Goal: Information Seeking & Learning: Learn about a topic

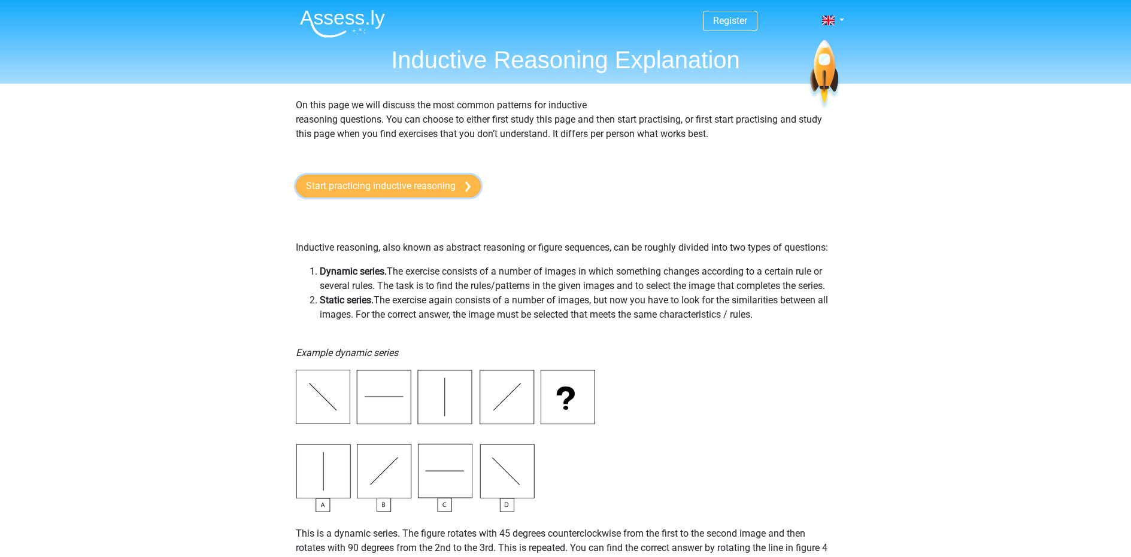
click at [402, 194] on link "Start practicing inductive reasoning" at bounding box center [388, 186] width 185 height 23
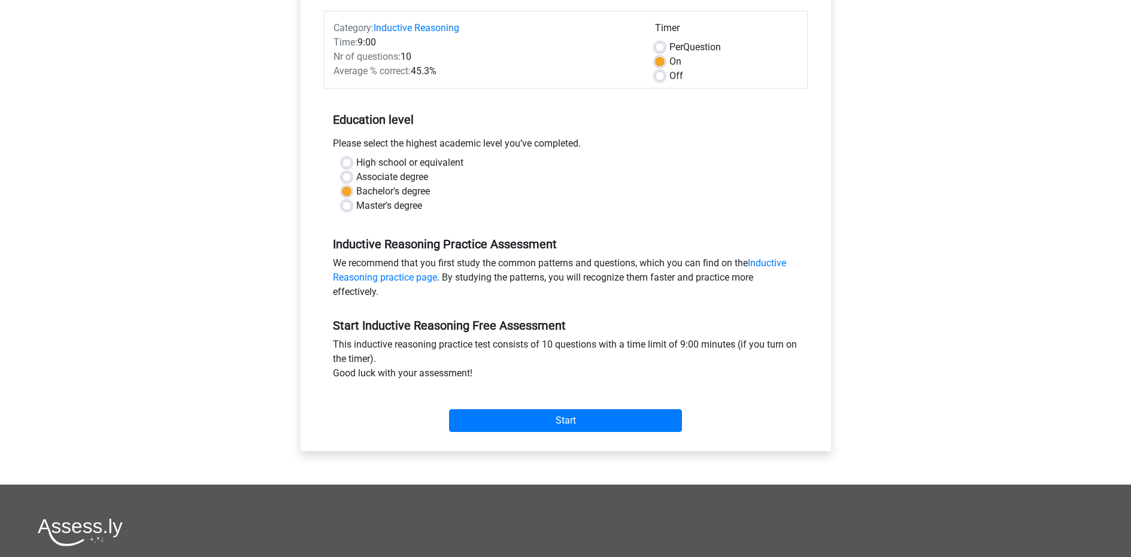
scroll to position [283, 0]
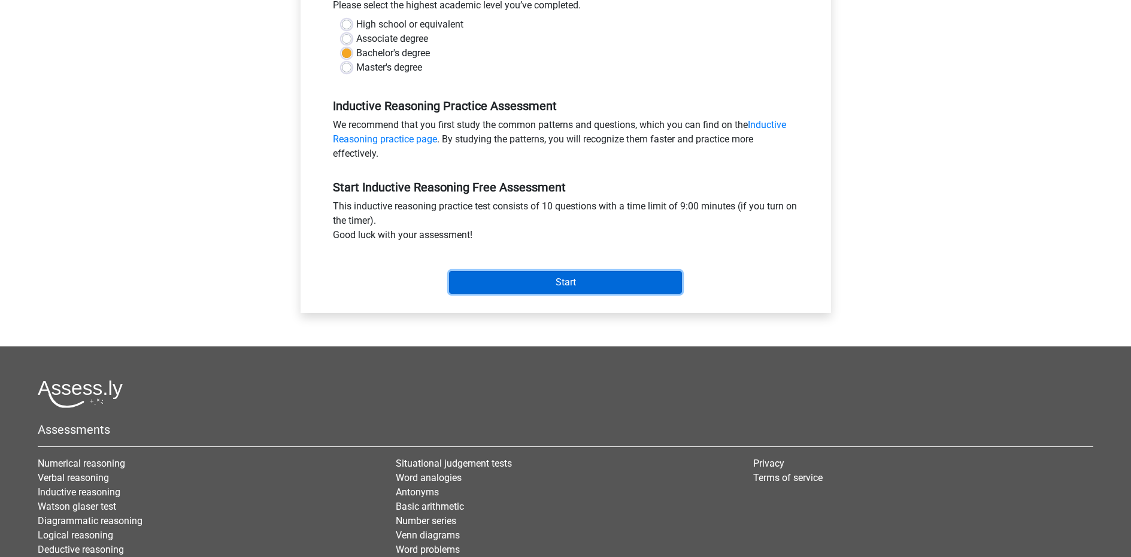
click at [516, 283] on input "Start" at bounding box center [565, 282] width 233 height 23
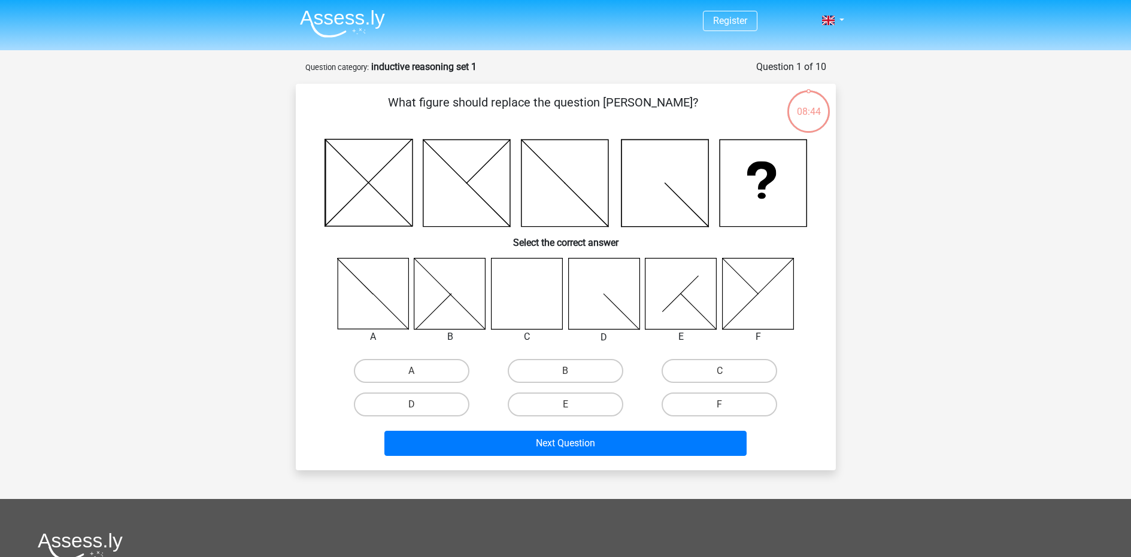
click at [543, 311] on icon at bounding box center [526, 293] width 71 height 71
click at [725, 368] on label "C" at bounding box center [720, 371] width 116 height 24
click at [725, 371] on input "C" at bounding box center [724, 375] width 8 height 8
radio input "true"
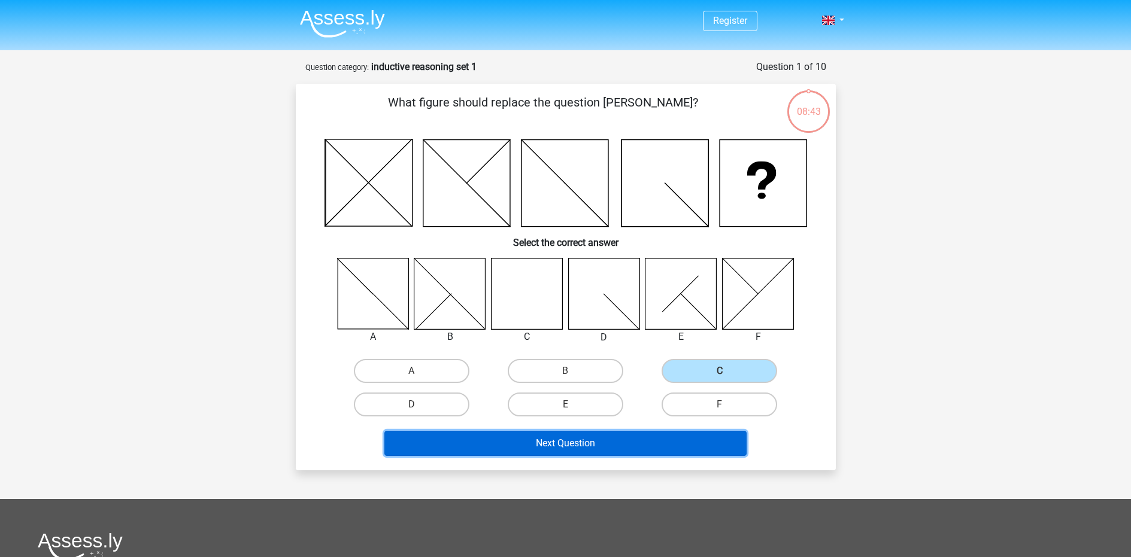
click at [595, 437] on button "Next Question" at bounding box center [565, 443] width 362 height 25
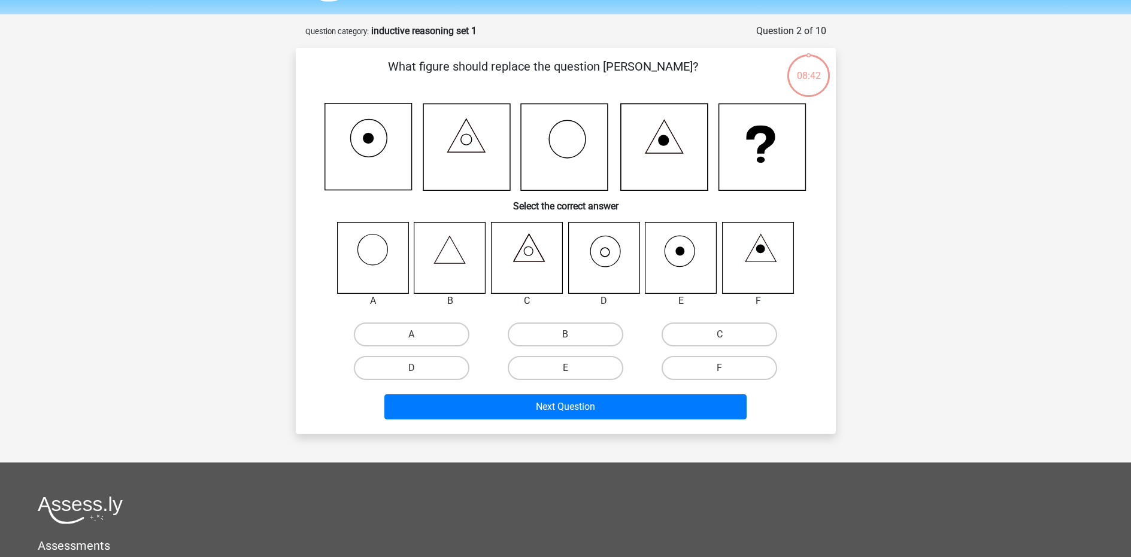
scroll to position [60, 0]
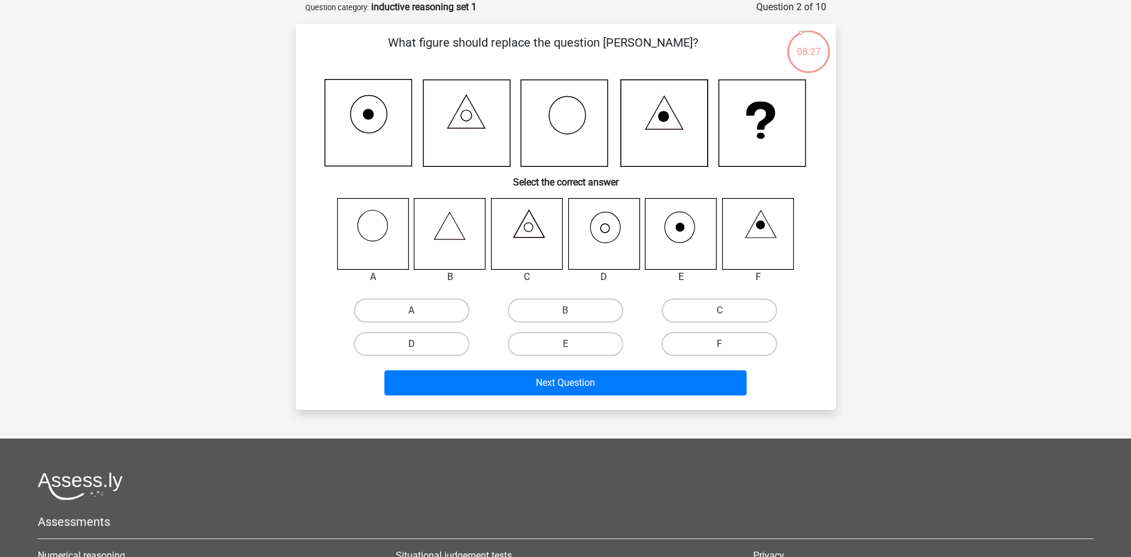
click at [457, 347] on label "D" at bounding box center [412, 344] width 116 height 24
click at [419, 347] on input "D" at bounding box center [415, 348] width 8 height 8
radio input "true"
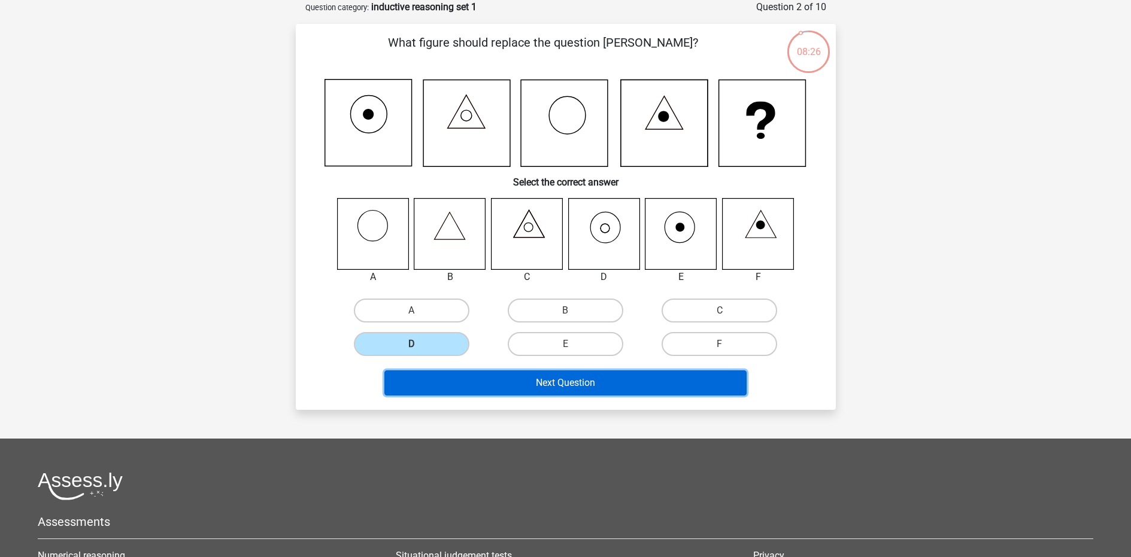
click at [514, 387] on button "Next Question" at bounding box center [565, 383] width 362 height 25
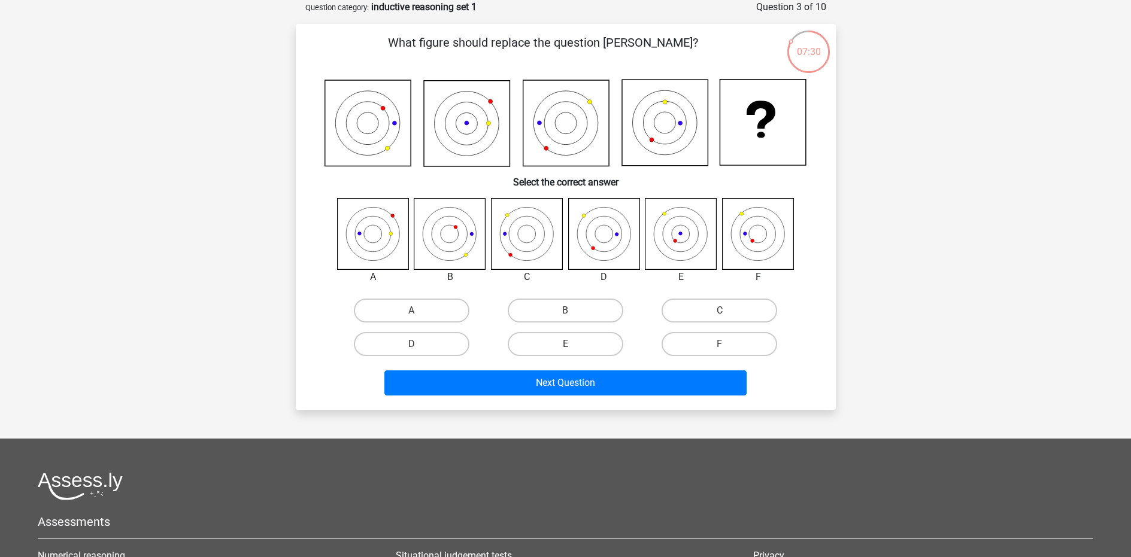
click at [567, 345] on input "E" at bounding box center [569, 348] width 8 height 8
radio input "true"
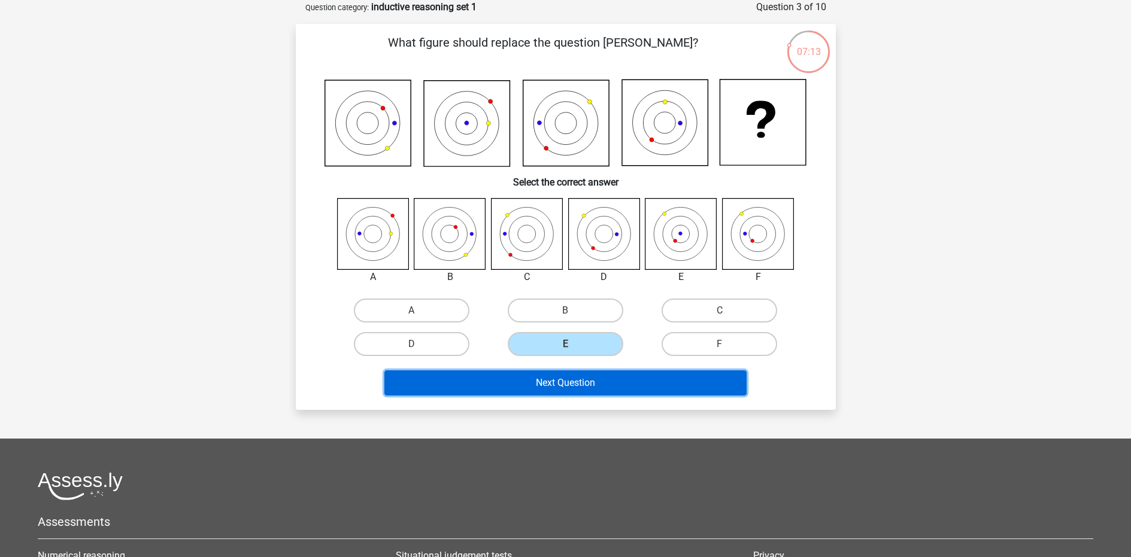
click at [611, 381] on button "Next Question" at bounding box center [565, 383] width 362 height 25
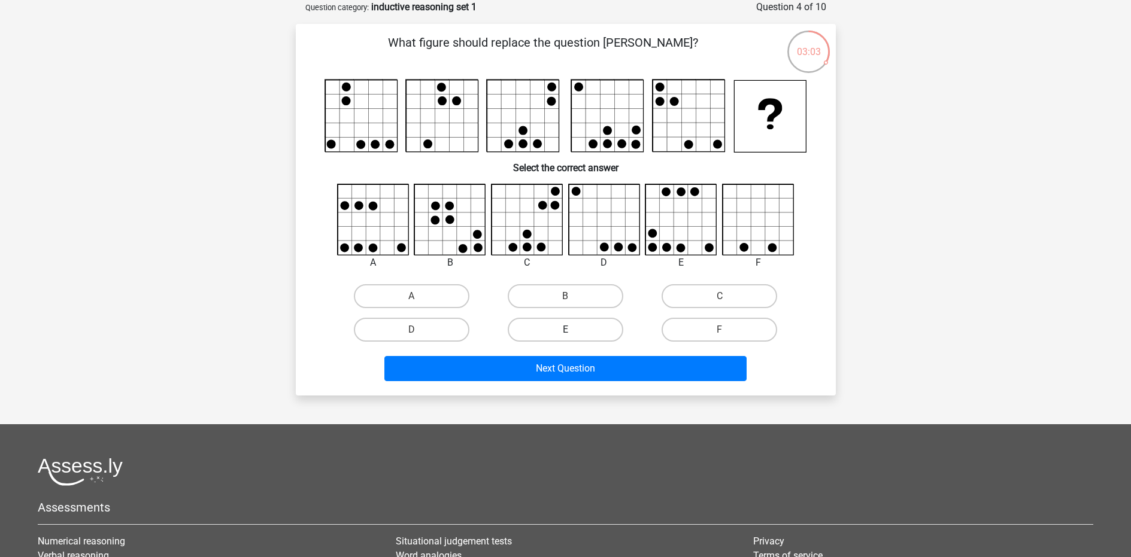
click at [541, 330] on label "E" at bounding box center [566, 330] width 116 height 24
click at [565, 330] on input "E" at bounding box center [569, 334] width 8 height 8
radio input "true"
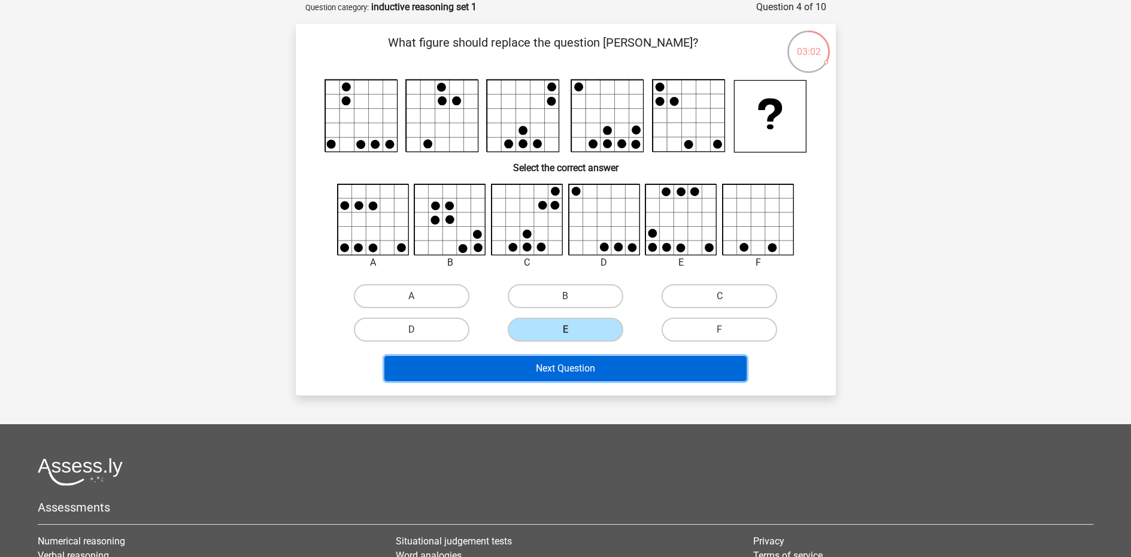
click at [547, 373] on button "Next Question" at bounding box center [565, 368] width 362 height 25
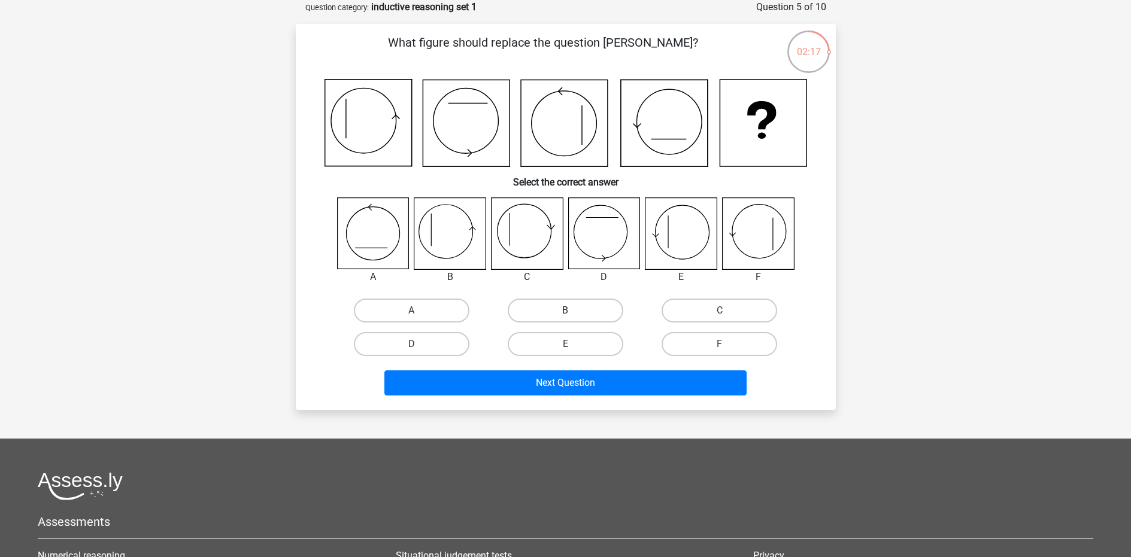
click at [557, 304] on label "B" at bounding box center [566, 311] width 116 height 24
click at [565, 311] on input "B" at bounding box center [569, 315] width 8 height 8
radio input "true"
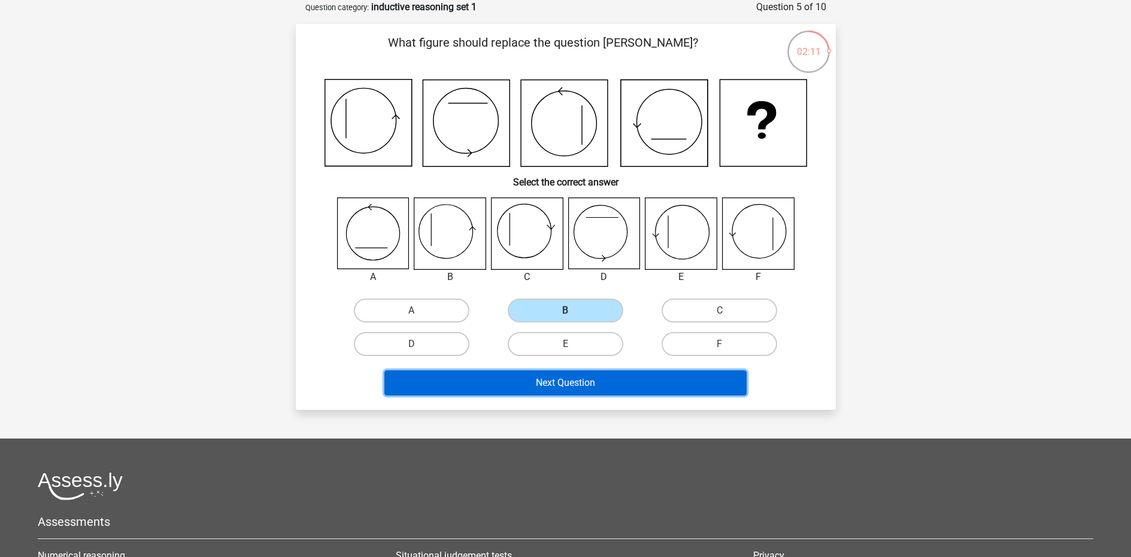
click at [572, 378] on button "Next Question" at bounding box center [565, 383] width 362 height 25
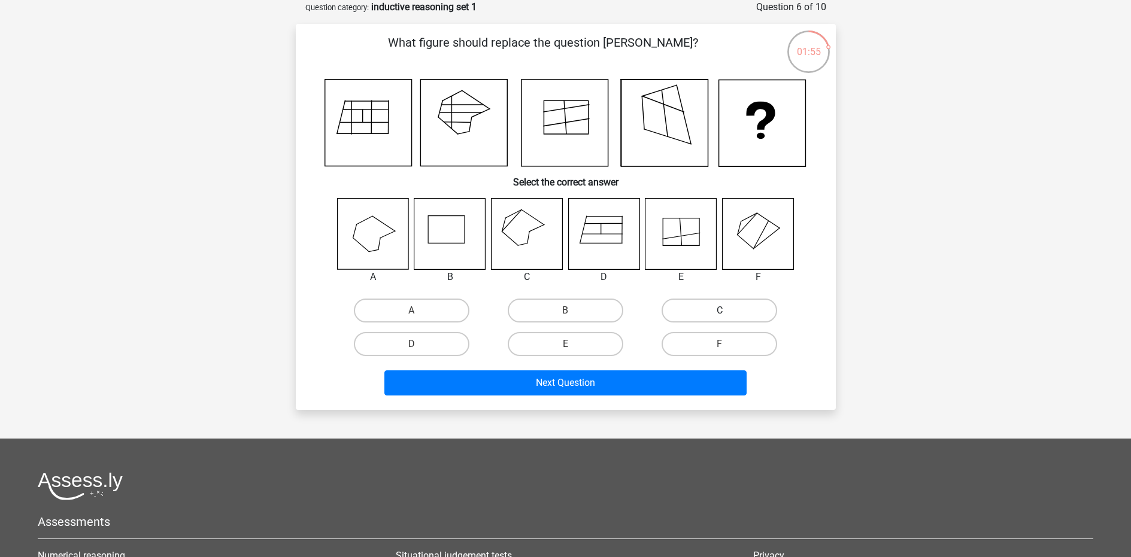
click at [699, 305] on label "C" at bounding box center [720, 311] width 116 height 24
click at [720, 311] on input "C" at bounding box center [724, 315] width 8 height 8
radio input "true"
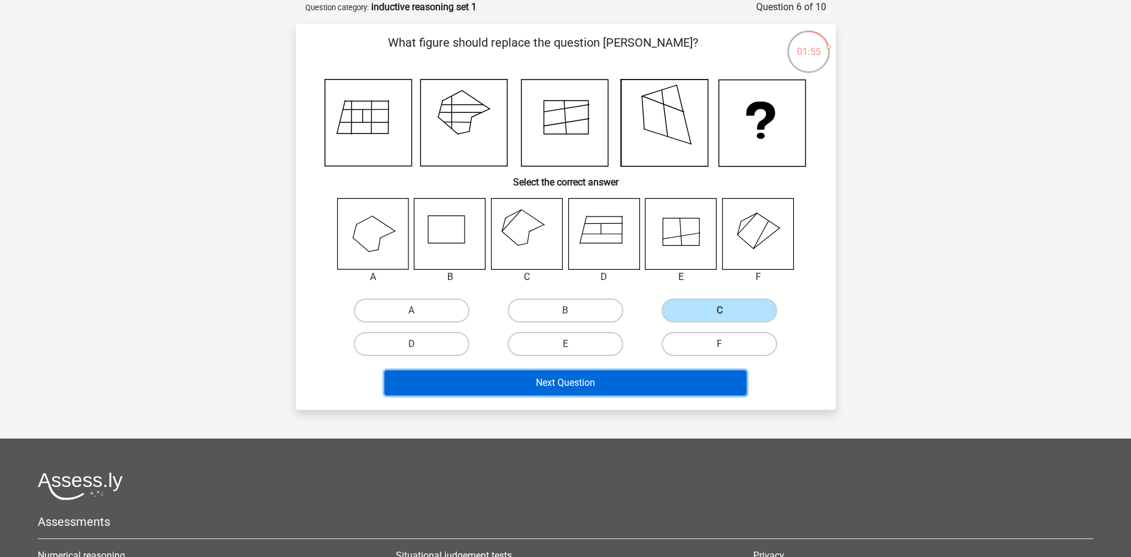
click at [571, 386] on button "Next Question" at bounding box center [565, 383] width 362 height 25
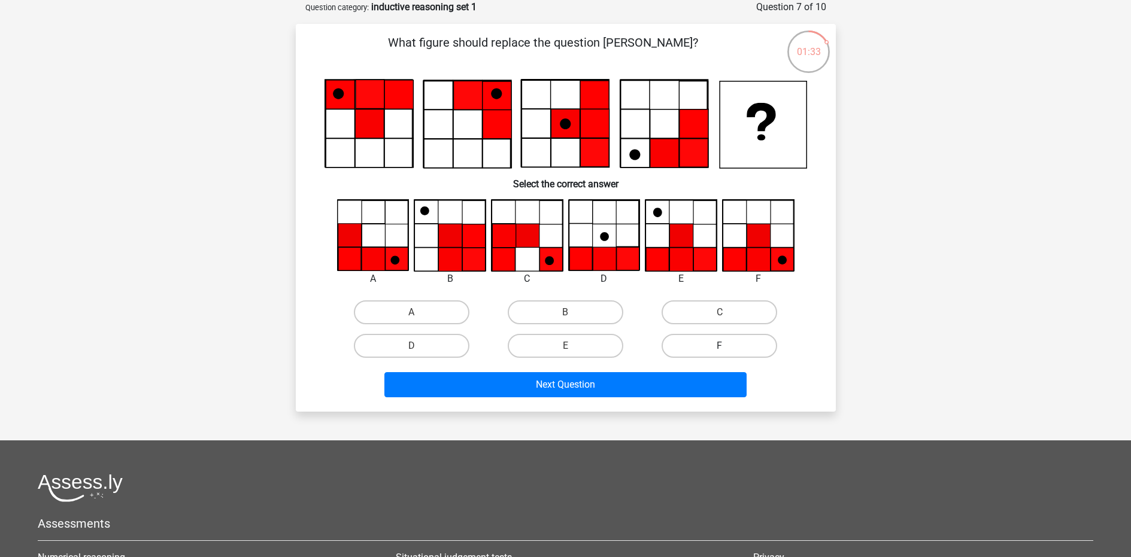
click at [734, 346] on label "F" at bounding box center [720, 346] width 116 height 24
click at [728, 346] on input "F" at bounding box center [724, 350] width 8 height 8
radio input "true"
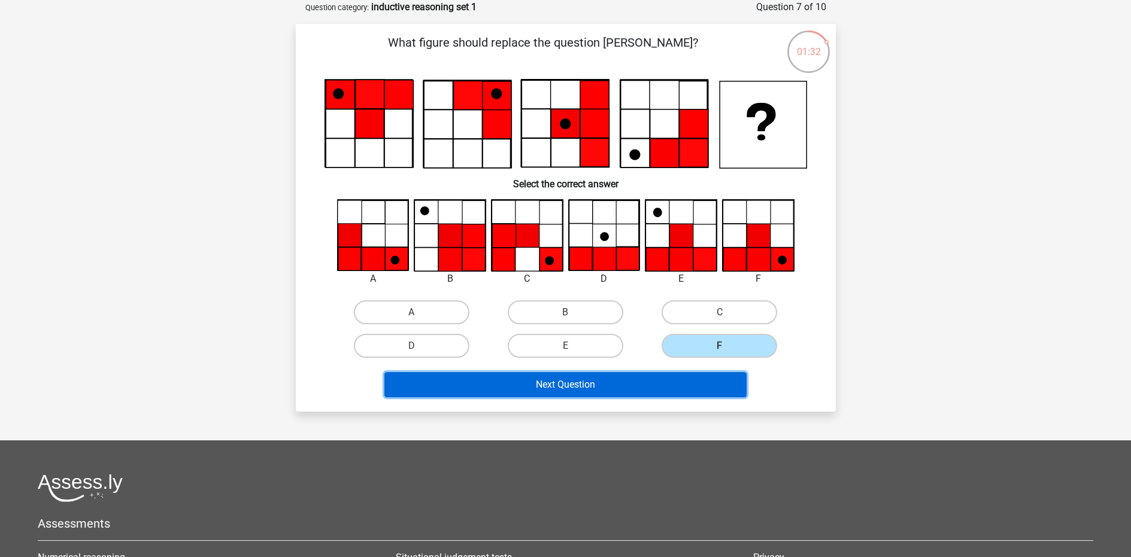
click at [660, 388] on button "Next Question" at bounding box center [565, 384] width 362 height 25
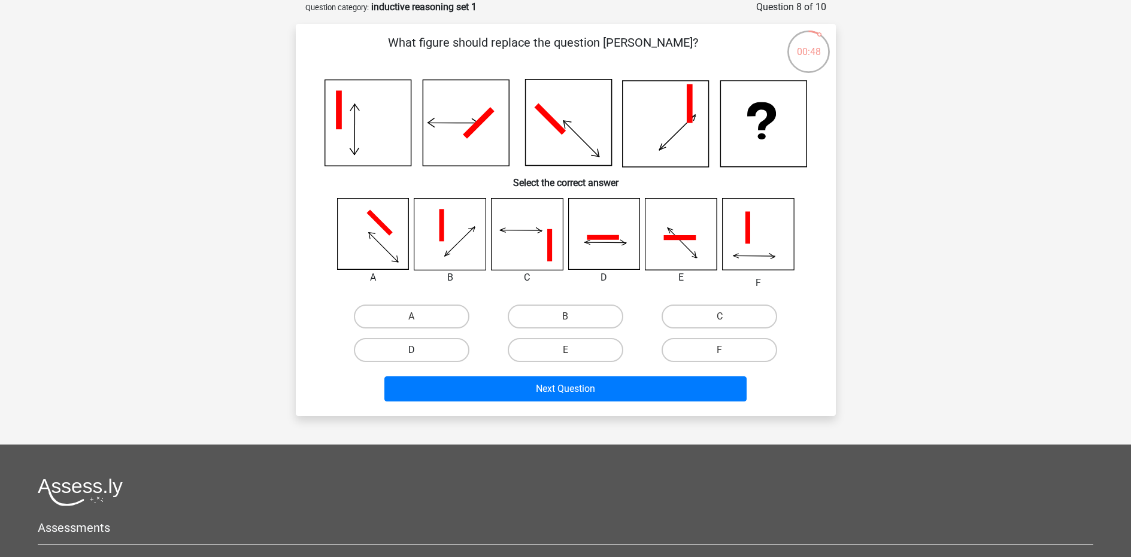
click at [415, 343] on label "D" at bounding box center [412, 350] width 116 height 24
click at [415, 350] on input "D" at bounding box center [415, 354] width 8 height 8
radio input "true"
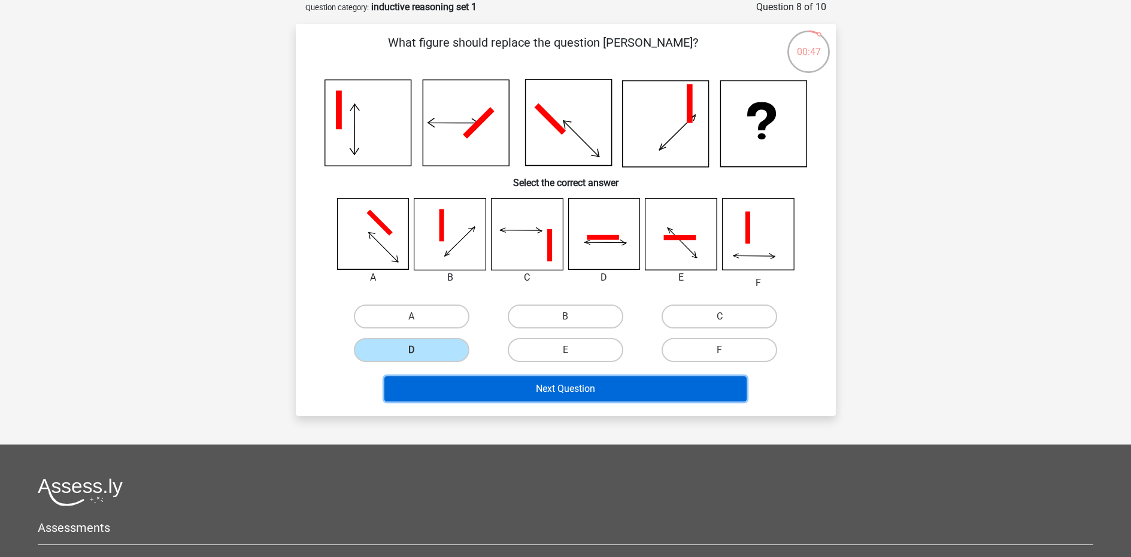
click at [567, 385] on button "Next Question" at bounding box center [565, 389] width 362 height 25
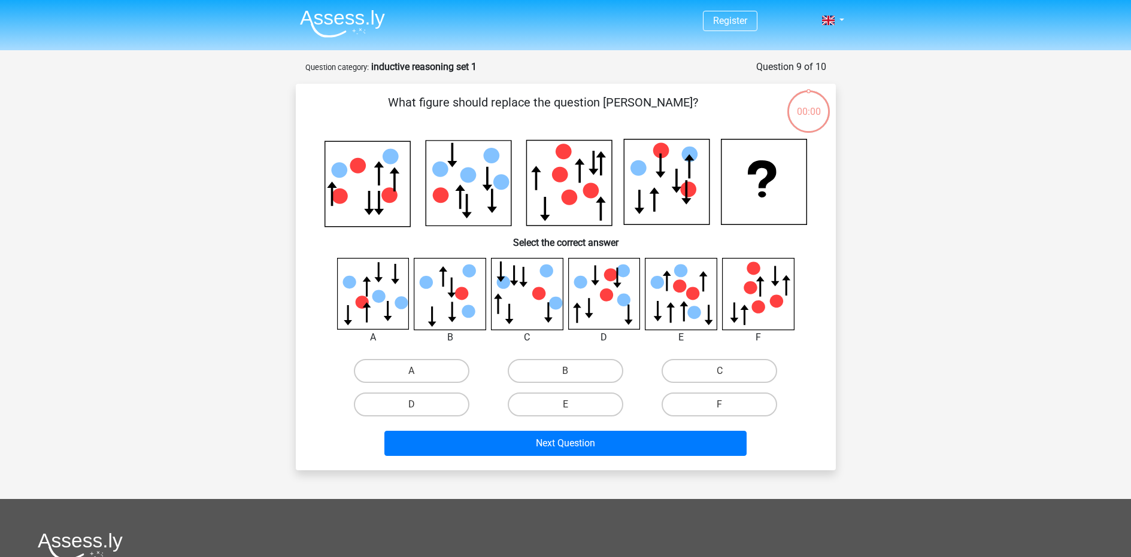
scroll to position [60, 0]
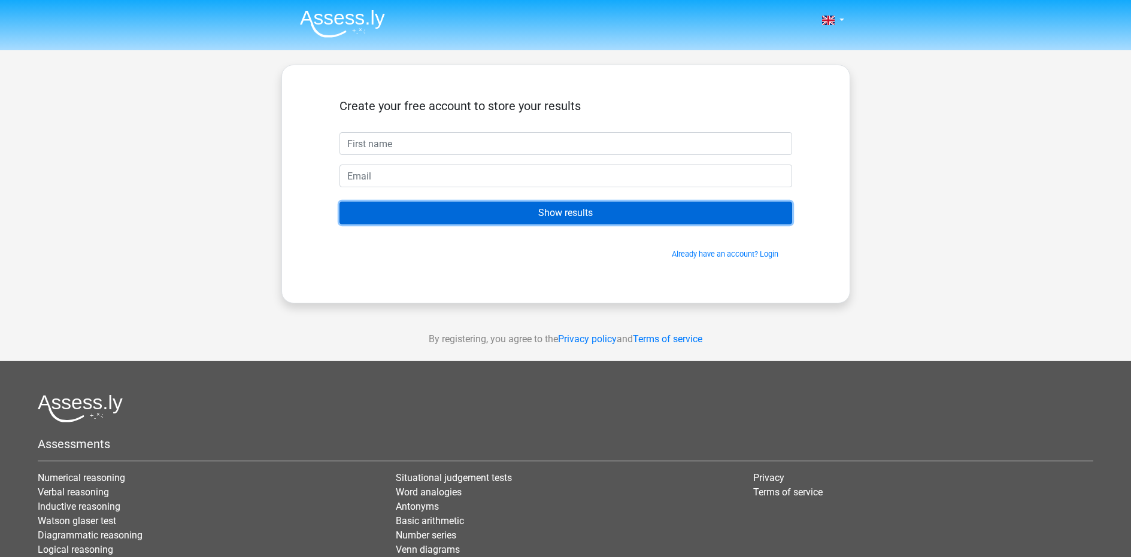
click at [594, 213] on input "Show results" at bounding box center [566, 213] width 453 height 23
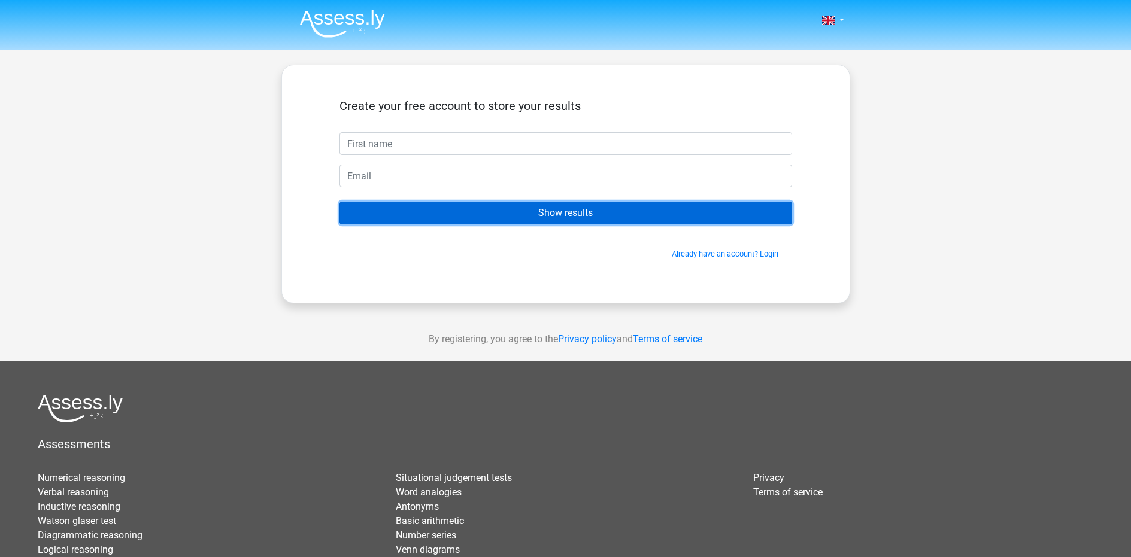
click at [594, 213] on input "Show results" at bounding box center [566, 213] width 453 height 23
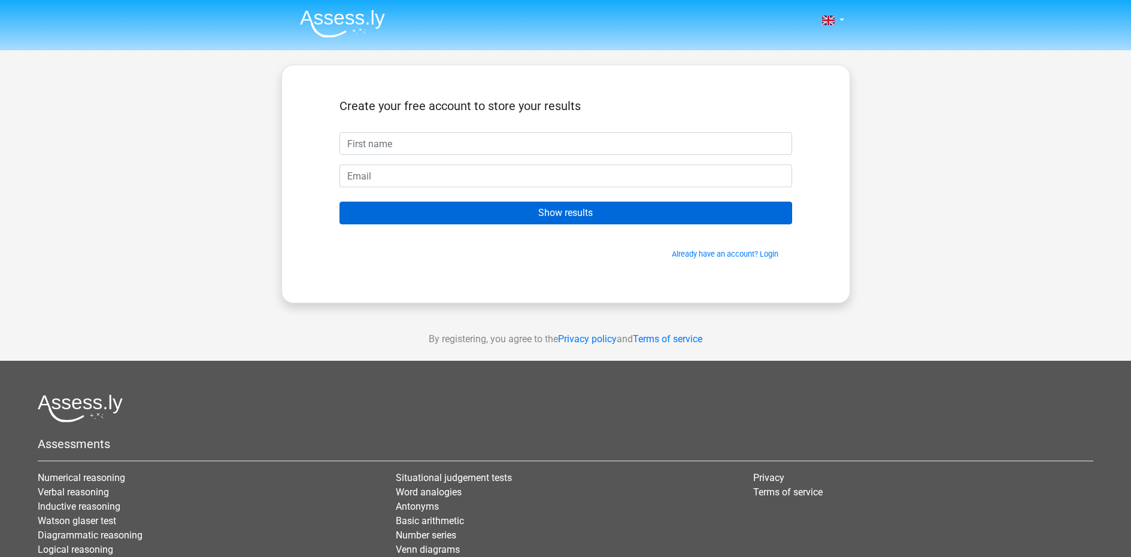
click at [594, 213] on input "Show results" at bounding box center [566, 213] width 453 height 23
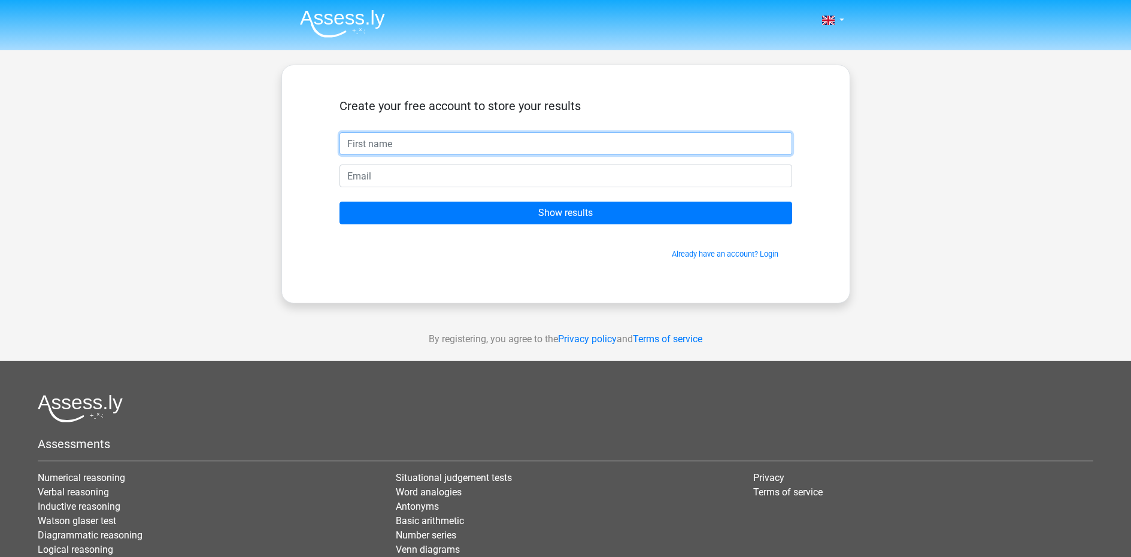
click at [529, 140] on input "text" at bounding box center [566, 143] width 453 height 23
type input "[EMAIL_ADDRESS][DOMAIN_NAME]"
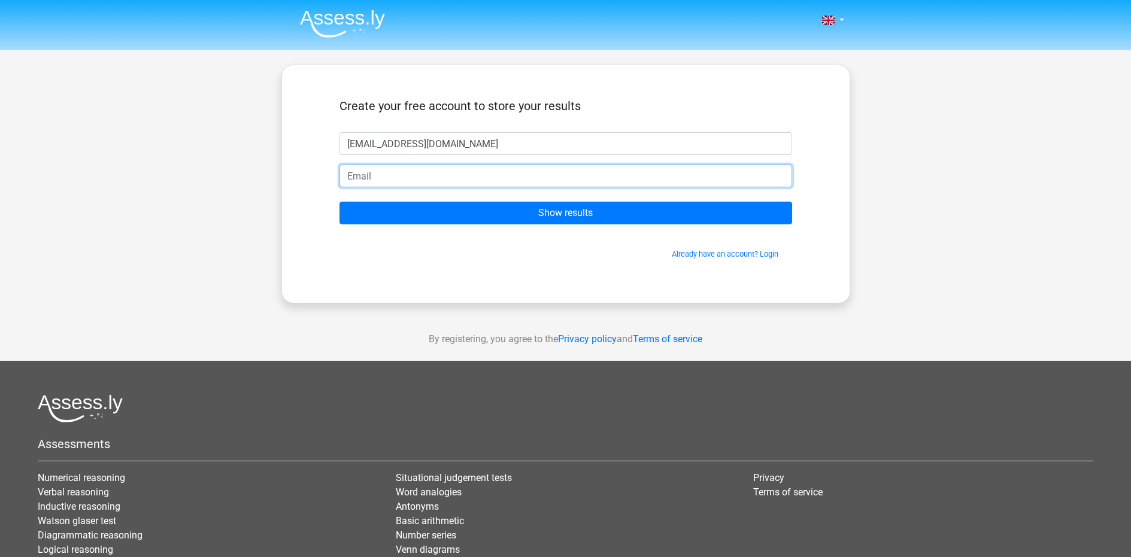
click at [446, 186] on input "email" at bounding box center [566, 176] width 453 height 23
paste input "[EMAIL_ADDRESS][DOMAIN_NAME]"
type input "[EMAIL_ADDRESS][DOMAIN_NAME]"
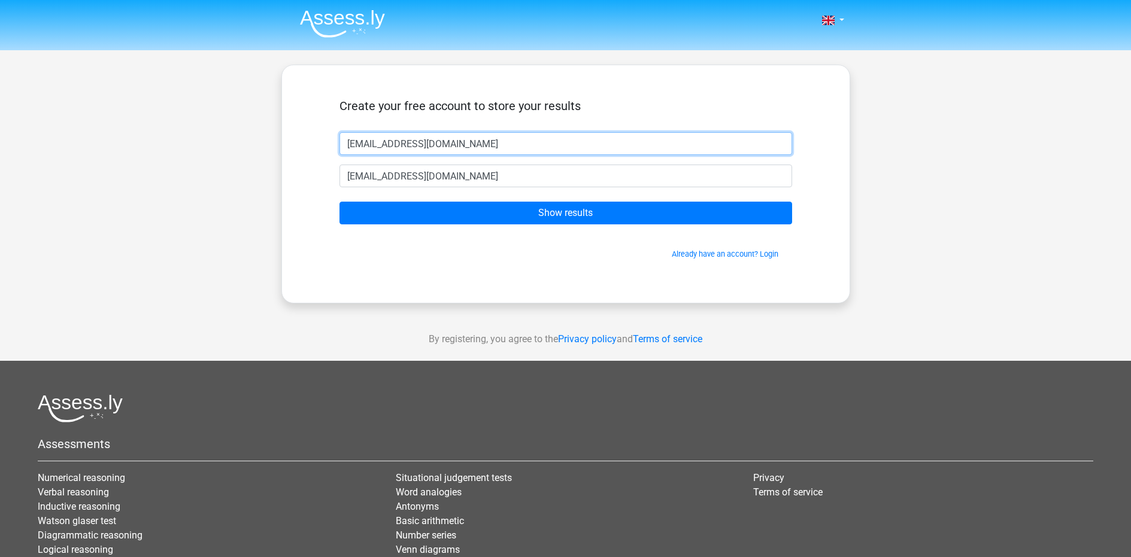
drag, startPoint x: 471, startPoint y: 145, endPoint x: 375, endPoint y: 143, distance: 96.4
click at [375, 143] on input "[EMAIL_ADDRESS][DOMAIN_NAME]" at bounding box center [566, 143] width 453 height 23
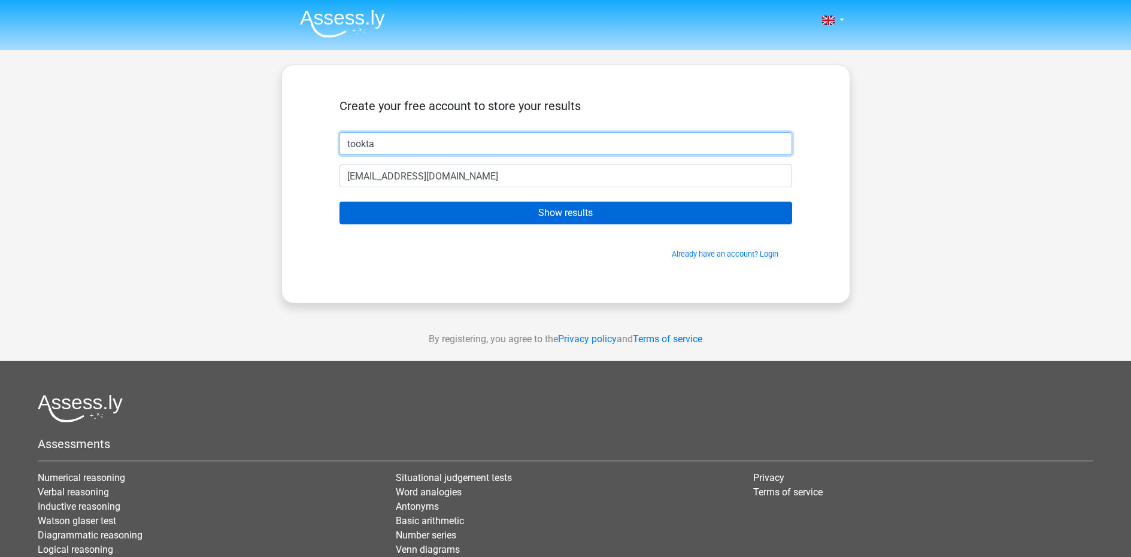
type input "tookta"
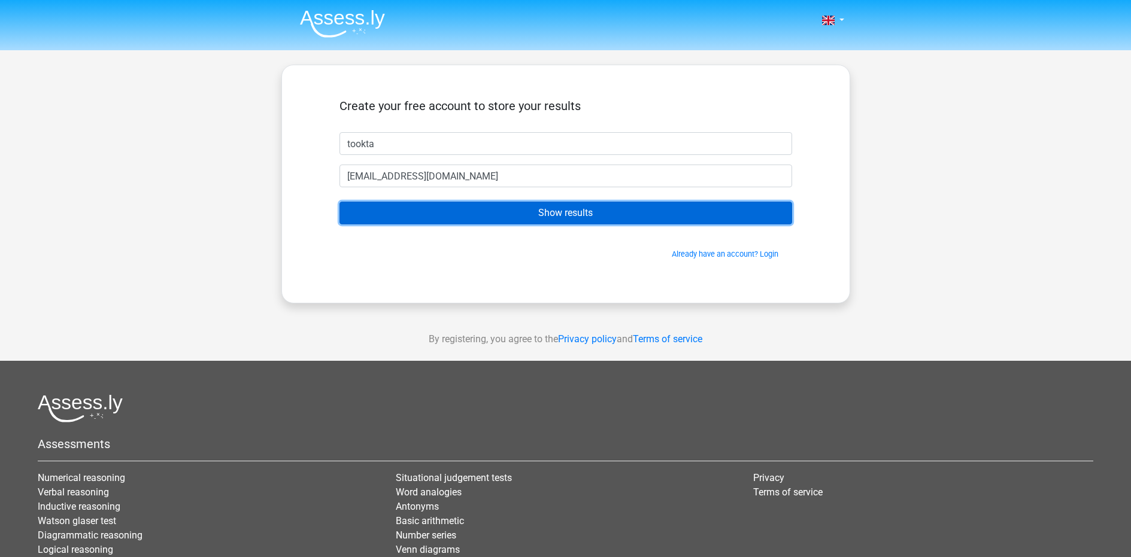
click at [390, 213] on input "Show results" at bounding box center [566, 213] width 453 height 23
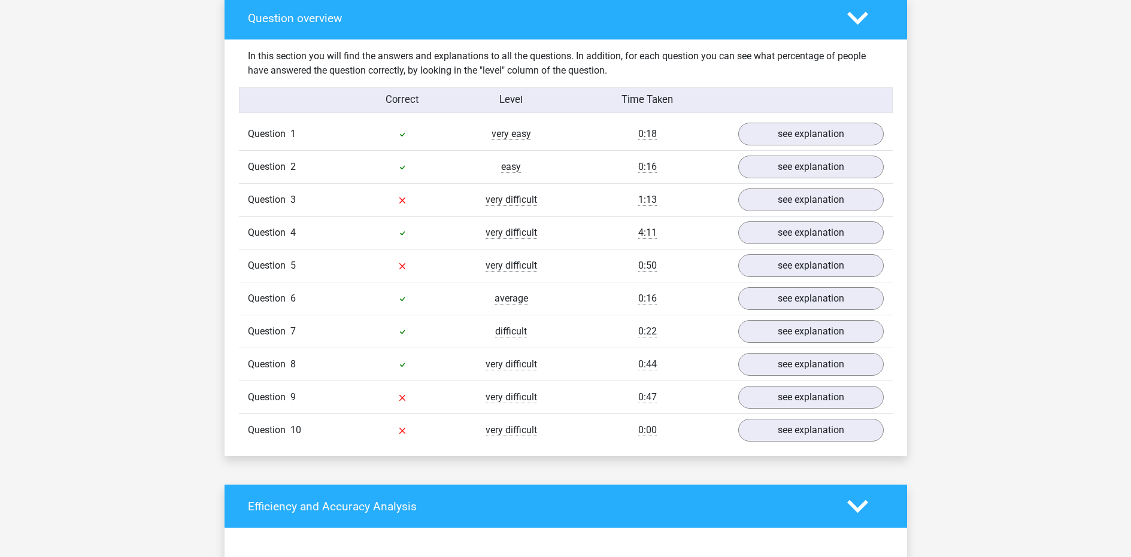
scroll to position [910, 0]
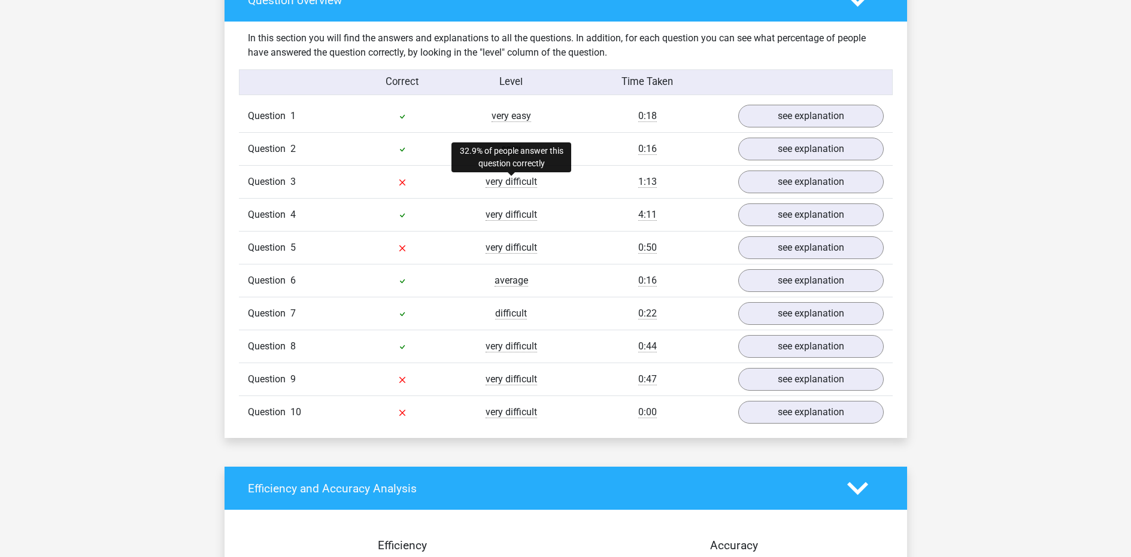
click at [504, 185] on span "very difficult" at bounding box center [511, 182] width 51 height 12
drag, startPoint x: 466, startPoint y: 188, endPoint x: 577, endPoint y: 182, distance: 111.5
click at [577, 182] on div "Question 3 very difficult 1:13 see explanation" at bounding box center [566, 181] width 654 height 33
drag, startPoint x: 482, startPoint y: 120, endPoint x: 622, endPoint y: 123, distance: 139.5
click at [622, 122] on div "Question 1 very easy 0:18 see explanation" at bounding box center [566, 116] width 654 height 32
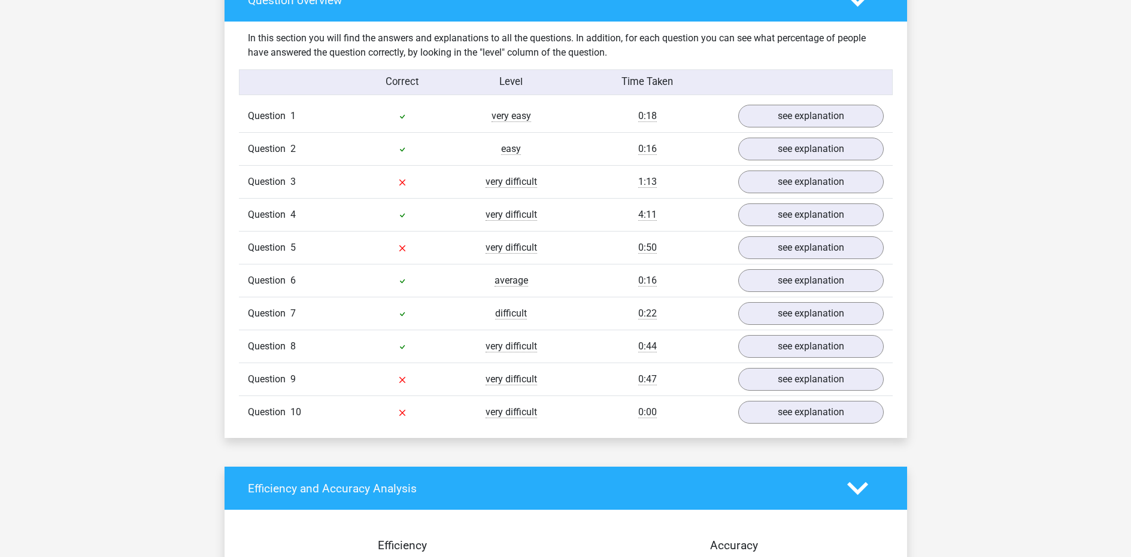
drag, startPoint x: 471, startPoint y: 347, endPoint x: 578, endPoint y: 347, distance: 107.2
click at [578, 347] on div "Question 8 very difficult 0:44 see explanation" at bounding box center [566, 346] width 654 height 33
drag, startPoint x: 458, startPoint y: 243, endPoint x: 566, endPoint y: 244, distance: 107.8
click at [566, 244] on div "Question 5 very difficult 0:50 see explanation" at bounding box center [566, 247] width 654 height 33
drag, startPoint x: 472, startPoint y: 211, endPoint x: 562, endPoint y: 211, distance: 90.4
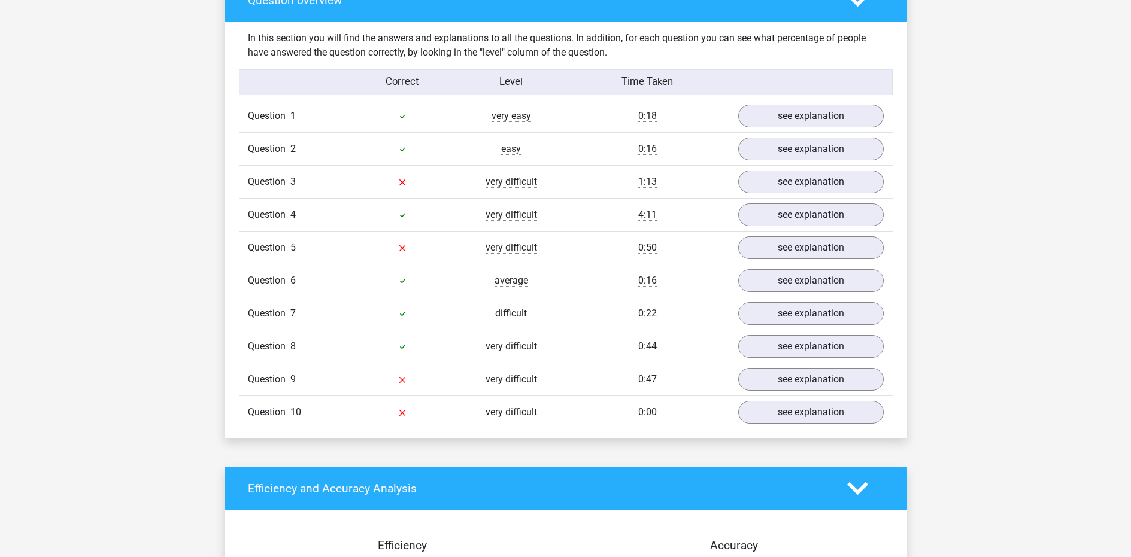
click at [562, 211] on div "very difficult" at bounding box center [511, 215] width 109 height 14
copy span "very difficult"
click at [785, 186] on link "see explanation" at bounding box center [811, 182] width 146 height 23
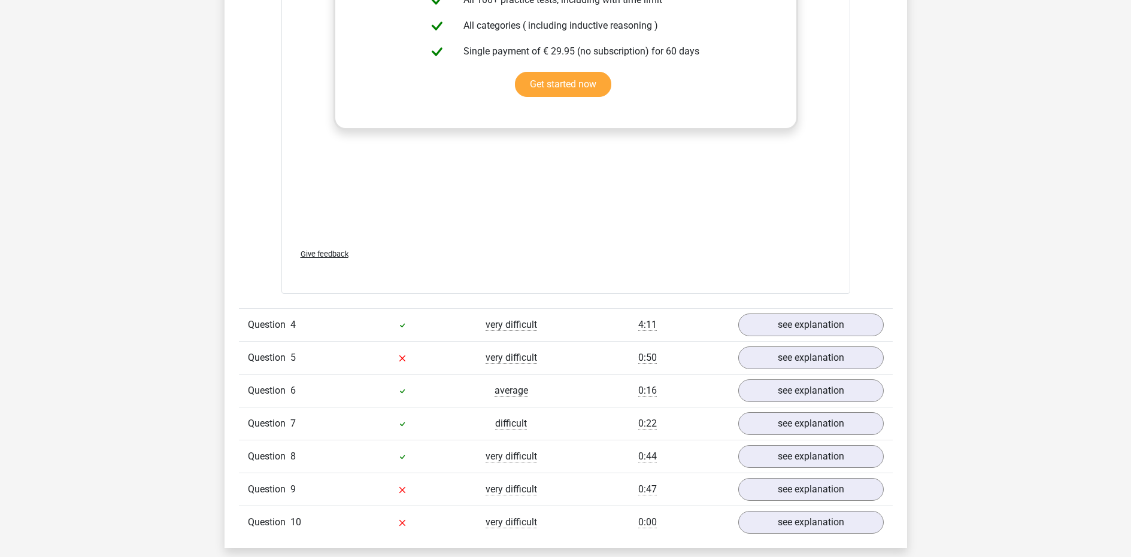
scroll to position [1845, 0]
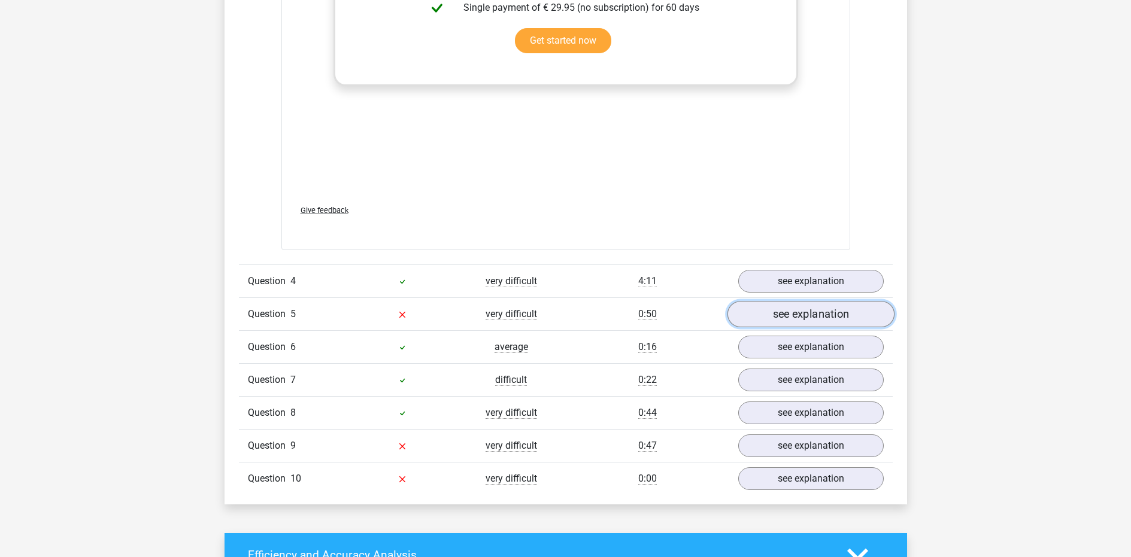
click at [781, 320] on link "see explanation" at bounding box center [810, 315] width 167 height 26
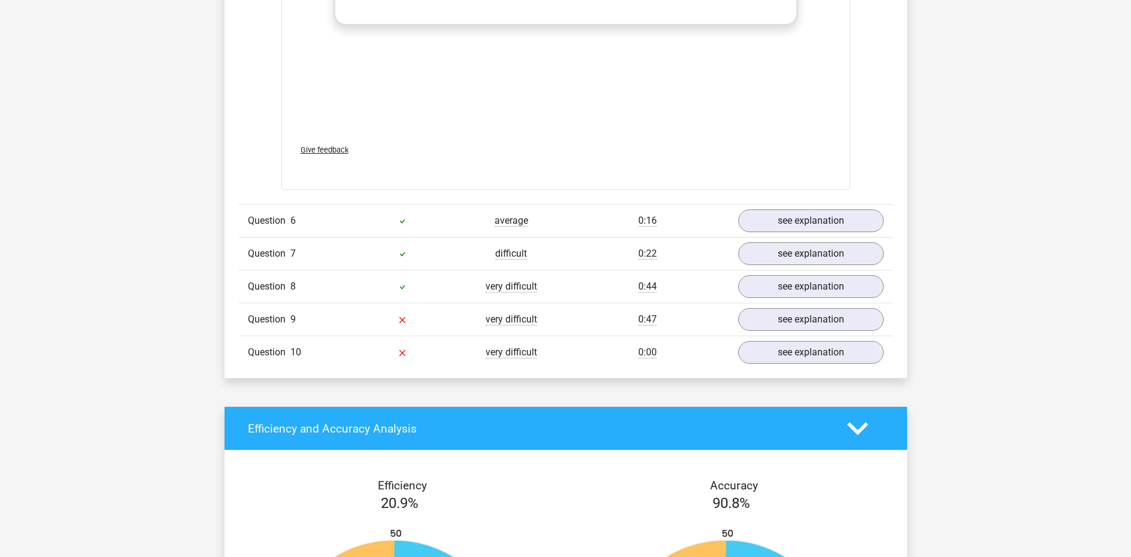
scroll to position [2970, 0]
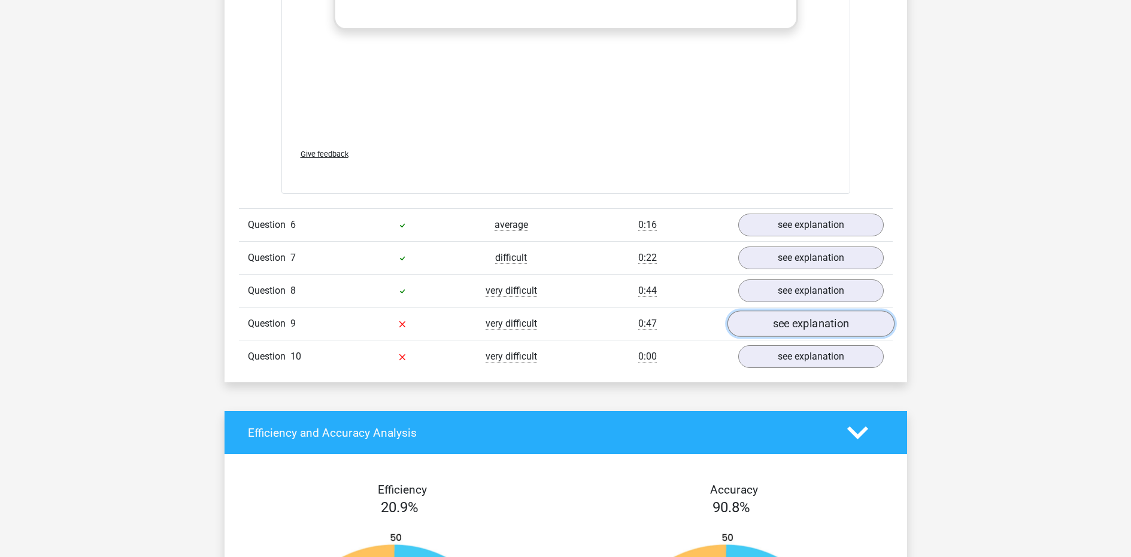
click at [792, 326] on link "see explanation" at bounding box center [810, 324] width 167 height 26
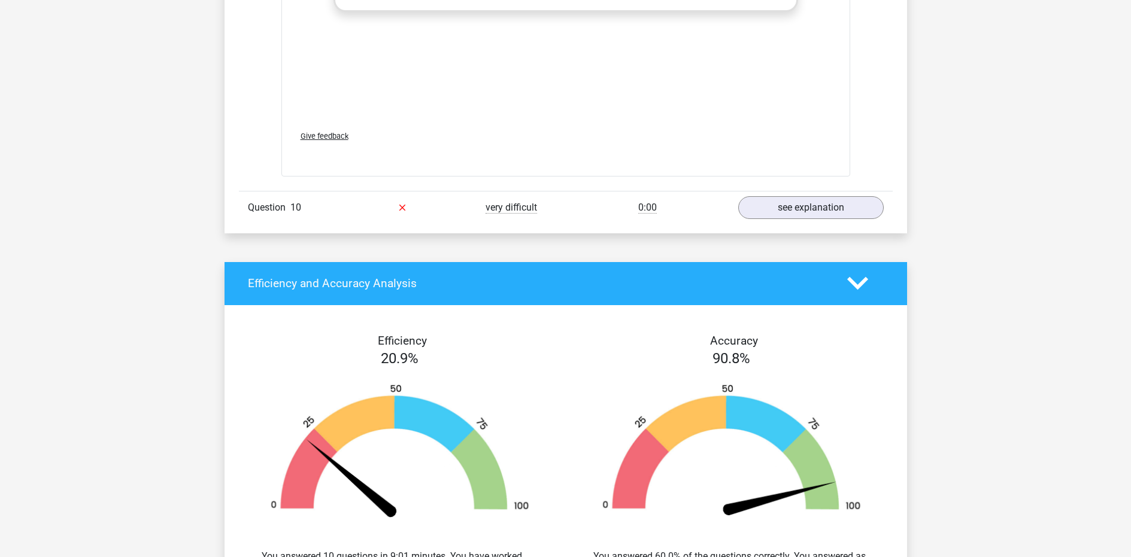
scroll to position [4057, 0]
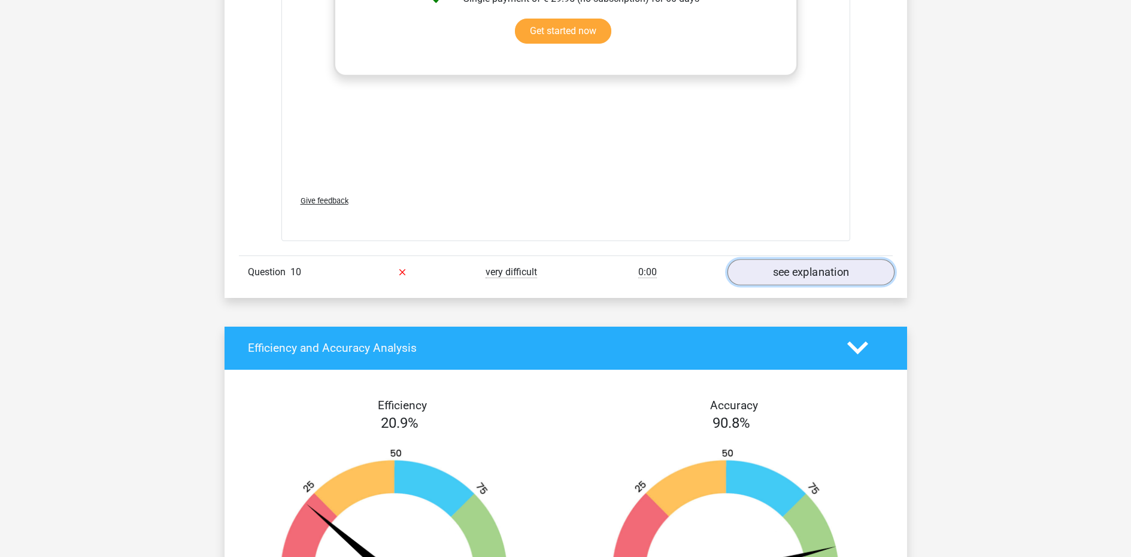
click at [778, 272] on link "see explanation" at bounding box center [810, 272] width 167 height 26
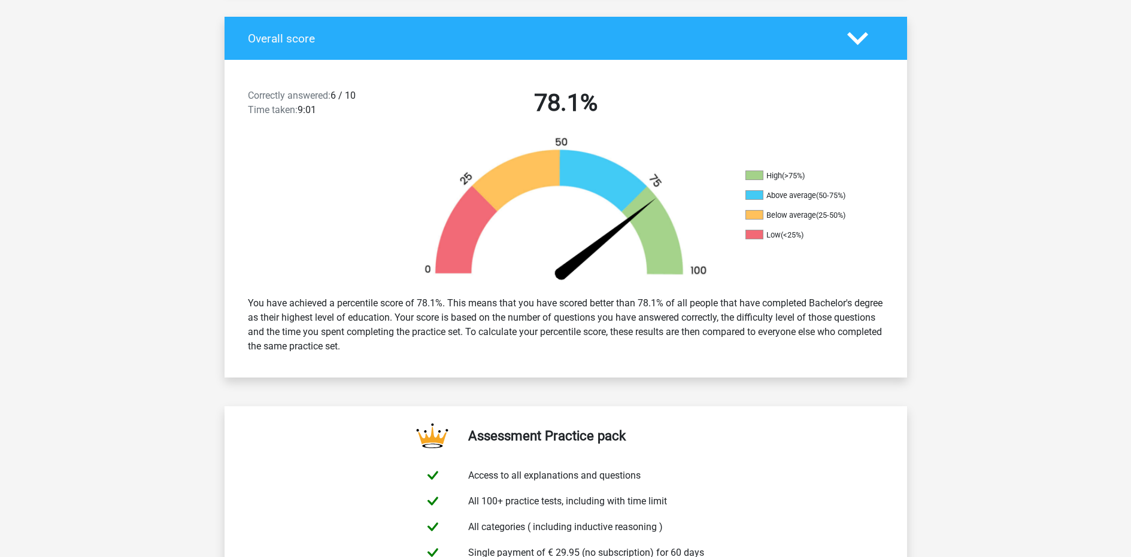
scroll to position [0, 0]
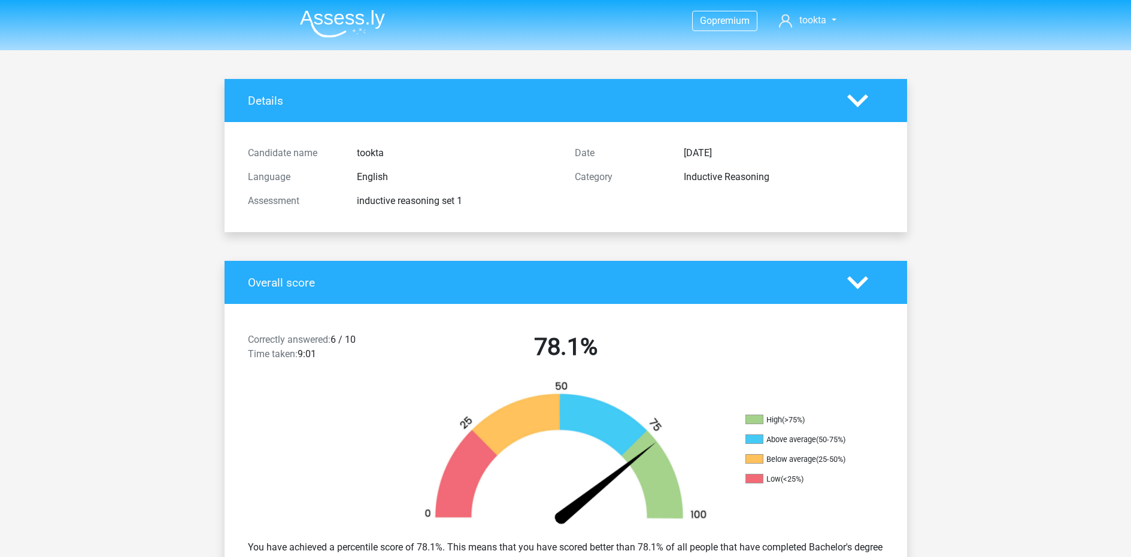
click at [340, 14] on img at bounding box center [342, 24] width 85 height 28
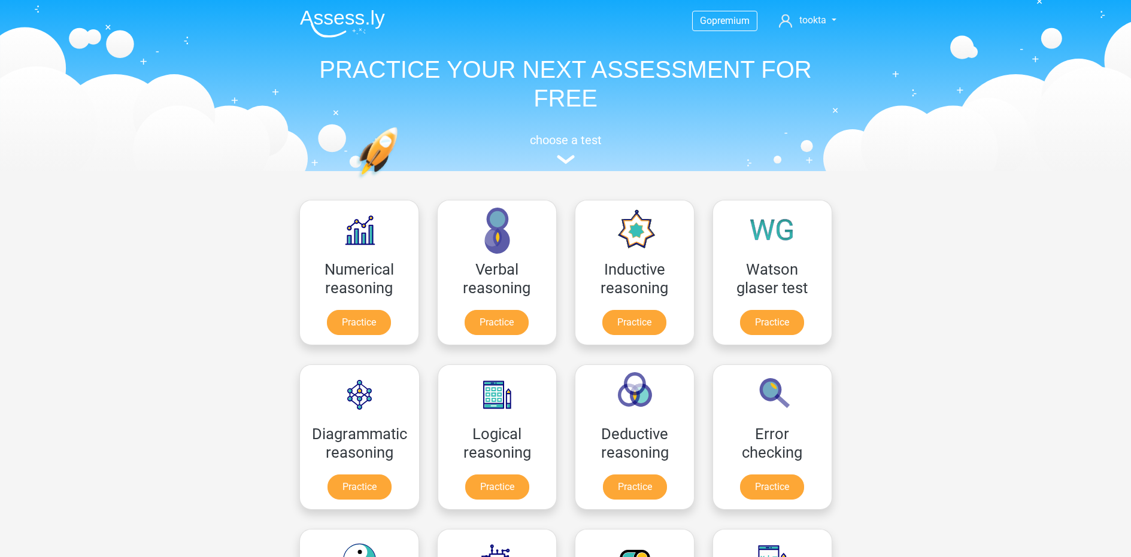
scroll to position [50, 0]
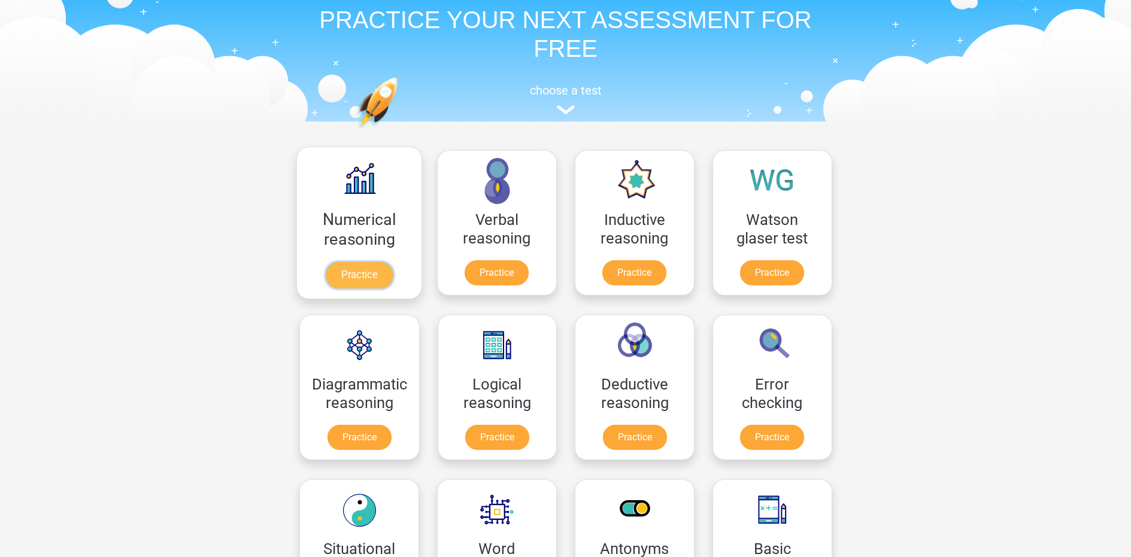
click at [344, 278] on link "Practice" at bounding box center [358, 275] width 67 height 26
click at [488, 269] on link "Practice" at bounding box center [496, 275] width 67 height 26
click at [639, 278] on link "Practice" at bounding box center [634, 275] width 67 height 26
click at [759, 265] on link "Practice" at bounding box center [771, 275] width 67 height 26
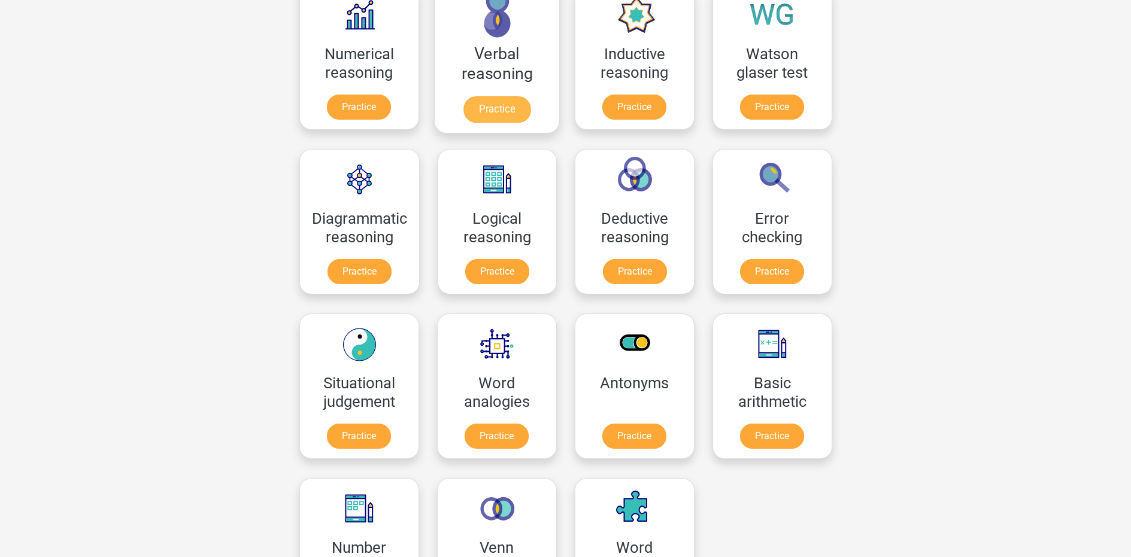
scroll to position [266, 0]
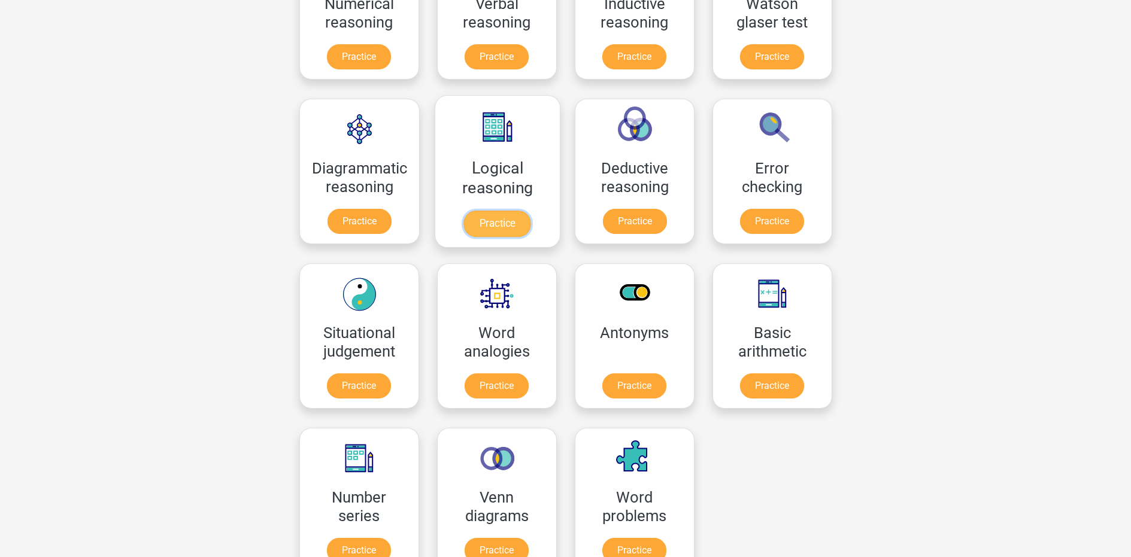
click at [508, 222] on link "Practice" at bounding box center [496, 224] width 67 height 26
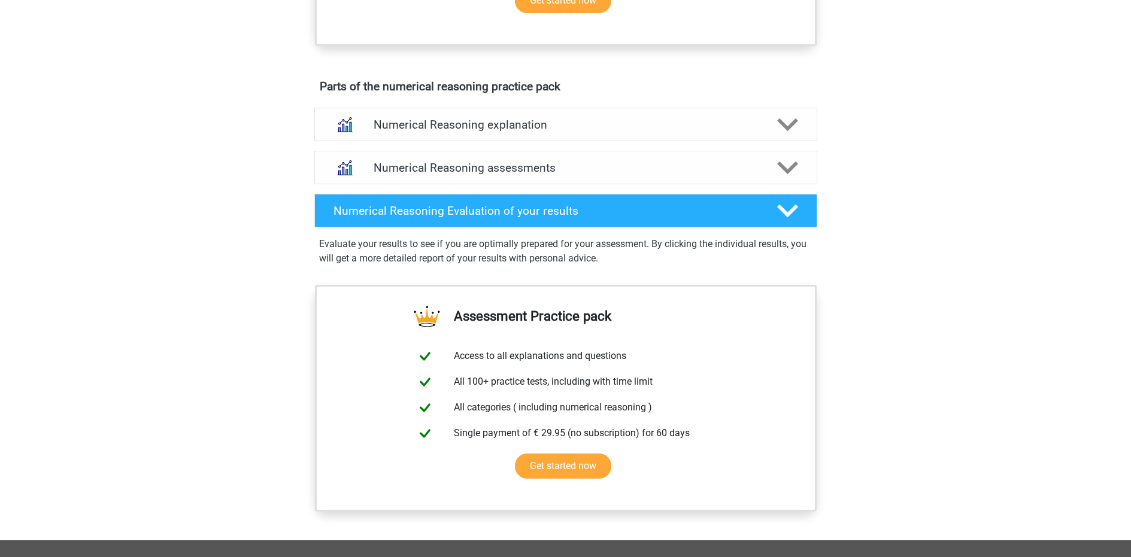
scroll to position [616, 0]
click at [554, 13] on link "Get started now" at bounding box center [563, -1] width 96 height 25
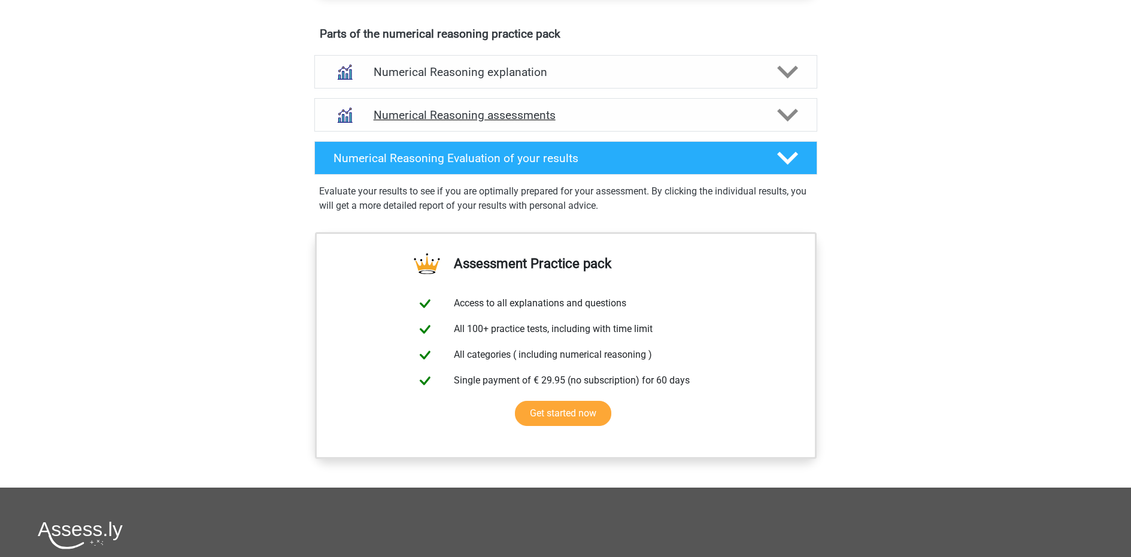
scroll to position [668, 0]
click at [448, 122] on h4 "Numerical Reasoning assessments" at bounding box center [566, 115] width 384 height 14
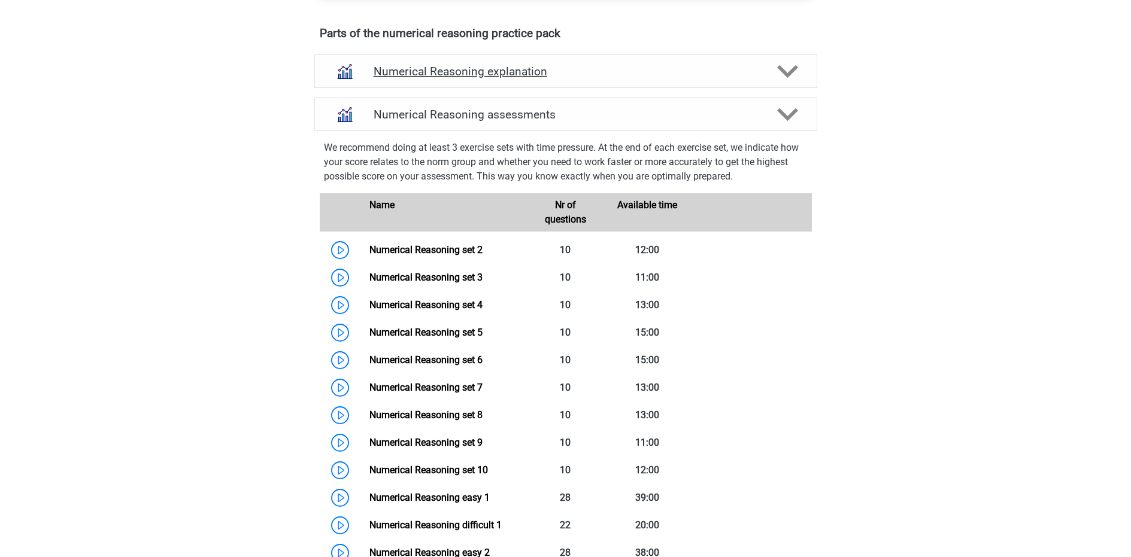
drag, startPoint x: 460, startPoint y: 74, endPoint x: 460, endPoint y: 98, distance: 24.0
click at [460, 74] on div "Numerical Reasoning explanation" at bounding box center [565, 71] width 503 height 34
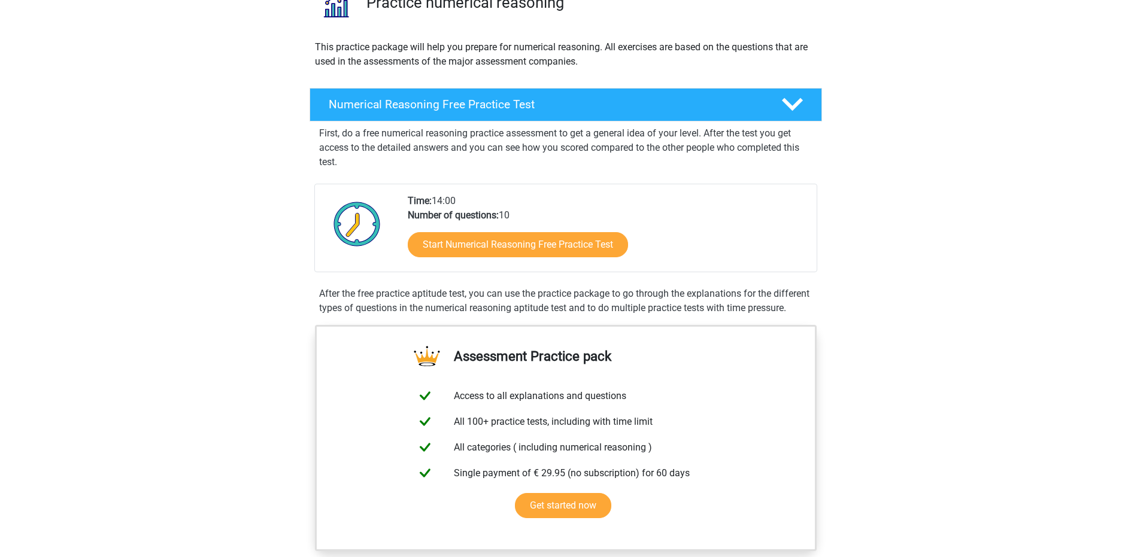
scroll to position [0, 0]
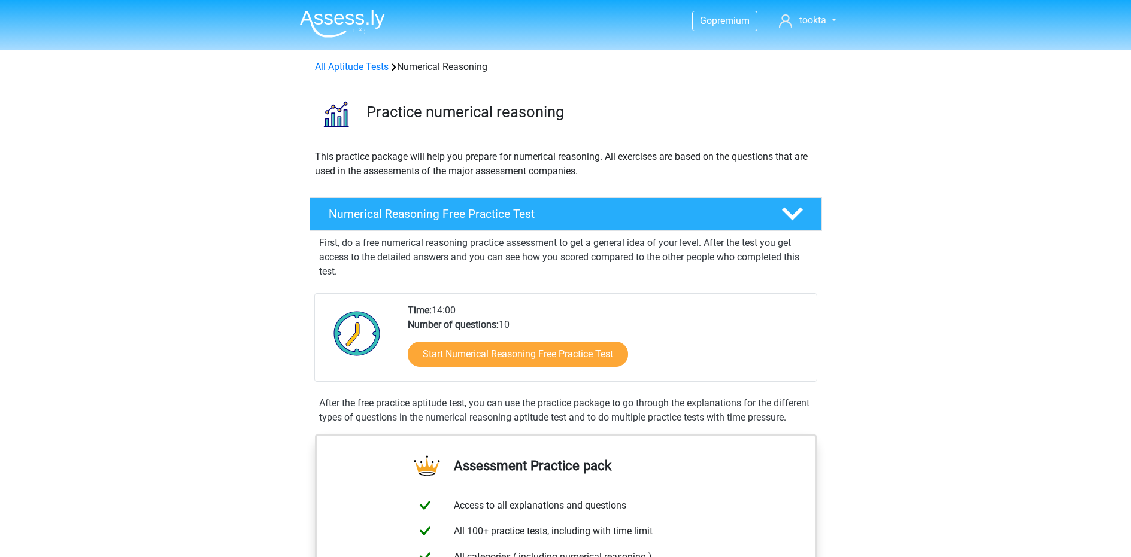
click at [499, 368] on div "Start Numerical Reasoning Free Practice Test" at bounding box center [607, 356] width 399 height 49
click at [499, 347] on link "Start Numerical Reasoning Free Practice Test" at bounding box center [517, 354] width 253 height 29
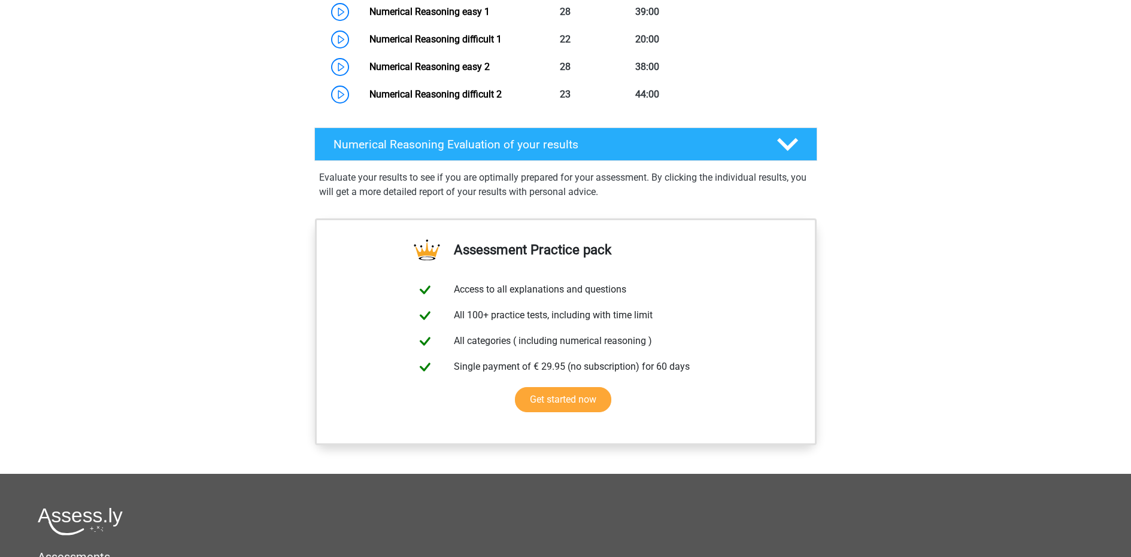
scroll to position [1506, 0]
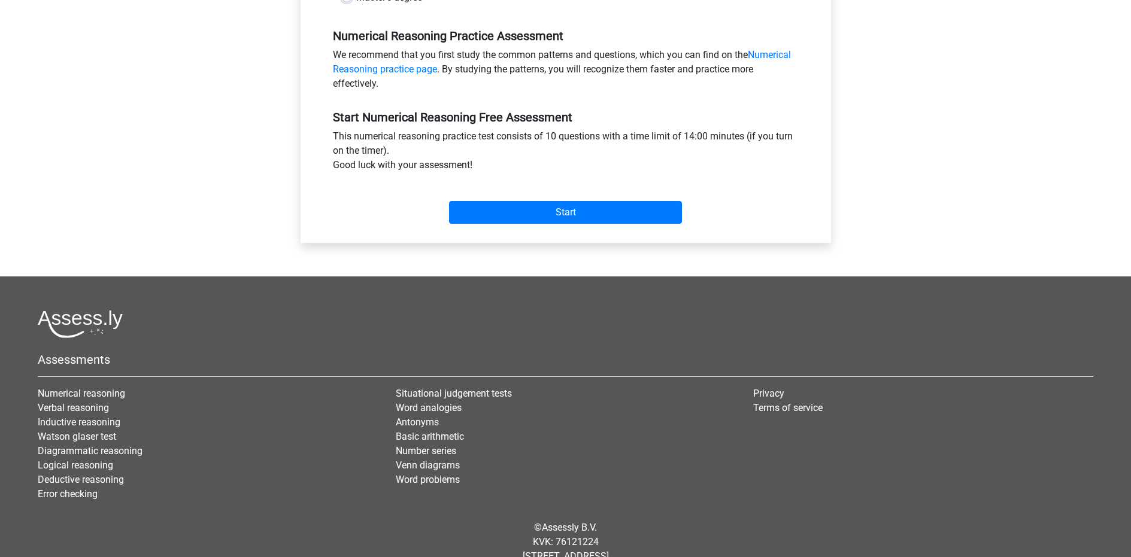
scroll to position [389, 0]
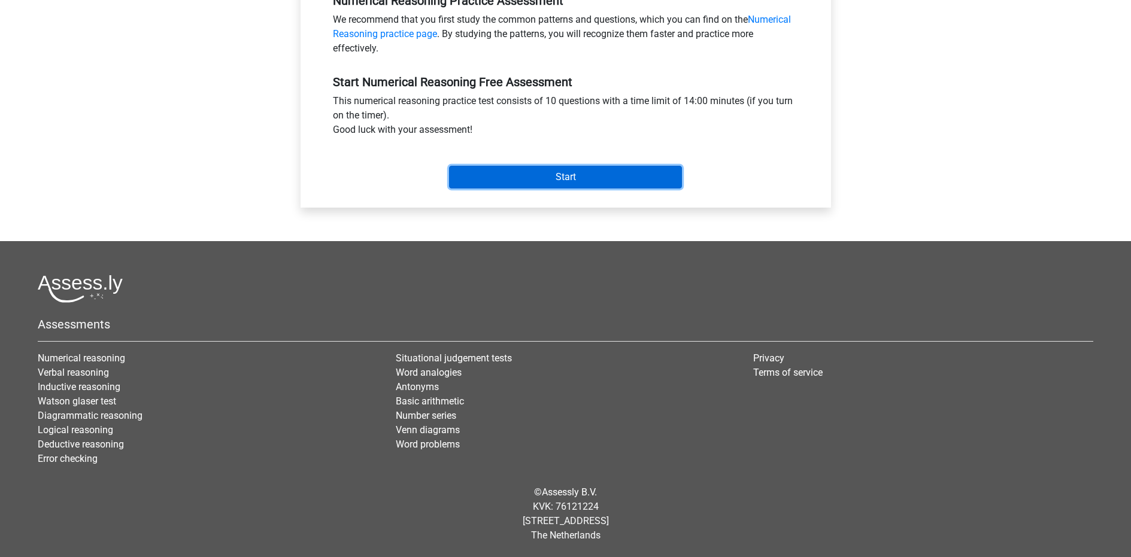
click at [530, 167] on input "Start" at bounding box center [565, 177] width 233 height 23
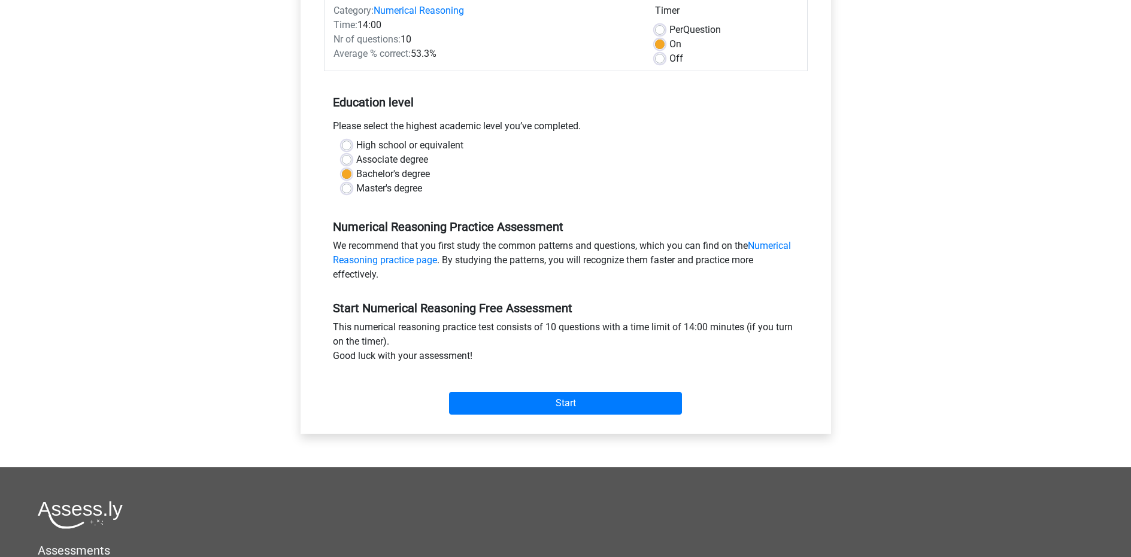
scroll to position [90, 0]
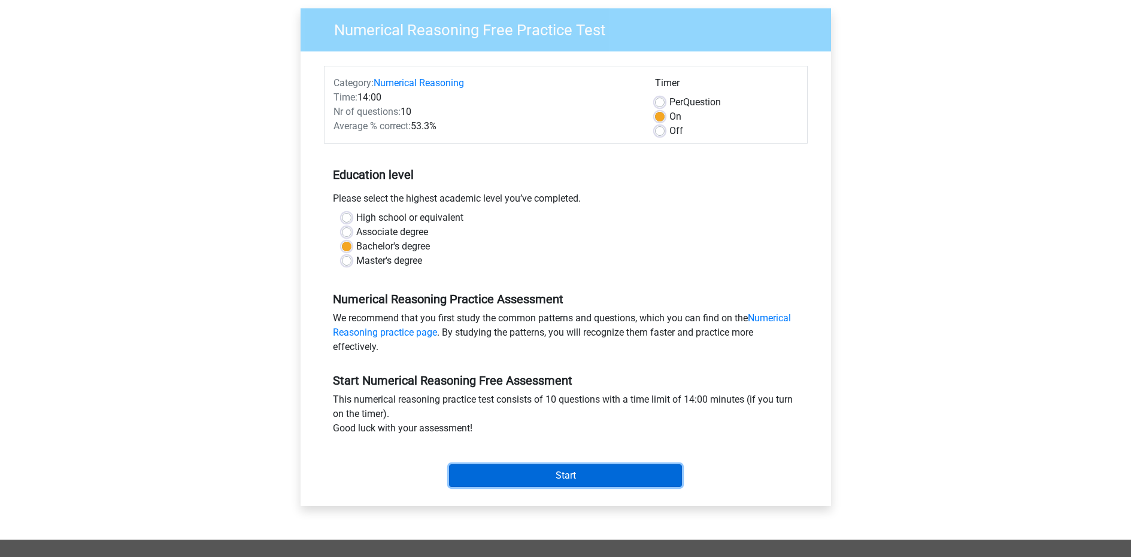
click at [546, 469] on input "Start" at bounding box center [565, 476] width 233 height 23
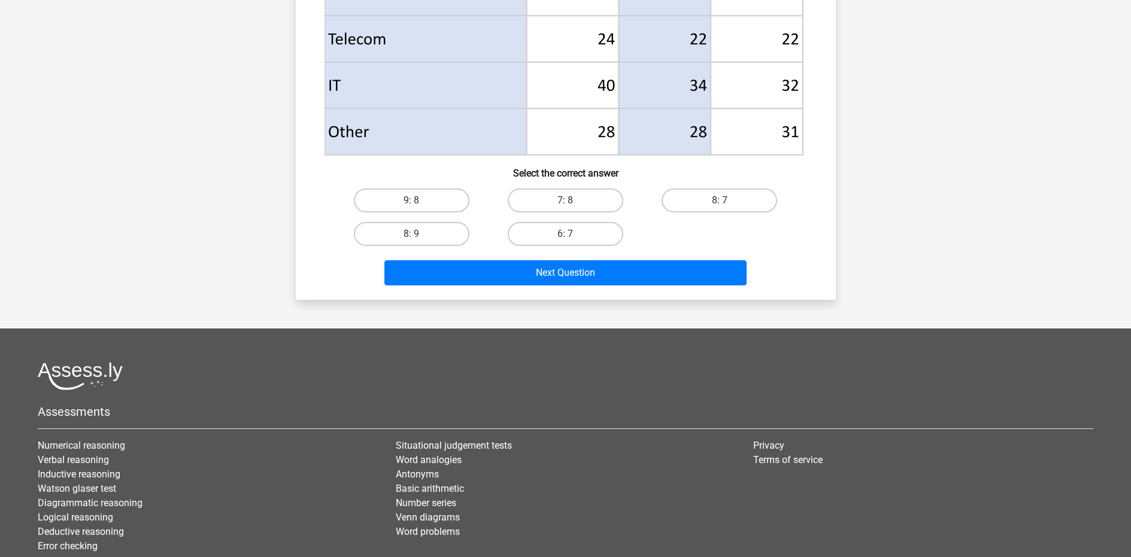
scroll to position [611, 0]
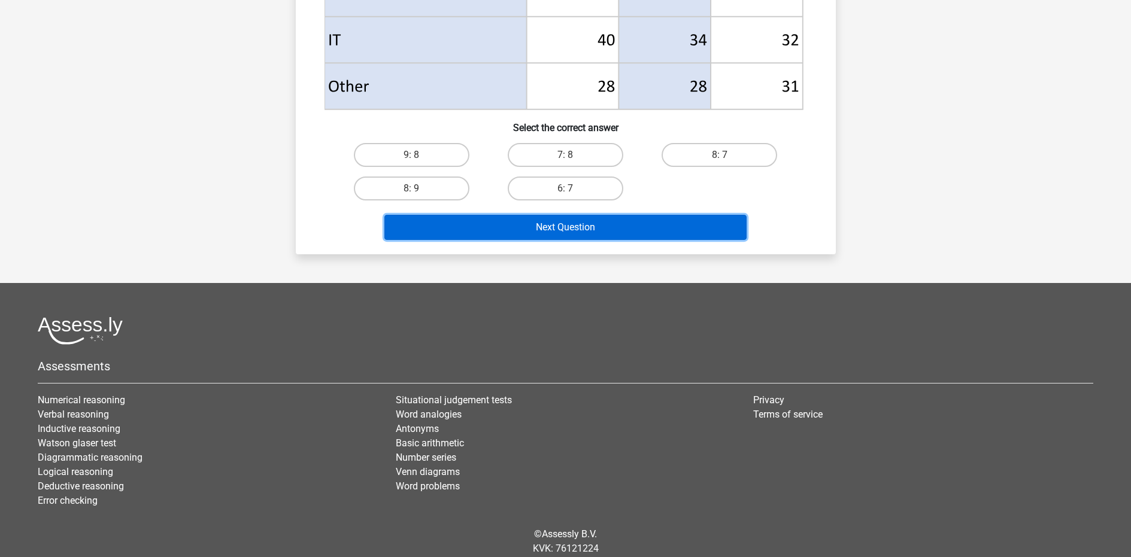
click at [462, 234] on button "Next Question" at bounding box center [565, 227] width 362 height 25
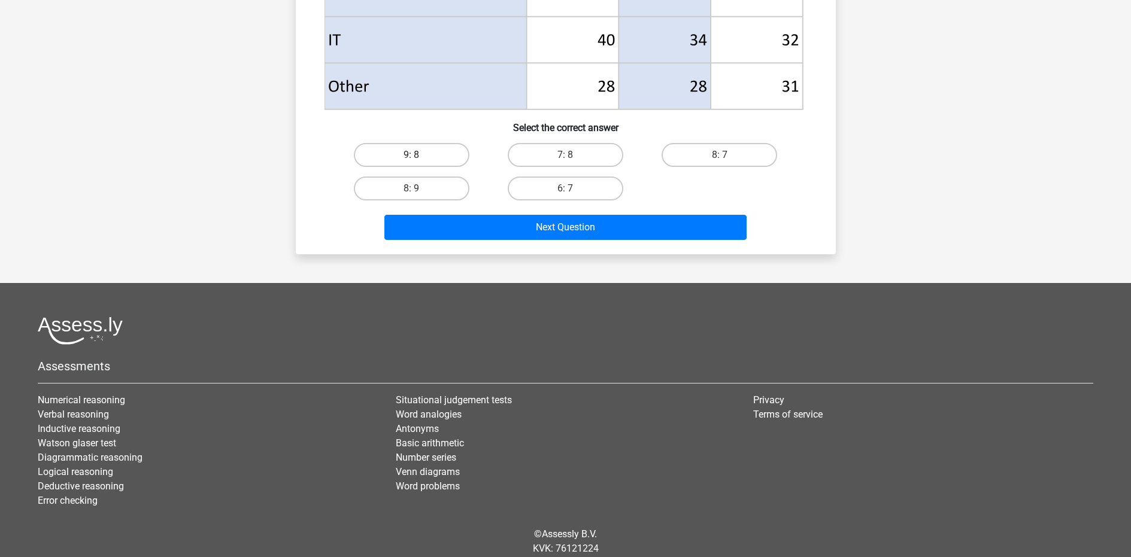
click at [428, 154] on label "9: 8" at bounding box center [412, 155] width 116 height 24
click at [419, 155] on input "9: 8" at bounding box center [415, 159] width 8 height 8
radio input "true"
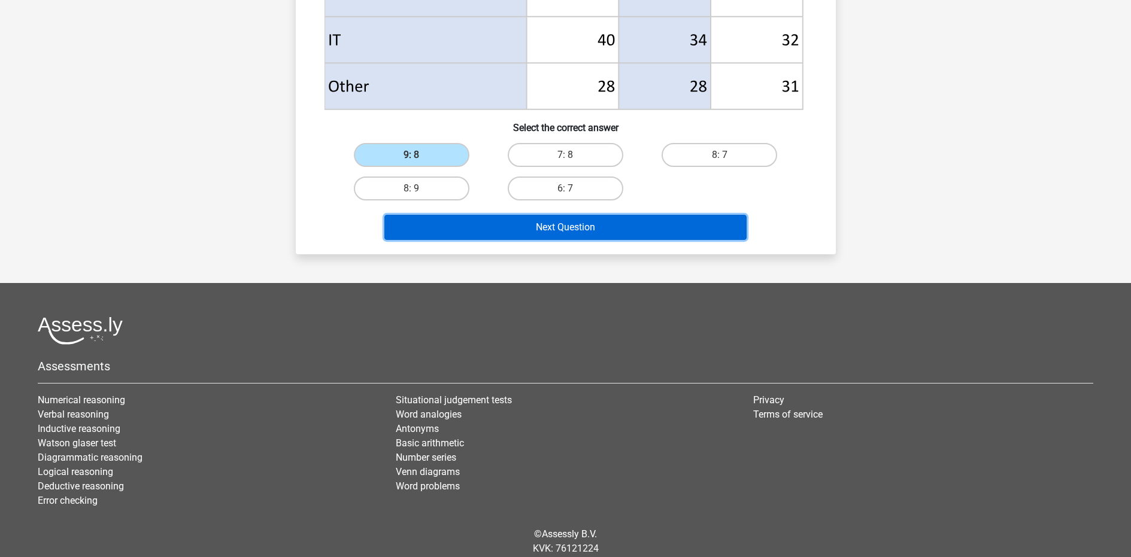
click at [486, 234] on button "Next Question" at bounding box center [565, 227] width 362 height 25
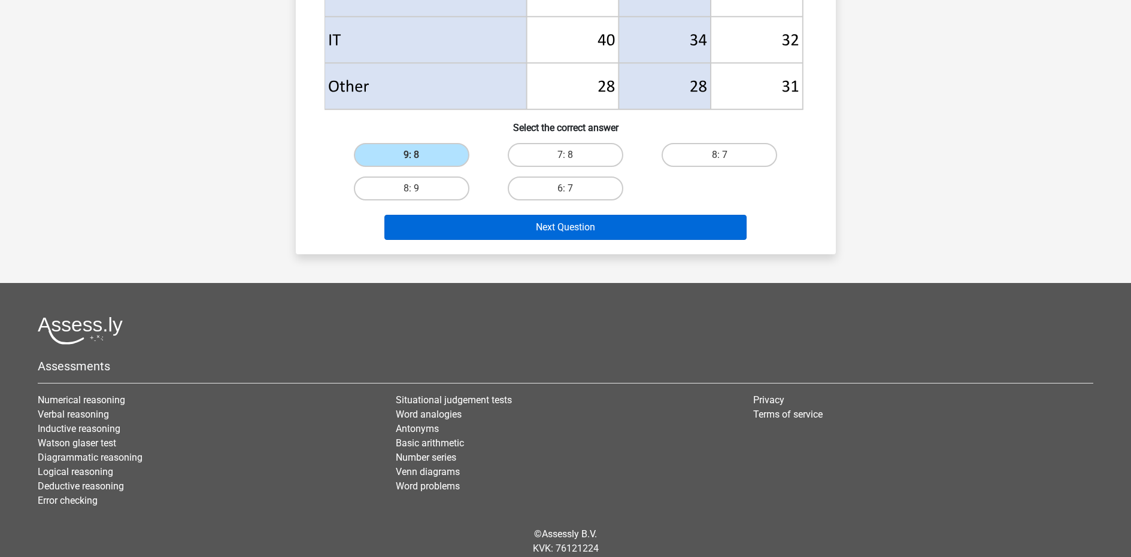
scroll to position [607, 0]
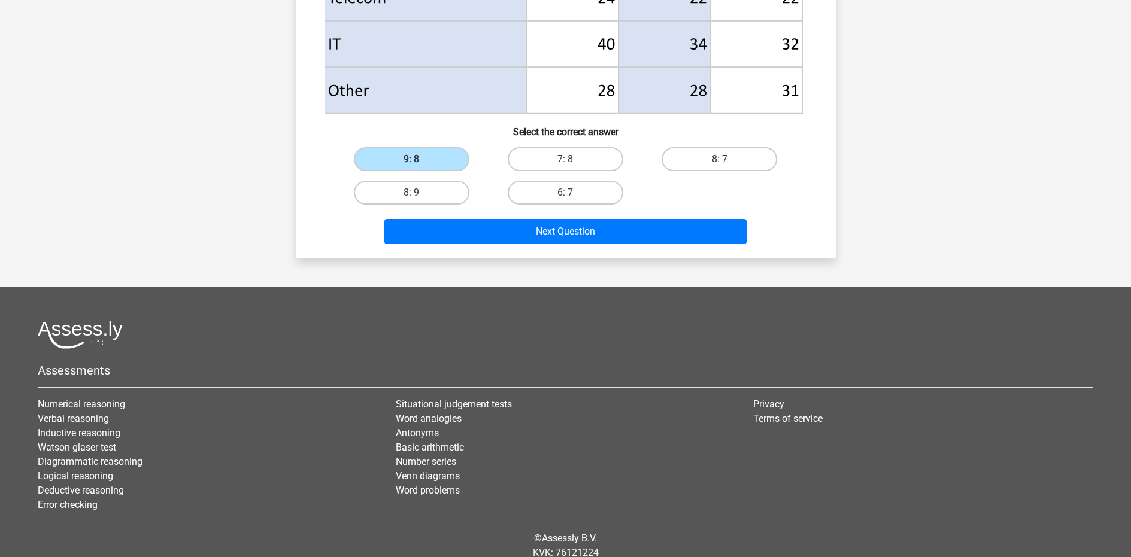
click at [557, 146] on div "7: 8" at bounding box center [566, 160] width 154 height 34
click at [558, 165] on label "7: 8" at bounding box center [566, 159] width 116 height 24
click at [565, 165] on input "7: 8" at bounding box center [569, 163] width 8 height 8
radio input "true"
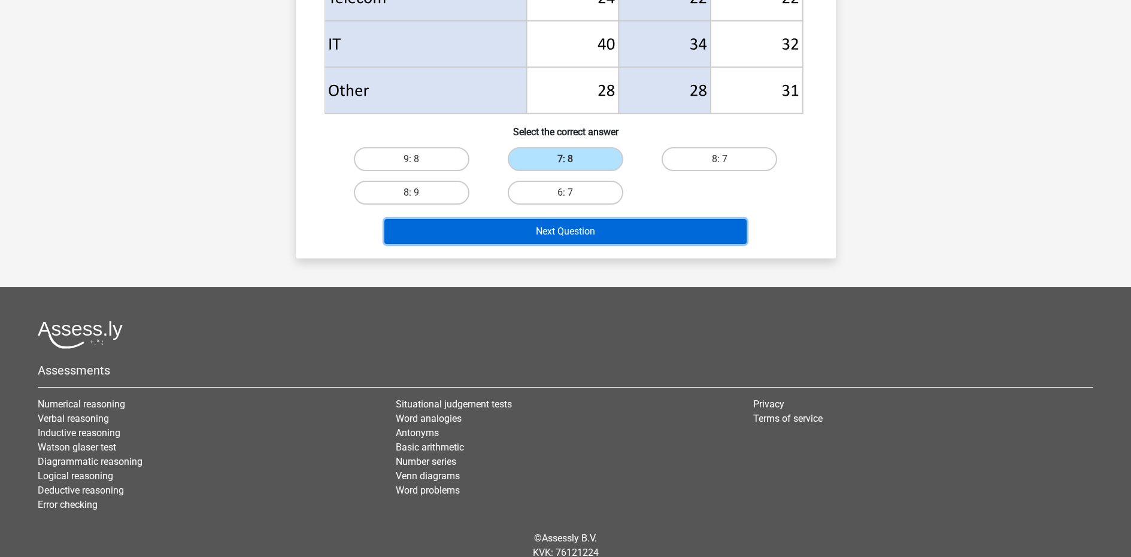
click at [546, 229] on button "Next Question" at bounding box center [565, 231] width 362 height 25
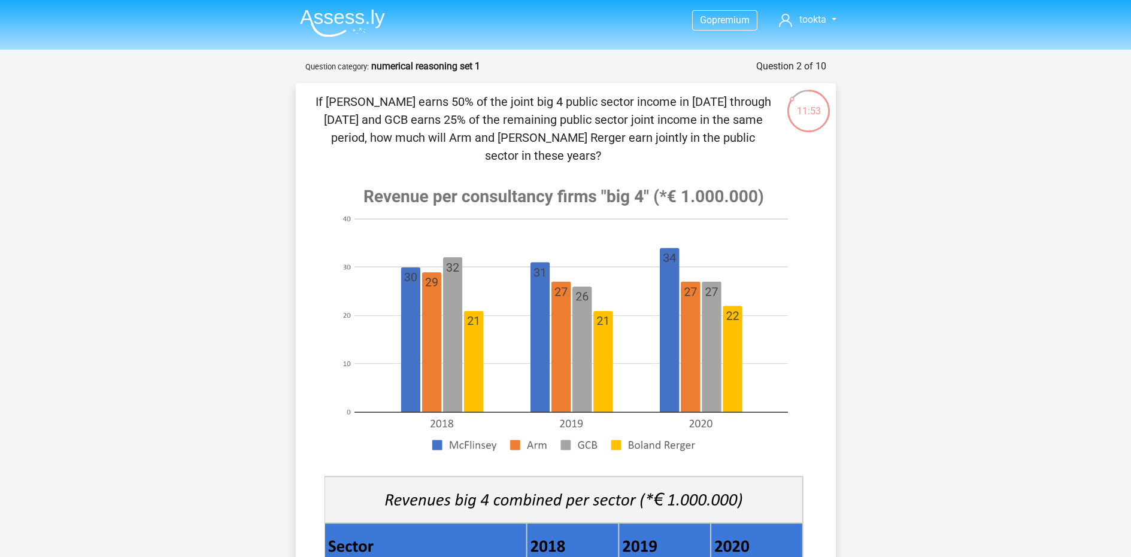
scroll to position [0, 0]
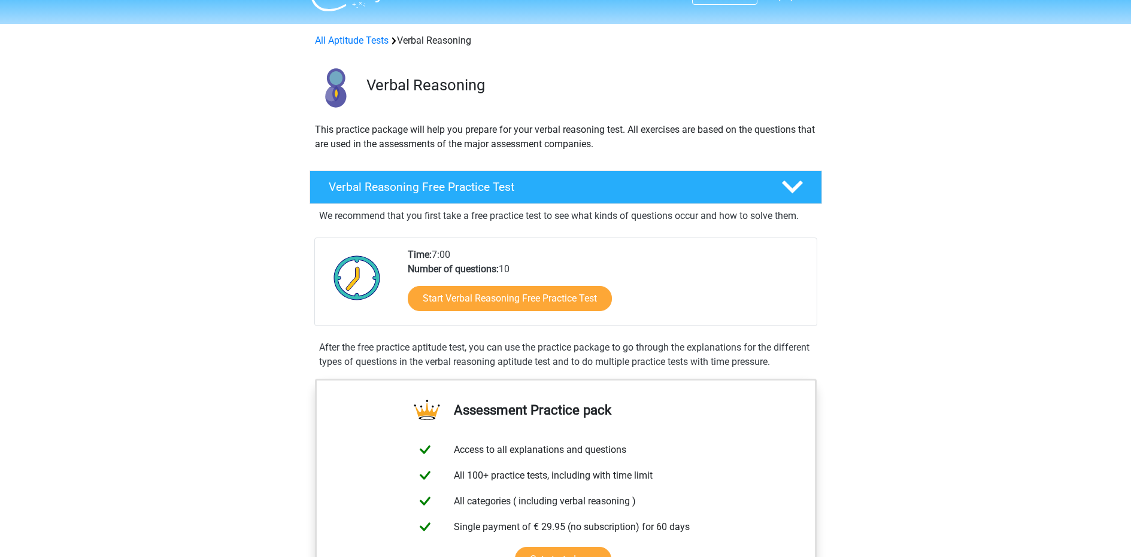
scroll to position [37, 0]
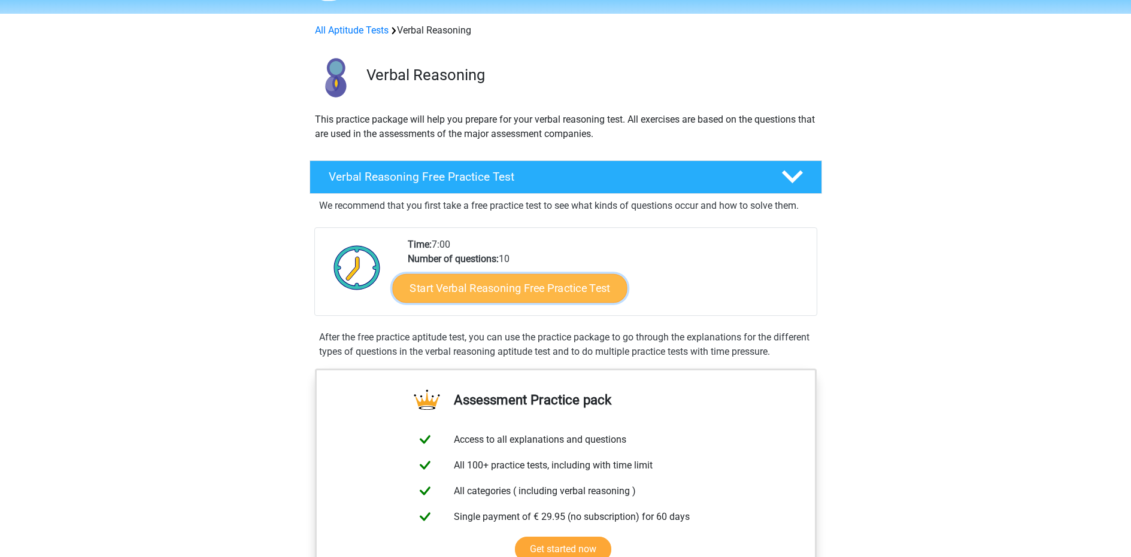
click at [486, 278] on link "Start Verbal Reasoning Free Practice Test" at bounding box center [509, 288] width 235 height 29
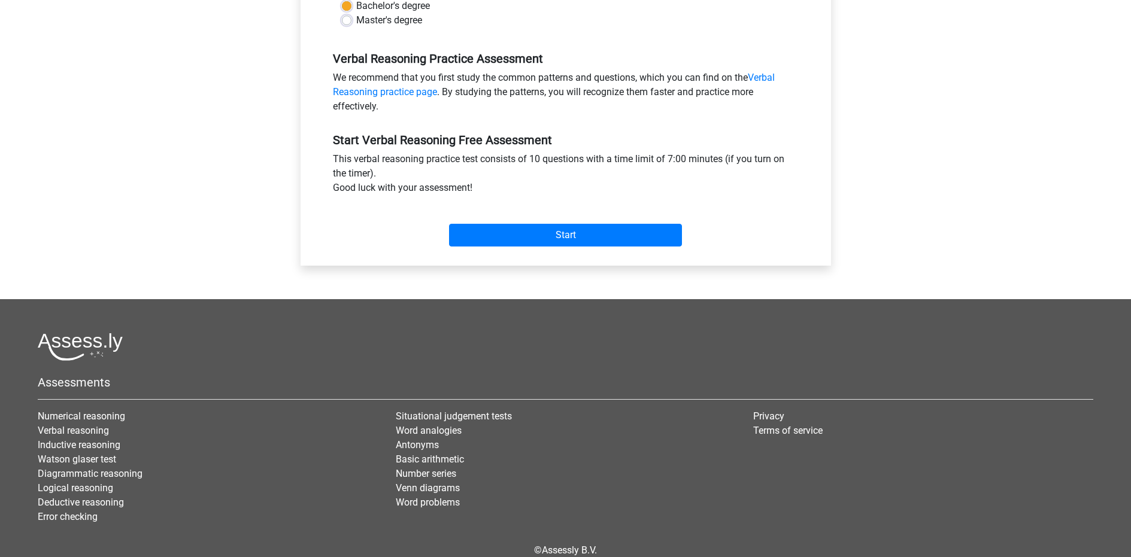
scroll to position [389, 0]
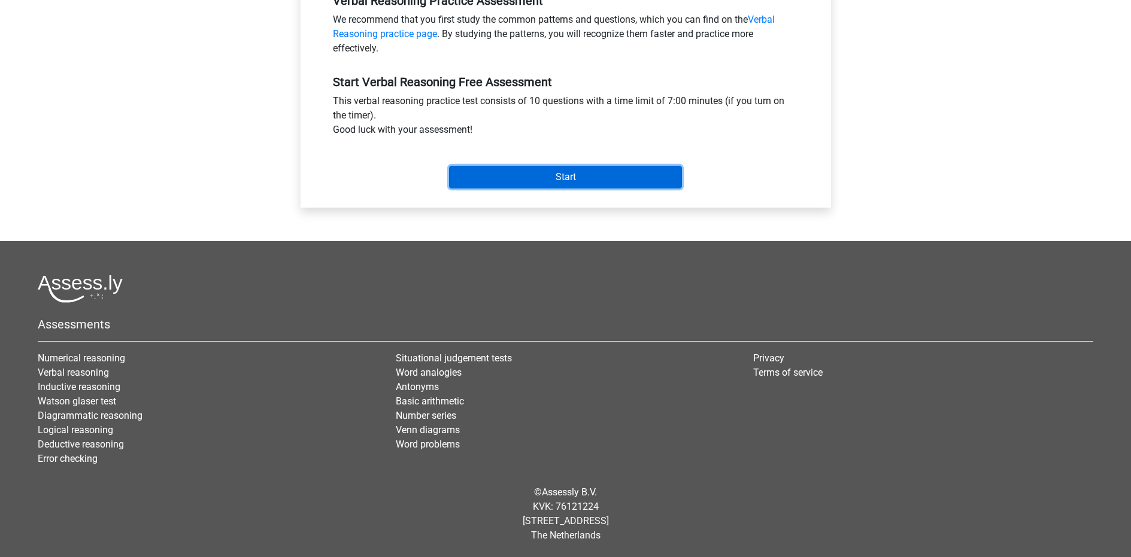
click at [562, 188] on input "Start" at bounding box center [565, 177] width 233 height 23
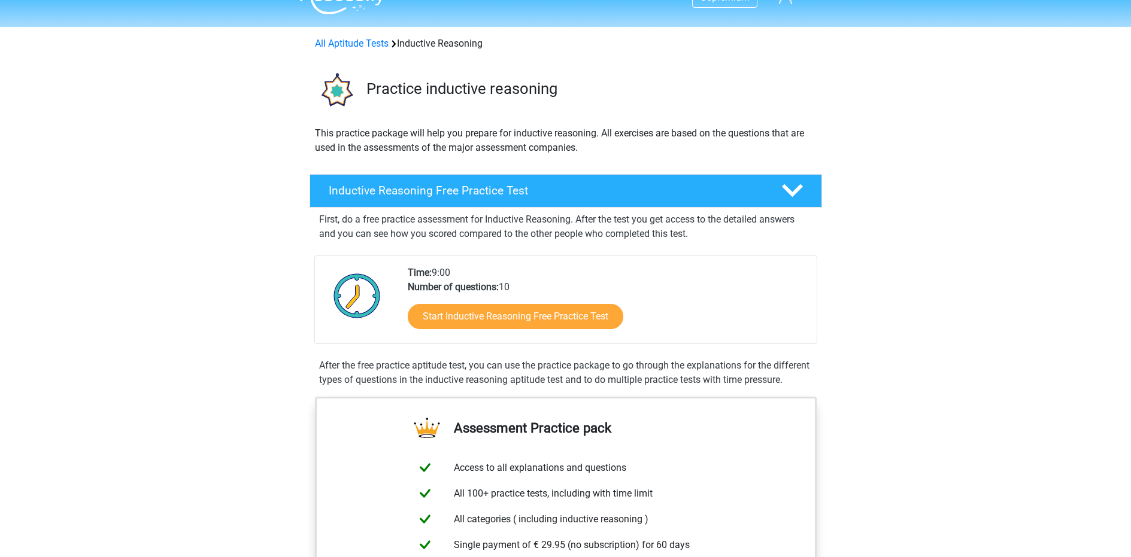
scroll to position [55, 0]
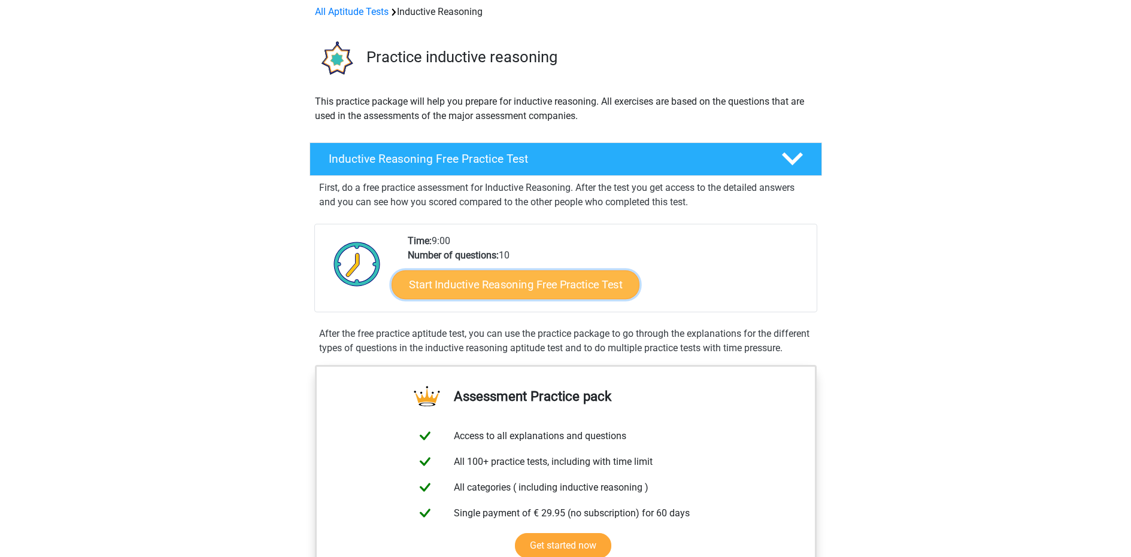
click at [460, 291] on link "Start Inductive Reasoning Free Practice Test" at bounding box center [516, 284] width 248 height 29
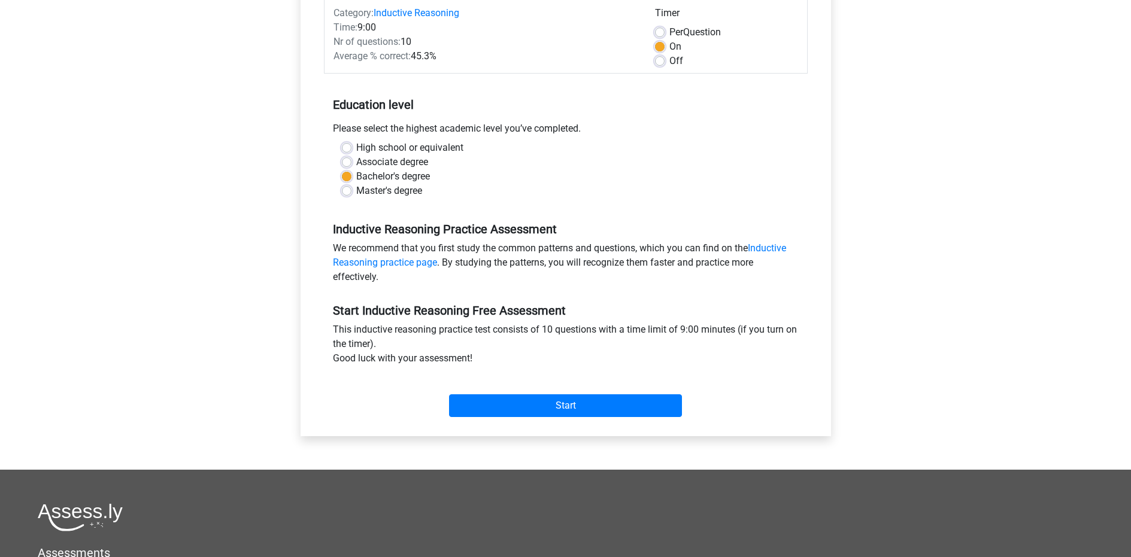
scroll to position [389, 0]
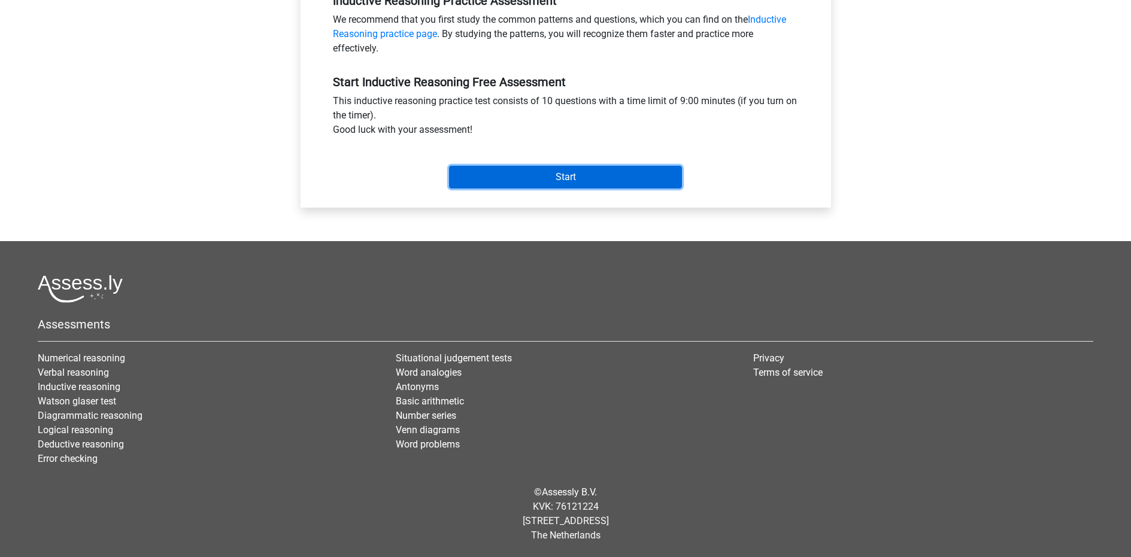
click at [603, 178] on input "Start" at bounding box center [565, 177] width 233 height 23
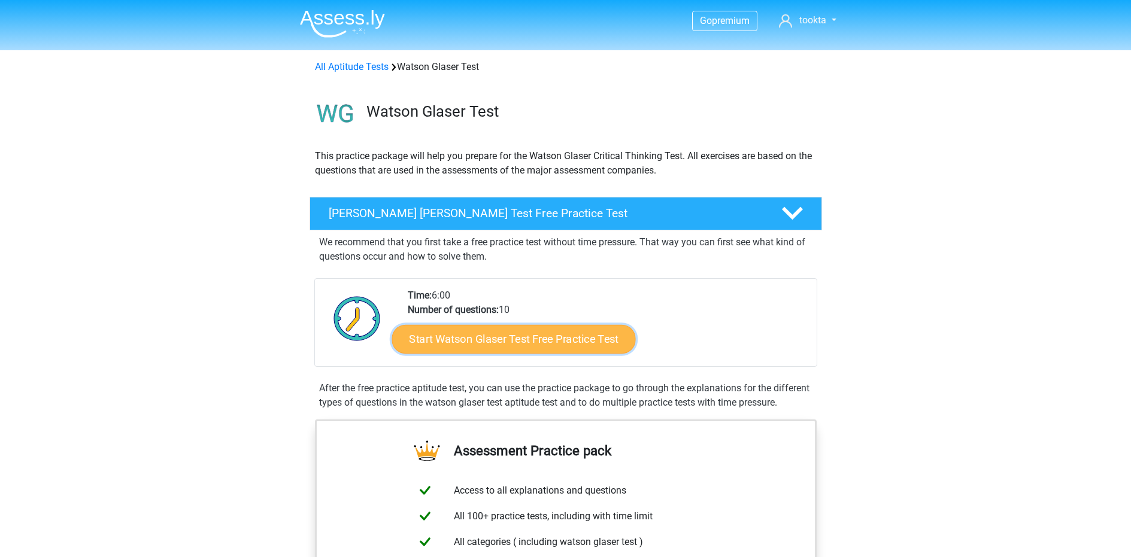
click at [499, 343] on link "Start Watson Glaser Test Free Practice Test" at bounding box center [514, 339] width 244 height 29
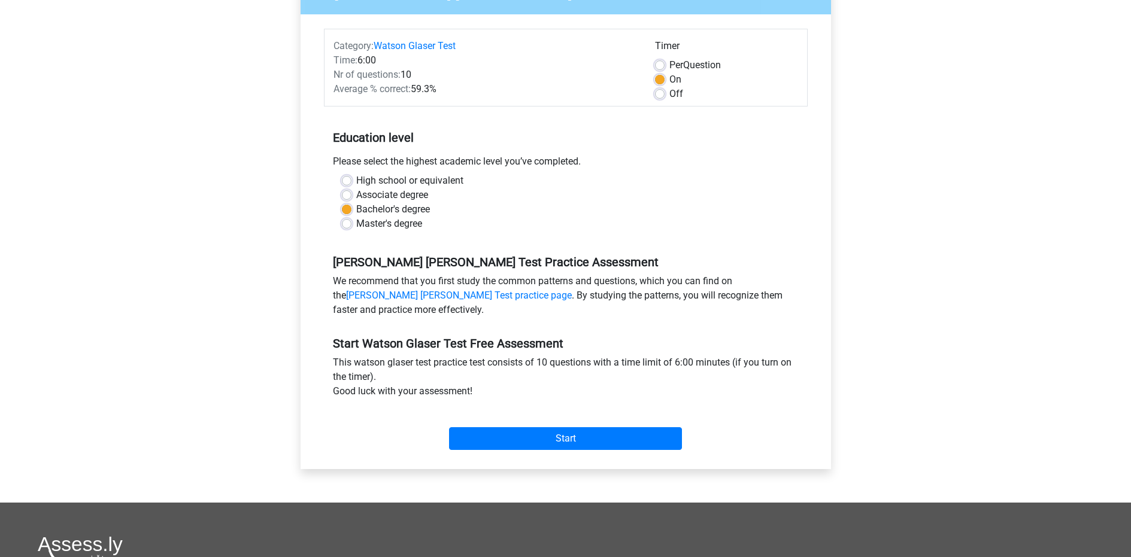
scroll to position [389, 0]
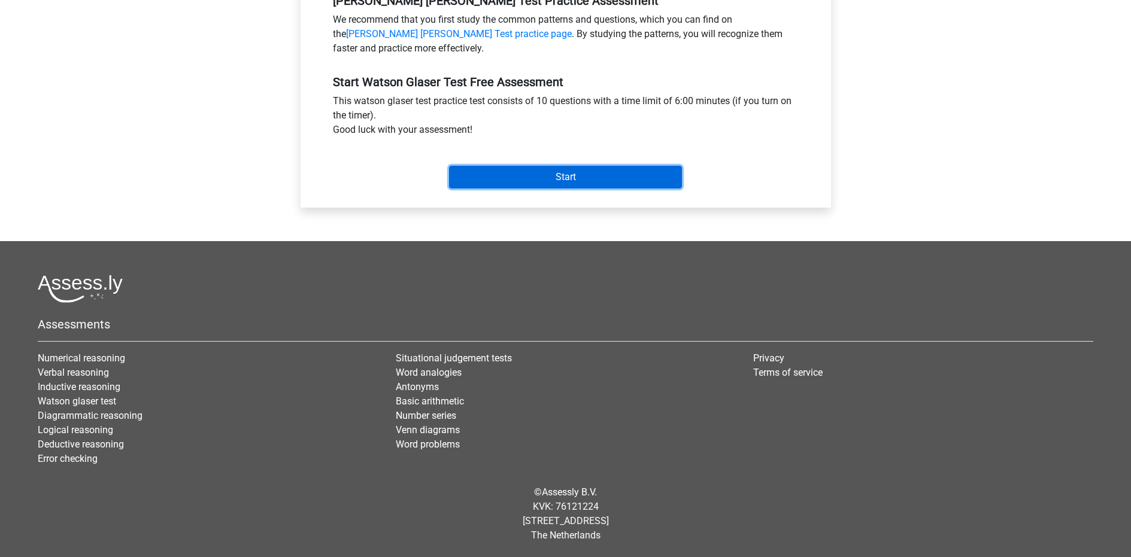
click at [538, 179] on input "Start" at bounding box center [565, 177] width 233 height 23
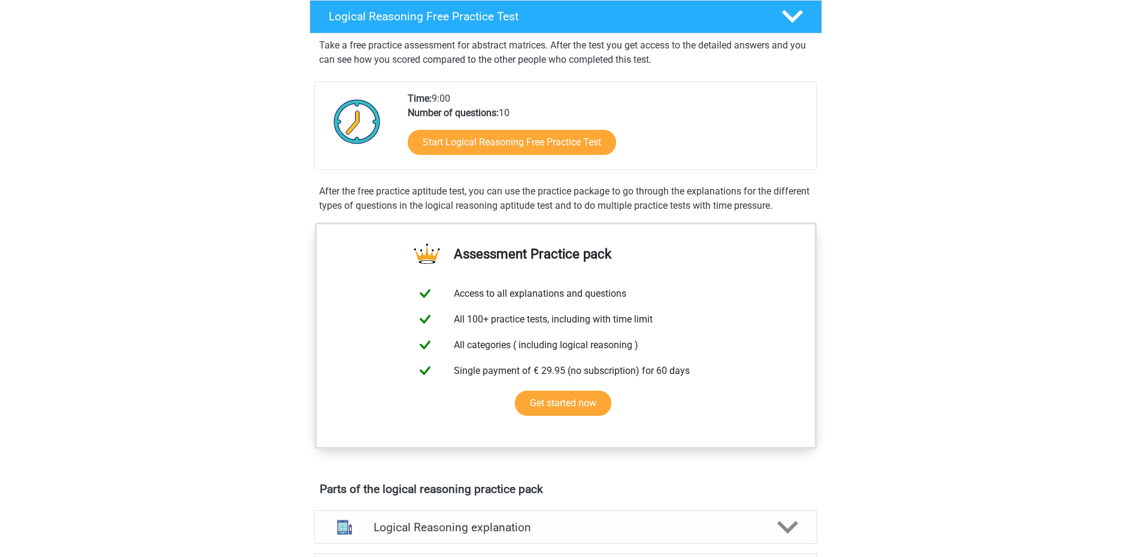
scroll to position [240, 0]
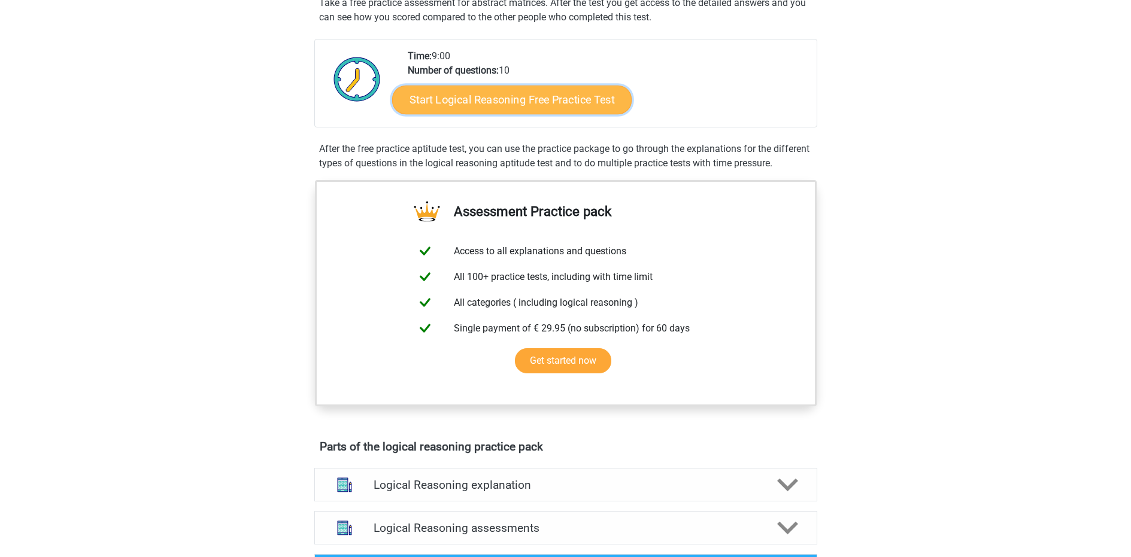
click at [525, 102] on link "Start Logical Reasoning Free Practice Test" at bounding box center [512, 99] width 240 height 29
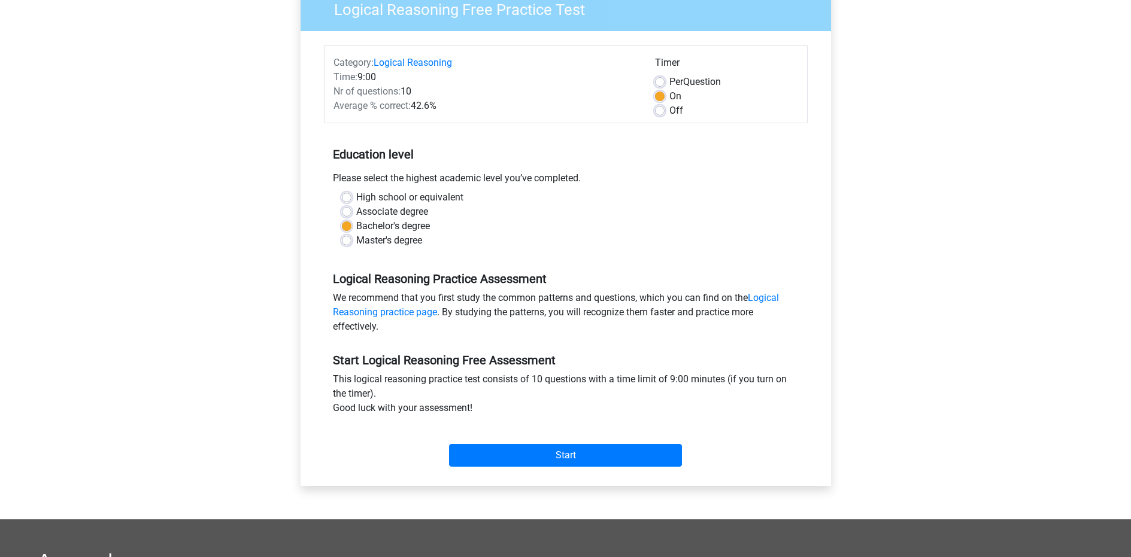
scroll to position [180, 0]
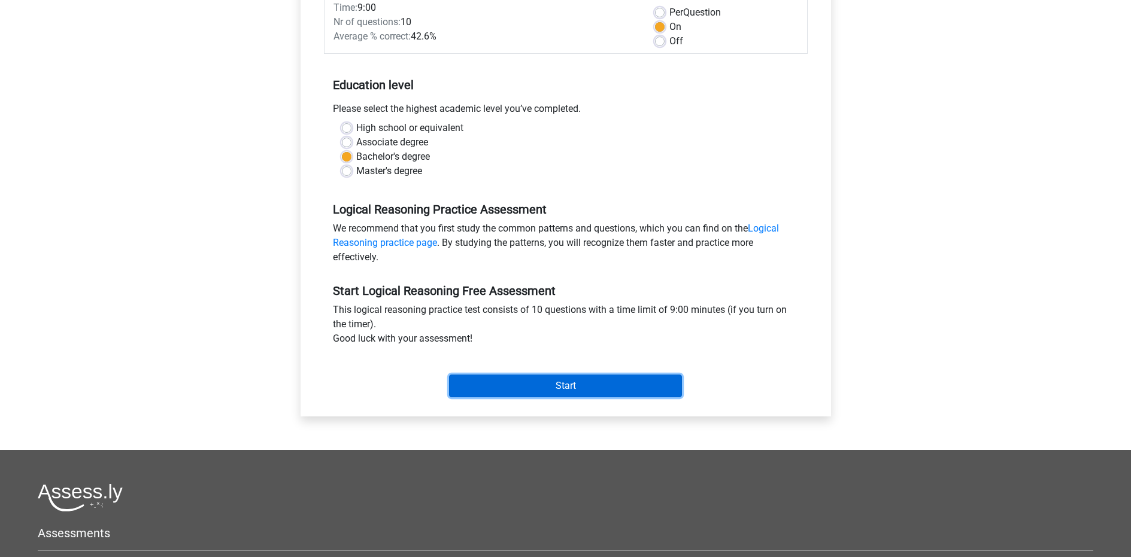
click at [560, 384] on input "Start" at bounding box center [565, 386] width 233 height 23
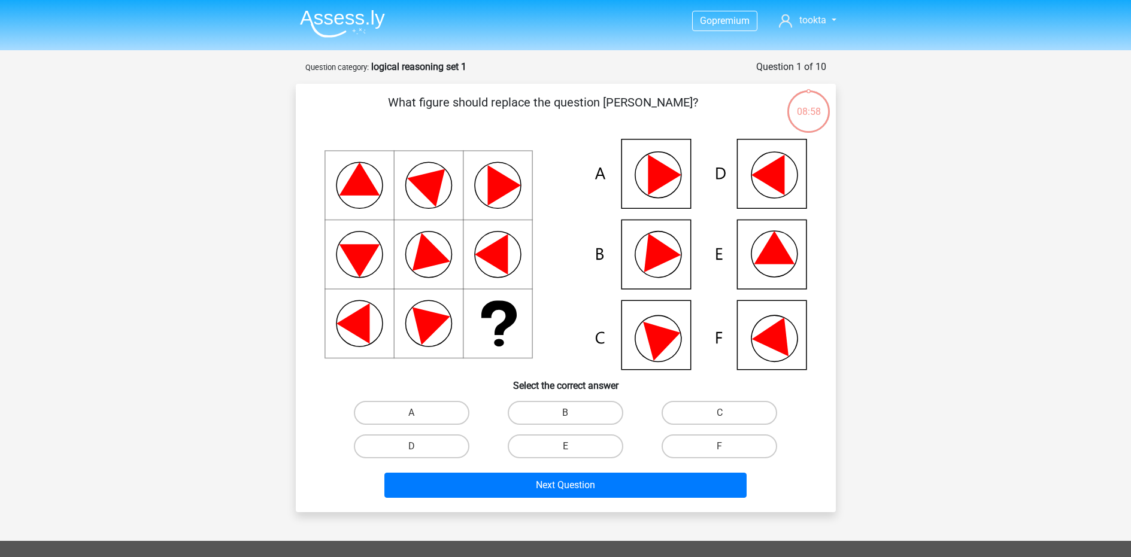
drag, startPoint x: 543, startPoint y: 105, endPoint x: 739, endPoint y: 105, distance: 195.8
click at [739, 105] on p "What figure should replace the question [PERSON_NAME]?" at bounding box center [543, 111] width 457 height 36
click at [697, 411] on label "C" at bounding box center [720, 413] width 116 height 24
click at [720, 413] on input "C" at bounding box center [724, 417] width 8 height 8
radio input "true"
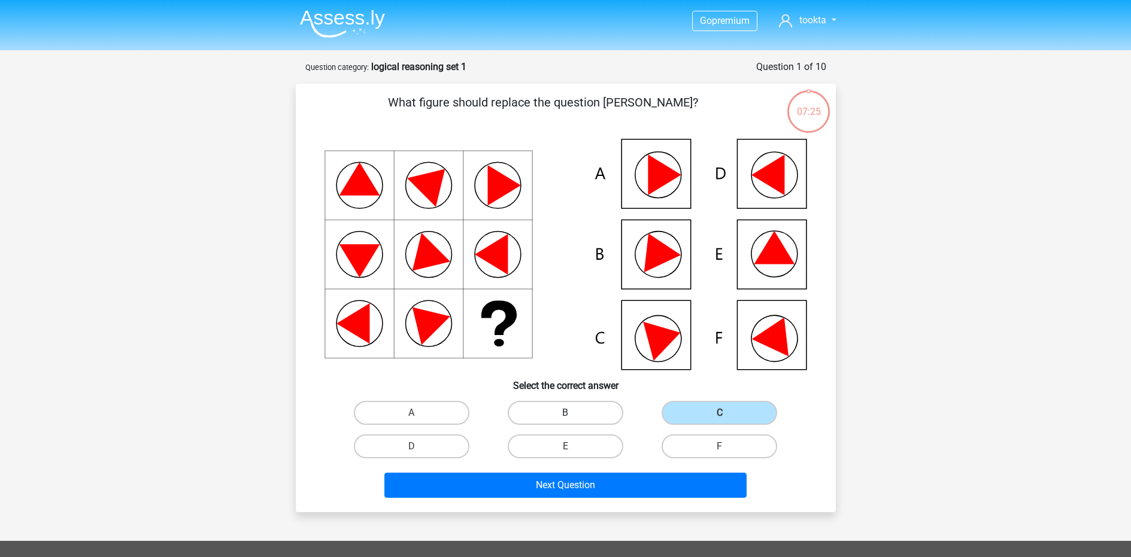
click at [550, 408] on label "B" at bounding box center [566, 413] width 116 height 24
click at [565, 413] on input "B" at bounding box center [569, 417] width 8 height 8
radio input "true"
click at [570, 440] on label "E" at bounding box center [566, 447] width 116 height 24
click at [570, 447] on input "E" at bounding box center [569, 451] width 8 height 8
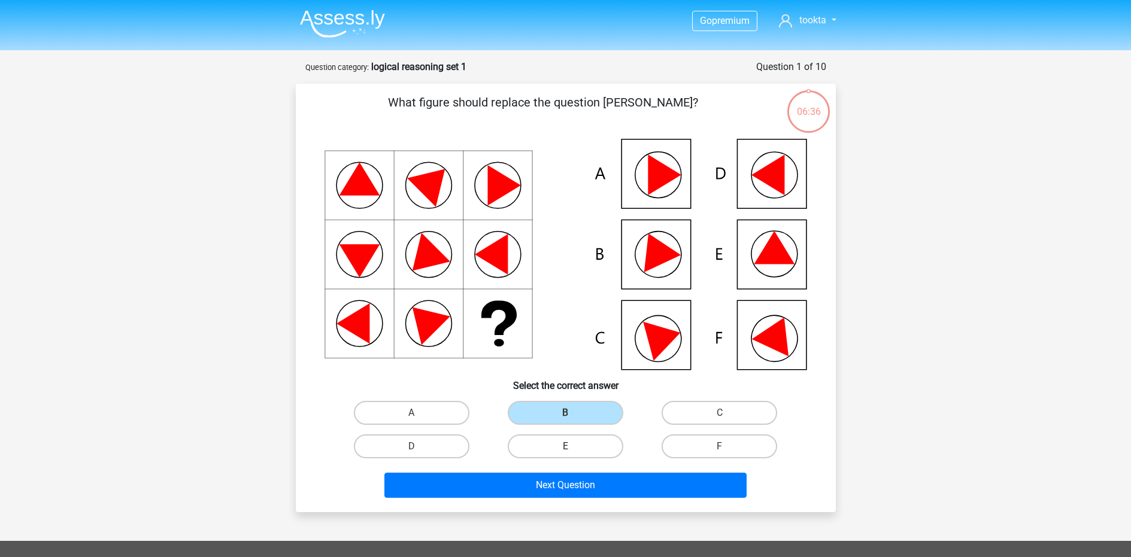
radio input "true"
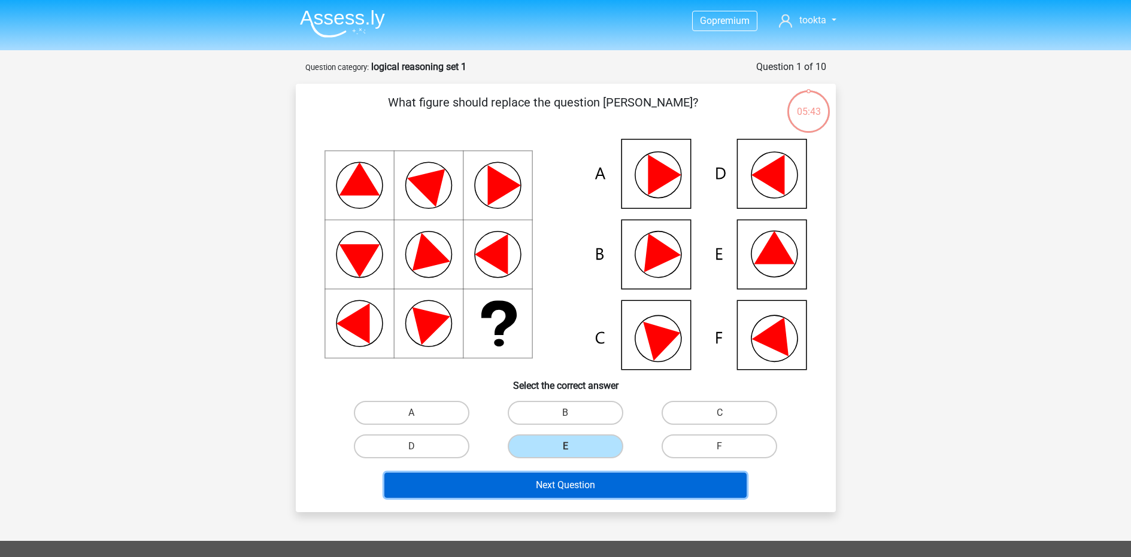
click at [589, 483] on button "Next Question" at bounding box center [565, 485] width 362 height 25
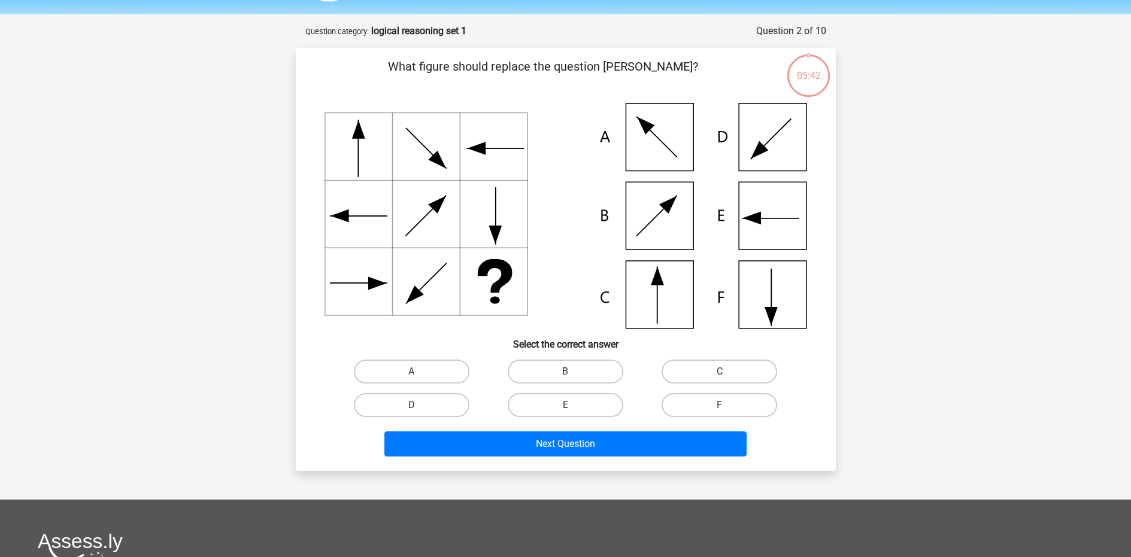
scroll to position [60, 0]
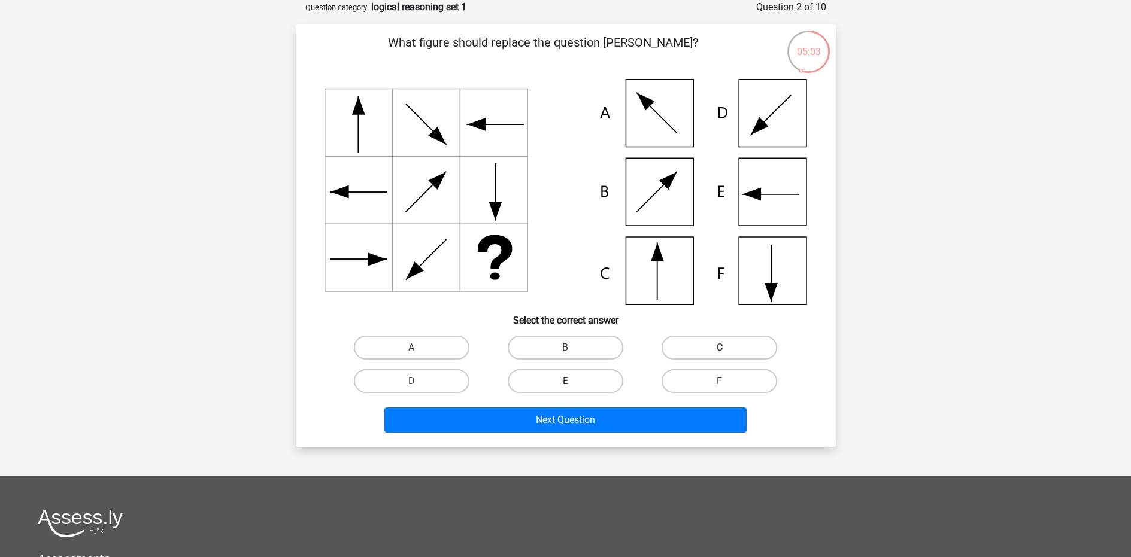
click at [694, 345] on label "C" at bounding box center [720, 348] width 116 height 24
click at [720, 348] on input "C" at bounding box center [724, 352] width 8 height 8
radio input "true"
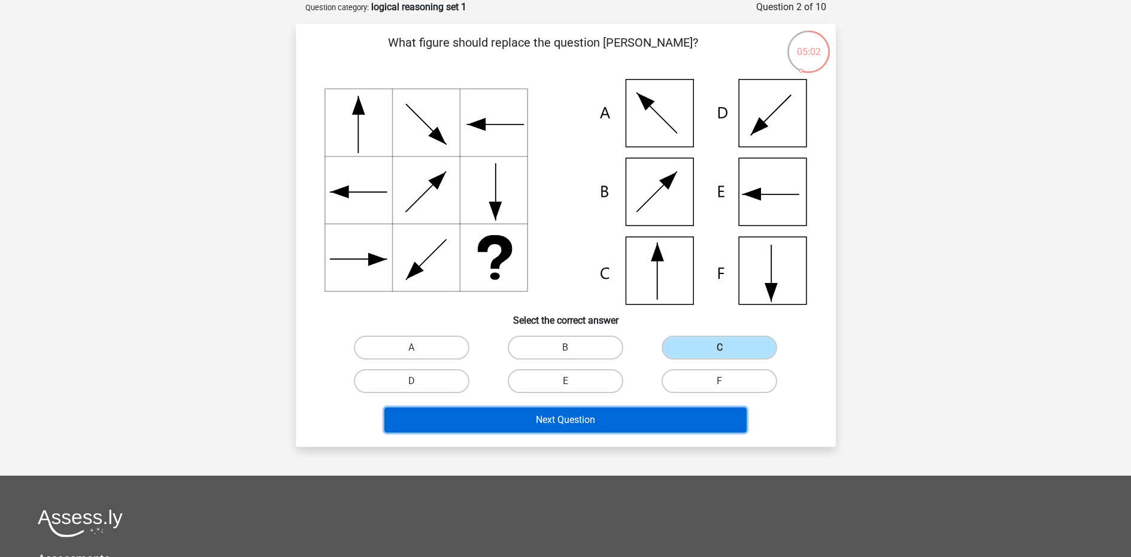
click at [593, 416] on button "Next Question" at bounding box center [565, 420] width 362 height 25
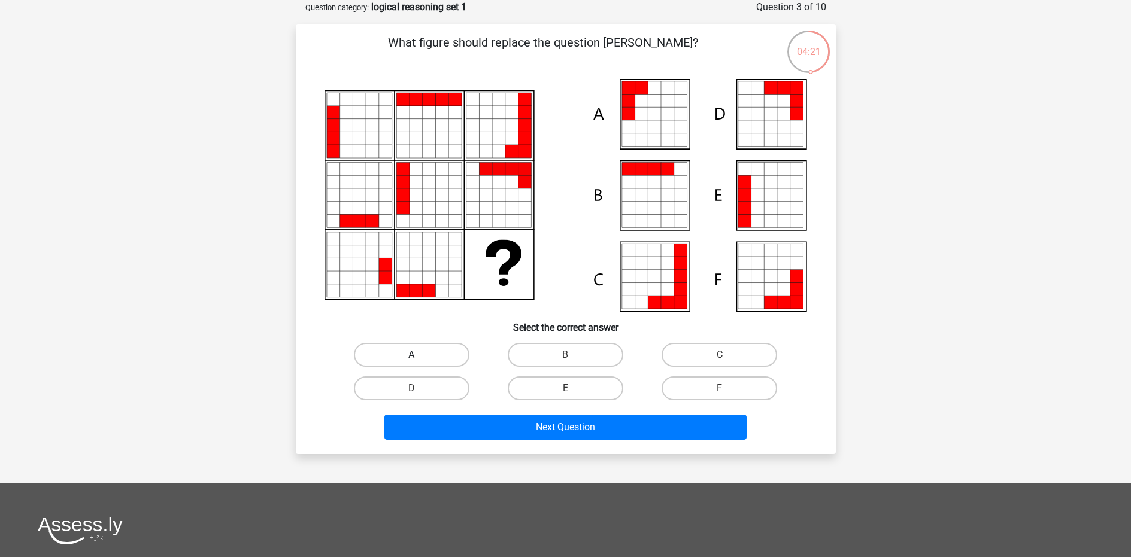
click at [425, 365] on label "A" at bounding box center [412, 355] width 116 height 24
click at [419, 363] on input "A" at bounding box center [415, 359] width 8 height 8
radio input "true"
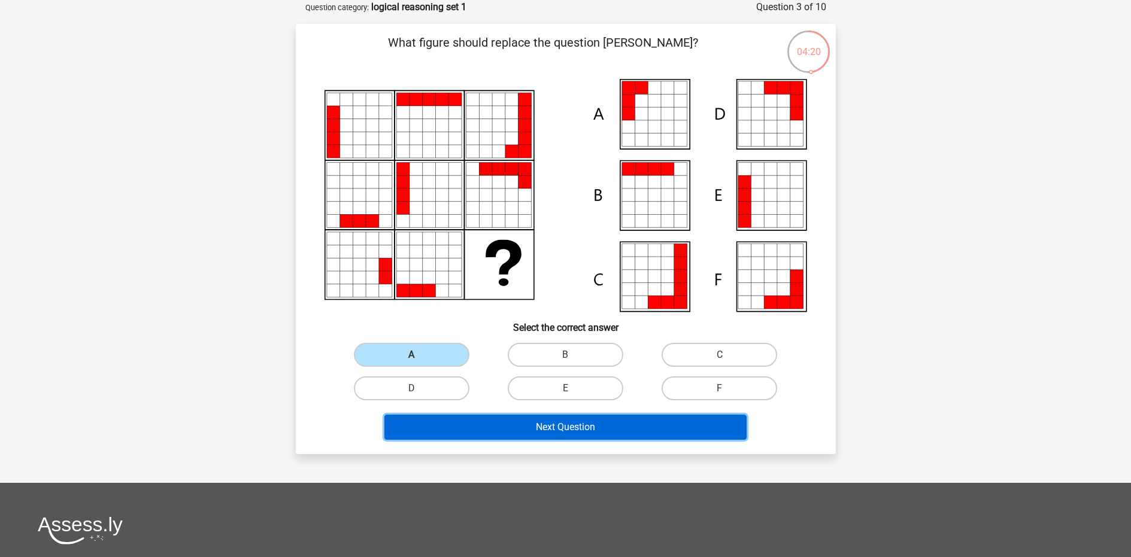
click at [544, 422] on button "Next Question" at bounding box center [565, 427] width 362 height 25
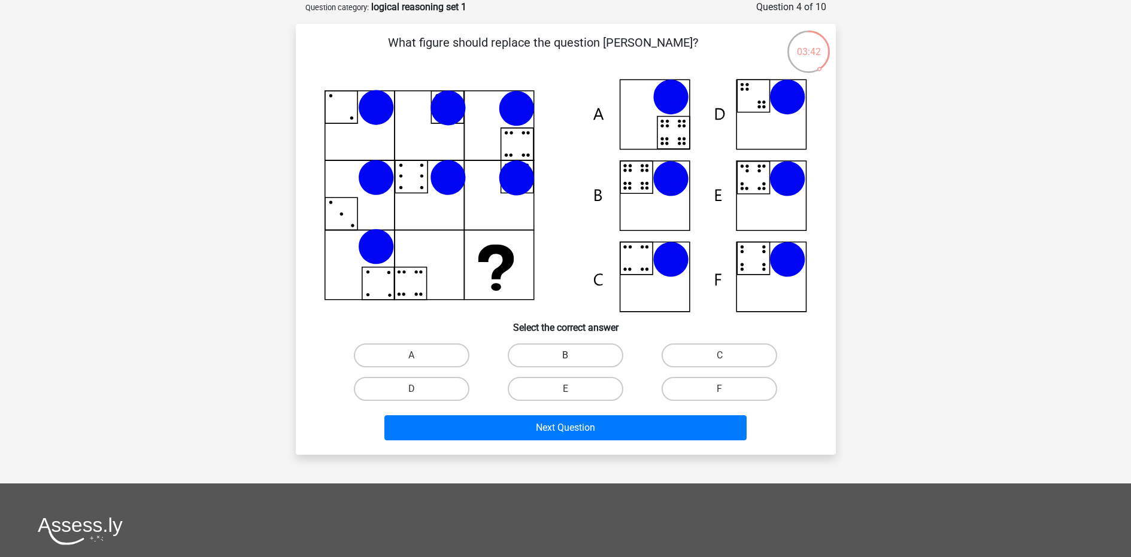
click at [568, 353] on label "B" at bounding box center [566, 356] width 116 height 24
click at [568, 356] on input "B" at bounding box center [569, 360] width 8 height 8
radio input "true"
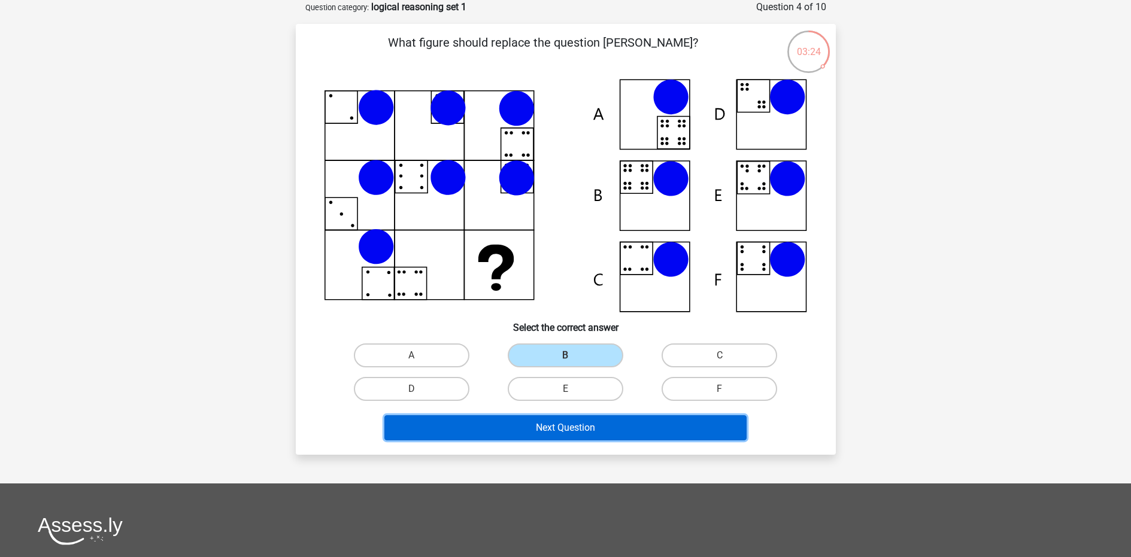
click at [563, 423] on button "Next Question" at bounding box center [565, 428] width 362 height 25
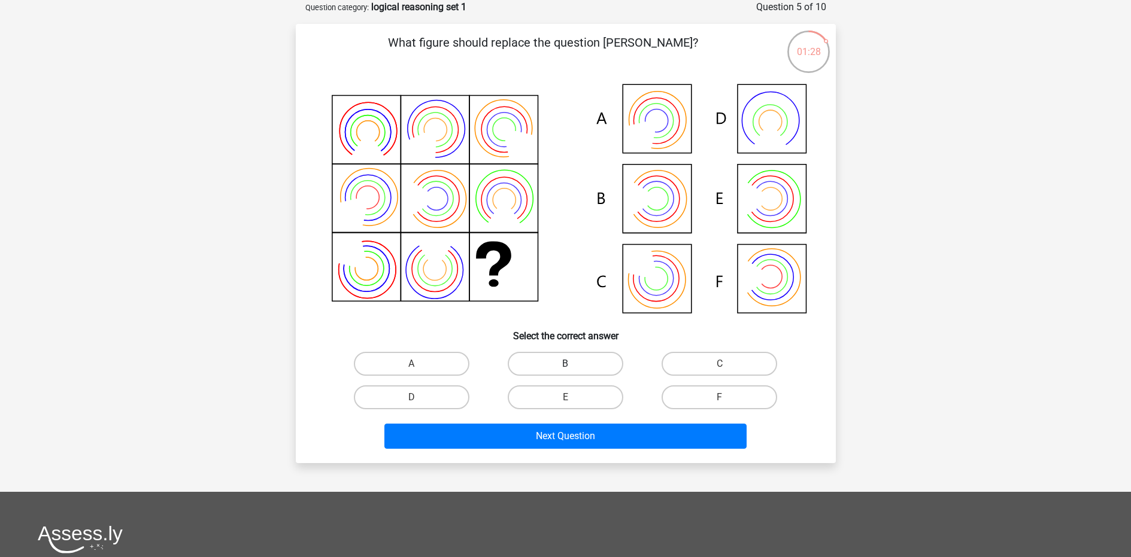
click at [573, 362] on label "B" at bounding box center [566, 364] width 116 height 24
click at [573, 364] on input "B" at bounding box center [569, 368] width 8 height 8
radio input "true"
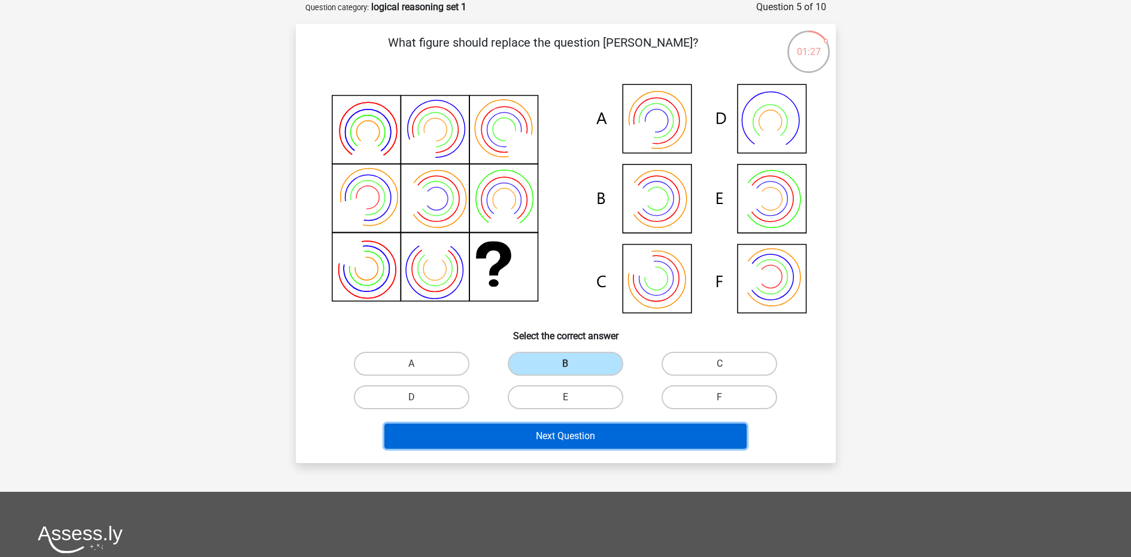
click at [574, 438] on button "Next Question" at bounding box center [565, 436] width 362 height 25
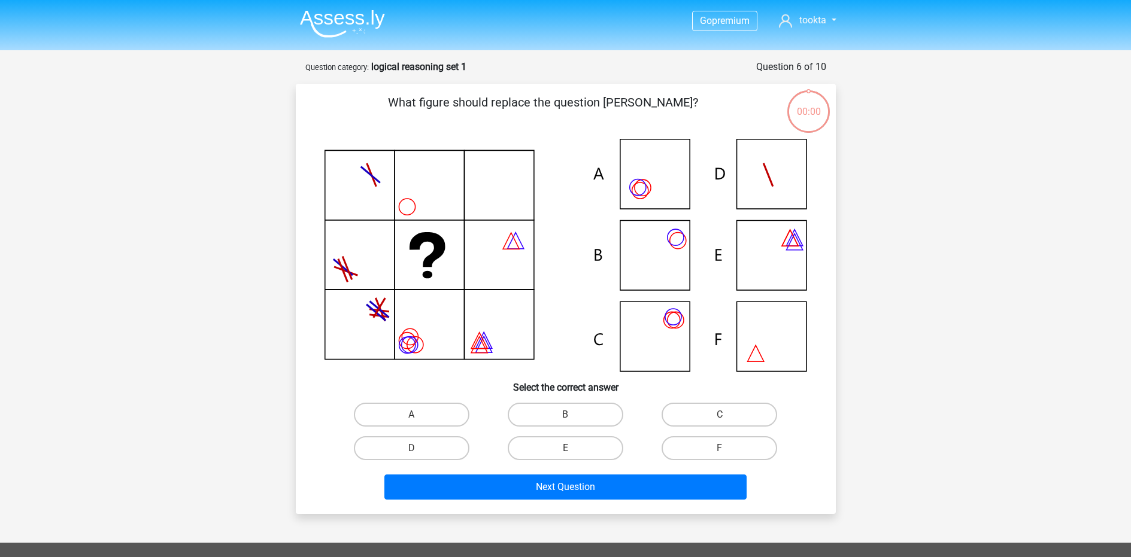
scroll to position [60, 0]
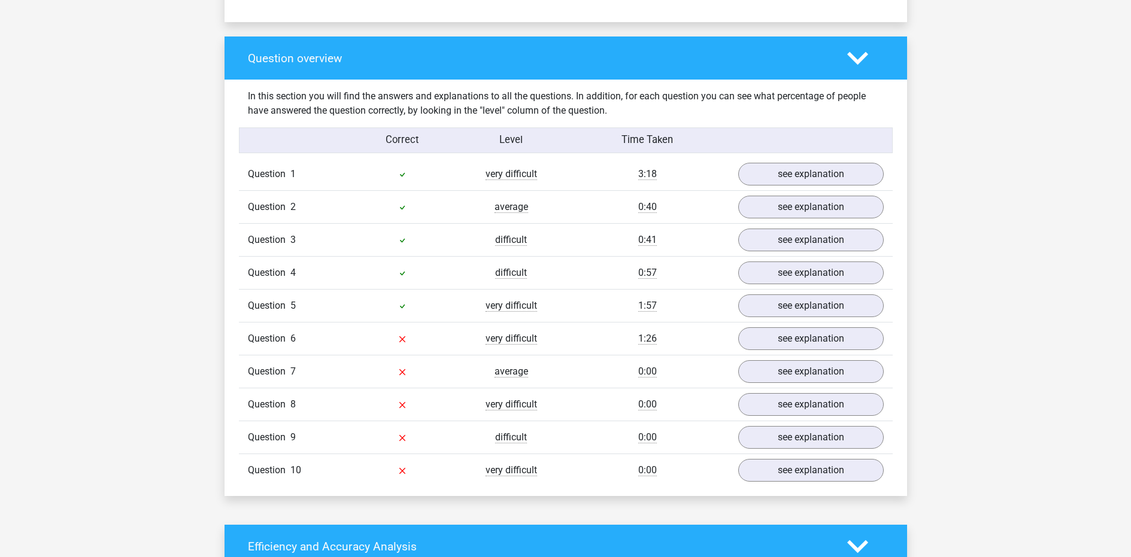
scroll to position [853, 0]
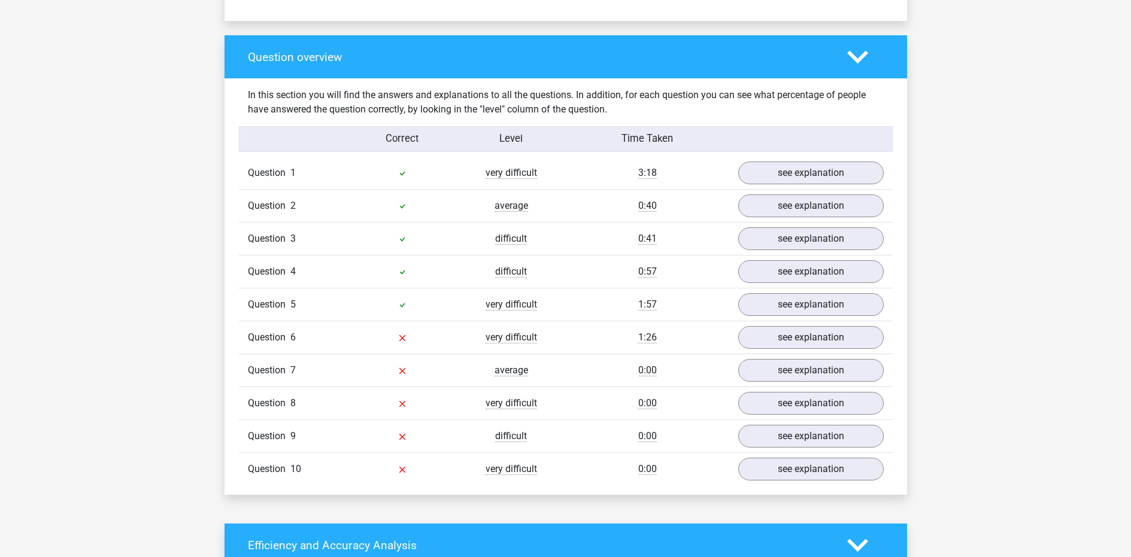
drag, startPoint x: 437, startPoint y: 344, endPoint x: 556, endPoint y: 474, distance: 176.7
click at [556, 474] on div "Question 1 very difficult 3:18 see explanation What figure should replace the q…" at bounding box center [566, 321] width 636 height 329
click at [556, 474] on div "very difficult" at bounding box center [511, 469] width 109 height 14
click at [772, 344] on link "see explanation" at bounding box center [810, 338] width 167 height 26
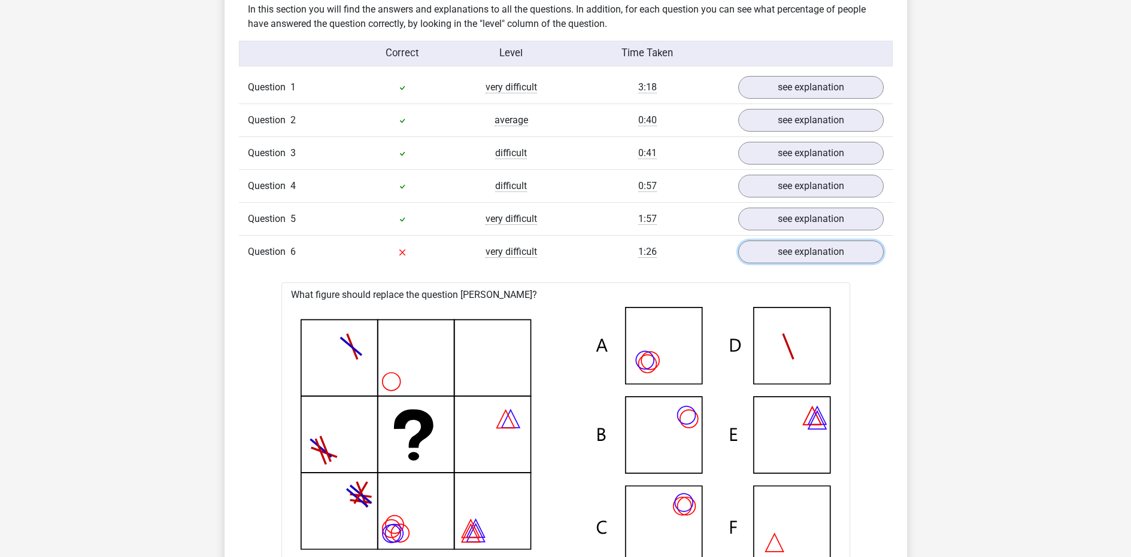
scroll to position [915, 0]
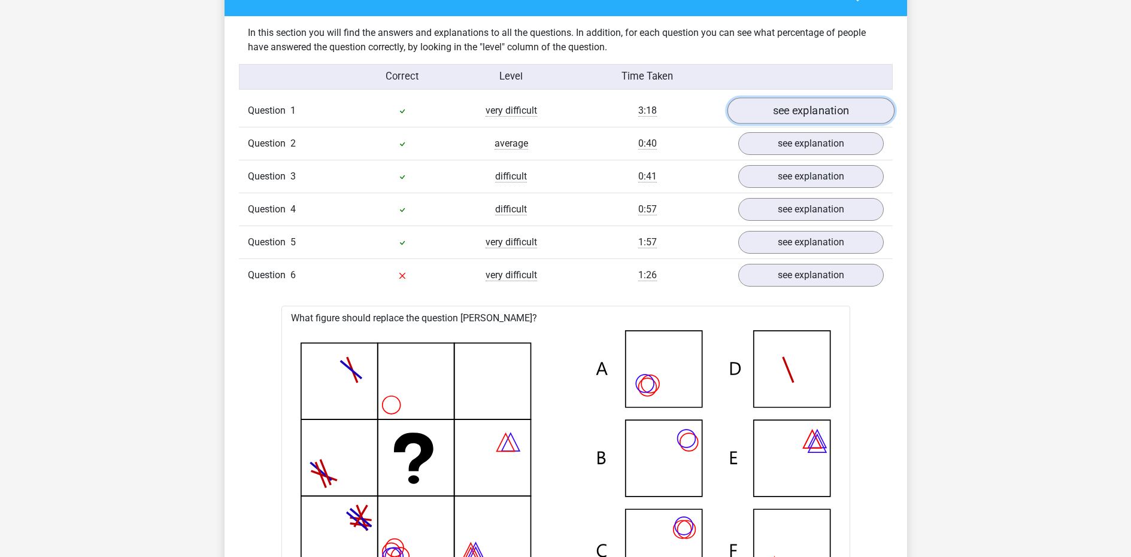
click at [807, 110] on link "see explanation" at bounding box center [810, 111] width 167 height 26
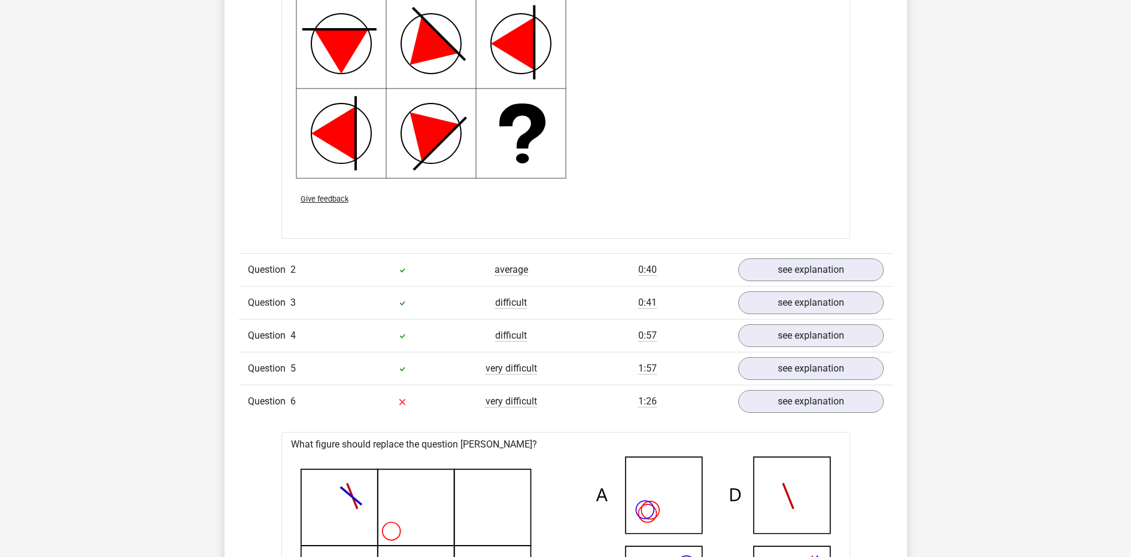
scroll to position [1649, 0]
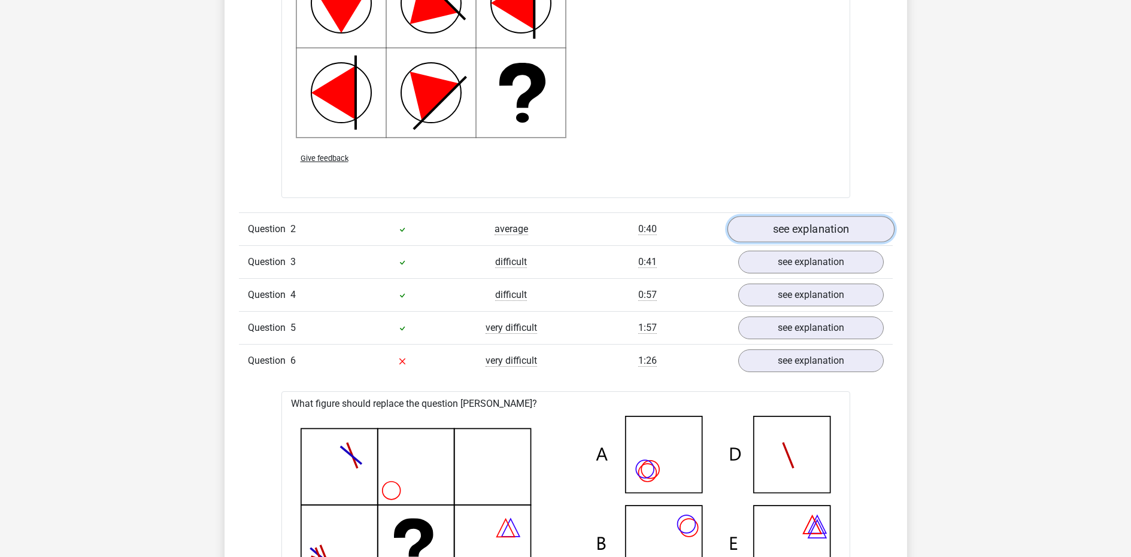
click at [807, 222] on link "see explanation" at bounding box center [810, 230] width 167 height 26
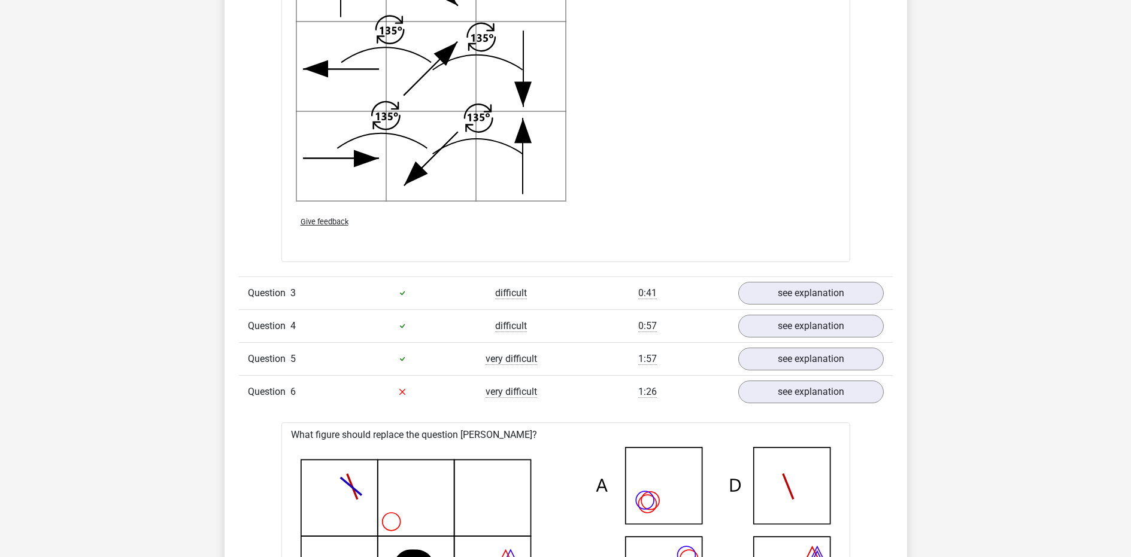
scroll to position [2419, 0]
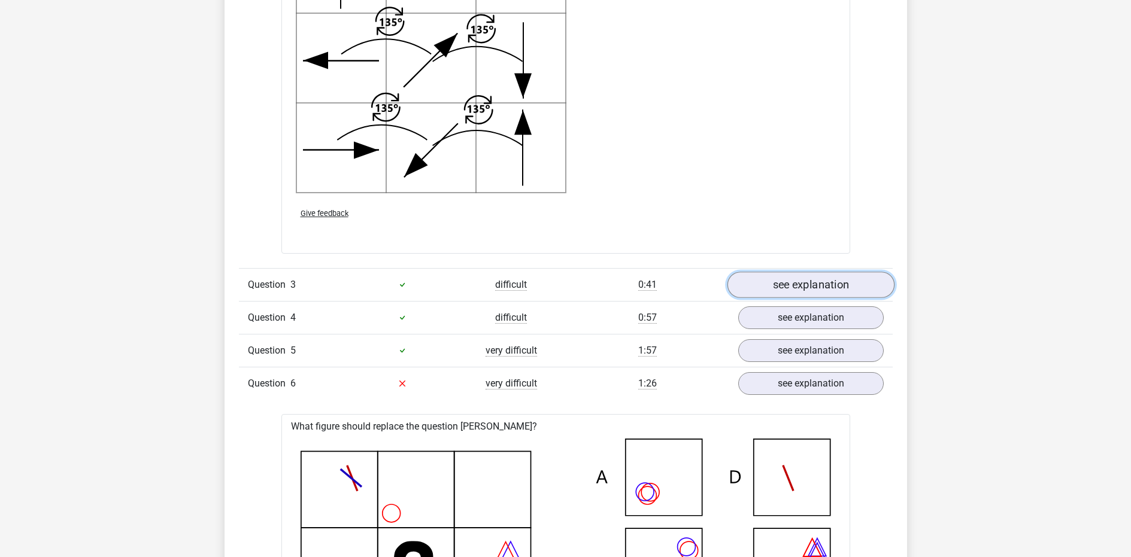
click at [801, 293] on link "see explanation" at bounding box center [810, 285] width 167 height 26
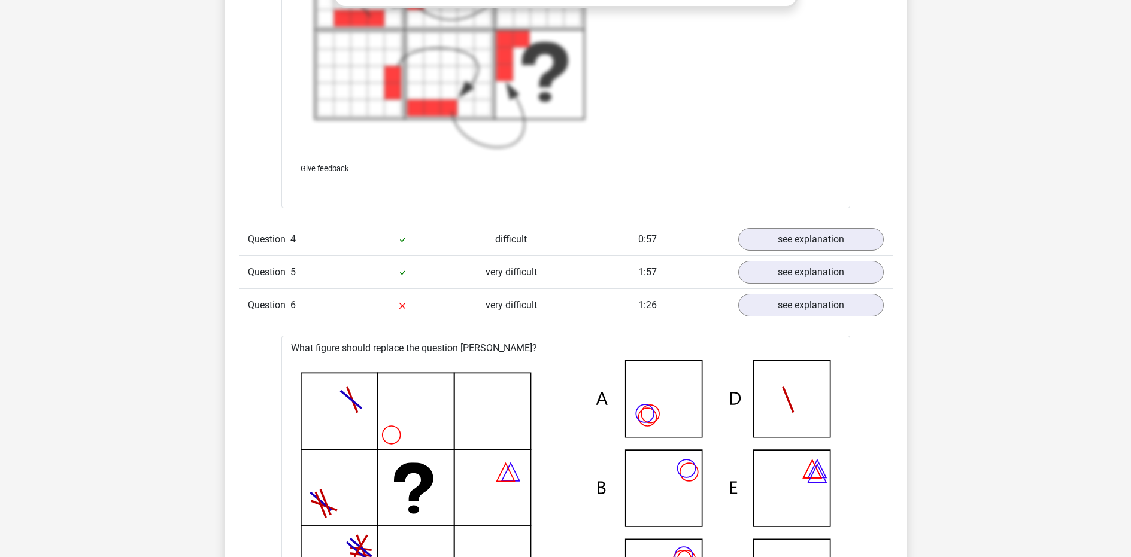
scroll to position [3499, 0]
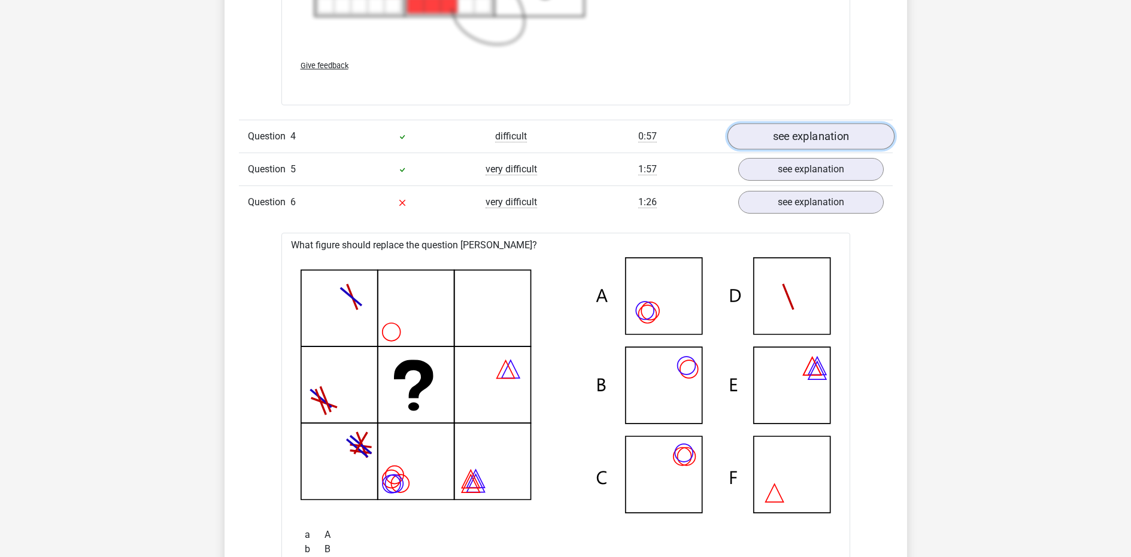
click at [783, 134] on link "see explanation" at bounding box center [810, 136] width 167 height 26
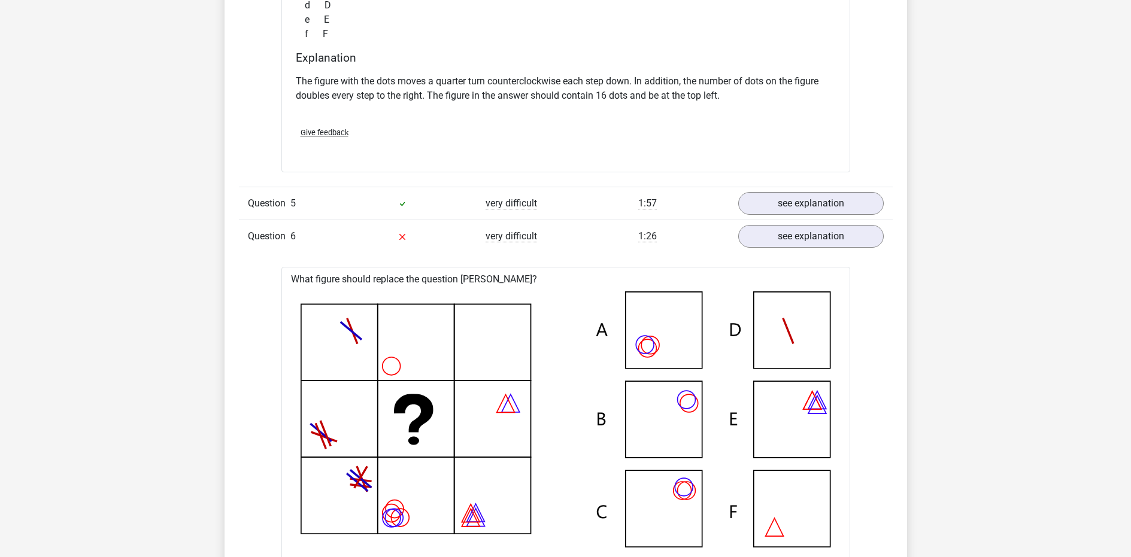
scroll to position [4054, 0]
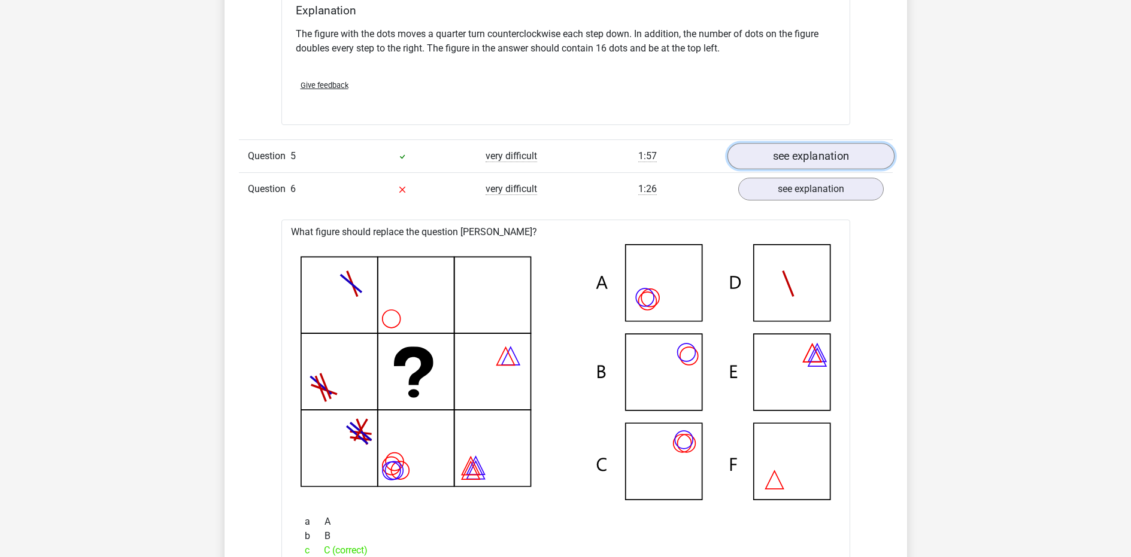
click at [778, 153] on link "see explanation" at bounding box center [810, 156] width 167 height 26
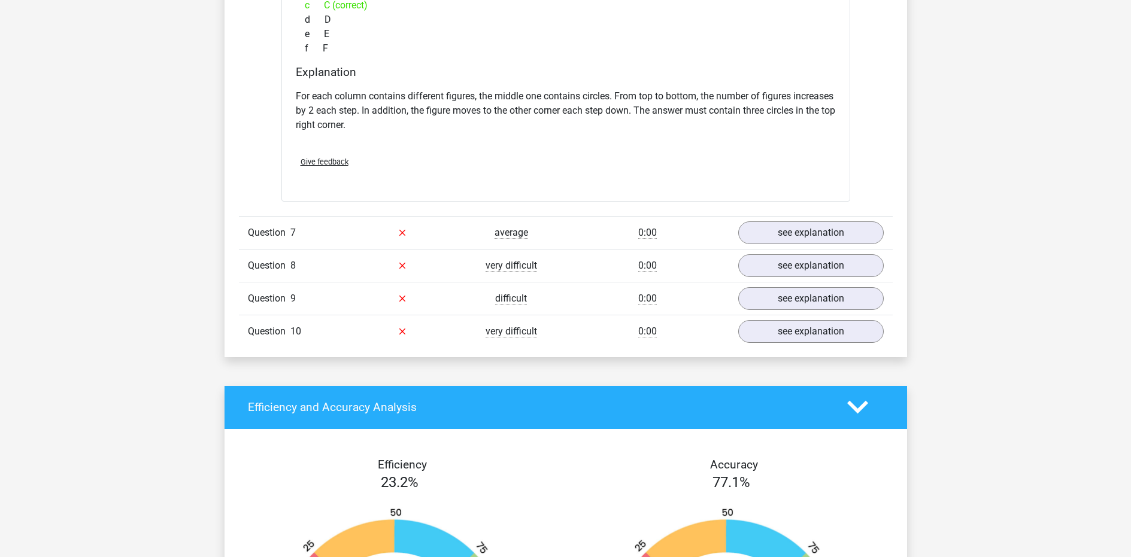
scroll to position [5550, 0]
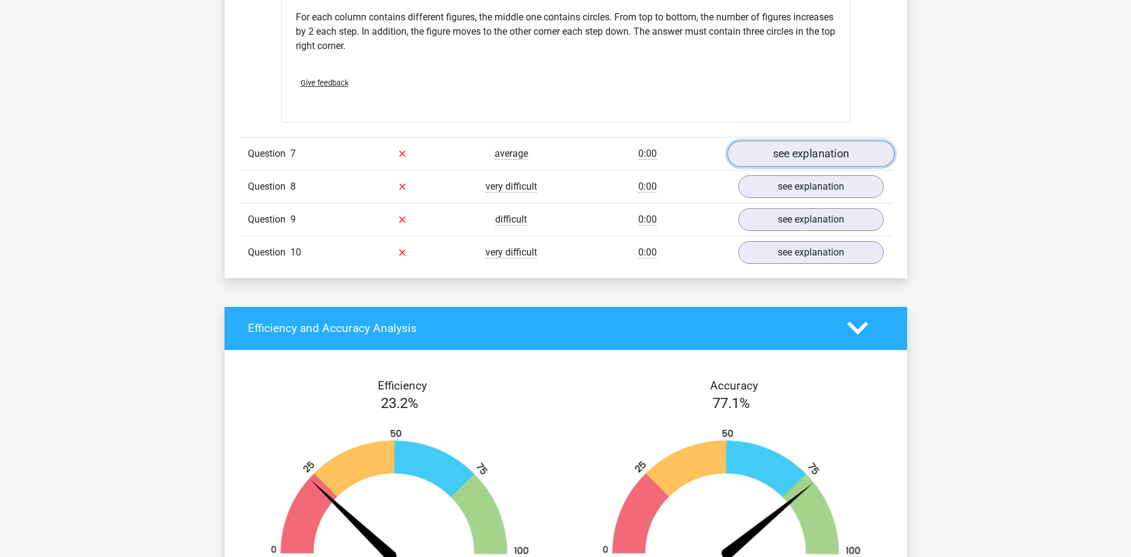
click at [795, 153] on link "see explanation" at bounding box center [810, 154] width 167 height 26
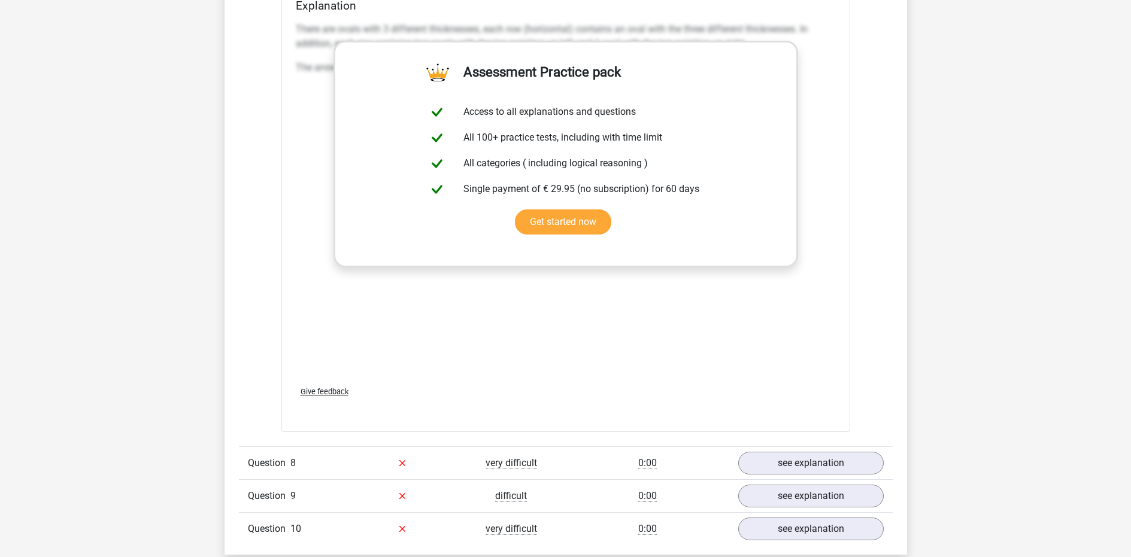
scroll to position [6249, 0]
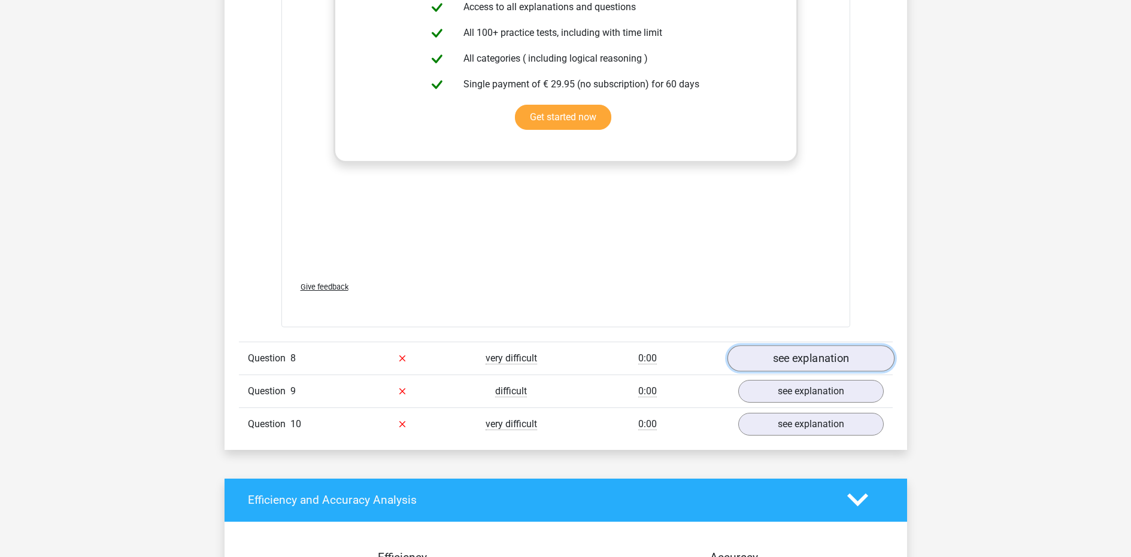
click at [771, 358] on link "see explanation" at bounding box center [810, 358] width 167 height 26
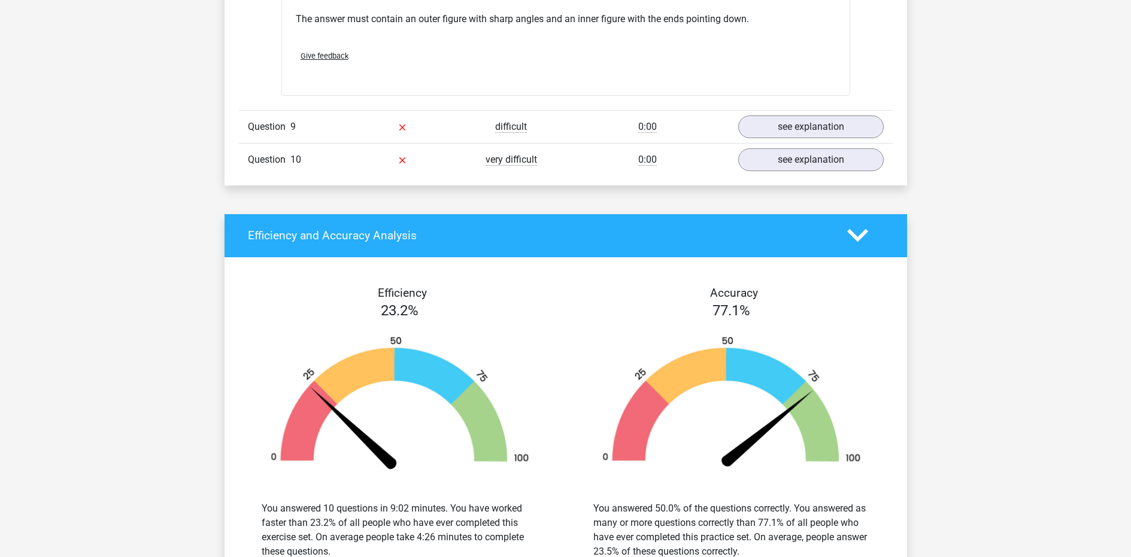
scroll to position [7149, 0]
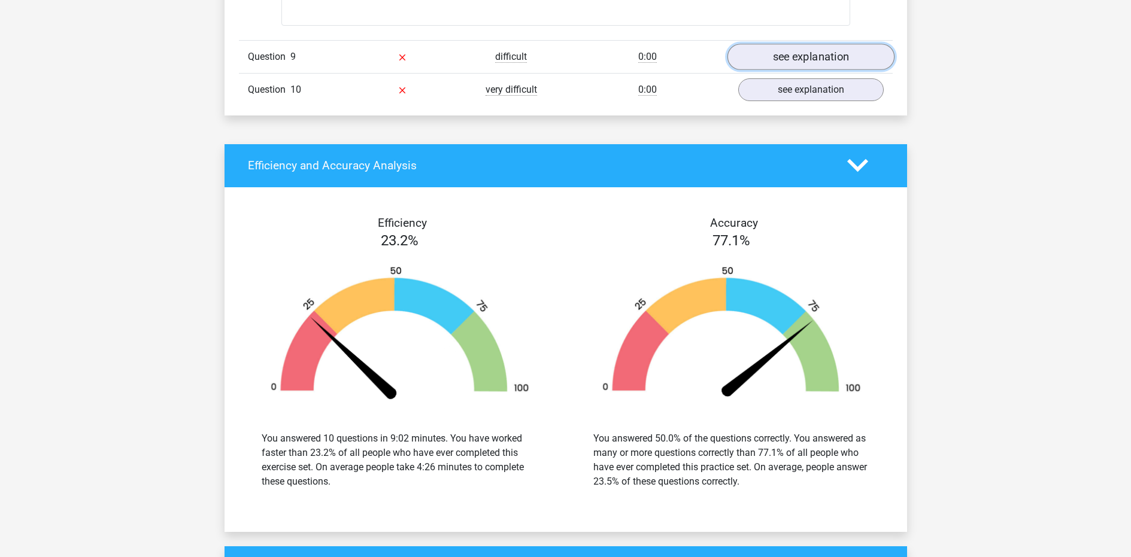
click at [780, 62] on link "see explanation" at bounding box center [810, 57] width 167 height 26
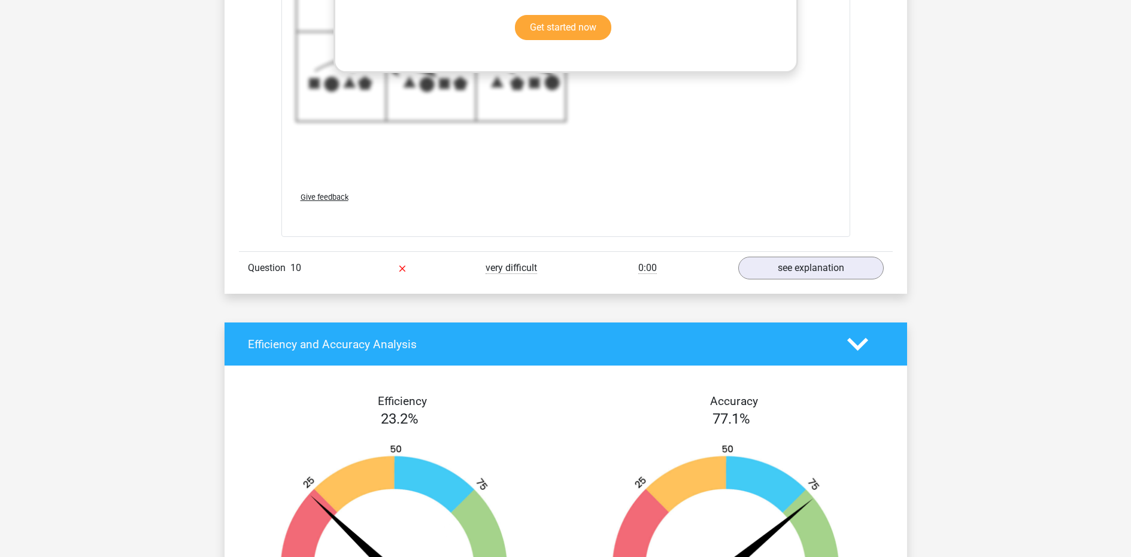
scroll to position [7806, 0]
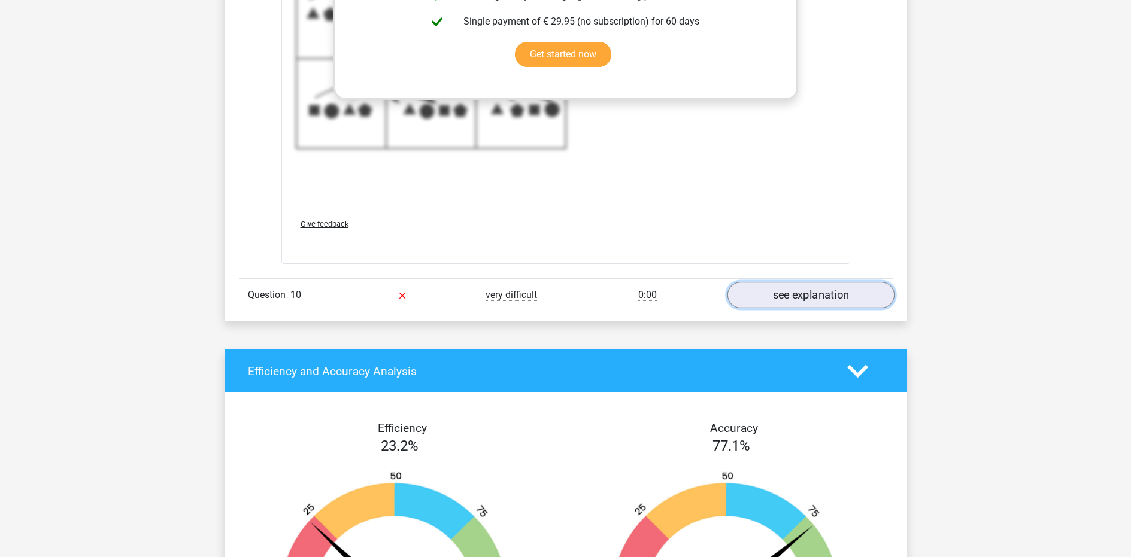
click at [781, 293] on link "see explanation" at bounding box center [810, 295] width 167 height 26
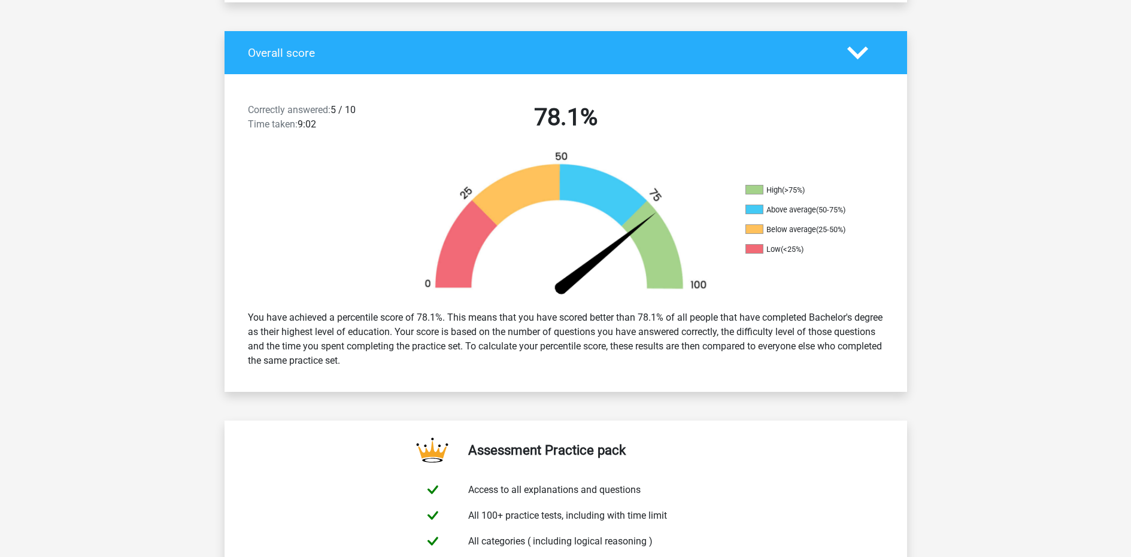
scroll to position [0, 0]
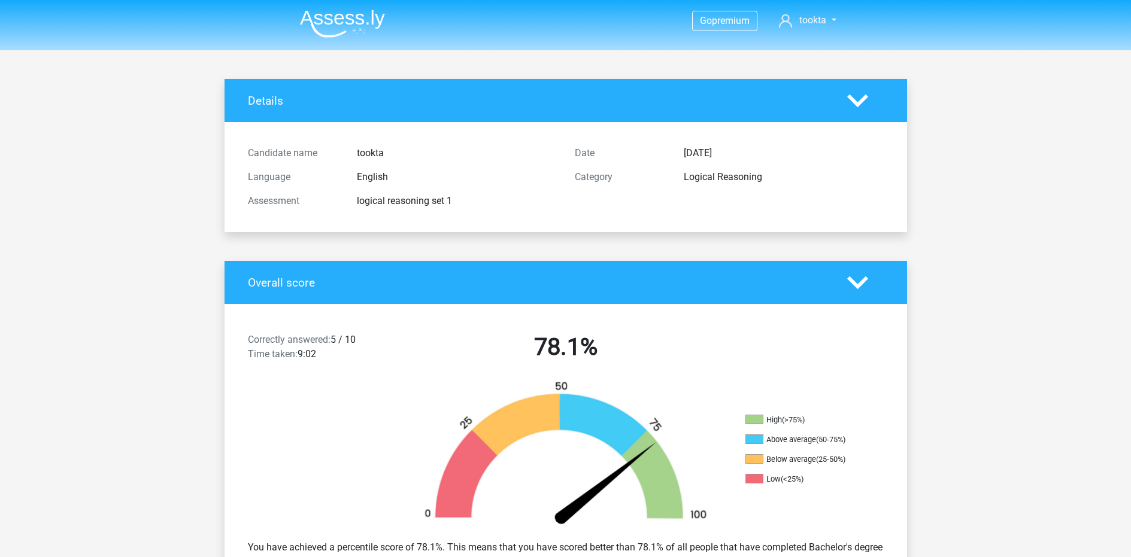
click at [856, 94] on icon at bounding box center [857, 100] width 21 height 21
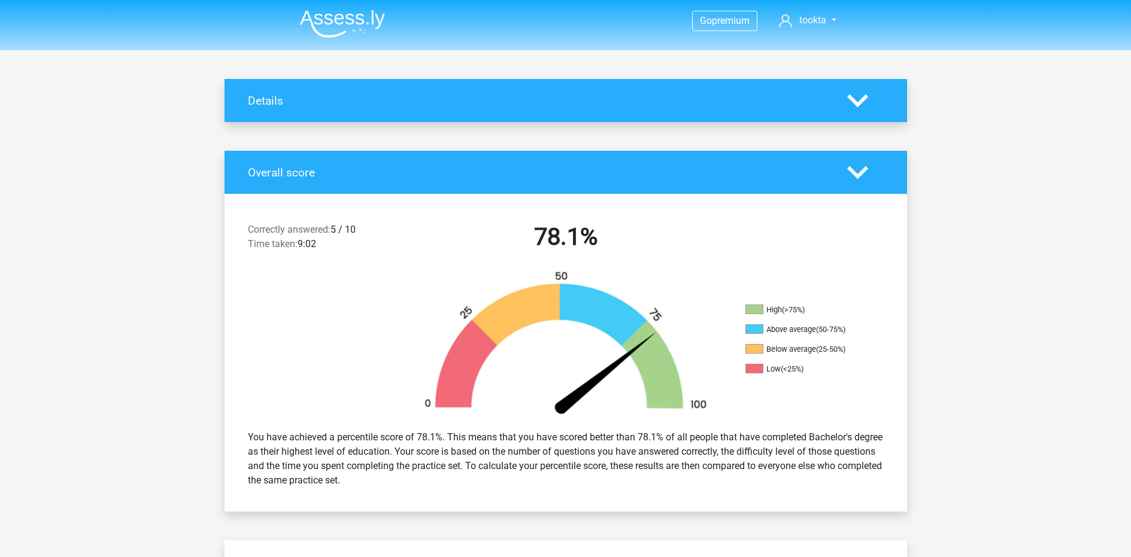
click at [372, 16] on img at bounding box center [342, 24] width 85 height 28
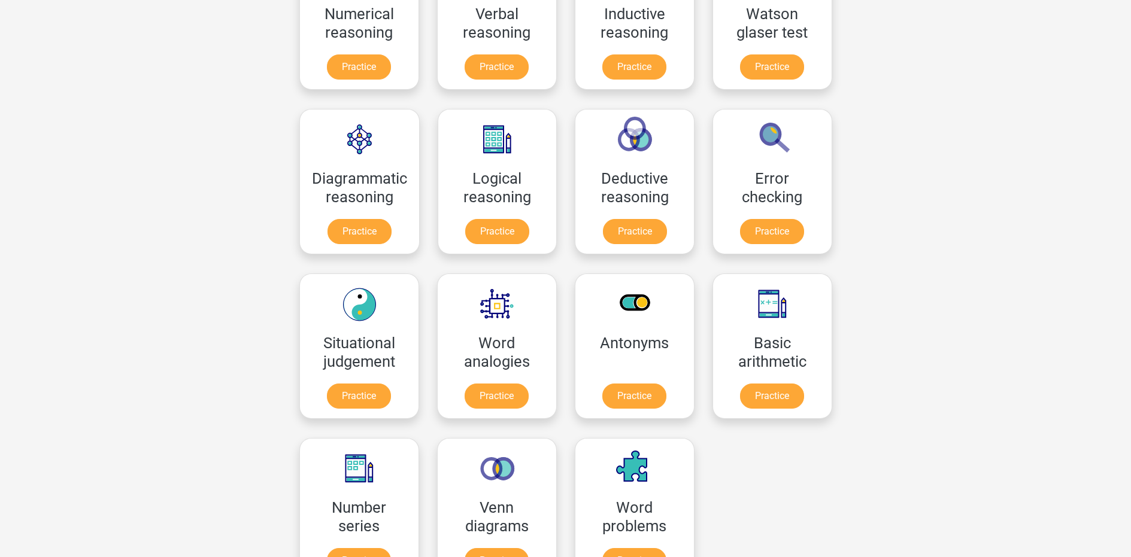
scroll to position [257, 0]
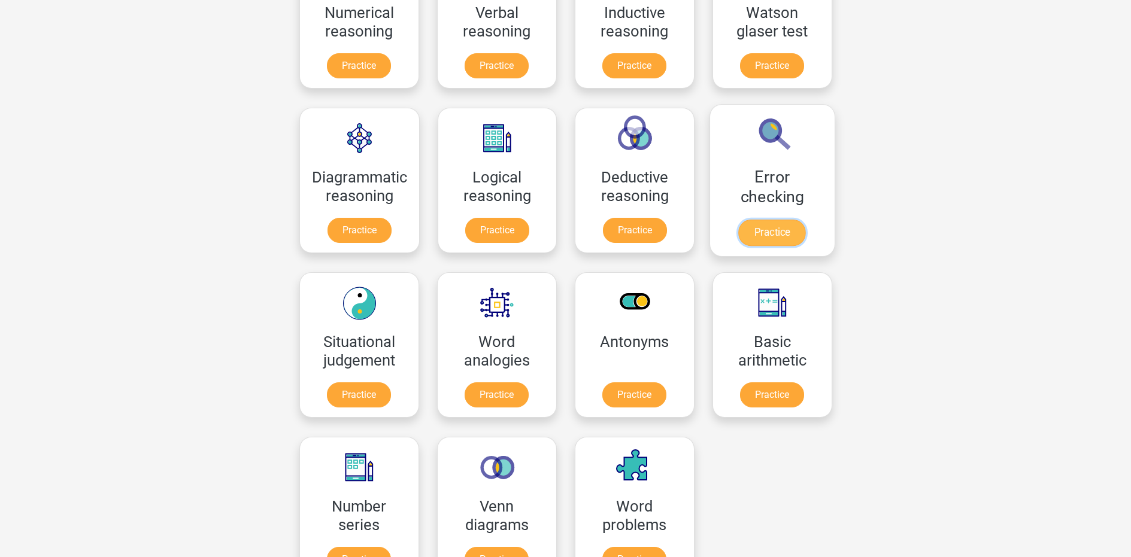
click at [763, 229] on link "Practice" at bounding box center [771, 233] width 67 height 26
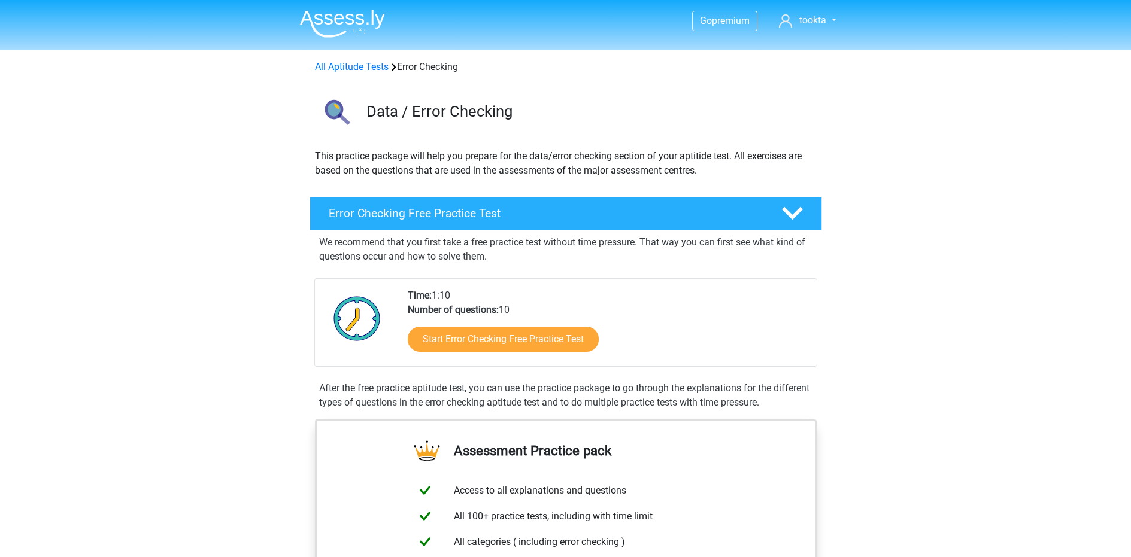
click at [474, 356] on div "Start Error Checking Free Practice Test" at bounding box center [607, 341] width 399 height 49
click at [473, 342] on link "Start Error Checking Free Practice Test" at bounding box center [503, 339] width 220 height 29
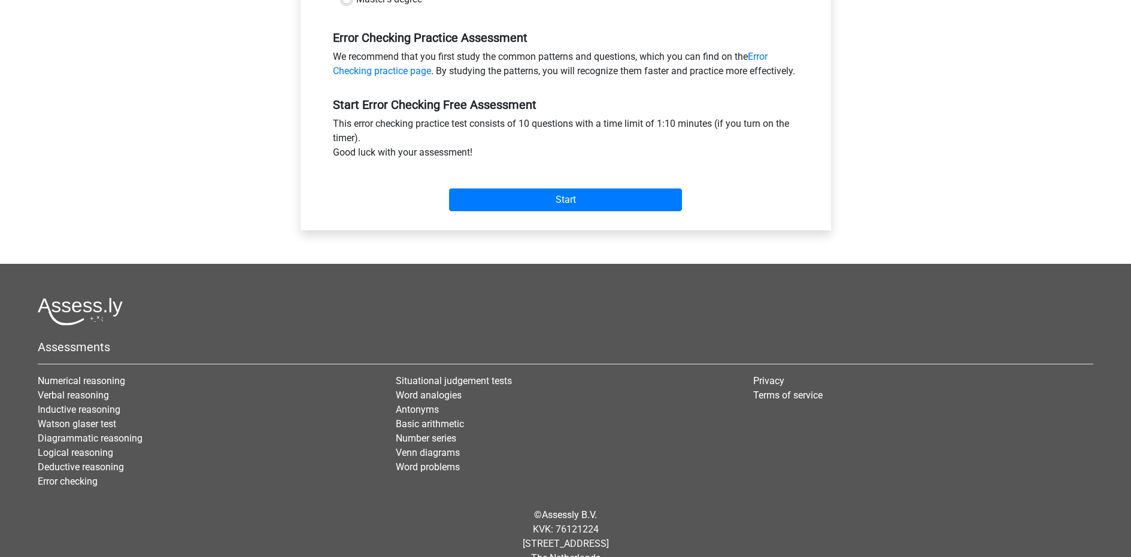
scroll to position [389, 0]
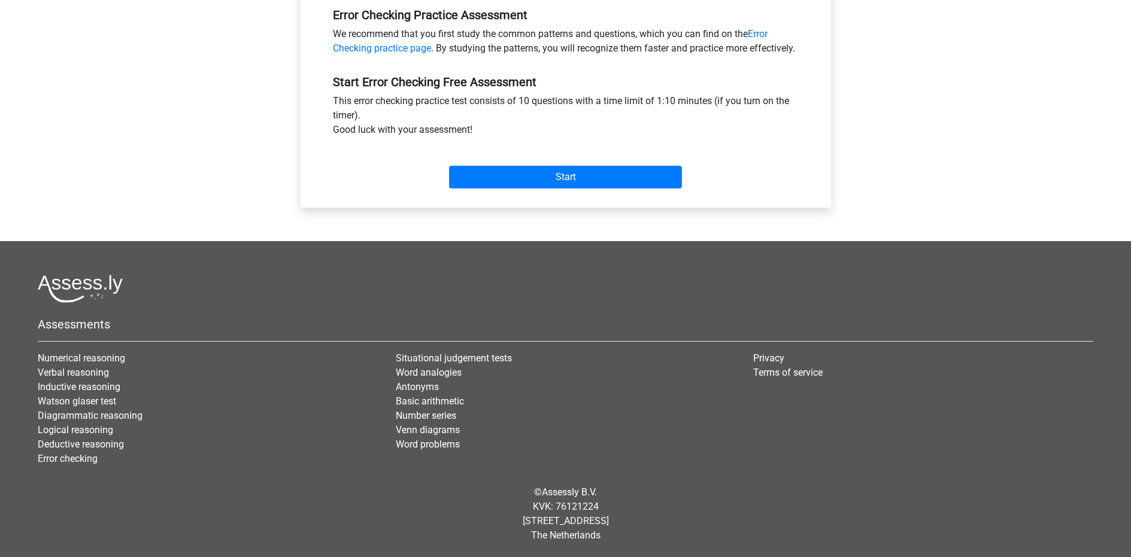
click at [607, 148] on div "Start" at bounding box center [566, 168] width 484 height 42
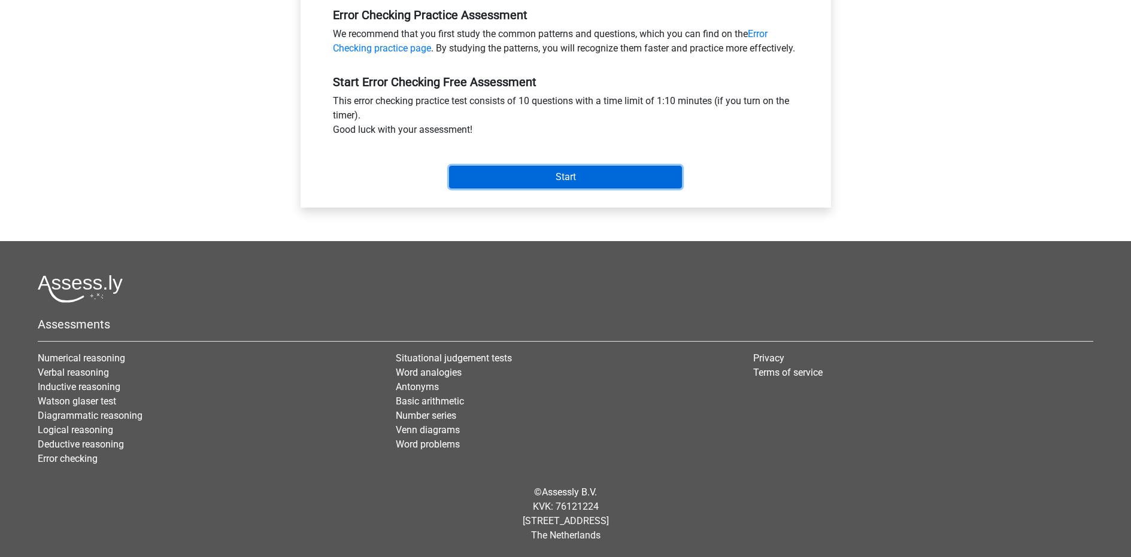
click at [574, 177] on input "Start" at bounding box center [565, 177] width 233 height 23
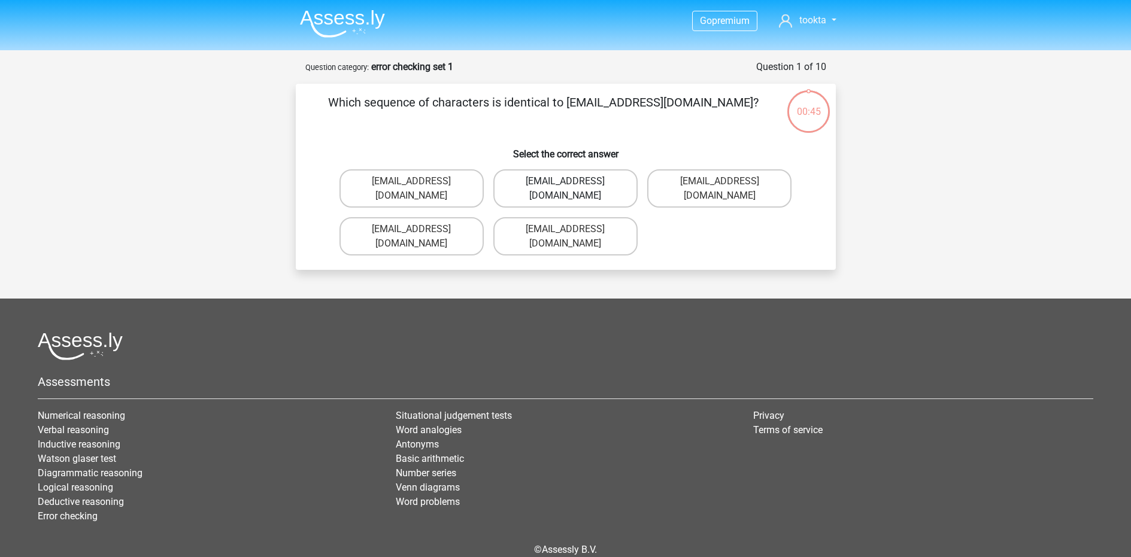
click at [608, 184] on label "[EMAIL_ADDRESS][DOMAIN_NAME]" at bounding box center [565, 188] width 144 height 38
click at [573, 184] on input "[EMAIL_ADDRESS][DOMAIN_NAME]" at bounding box center [569, 185] width 8 height 8
radio input "true"
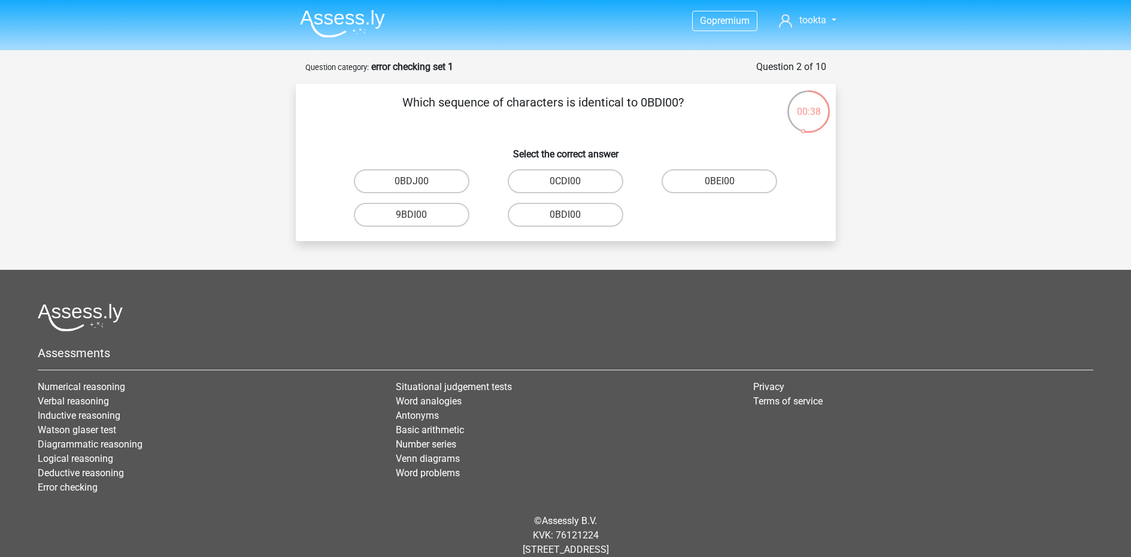
click at [571, 219] on input "0BDI00" at bounding box center [569, 219] width 8 height 8
radio input "true"
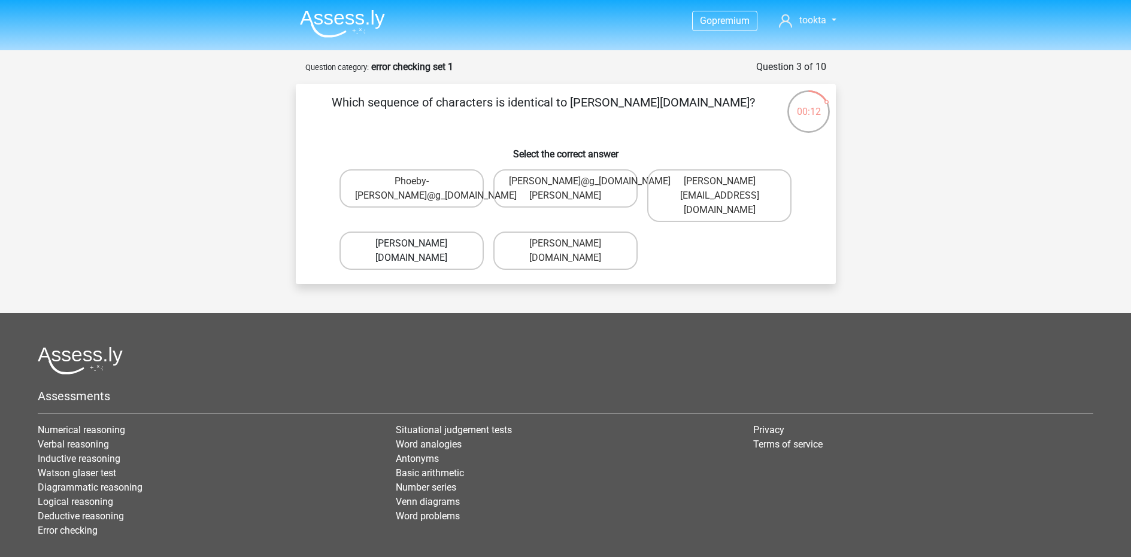
click at [459, 232] on label "[PERSON_NAME][DOMAIN_NAME]" at bounding box center [412, 251] width 144 height 38
click at [419, 244] on input "[PERSON_NAME][DOMAIN_NAME]" at bounding box center [415, 248] width 8 height 8
radio input "true"
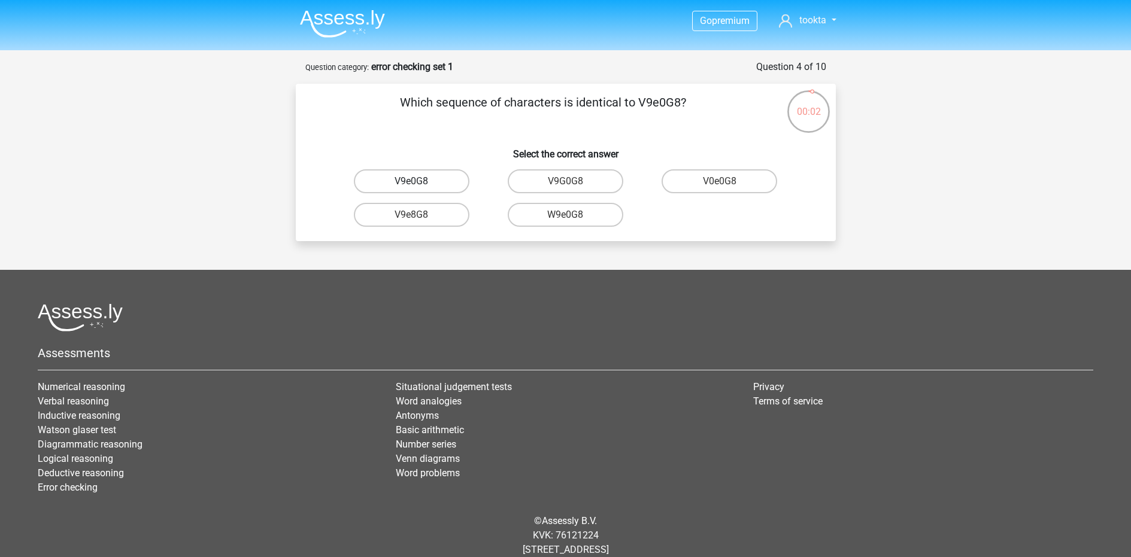
click at [441, 184] on label "V9e0G8" at bounding box center [412, 181] width 116 height 24
click at [419, 184] on input "V9e0G8" at bounding box center [415, 185] width 8 height 8
radio input "true"
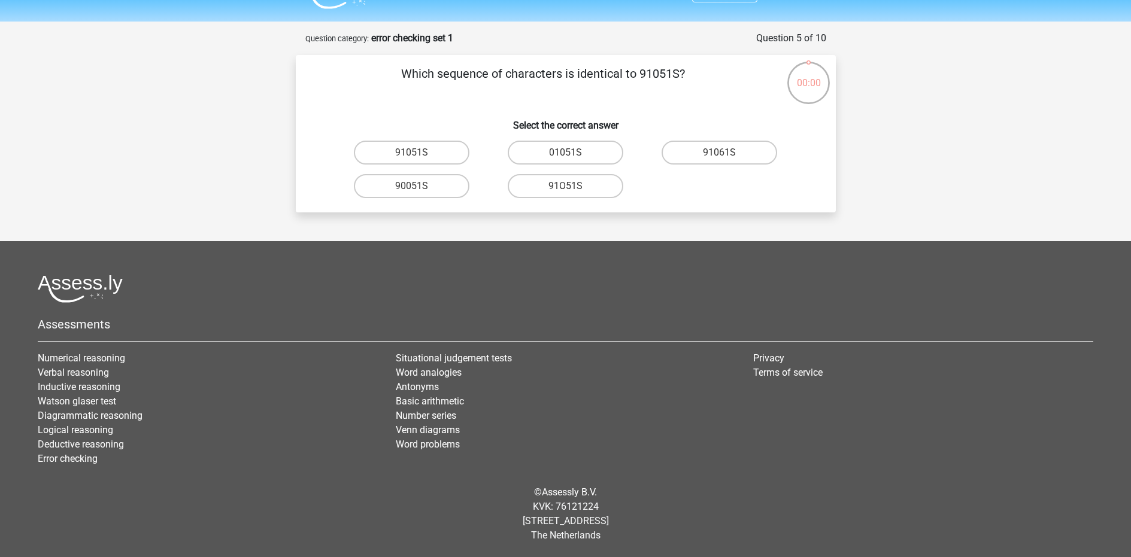
scroll to position [28, 0]
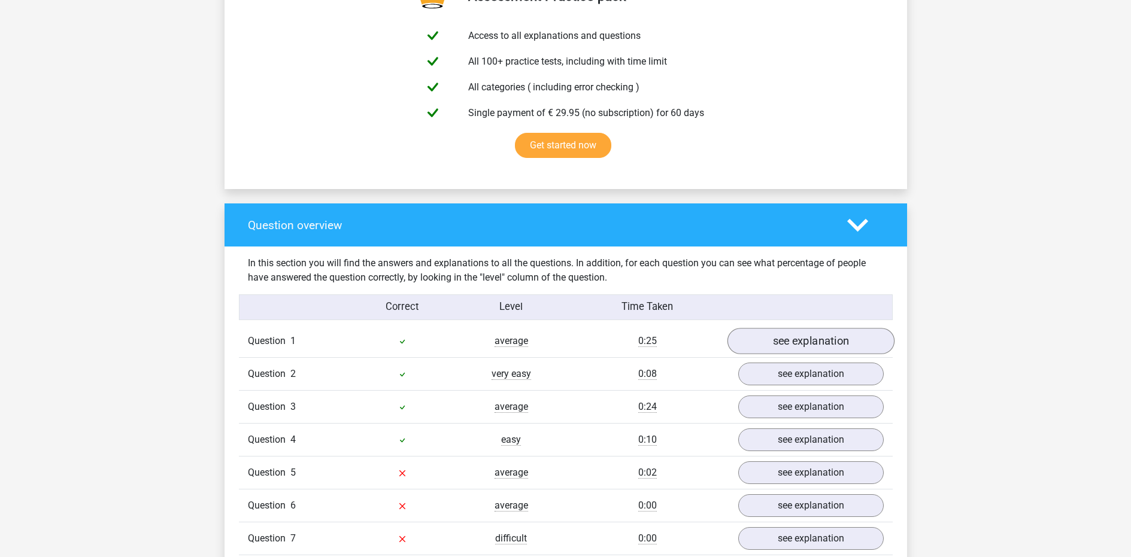
scroll to position [809, 0]
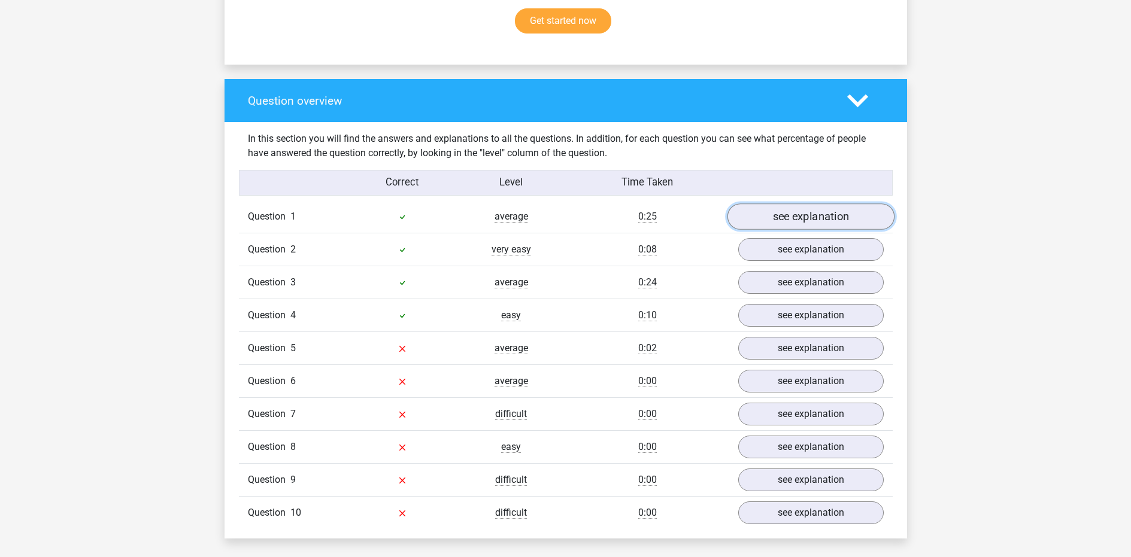
click at [808, 217] on link "see explanation" at bounding box center [810, 217] width 167 height 26
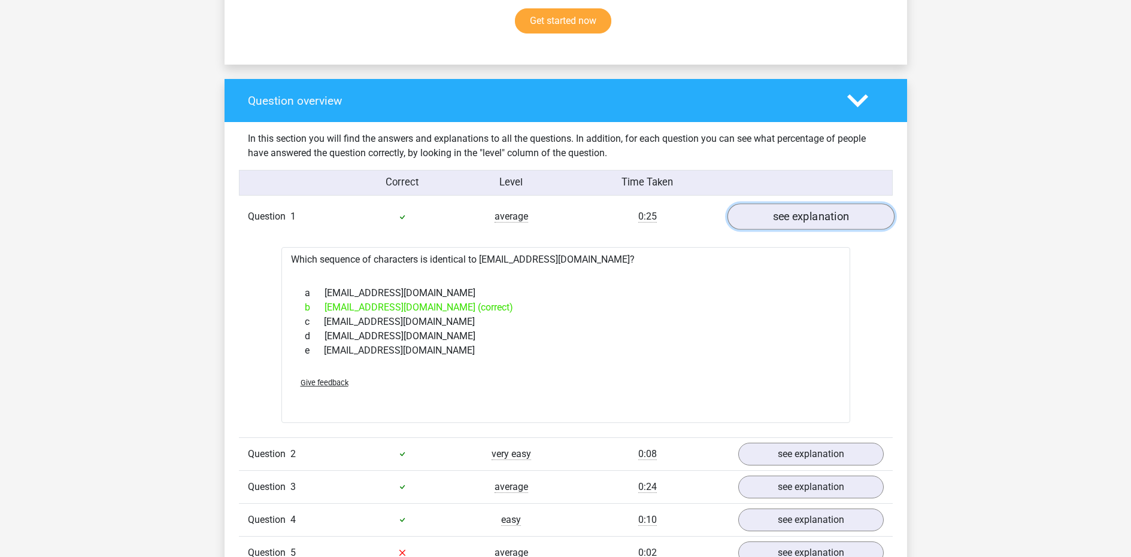
click at [808, 217] on link "see explanation" at bounding box center [810, 217] width 167 height 26
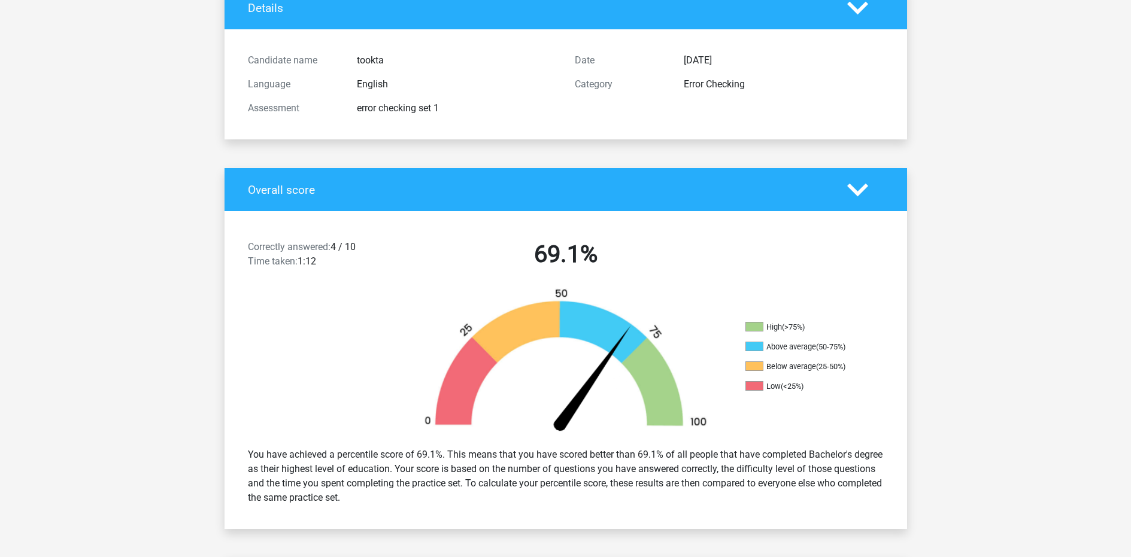
scroll to position [0, 0]
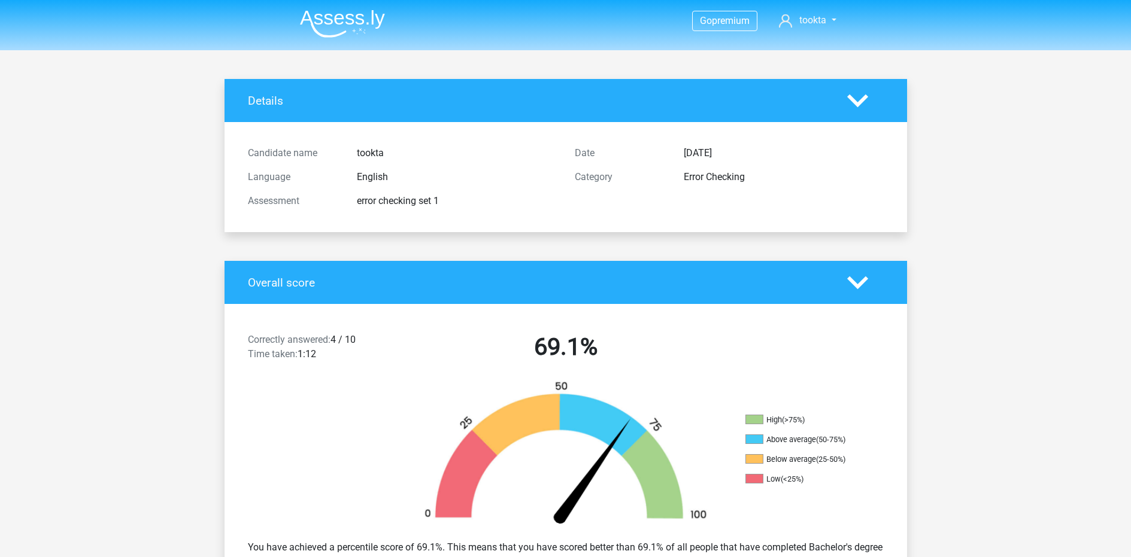
drag, startPoint x: 863, startPoint y: 100, endPoint x: 613, endPoint y: 47, distance: 255.3
click at [863, 100] on polygon at bounding box center [857, 100] width 21 height 13
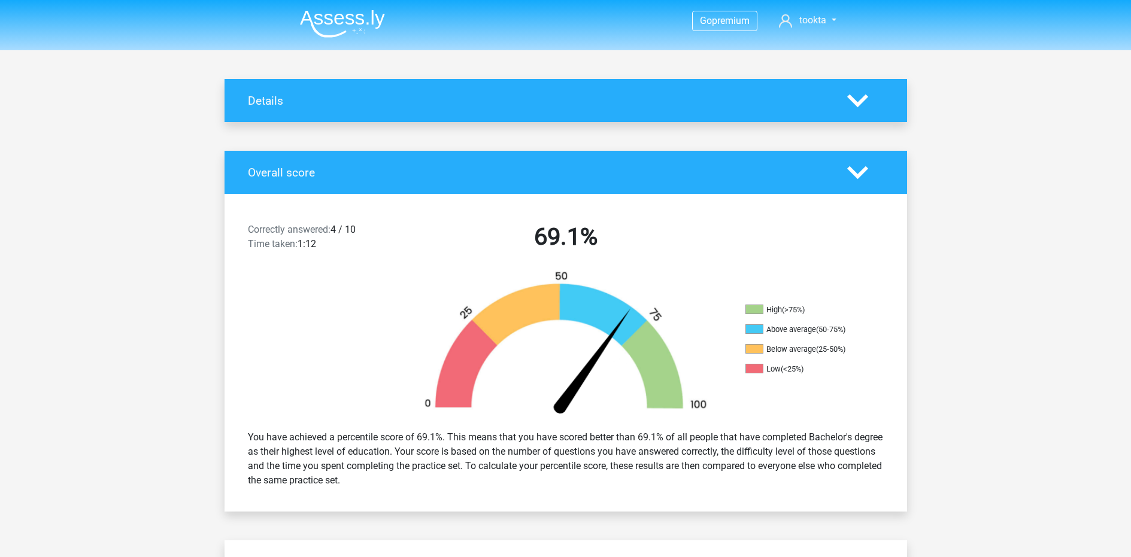
click at [327, 33] on img at bounding box center [342, 24] width 85 height 28
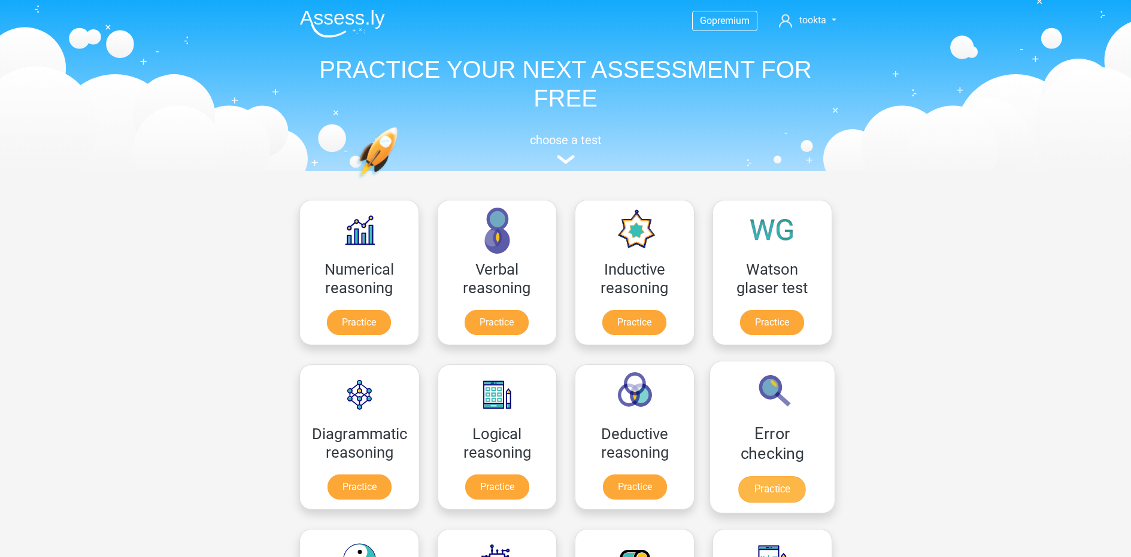
scroll to position [56, 0]
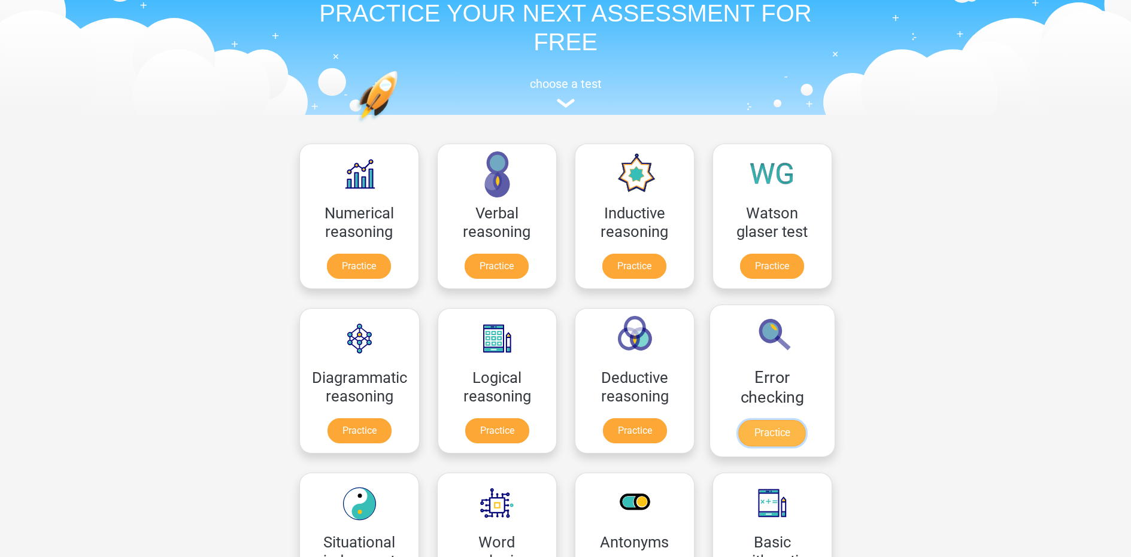
click at [765, 422] on link "Practice" at bounding box center [771, 433] width 67 height 26
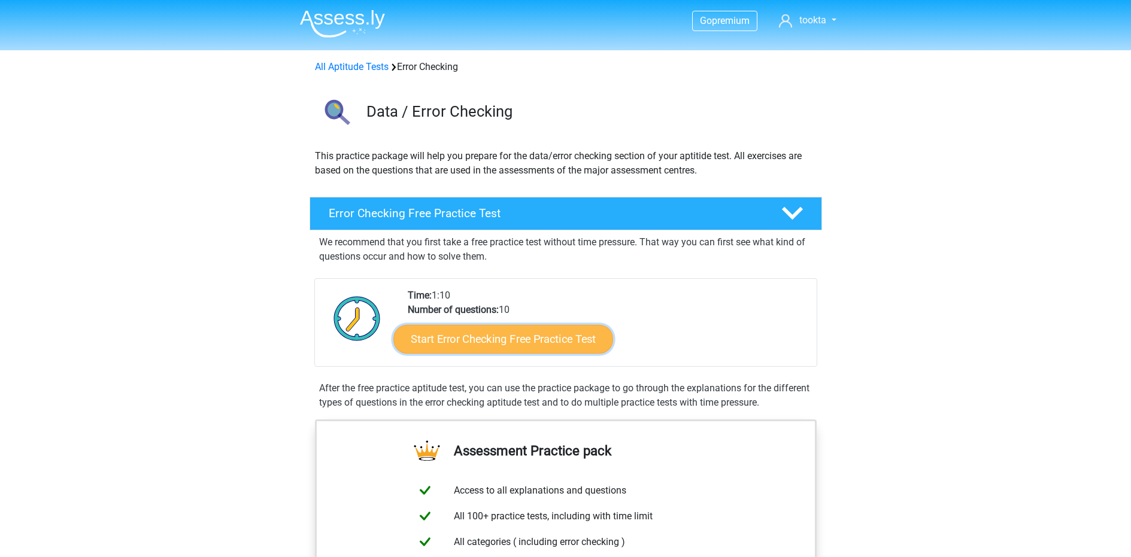
click at [553, 337] on link "Start Error Checking Free Practice Test" at bounding box center [503, 339] width 220 height 29
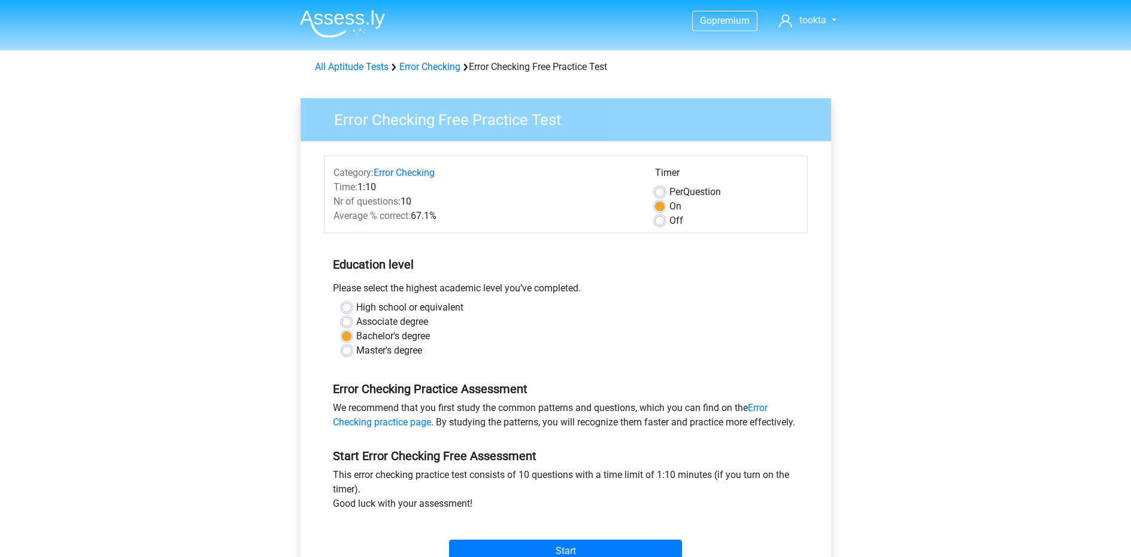
scroll to position [389, 0]
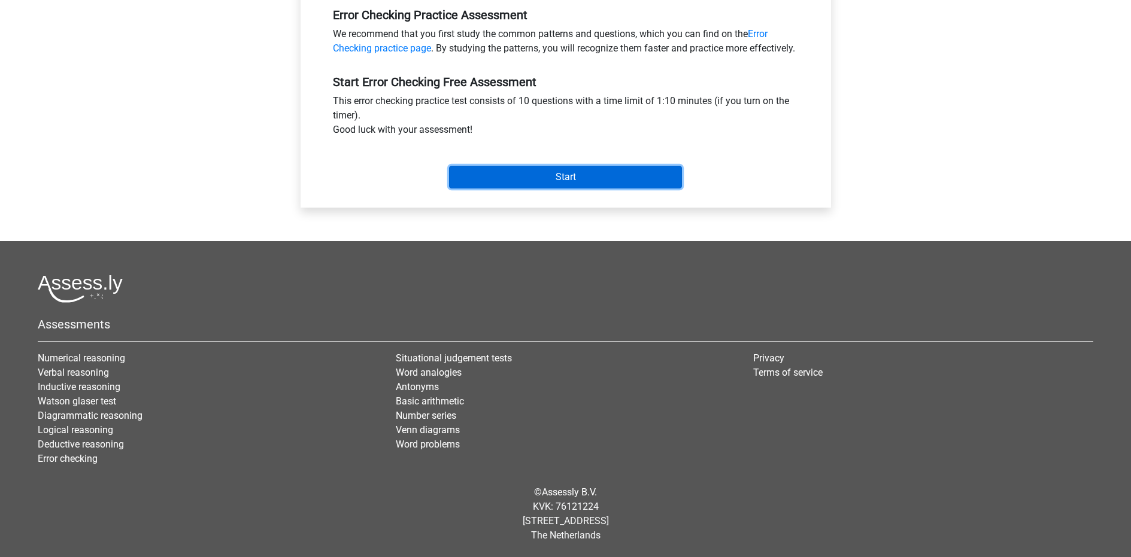
click at [522, 177] on input "Start" at bounding box center [565, 177] width 233 height 23
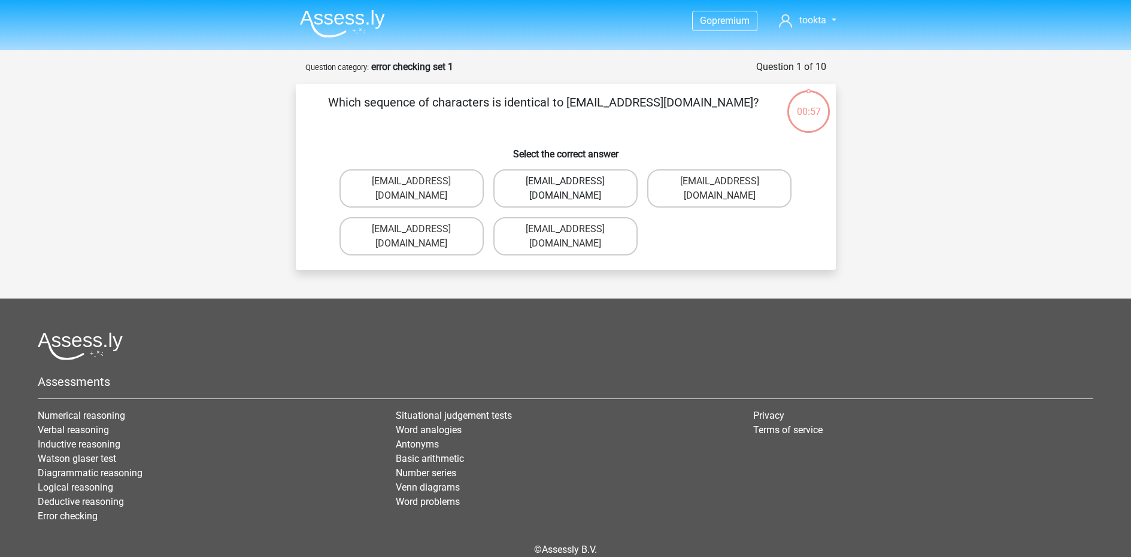
click at [596, 183] on label "Evie_Meade@jointmail.com.uk" at bounding box center [565, 188] width 144 height 38
click at [573, 183] on input "Evie_Meade@jointmail.com.uk" at bounding box center [569, 185] width 8 height 8
radio input "true"
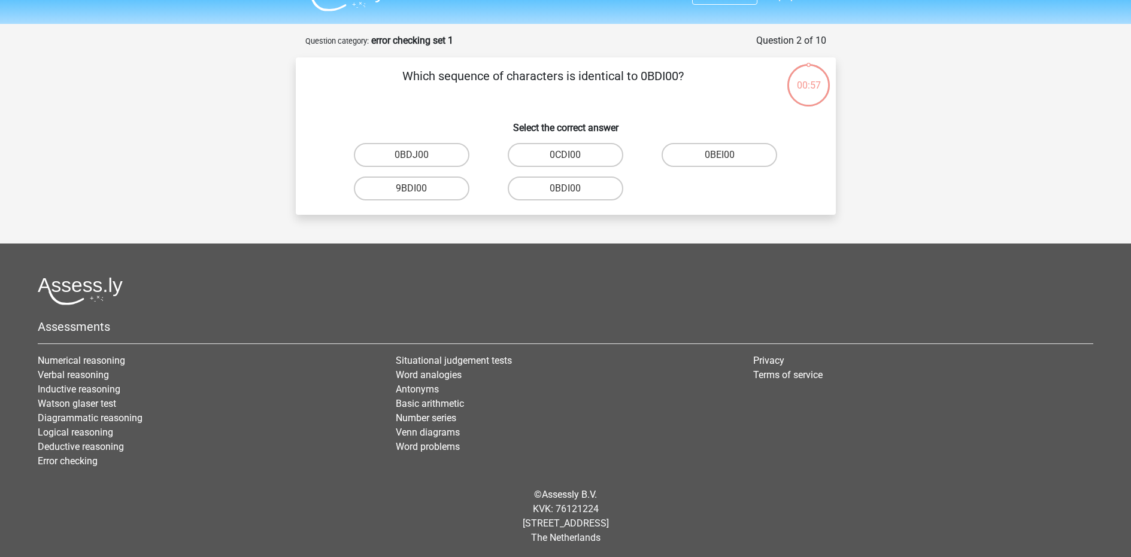
scroll to position [29, 0]
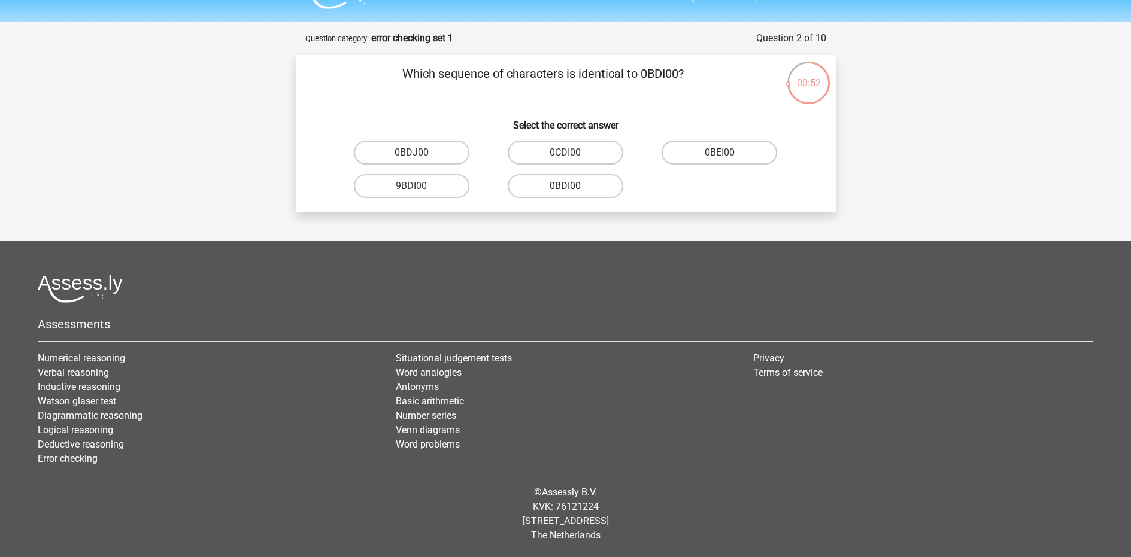
click at [592, 184] on label "0BDI00" at bounding box center [566, 186] width 116 height 24
click at [573, 186] on input "0BDI00" at bounding box center [569, 190] width 8 height 8
radio input "true"
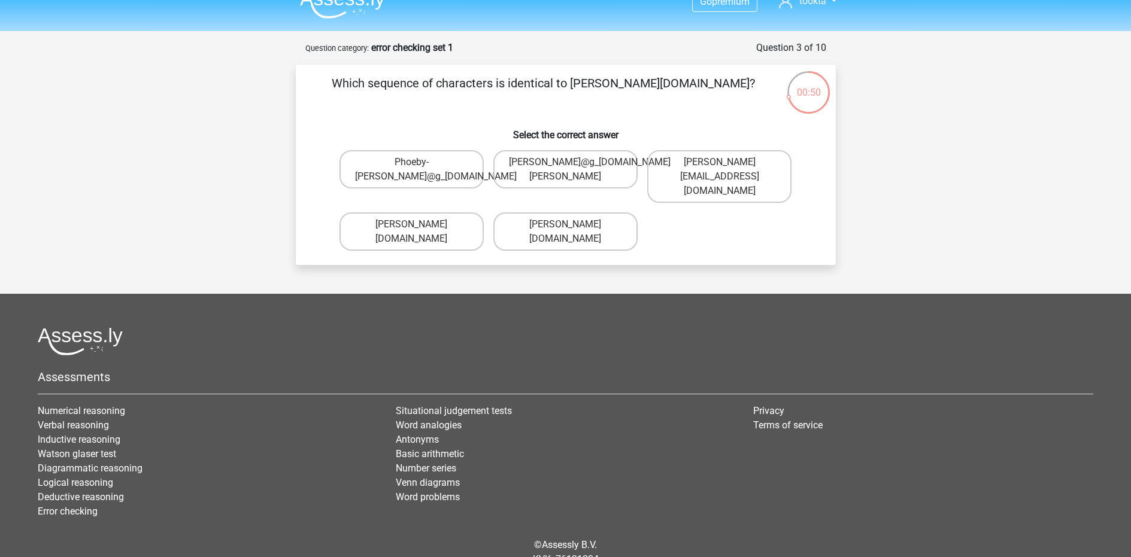
scroll to position [0, 0]
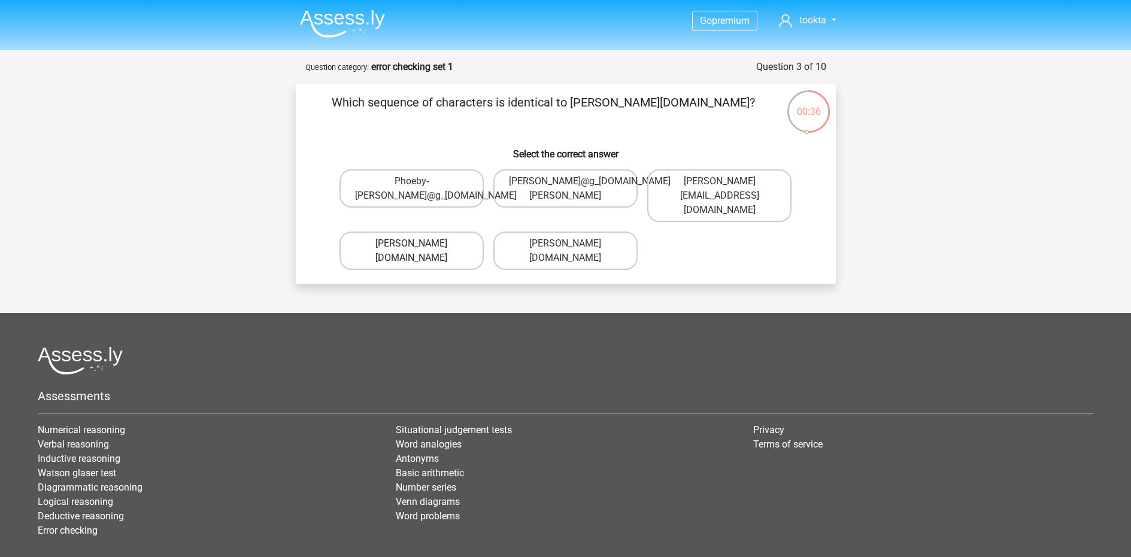
click at [448, 237] on label "Phoebe-Patterson@g_mail.gr" at bounding box center [412, 251] width 144 height 38
click at [419, 244] on input "Phoebe-Patterson@g_mail.gr" at bounding box center [415, 248] width 8 height 8
radio input "true"
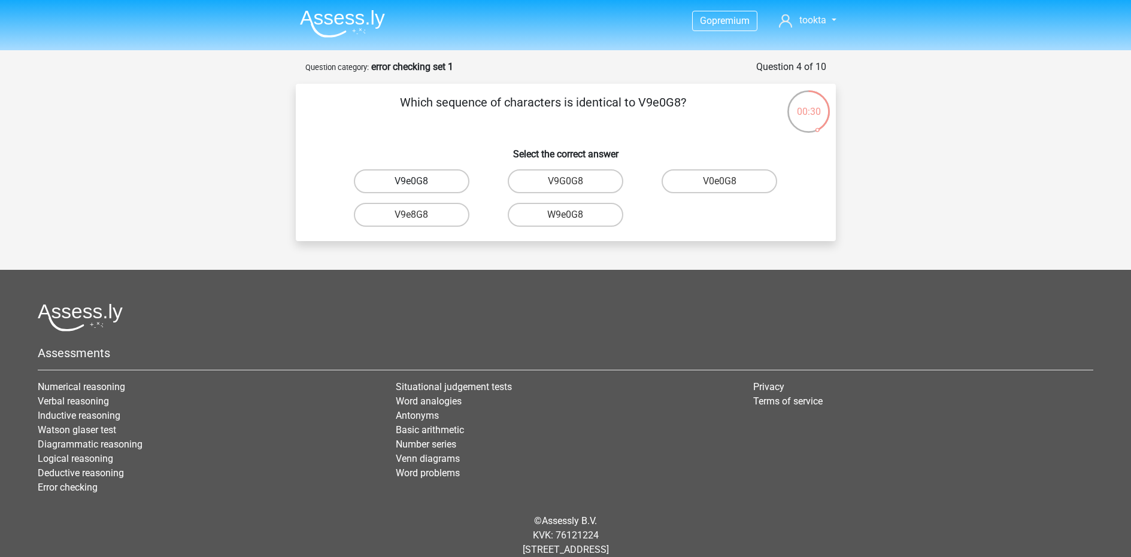
click at [449, 178] on label "V9e0G8" at bounding box center [412, 181] width 116 height 24
click at [419, 181] on input "V9e0G8" at bounding box center [415, 185] width 8 height 8
radio input "true"
click at [448, 181] on label "91051S" at bounding box center [412, 181] width 116 height 24
click at [419, 181] on input "91051S" at bounding box center [415, 185] width 8 height 8
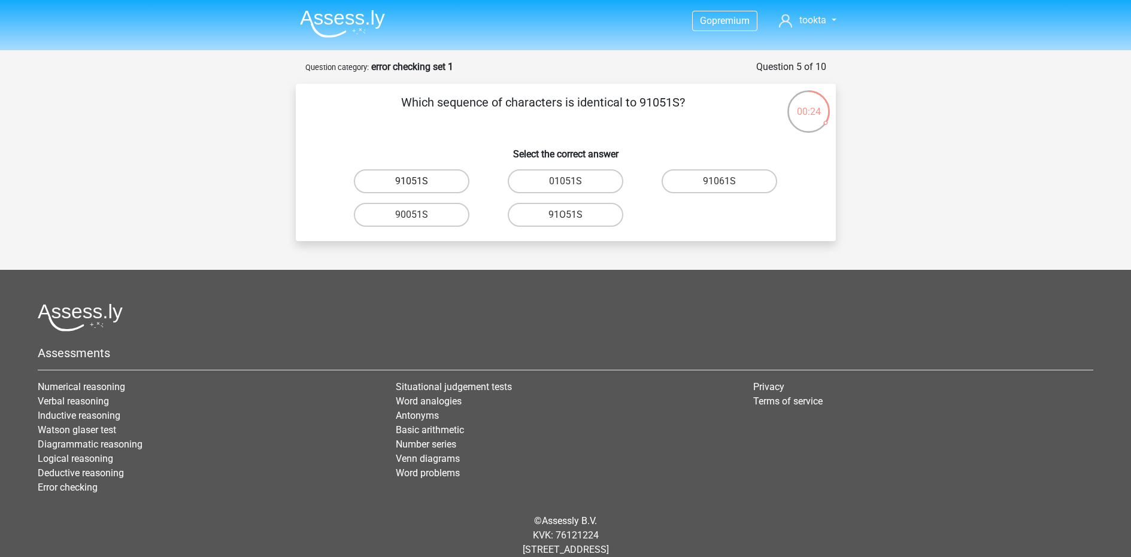
radio input "true"
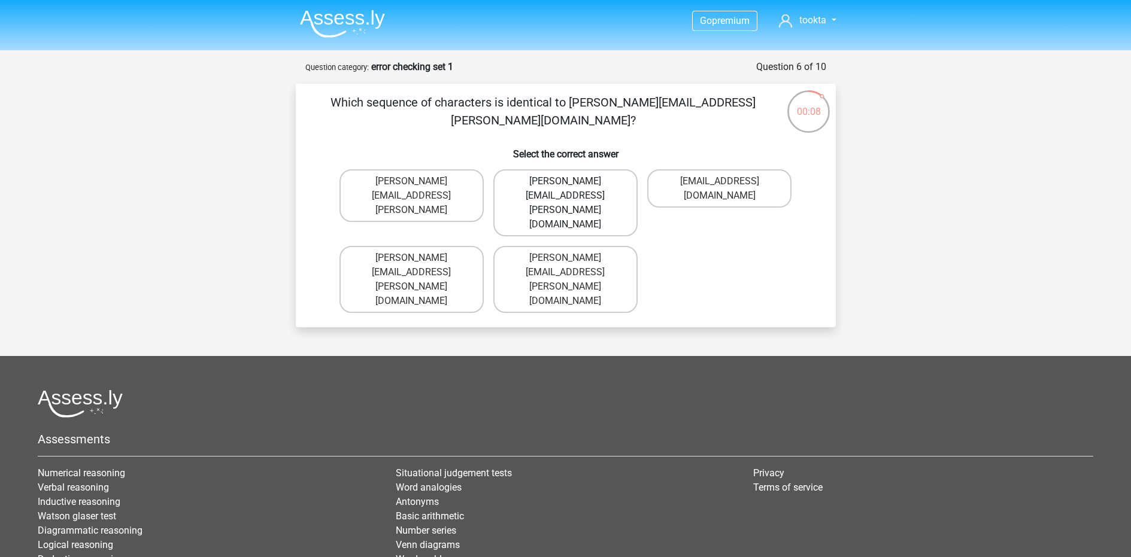
click at [558, 184] on label "Connor.Paterson@mailme.com" at bounding box center [565, 202] width 144 height 67
click at [565, 184] on input "Connor.Paterson@mailme.com" at bounding box center [569, 185] width 8 height 8
radio input "true"
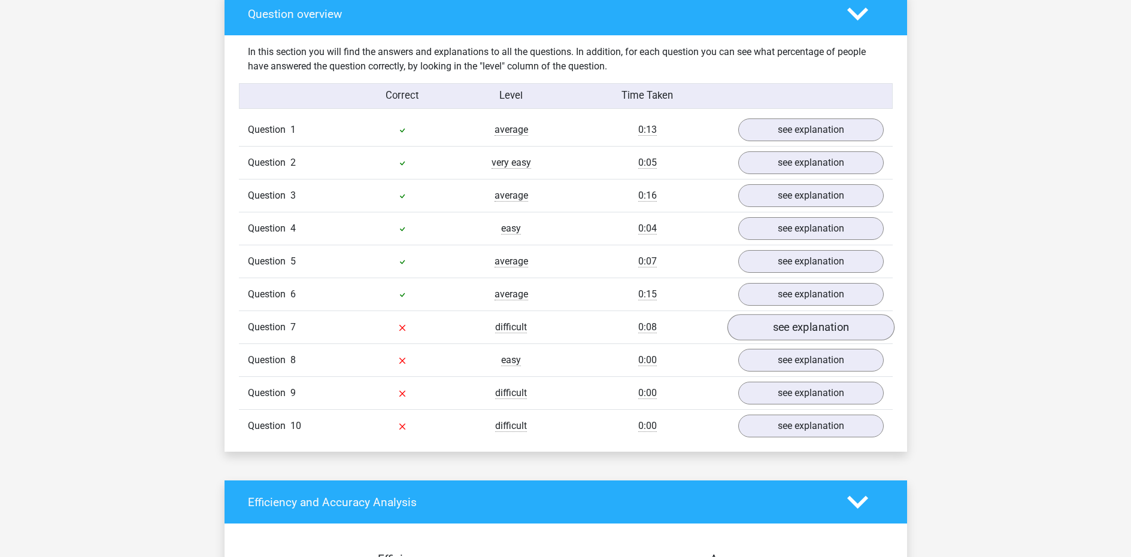
scroll to position [895, 0]
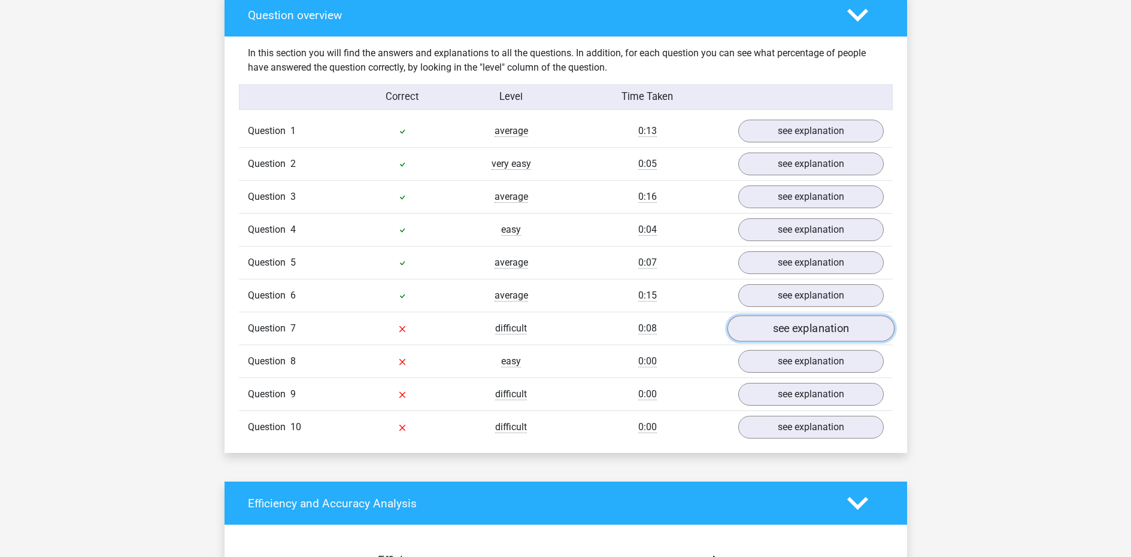
click at [790, 337] on link "see explanation" at bounding box center [810, 329] width 167 height 26
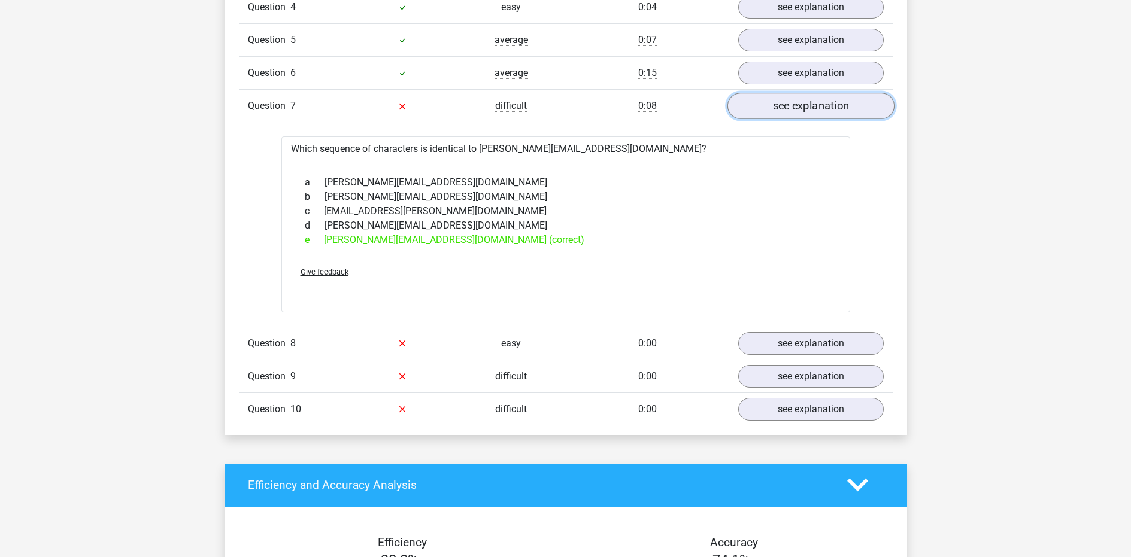
scroll to position [1137, 0]
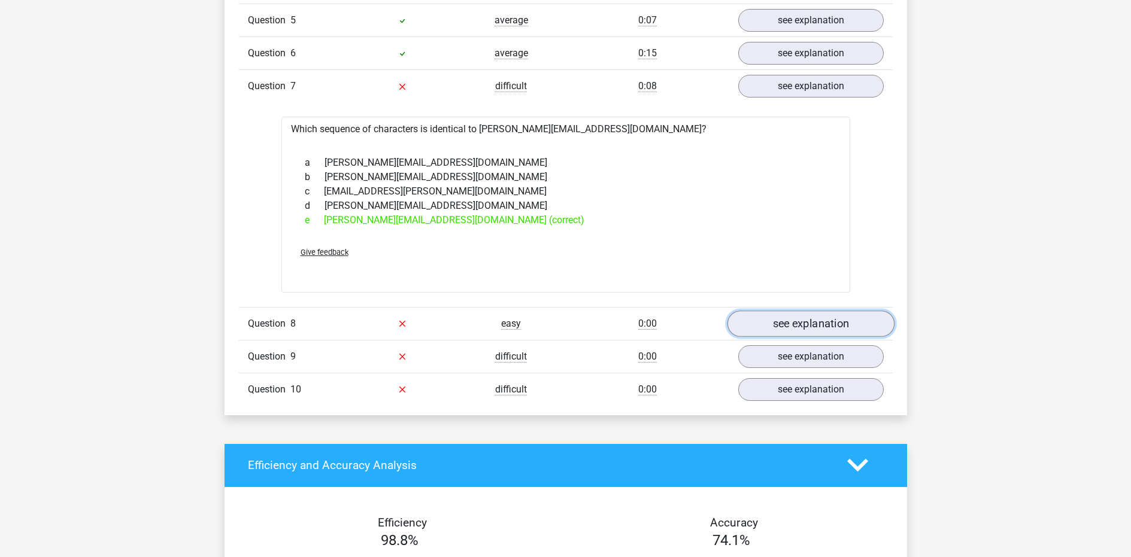
click at [795, 328] on link "see explanation" at bounding box center [810, 324] width 167 height 26
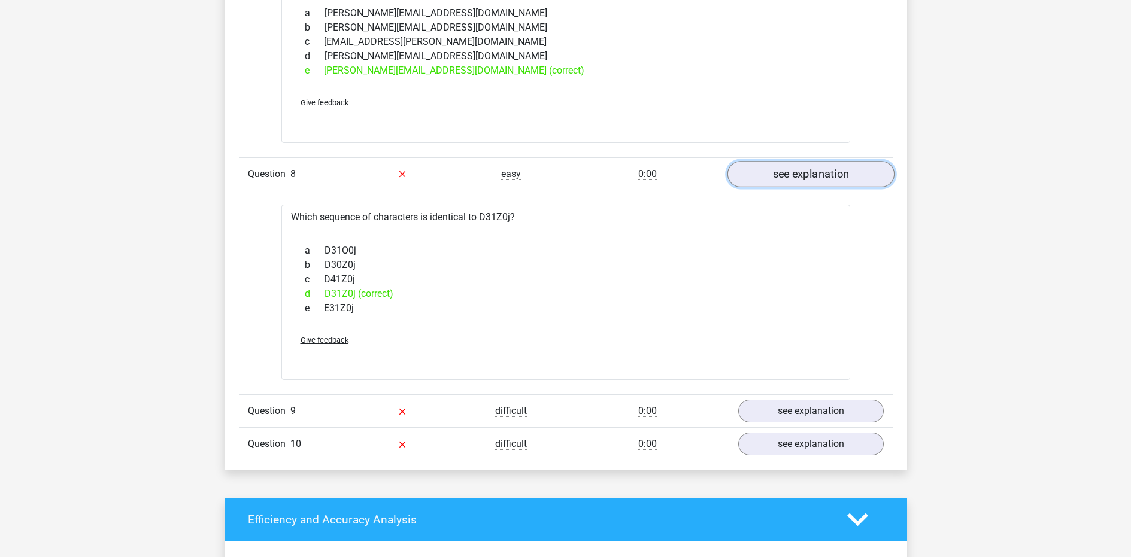
scroll to position [1339, 0]
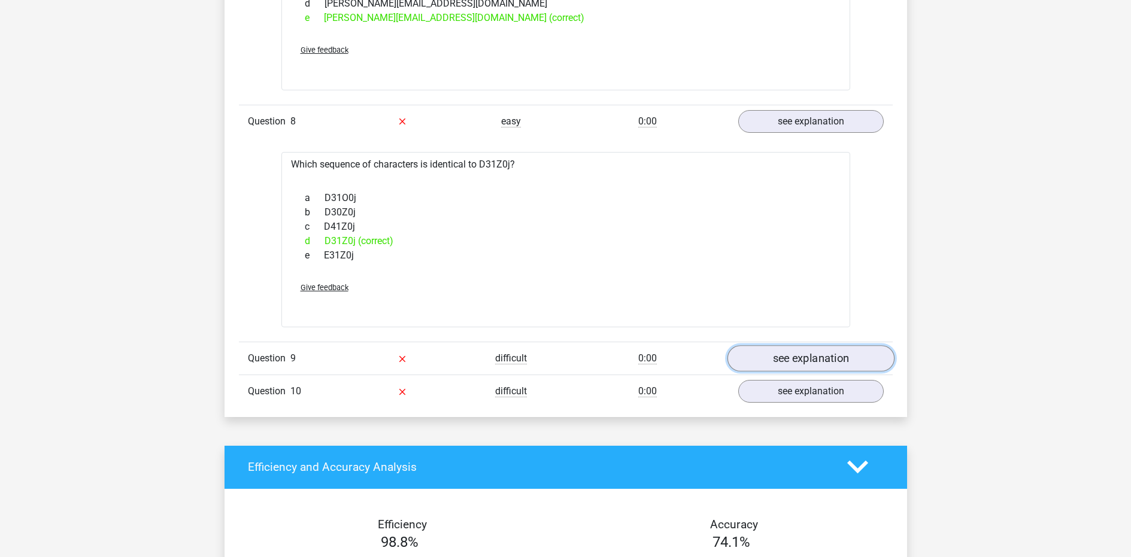
click at [786, 347] on link "see explanation" at bounding box center [810, 358] width 167 height 26
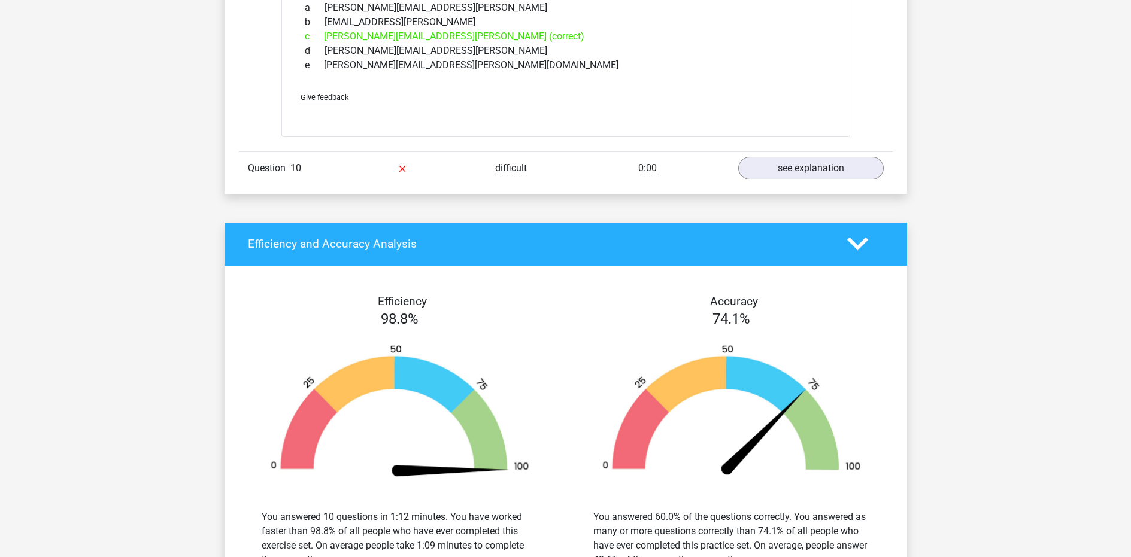
scroll to position [1777, 0]
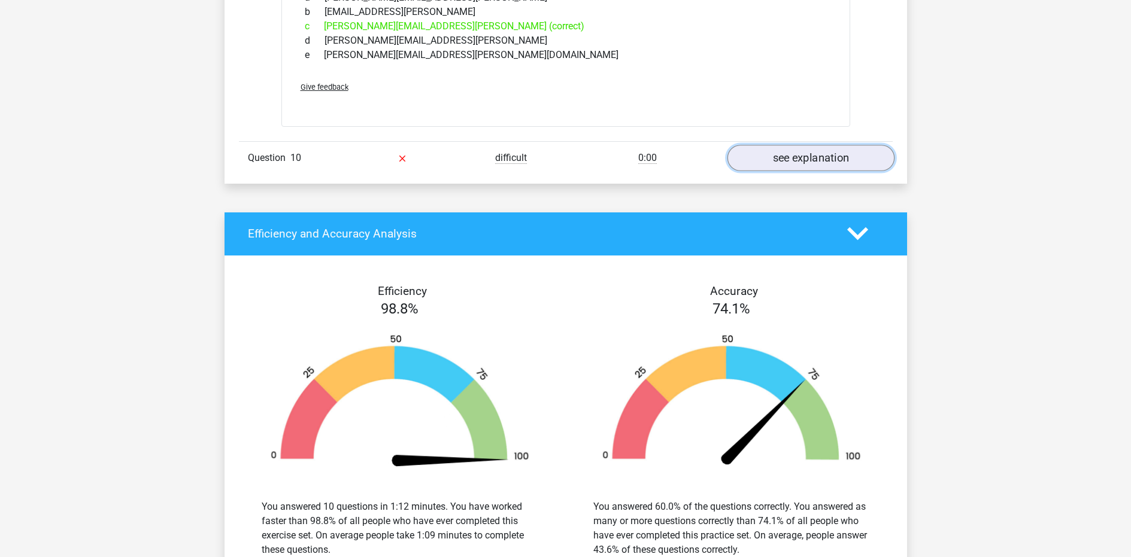
click at [839, 156] on link "see explanation" at bounding box center [810, 158] width 167 height 26
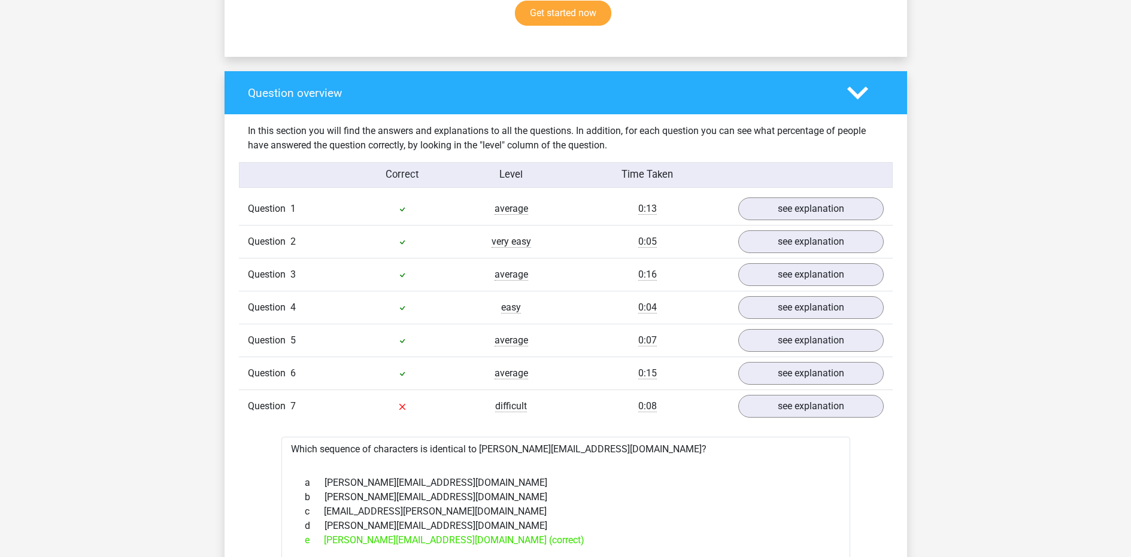
scroll to position [0, 0]
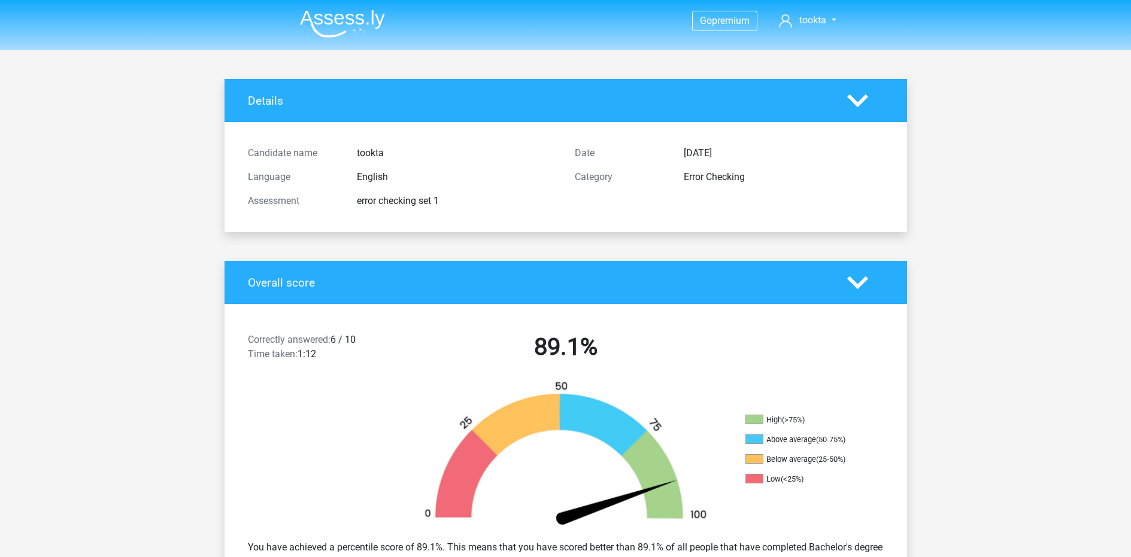
click at [348, 32] on img at bounding box center [342, 24] width 85 height 28
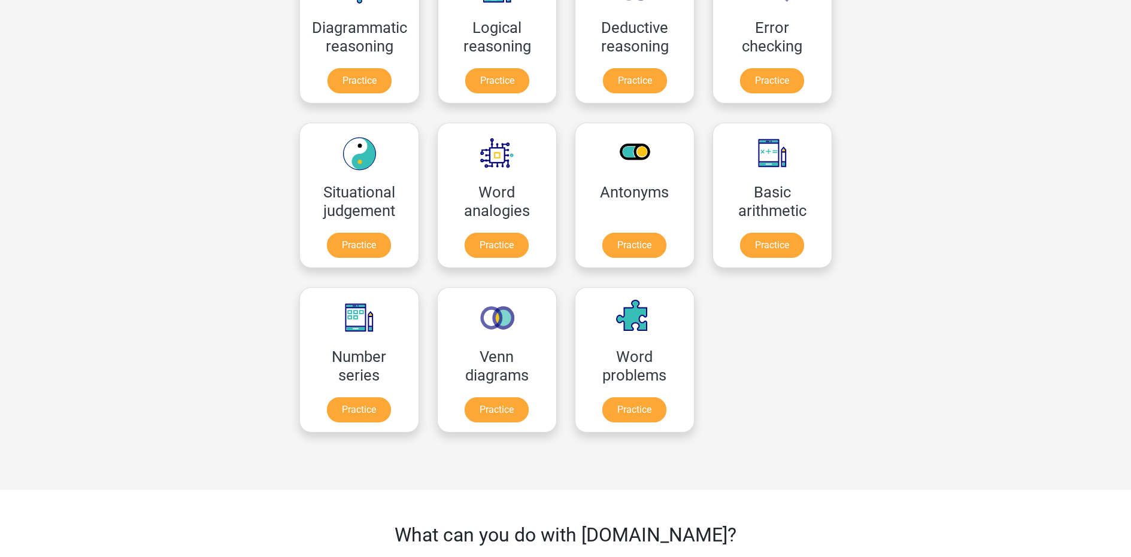
scroll to position [433, 0]
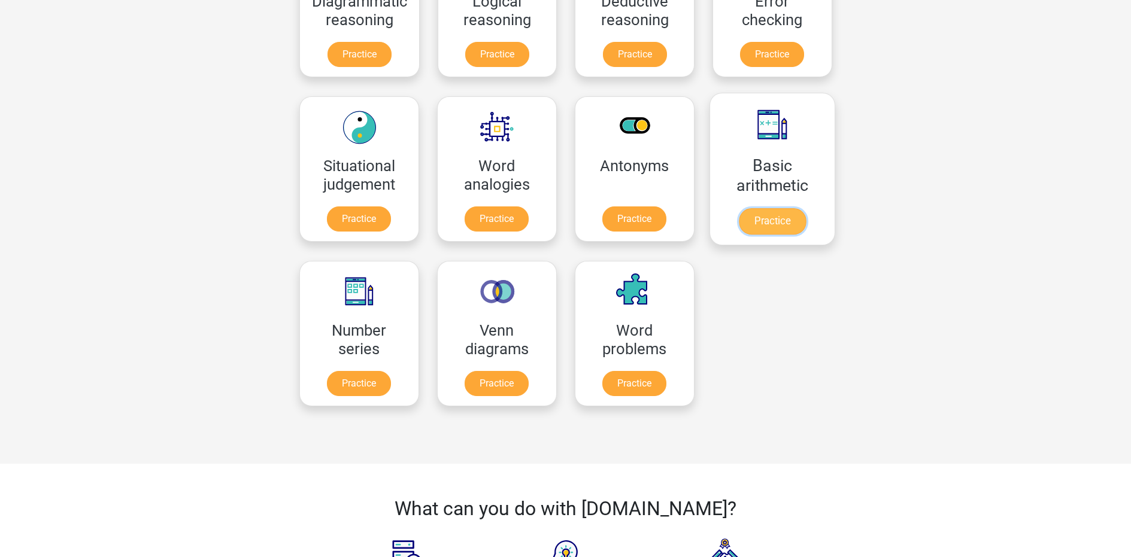
click at [787, 223] on link "Practice" at bounding box center [771, 221] width 67 height 26
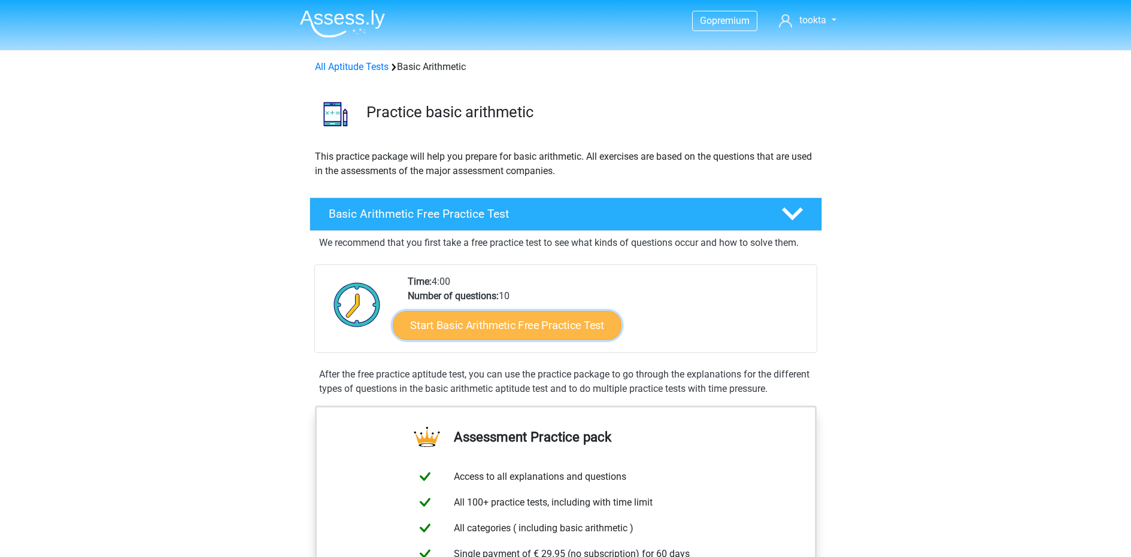
click at [530, 320] on link "Start Basic Arithmetic Free Practice Test" at bounding box center [507, 325] width 229 height 29
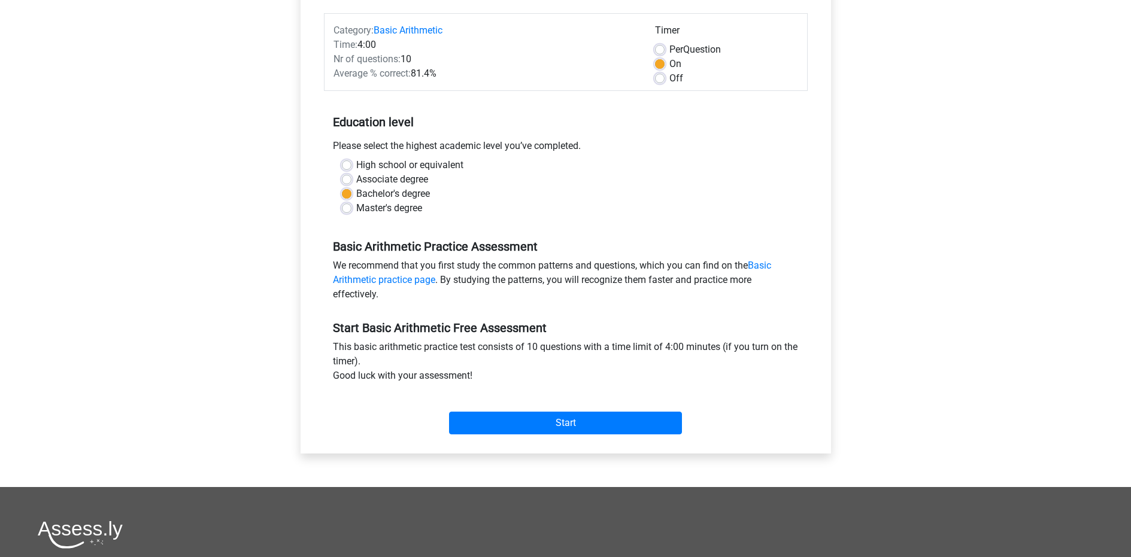
scroll to position [253, 0]
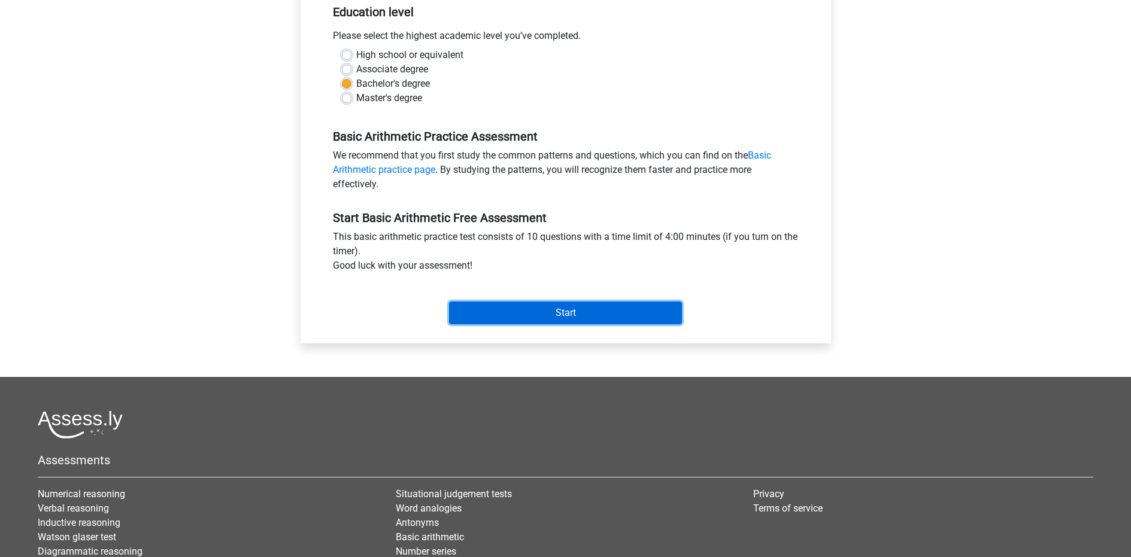
click at [545, 312] on input "Start" at bounding box center [565, 313] width 233 height 23
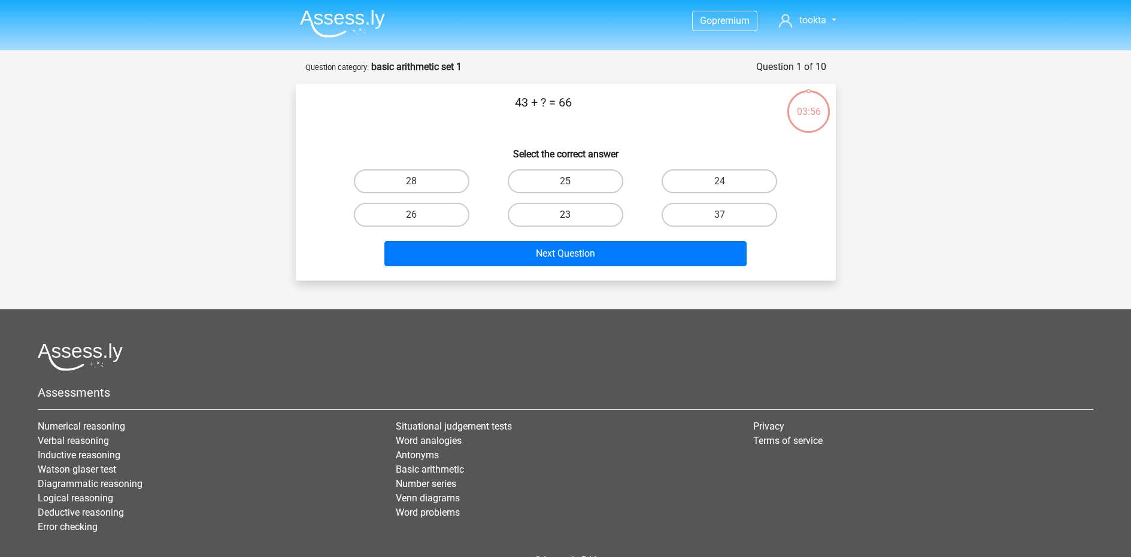
click at [578, 217] on label "23" at bounding box center [566, 215] width 116 height 24
click at [573, 217] on input "23" at bounding box center [569, 219] width 8 height 8
radio input "true"
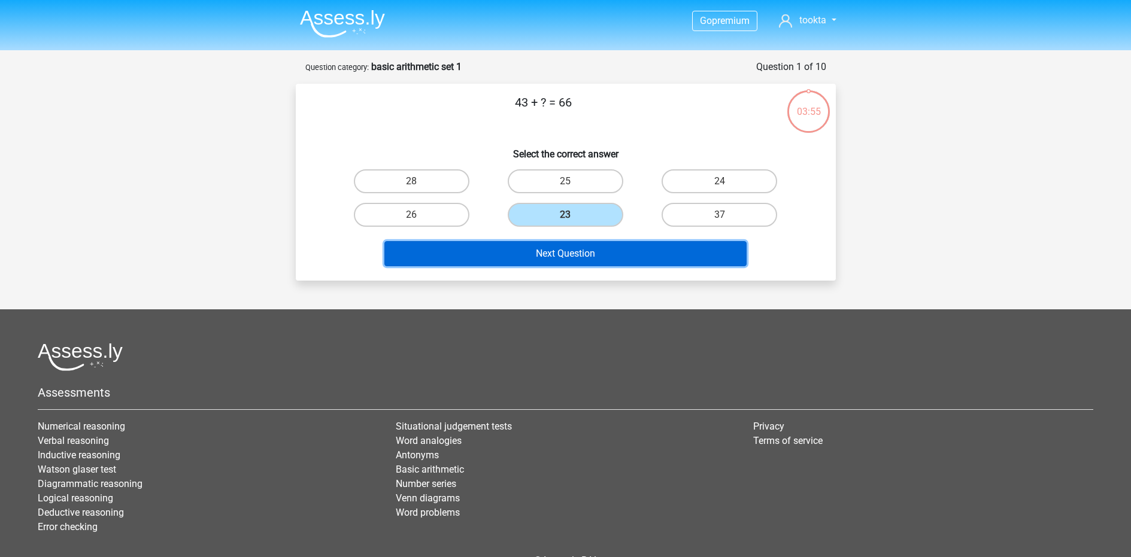
click at [542, 258] on button "Next Question" at bounding box center [565, 253] width 362 height 25
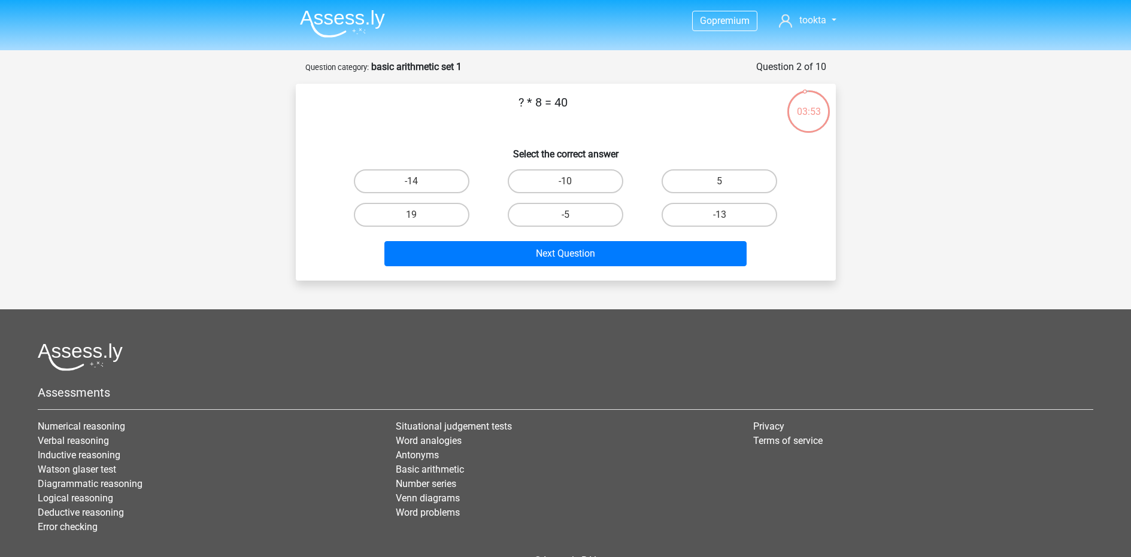
drag, startPoint x: 539, startPoint y: 210, endPoint x: 762, endPoint y: 167, distance: 227.4
click at [762, 167] on div "-14 -10 5 19 -5" at bounding box center [566, 198] width 462 height 67
drag, startPoint x: 738, startPoint y: 174, endPoint x: 654, endPoint y: 195, distance: 86.4
click at [738, 174] on label "5" at bounding box center [720, 181] width 116 height 24
click at [728, 181] on input "5" at bounding box center [724, 185] width 8 height 8
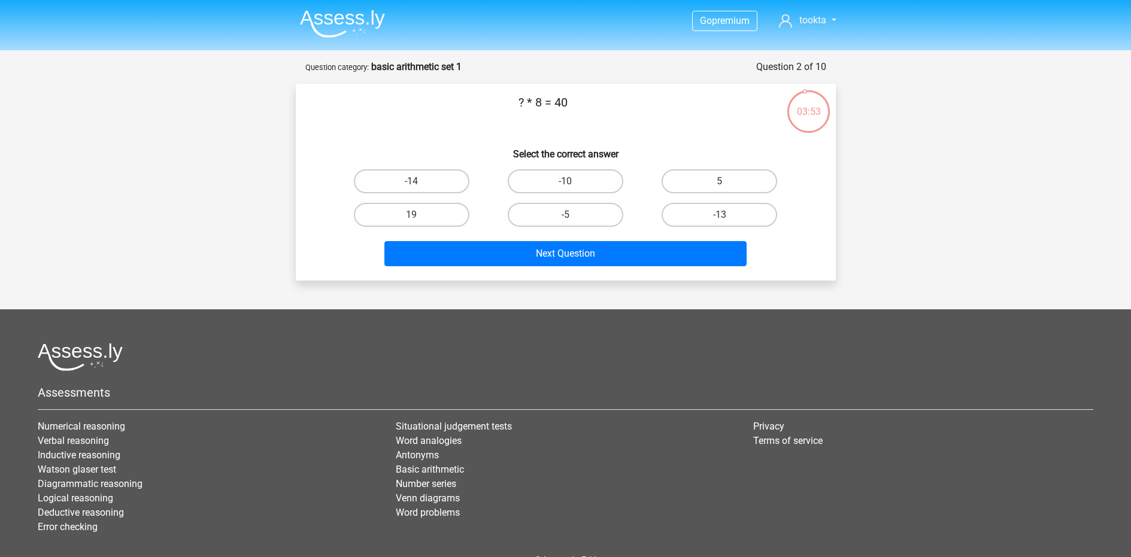
radio input "true"
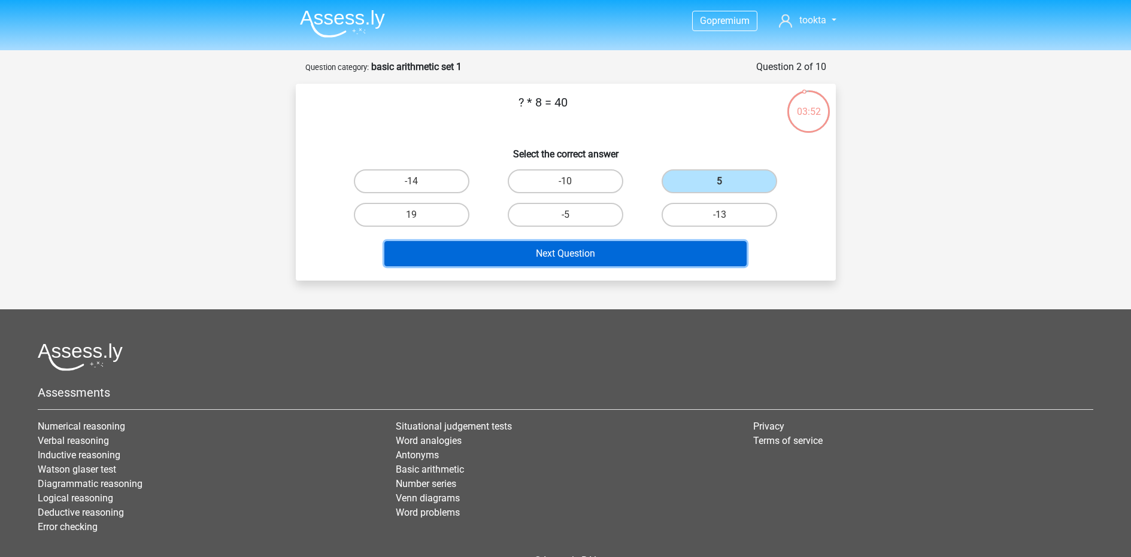
click at [550, 243] on button "Next Question" at bounding box center [565, 253] width 362 height 25
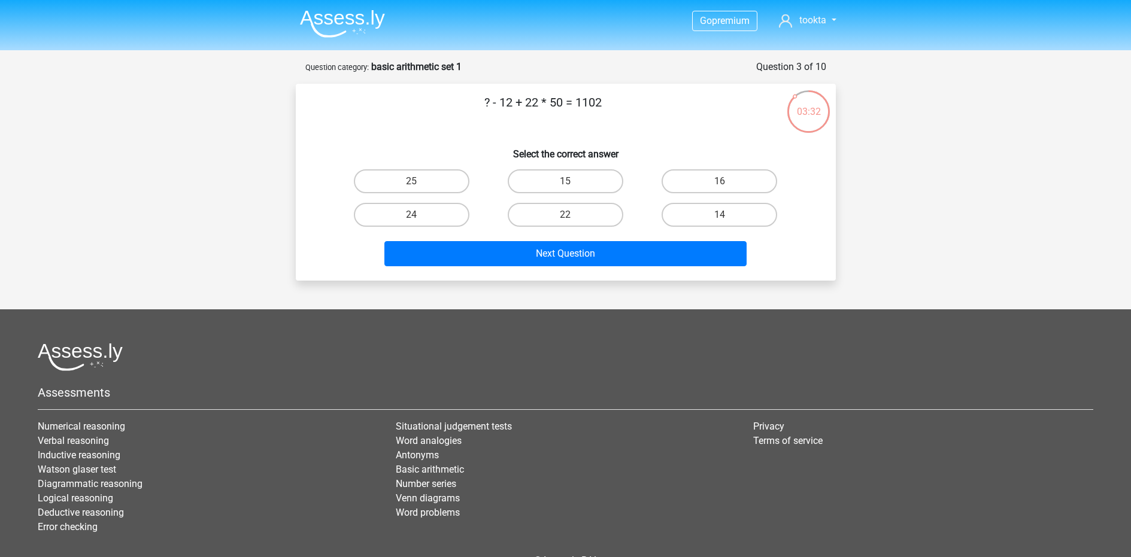
drag, startPoint x: 538, startPoint y: 105, endPoint x: 498, endPoint y: 105, distance: 40.7
click at [498, 105] on p "? - 12 + 22 * 50 = 1102" at bounding box center [543, 111] width 457 height 36
click at [513, 98] on p "? - 12 + 22 * 50 = 1102" at bounding box center [543, 111] width 457 height 36
drag, startPoint x: 513, startPoint y: 98, endPoint x: 496, endPoint y: 98, distance: 17.4
click at [499, 98] on p "? - 12 + 22 * 50 = 1102" at bounding box center [543, 111] width 457 height 36
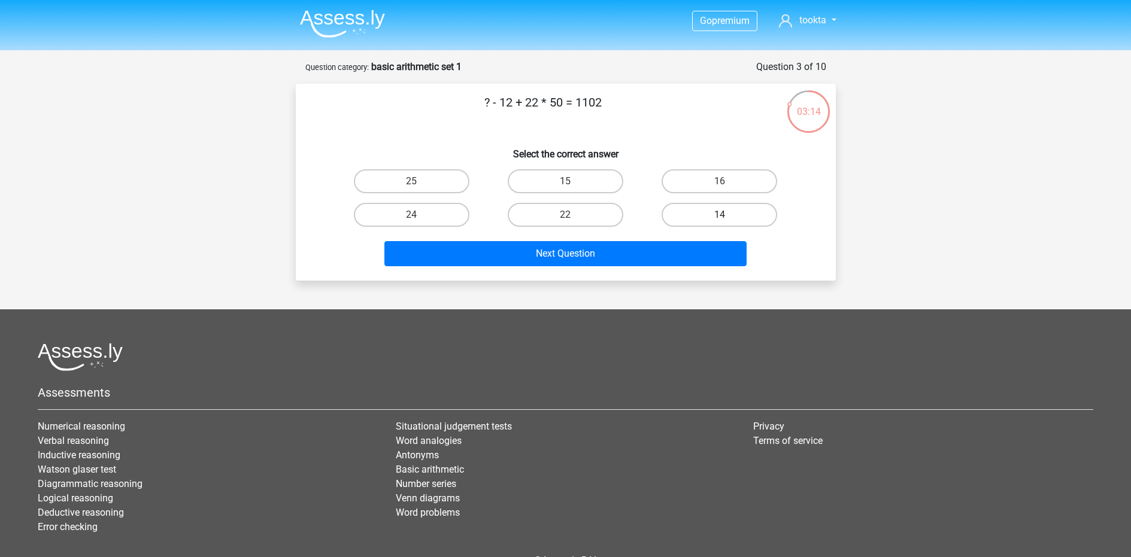
click at [680, 209] on label "14" at bounding box center [720, 215] width 116 height 24
click at [720, 215] on input "14" at bounding box center [724, 219] width 8 height 8
radio input "true"
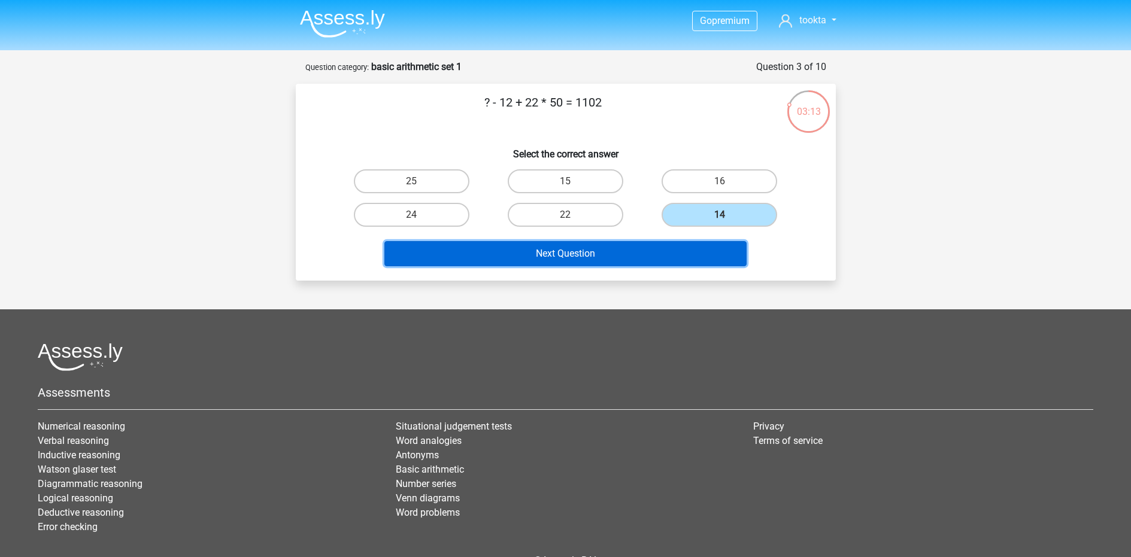
click at [576, 251] on button "Next Question" at bounding box center [565, 253] width 362 height 25
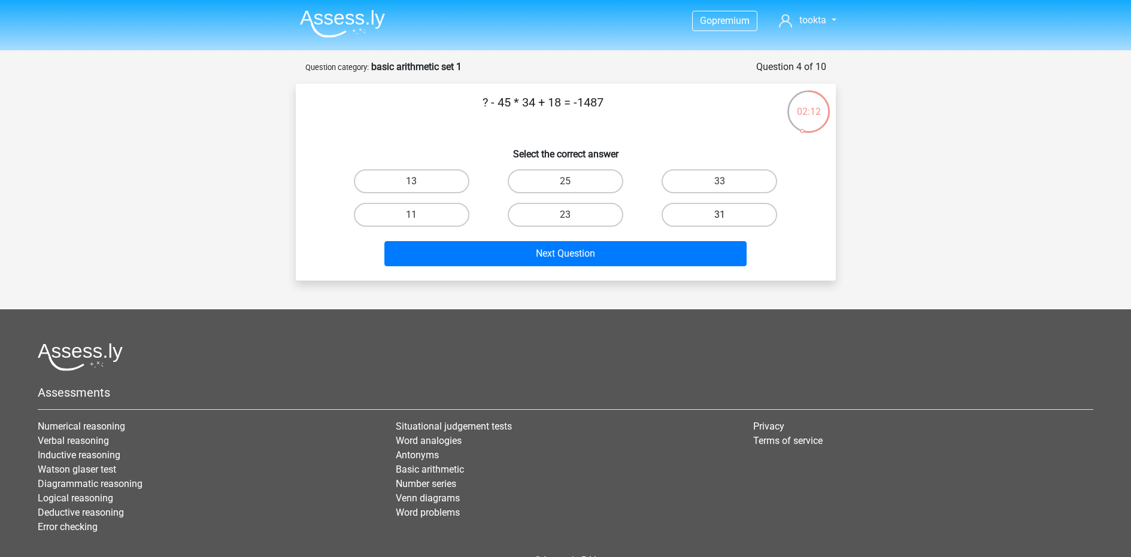
click at [704, 209] on label "31" at bounding box center [720, 215] width 116 height 24
click at [720, 215] on input "31" at bounding box center [724, 219] width 8 height 8
radio input "true"
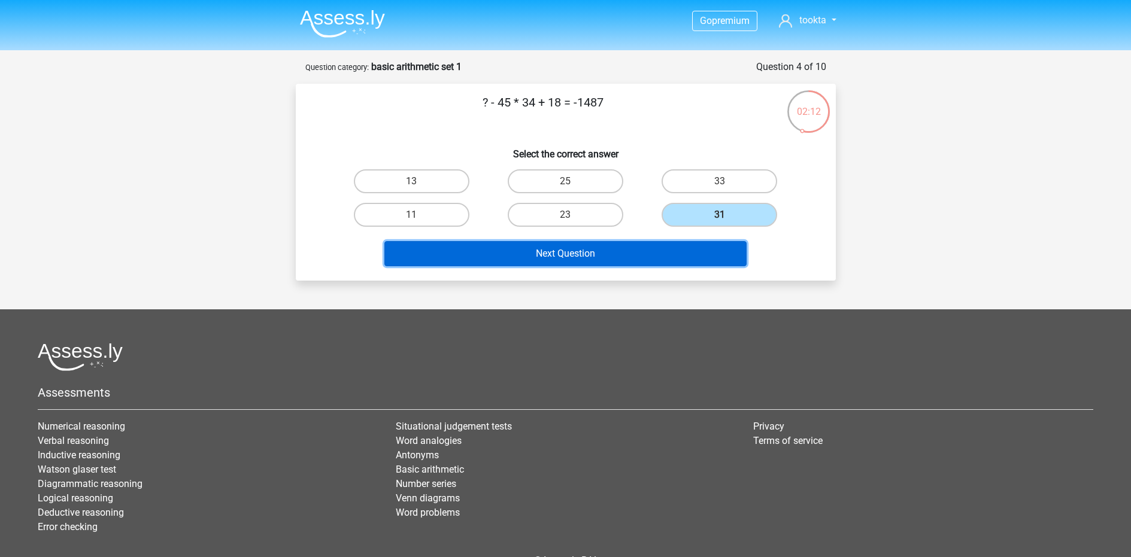
click at [608, 245] on button "Next Question" at bounding box center [565, 253] width 362 height 25
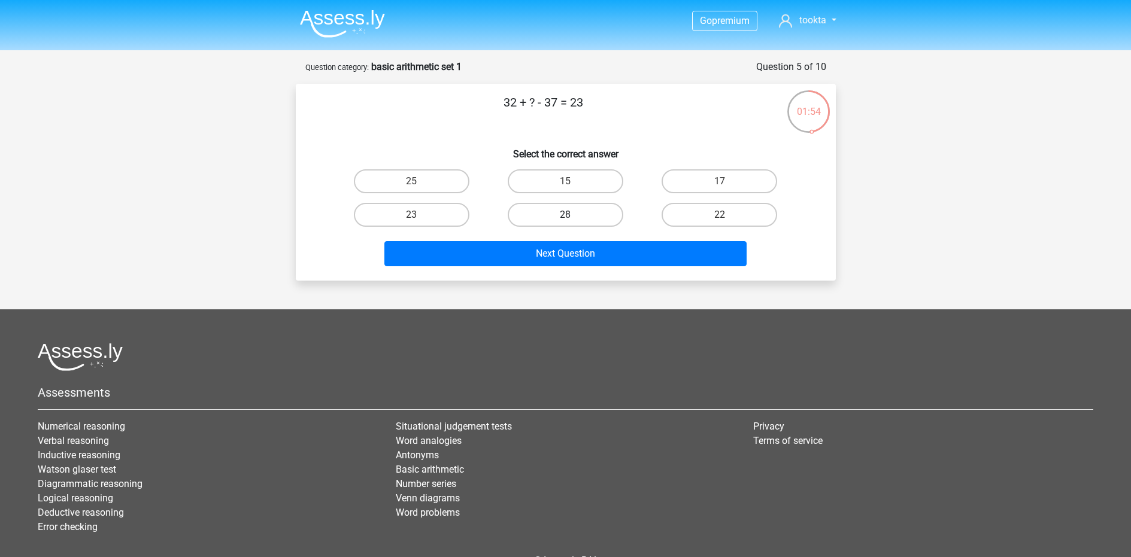
click at [563, 213] on label "28" at bounding box center [566, 215] width 116 height 24
click at [565, 215] on input "28" at bounding box center [569, 219] width 8 height 8
radio input "true"
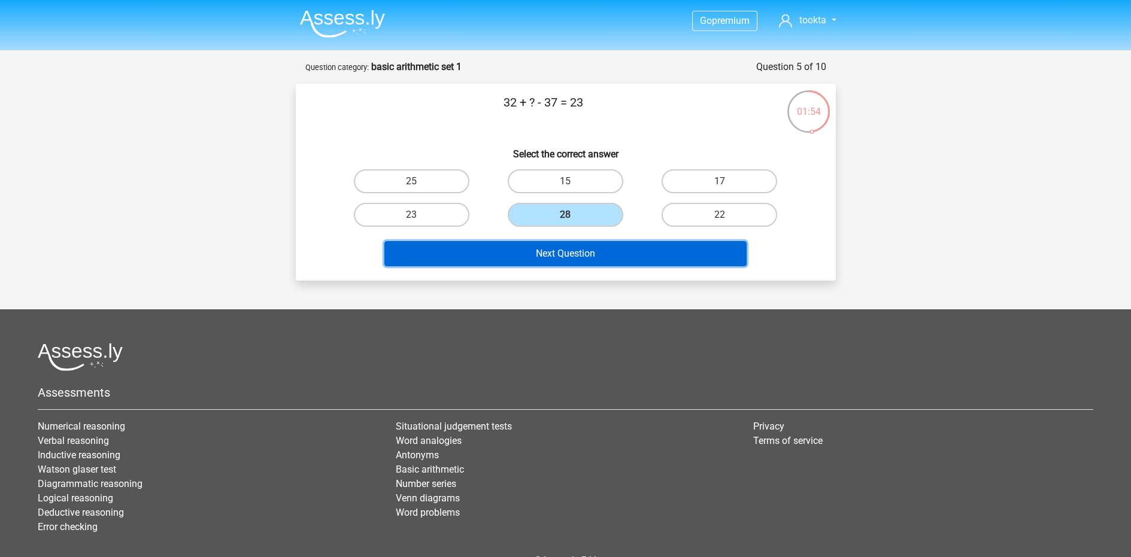
click at [566, 256] on button "Next Question" at bounding box center [565, 253] width 362 height 25
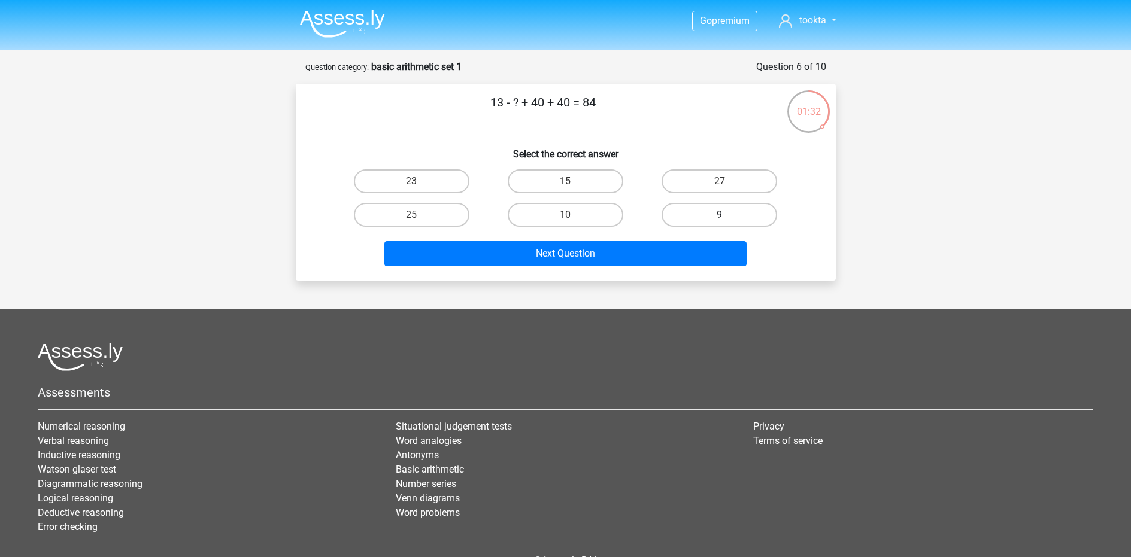
click at [698, 221] on label "9" at bounding box center [720, 215] width 116 height 24
click at [720, 221] on input "9" at bounding box center [724, 219] width 8 height 8
radio input "true"
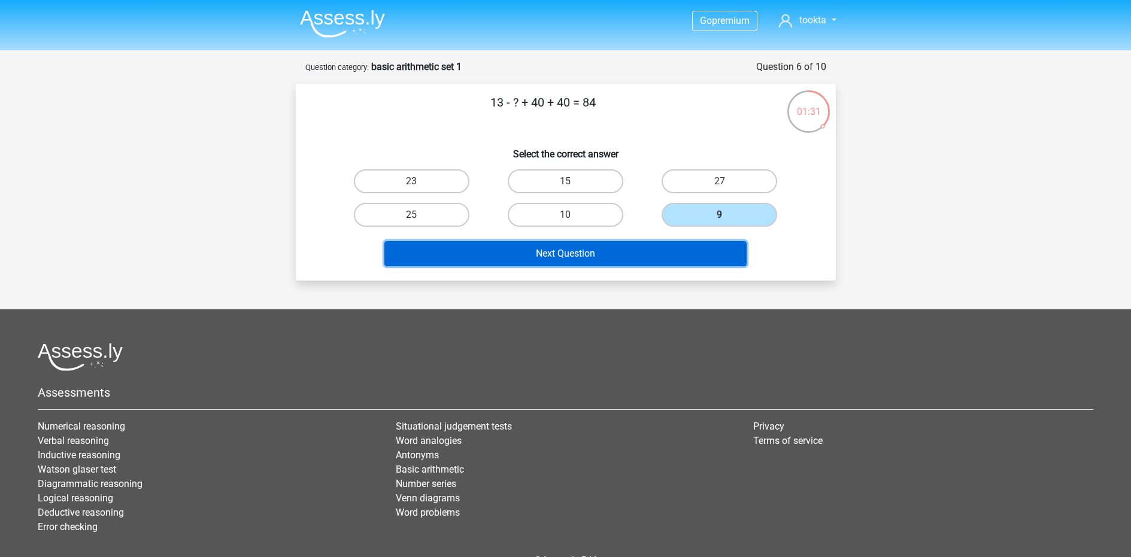
click at [645, 249] on button "Next Question" at bounding box center [565, 253] width 362 height 25
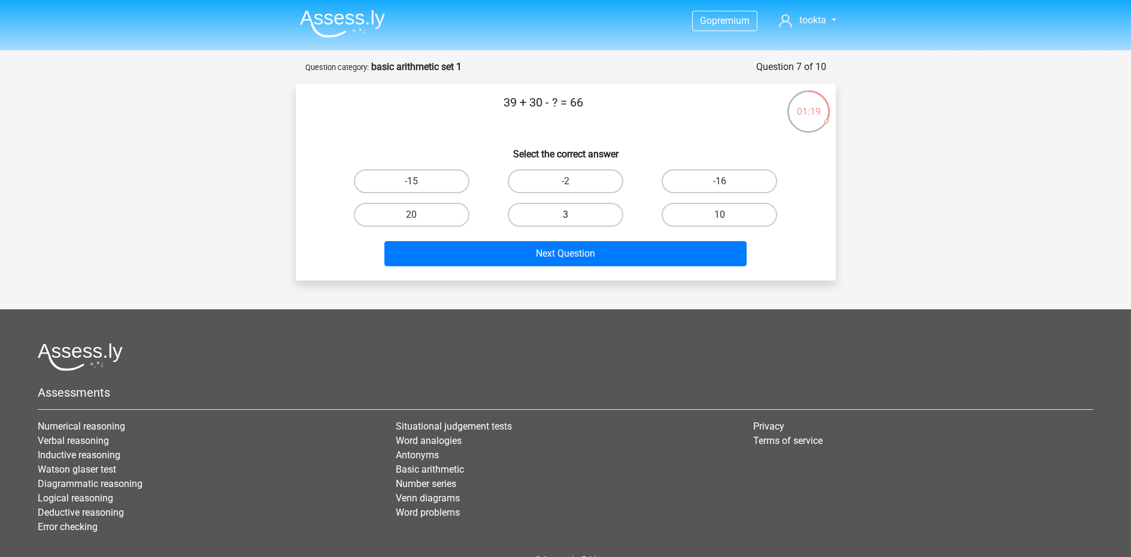
click at [589, 214] on label "3" at bounding box center [566, 215] width 116 height 24
click at [573, 215] on input "3" at bounding box center [569, 219] width 8 height 8
radio input "true"
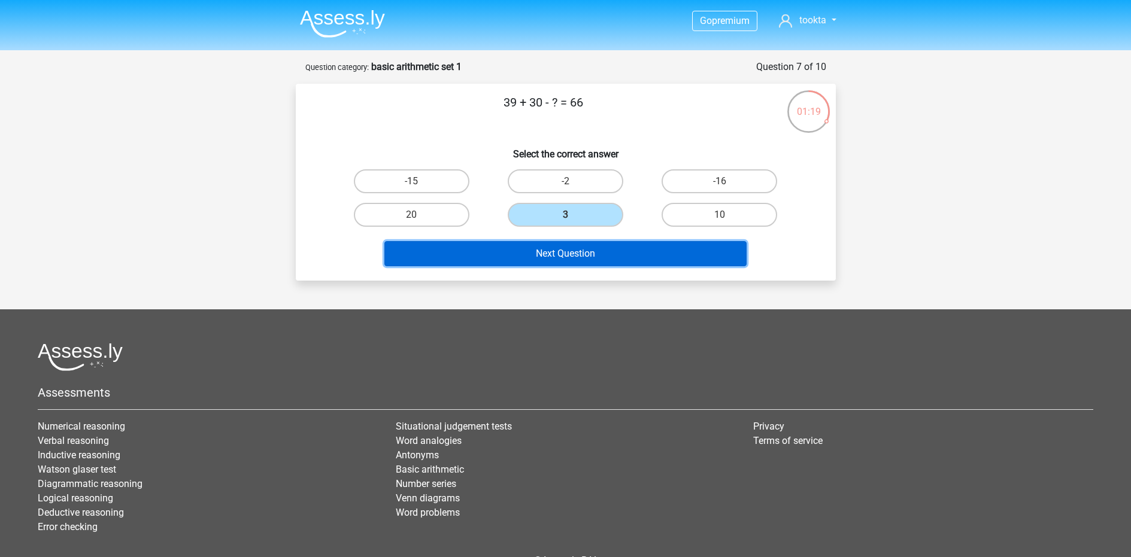
click at [591, 253] on button "Next Question" at bounding box center [565, 253] width 362 height 25
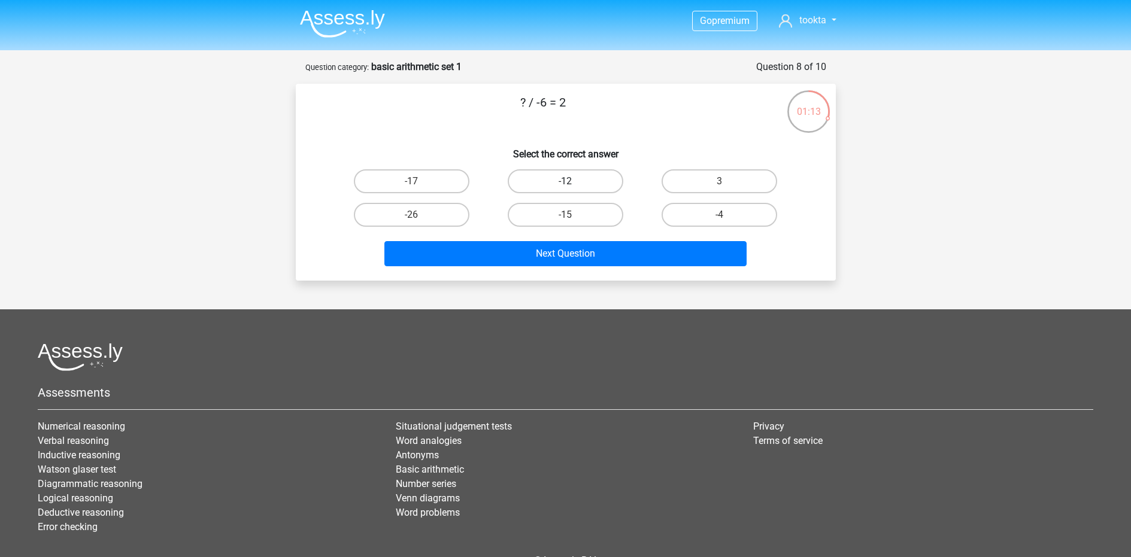
click at [556, 187] on label "-12" at bounding box center [566, 181] width 116 height 24
click at [565, 187] on input "-12" at bounding box center [569, 185] width 8 height 8
radio input "true"
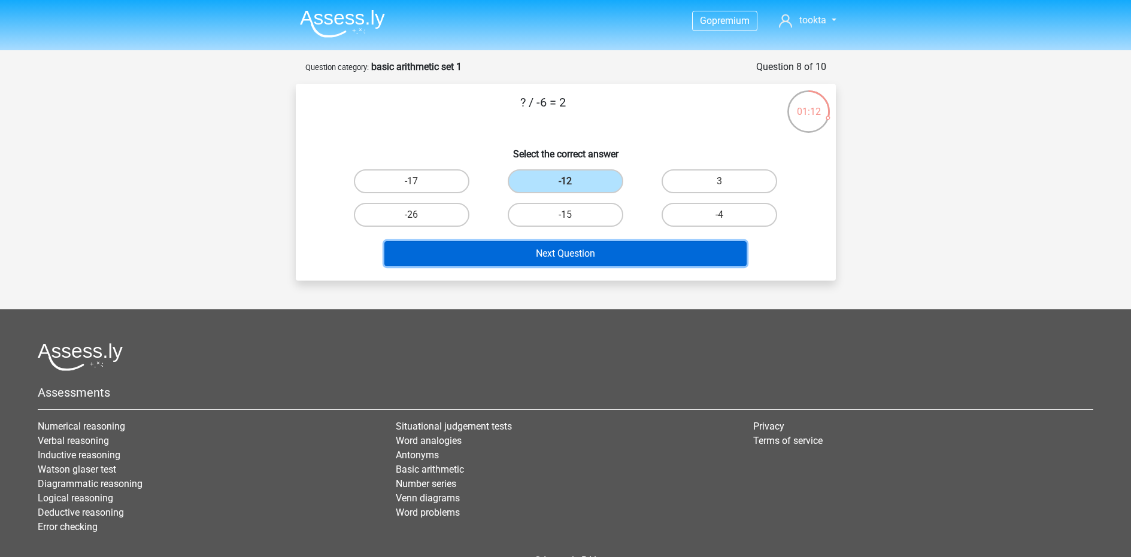
click at [550, 254] on button "Next Question" at bounding box center [565, 253] width 362 height 25
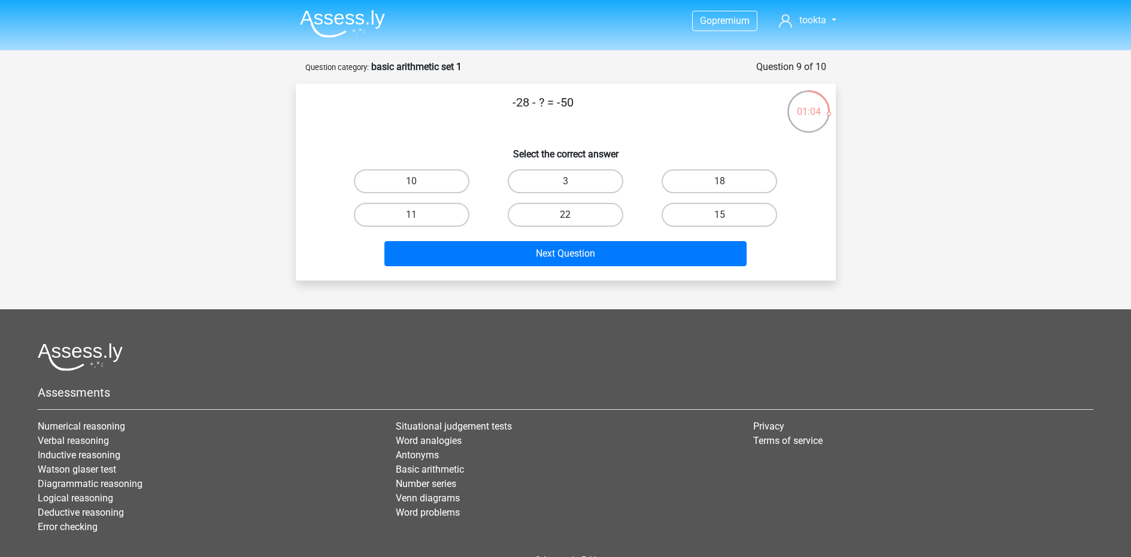
click at [563, 217] on label "22" at bounding box center [566, 215] width 116 height 24
click at [565, 217] on input "22" at bounding box center [569, 219] width 8 height 8
radio input "true"
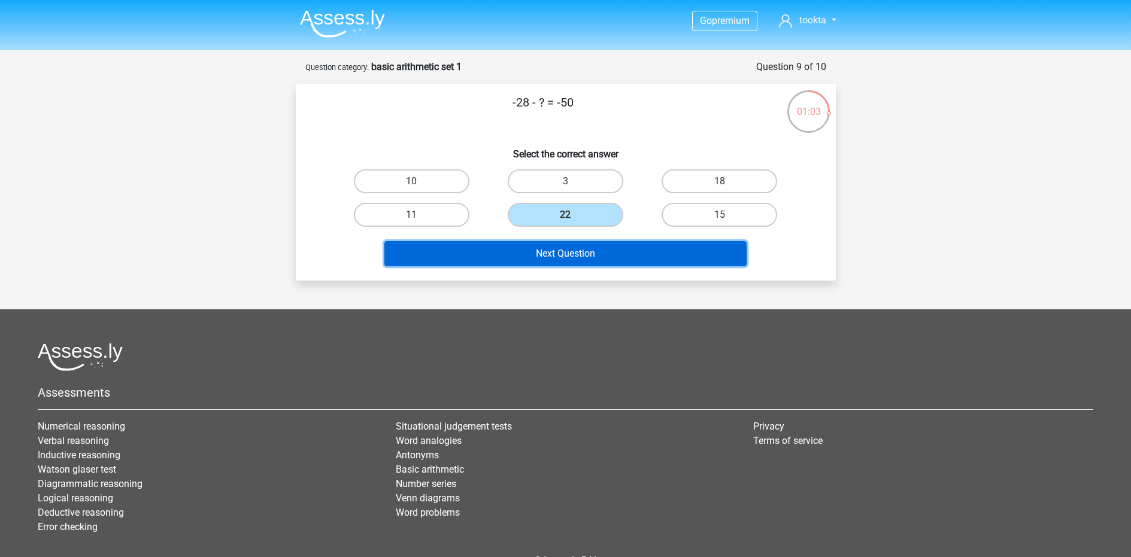
click at [577, 251] on button "Next Question" at bounding box center [565, 253] width 362 height 25
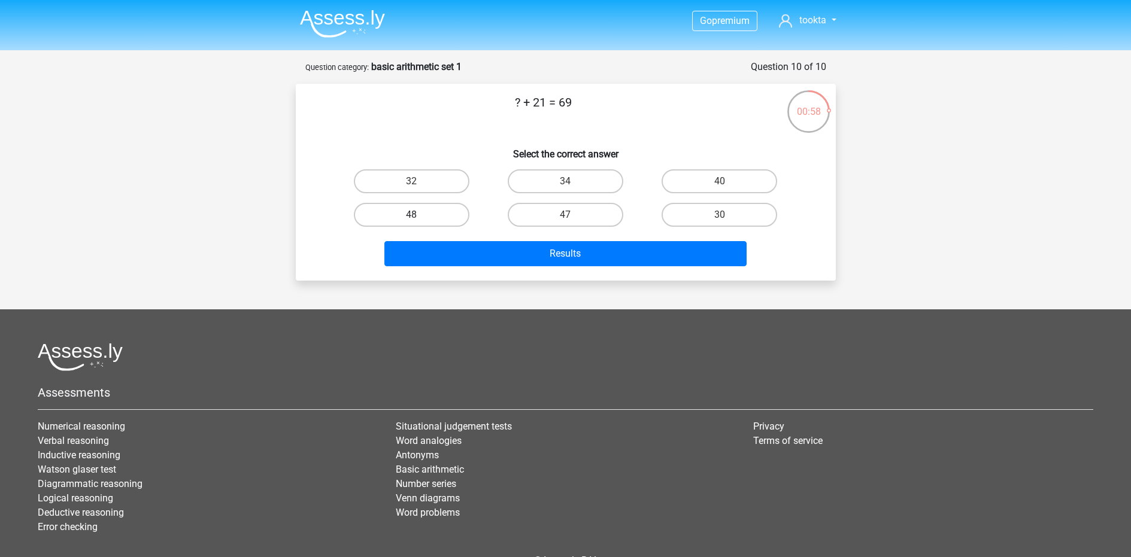
click at [456, 208] on label "48" at bounding box center [412, 215] width 116 height 24
click at [419, 215] on input "48" at bounding box center [415, 219] width 8 height 8
radio input "true"
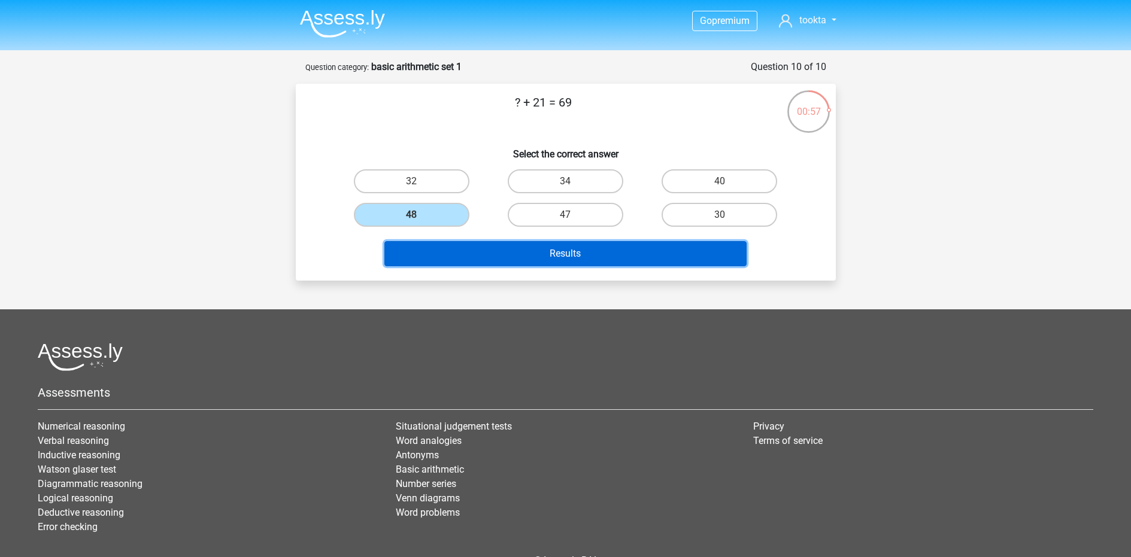
click at [516, 257] on button "Results" at bounding box center [565, 253] width 362 height 25
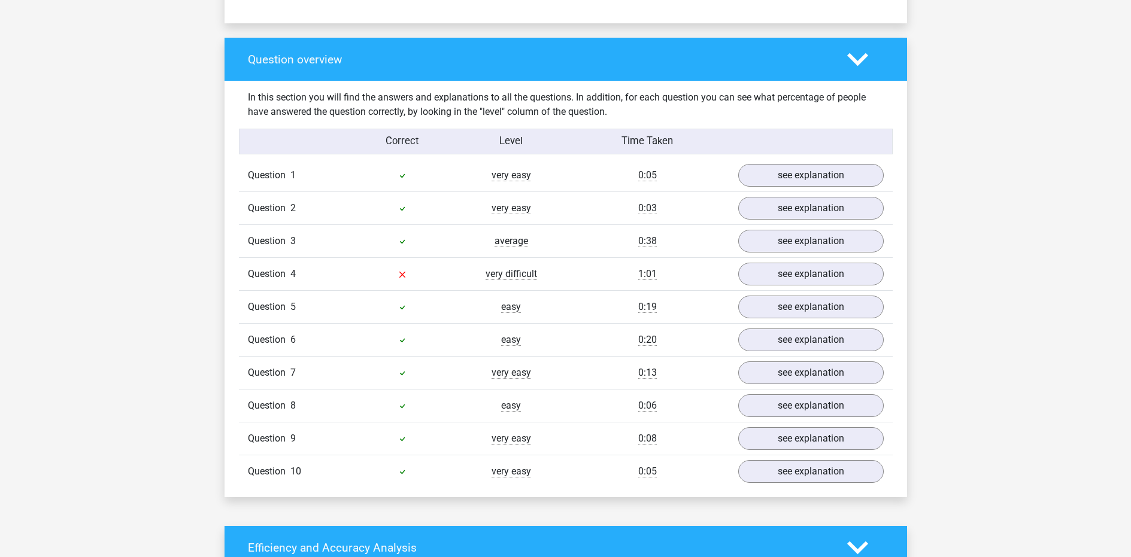
scroll to position [844, 0]
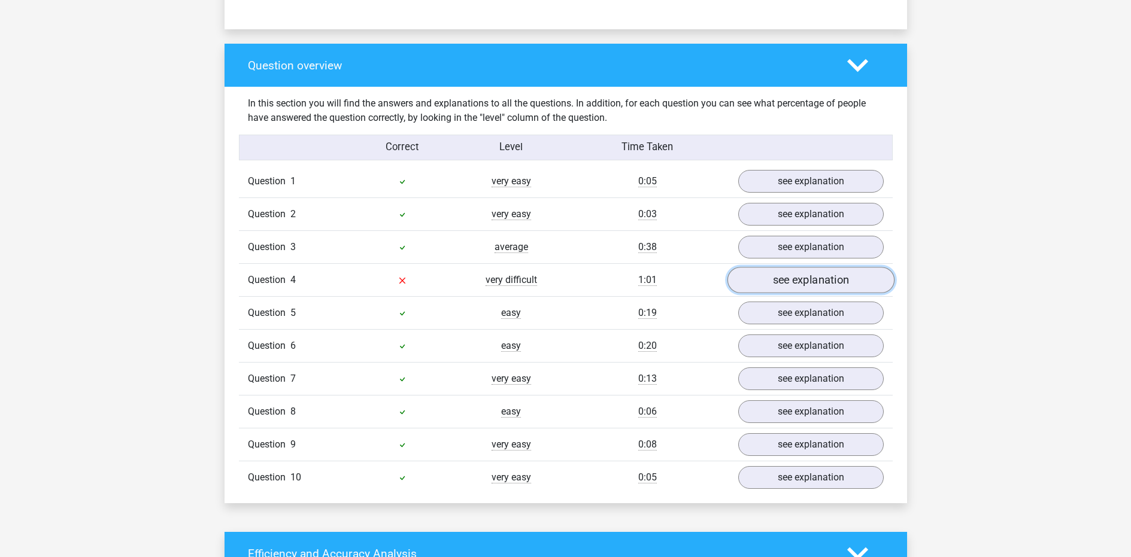
click at [822, 275] on link "see explanation" at bounding box center [810, 281] width 167 height 26
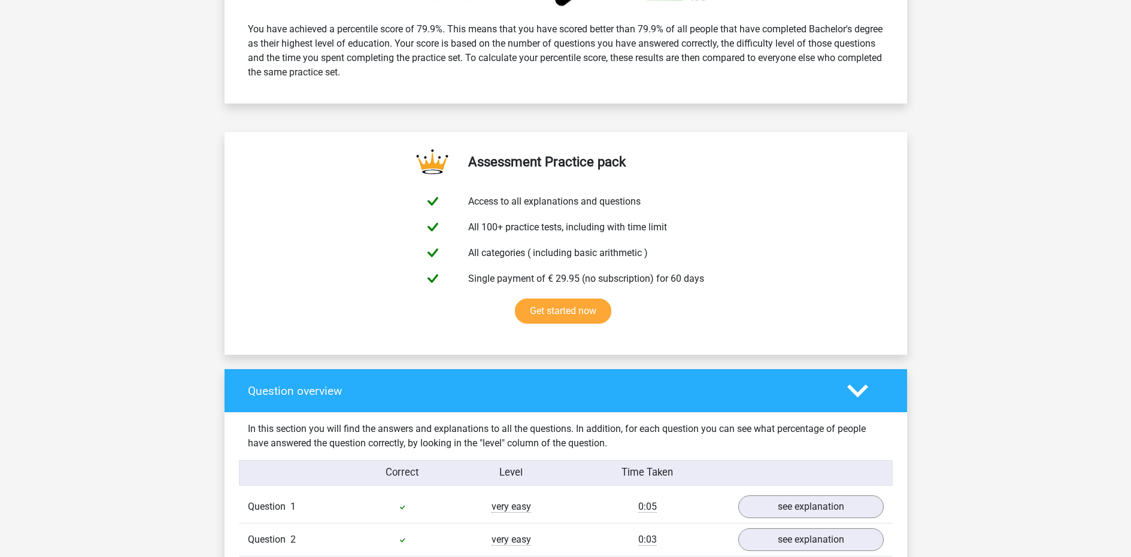
scroll to position [0, 0]
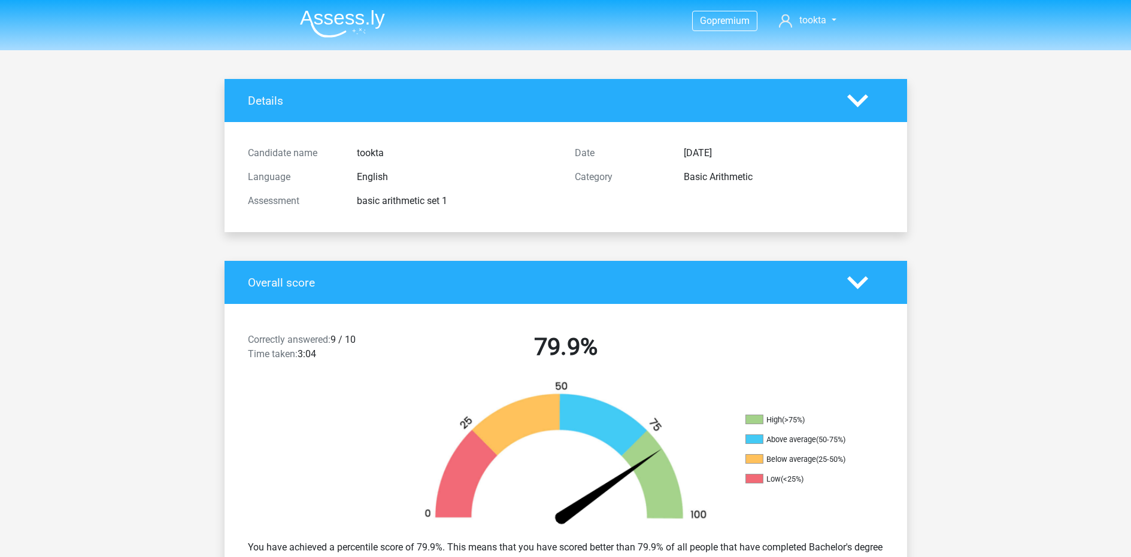
click at [355, 17] on img at bounding box center [342, 24] width 85 height 28
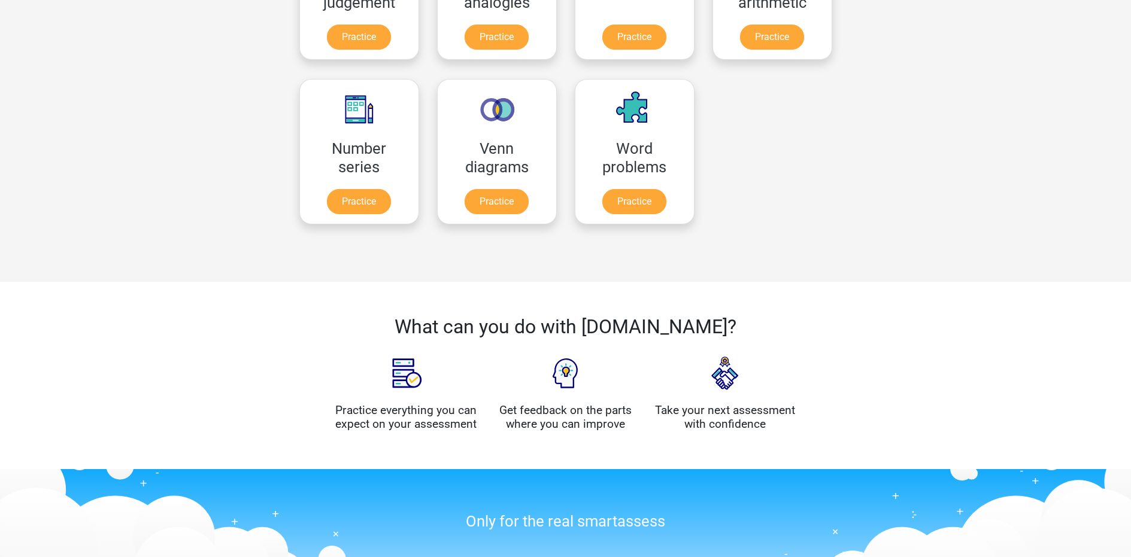
scroll to position [668, 0]
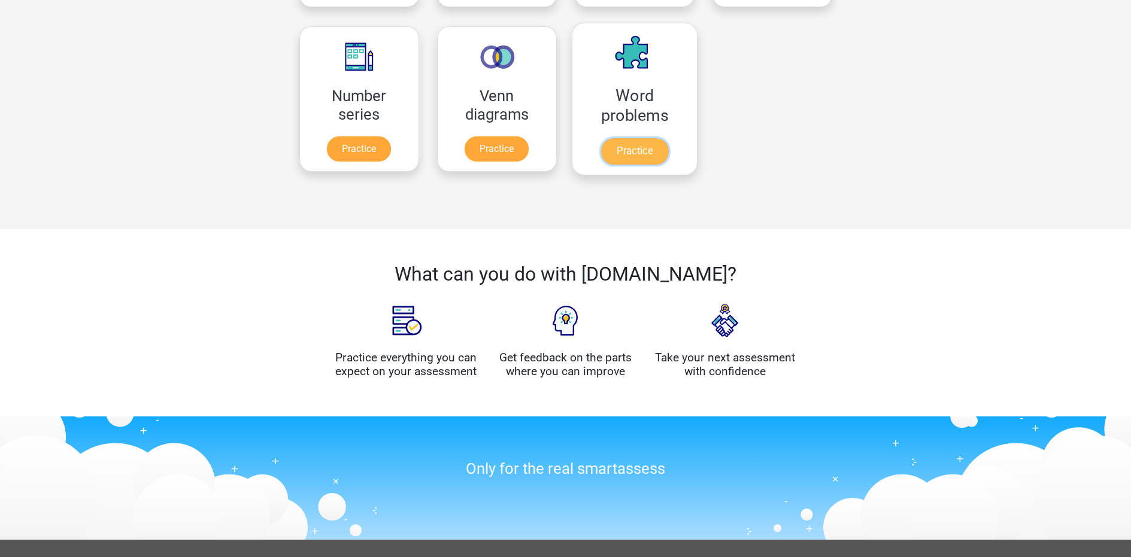
click at [651, 156] on link "Practice" at bounding box center [634, 151] width 67 height 26
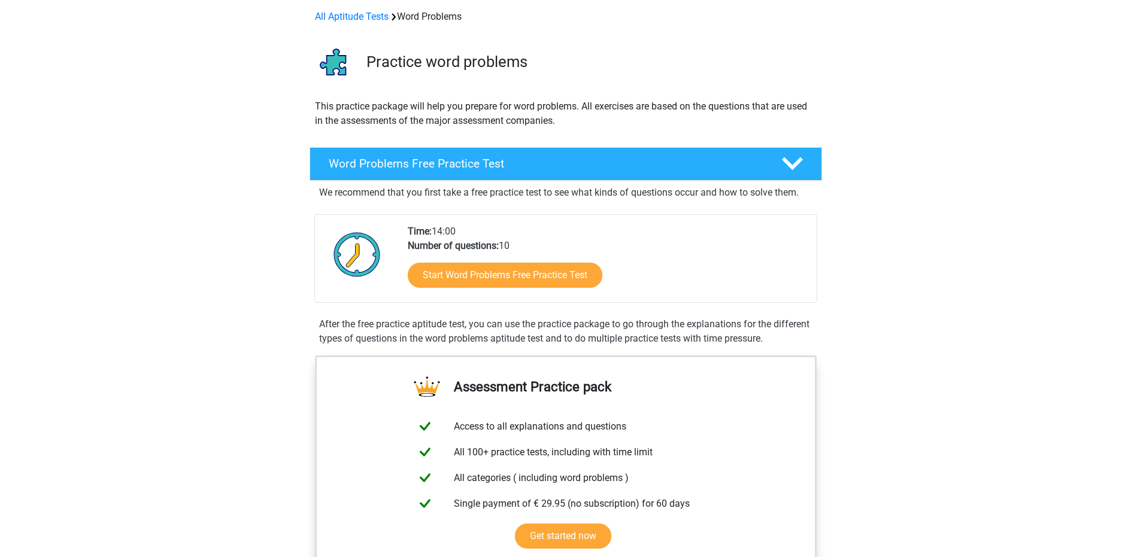
scroll to position [108, 0]
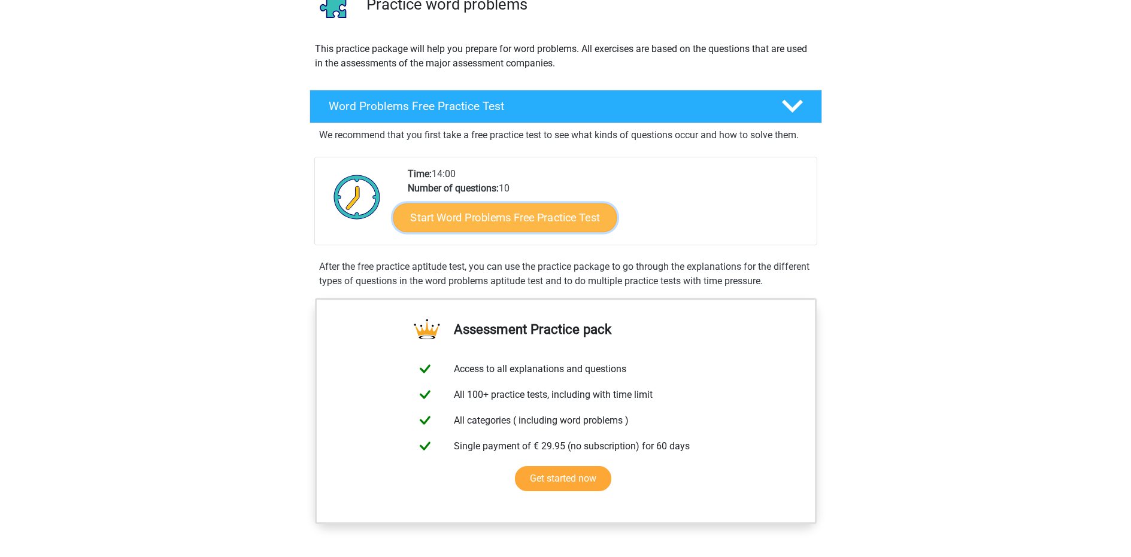
click at [441, 226] on link "Start Word Problems Free Practice Test" at bounding box center [505, 217] width 224 height 29
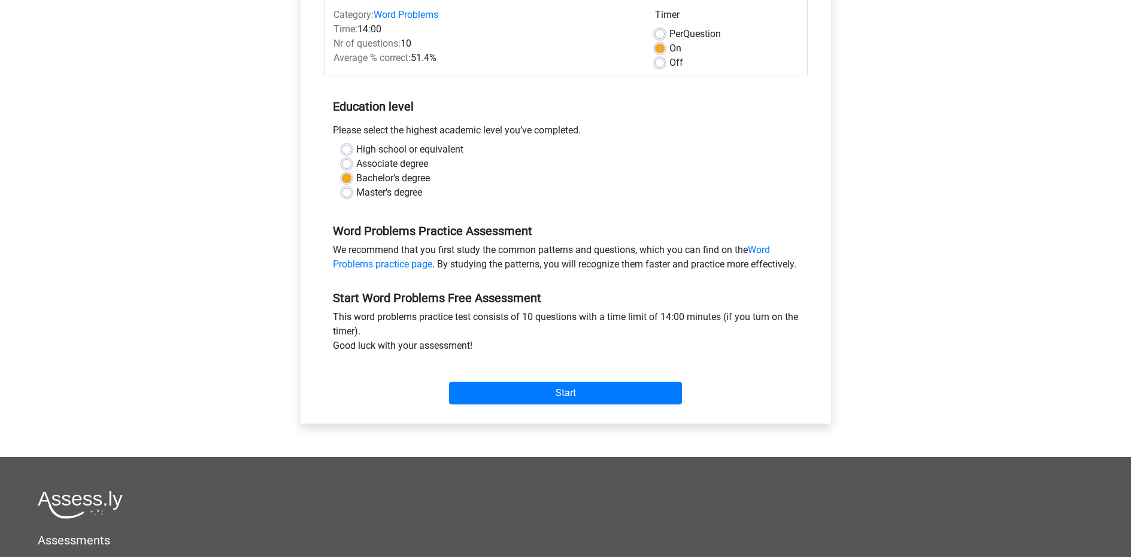
scroll to position [389, 0]
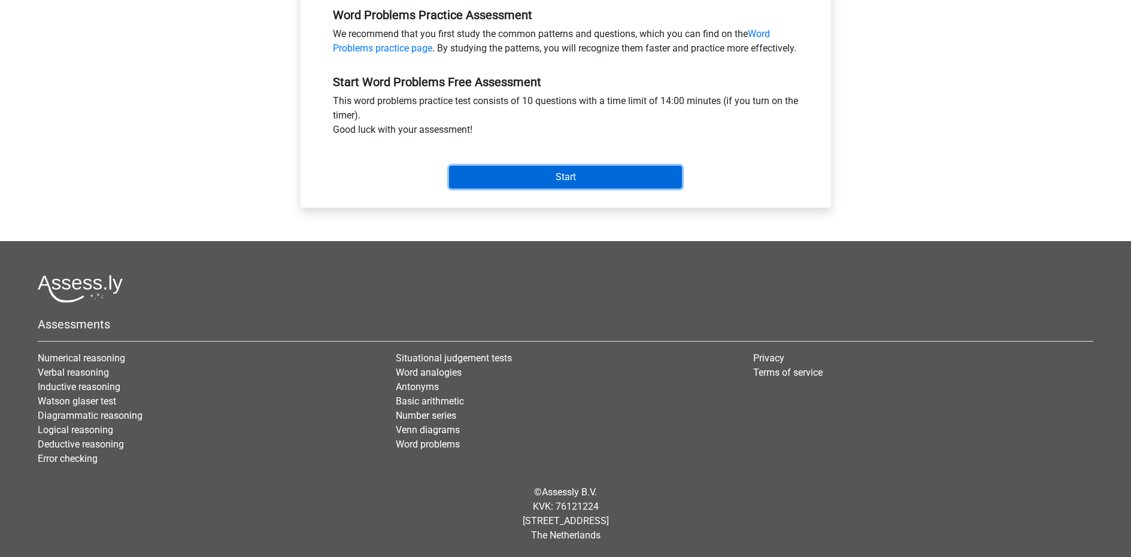
click at [544, 181] on input "Start" at bounding box center [565, 177] width 233 height 23
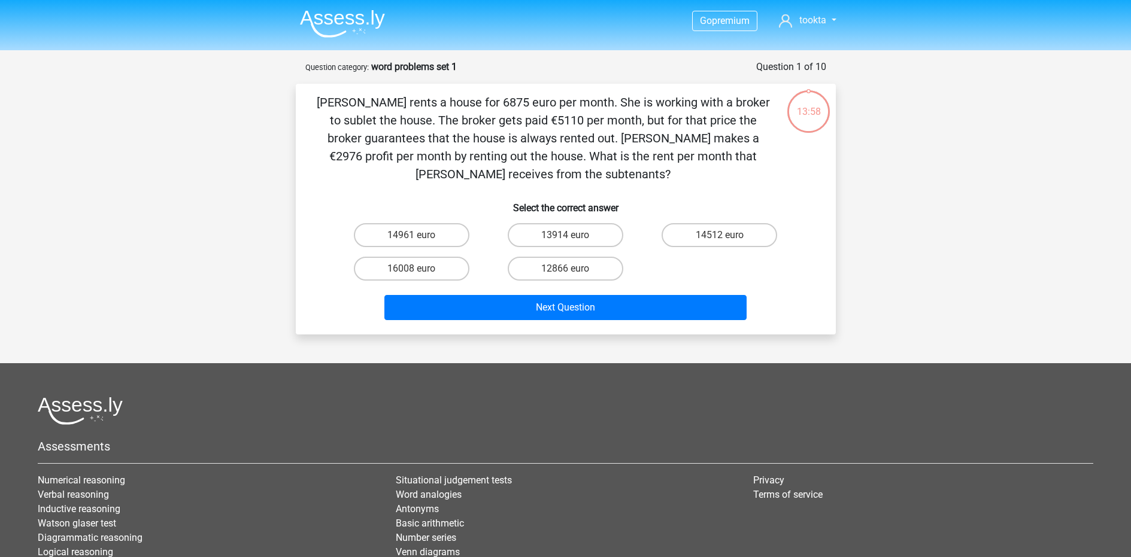
click at [329, 16] on img at bounding box center [342, 24] width 85 height 28
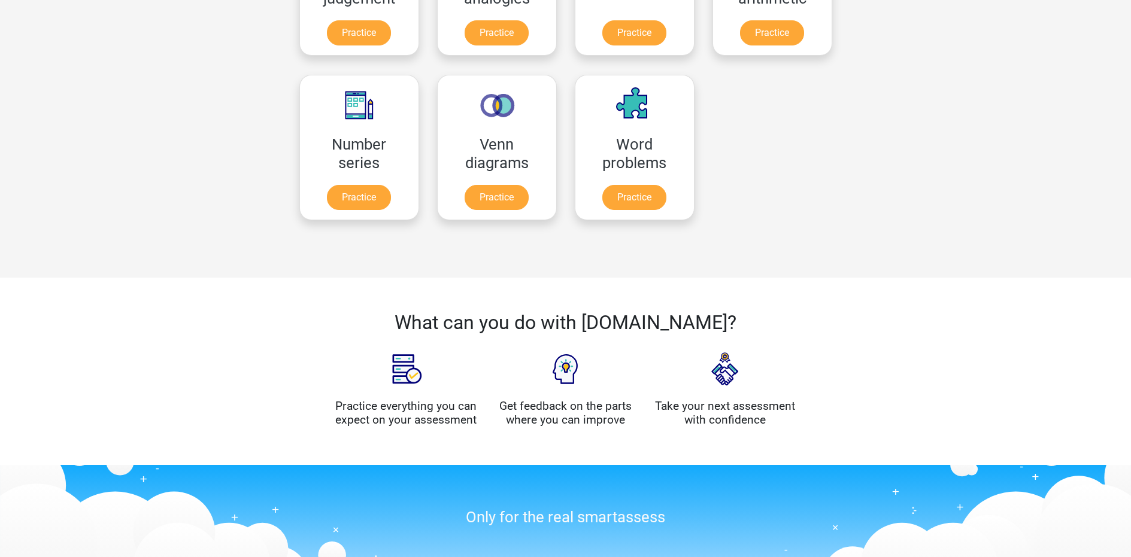
scroll to position [531, 0]
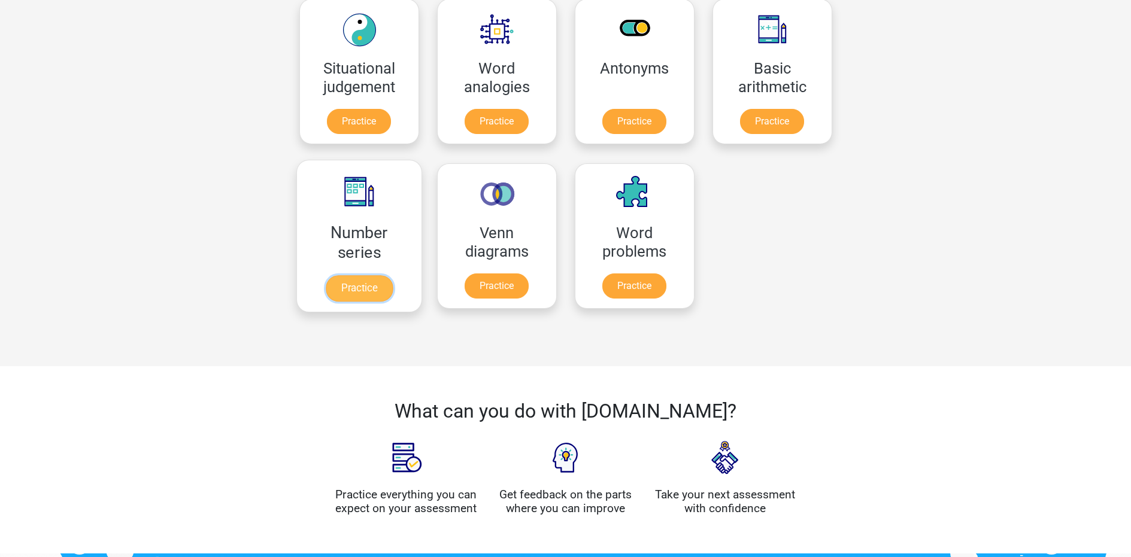
click at [372, 281] on link "Practice" at bounding box center [358, 288] width 67 height 26
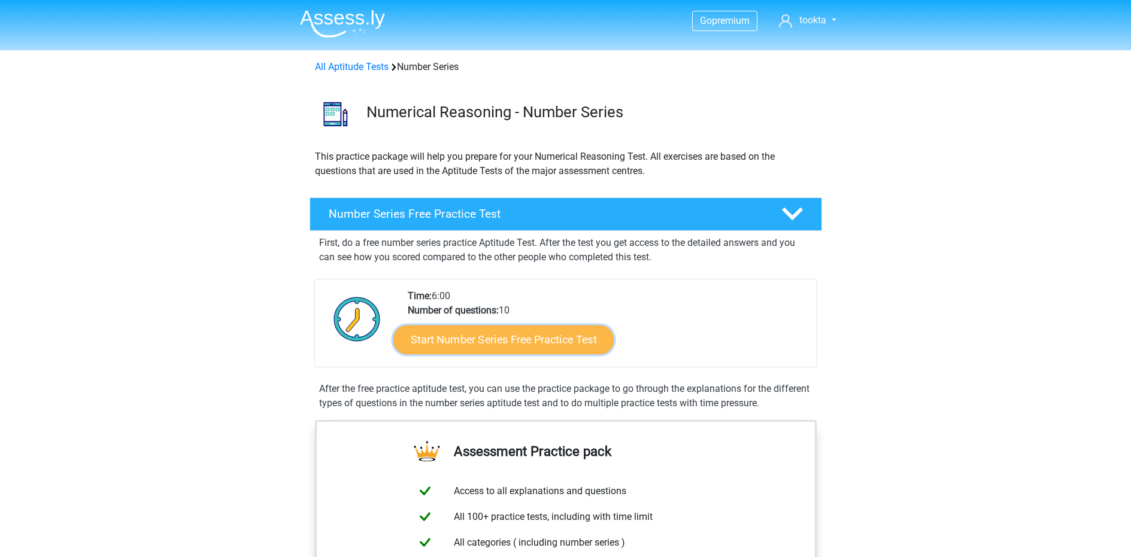
click at [445, 340] on link "Start Number Series Free Practice Test" at bounding box center [503, 339] width 220 height 29
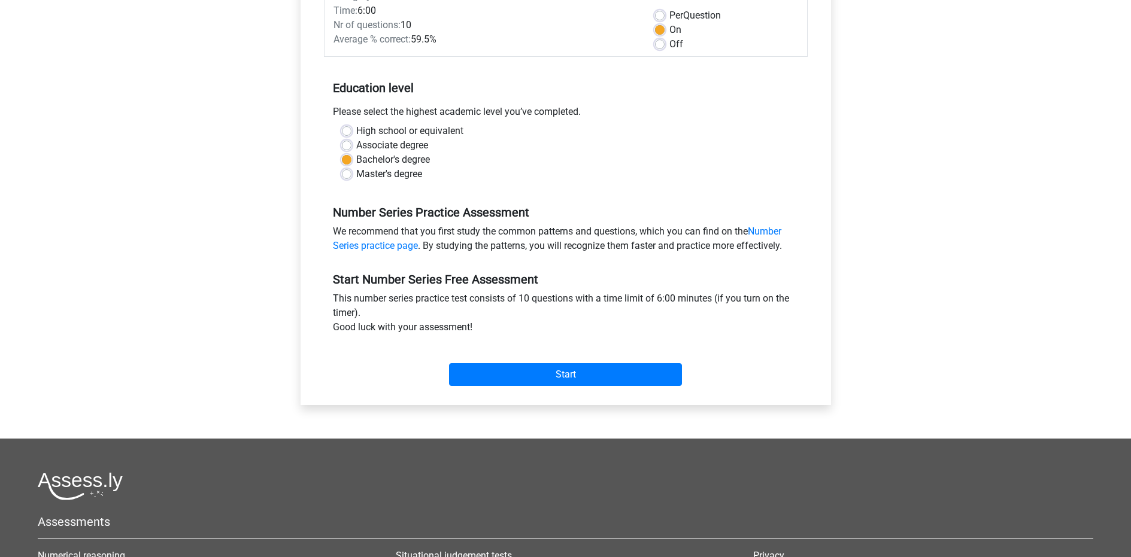
scroll to position [323, 0]
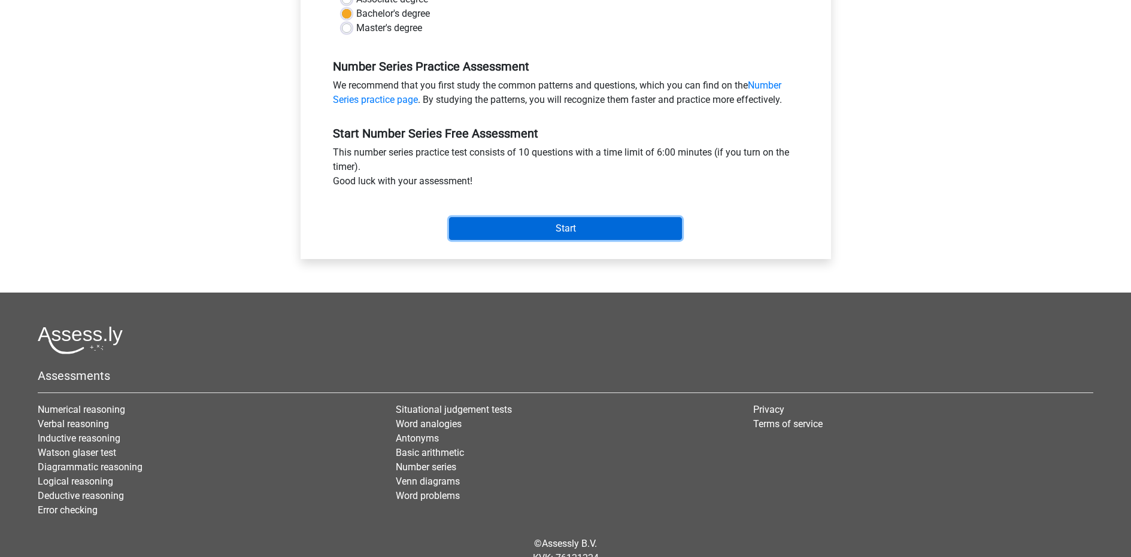
click at [557, 217] on input "Start" at bounding box center [565, 228] width 233 height 23
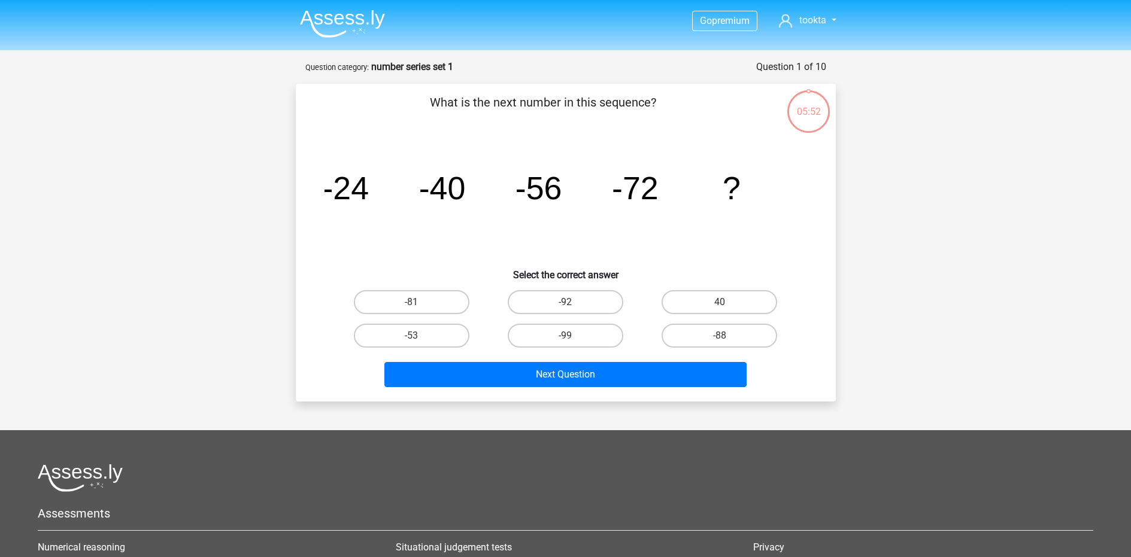
drag, startPoint x: 689, startPoint y: 335, endPoint x: 657, endPoint y: 340, distance: 32.0
click at [689, 335] on label "-88" at bounding box center [720, 336] width 116 height 24
click at [720, 336] on input "-88" at bounding box center [724, 340] width 8 height 8
radio input "true"
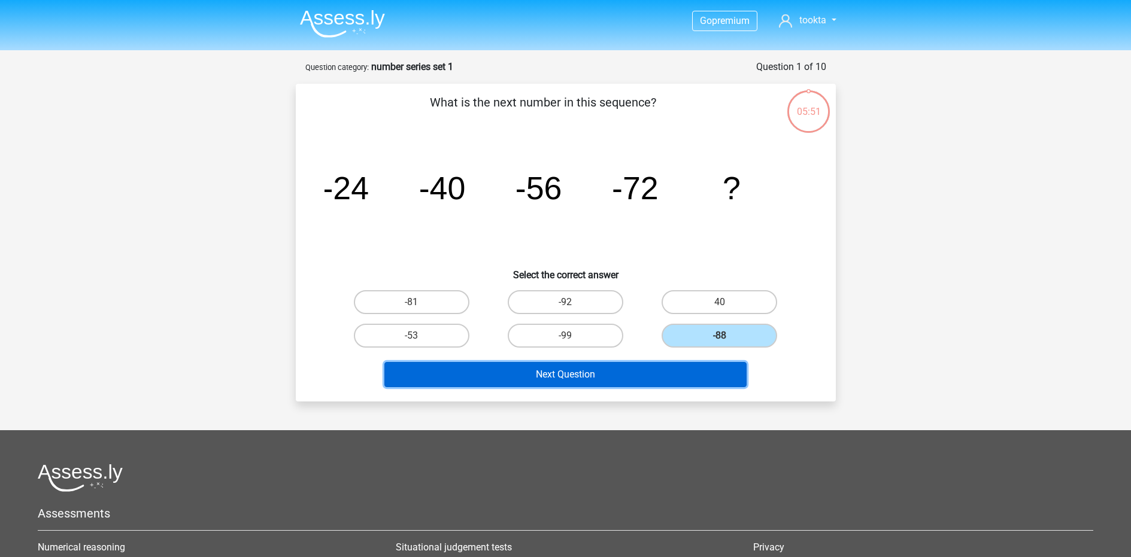
click at [573, 377] on button "Next Question" at bounding box center [565, 374] width 362 height 25
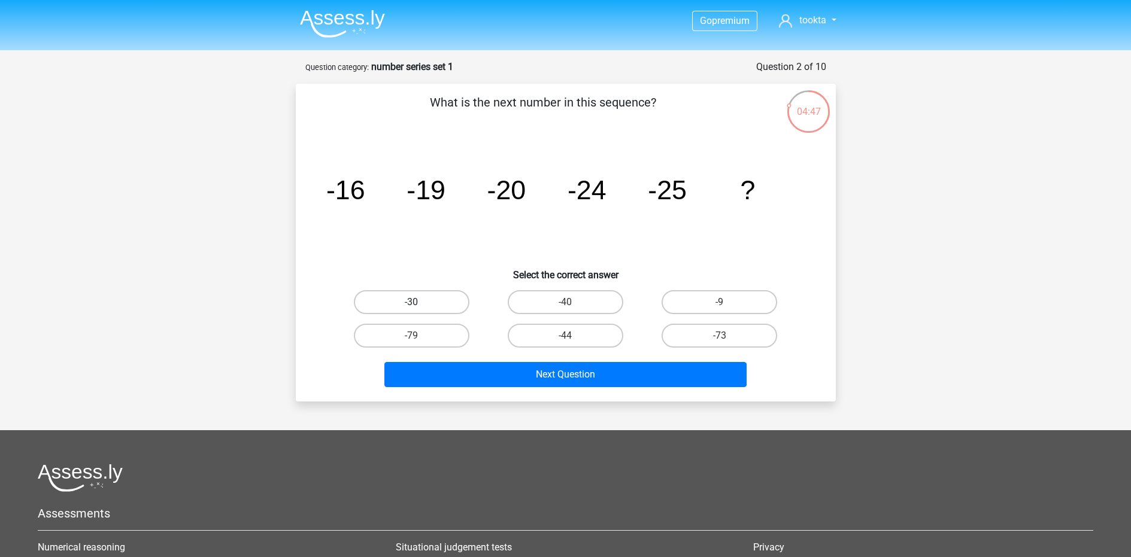
click at [420, 300] on label "-30" at bounding box center [412, 302] width 116 height 24
click at [419, 302] on input "-30" at bounding box center [415, 306] width 8 height 8
radio input "true"
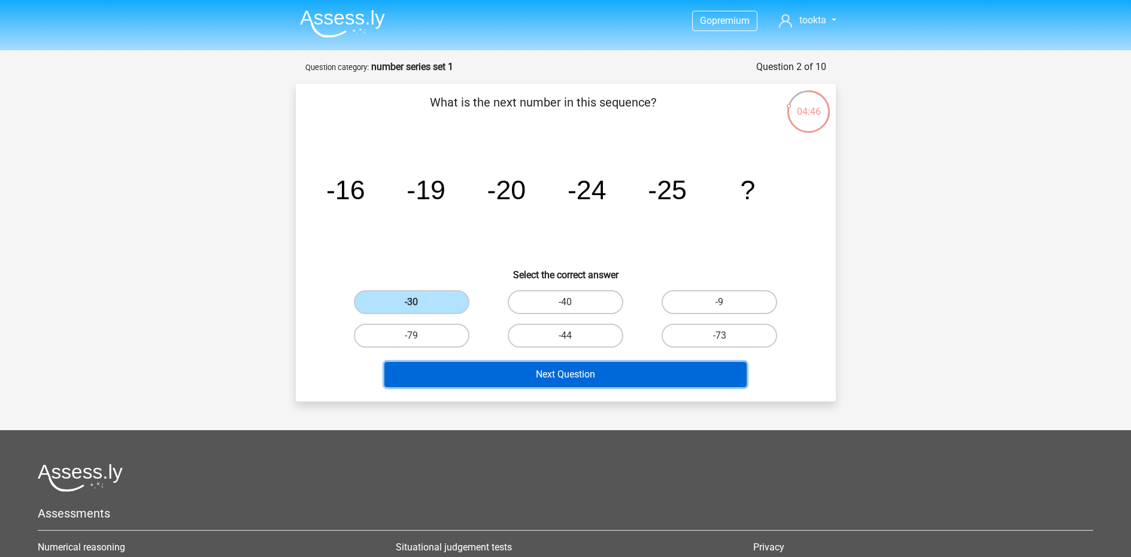
click at [486, 377] on button "Next Question" at bounding box center [565, 374] width 362 height 25
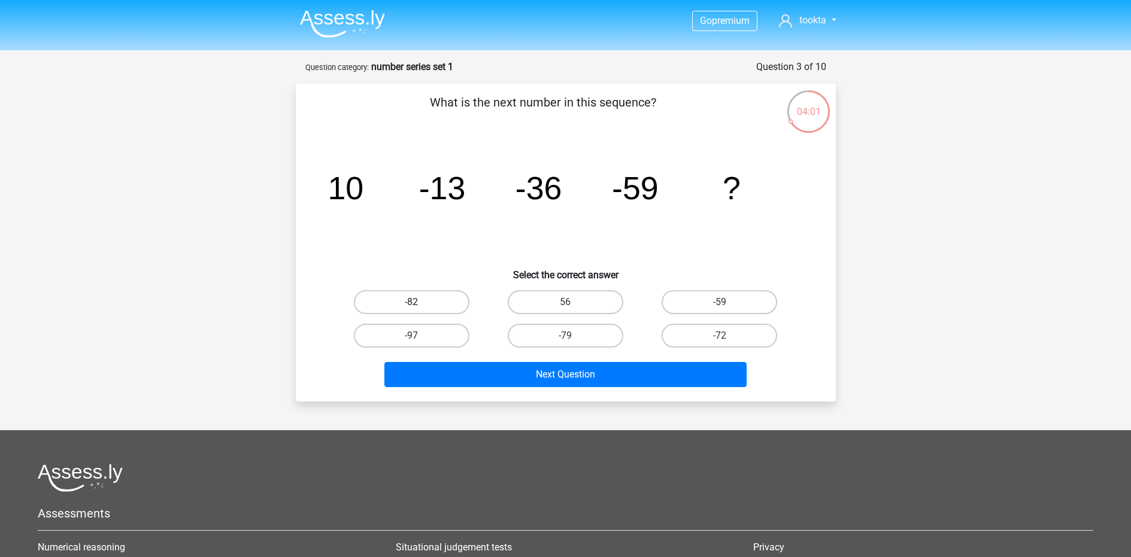
click at [445, 309] on label "-82" at bounding box center [412, 302] width 116 height 24
click at [419, 309] on input "-82" at bounding box center [415, 306] width 8 height 8
radio input "true"
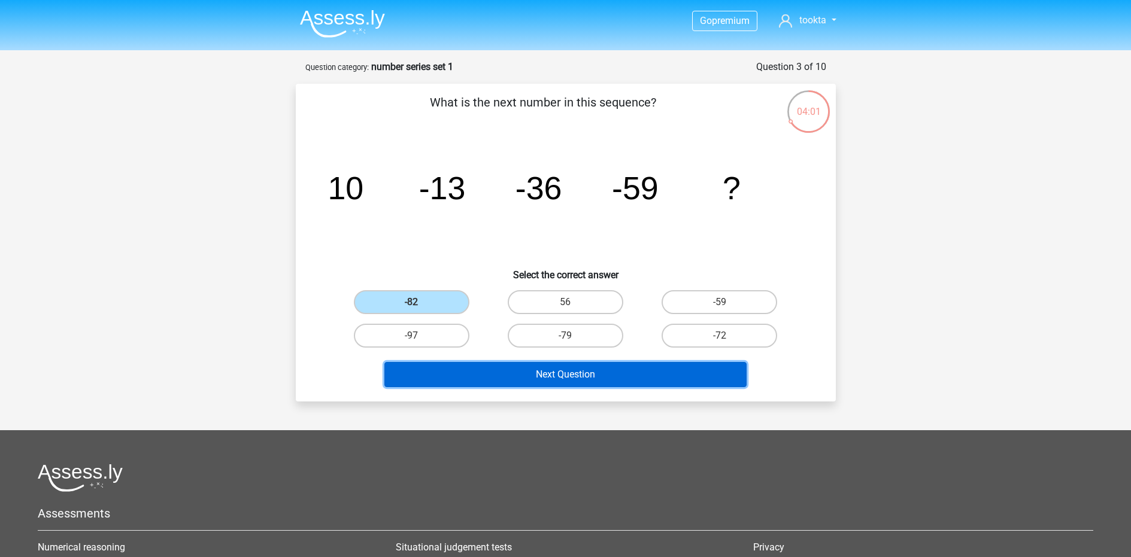
click at [540, 370] on button "Next Question" at bounding box center [565, 374] width 362 height 25
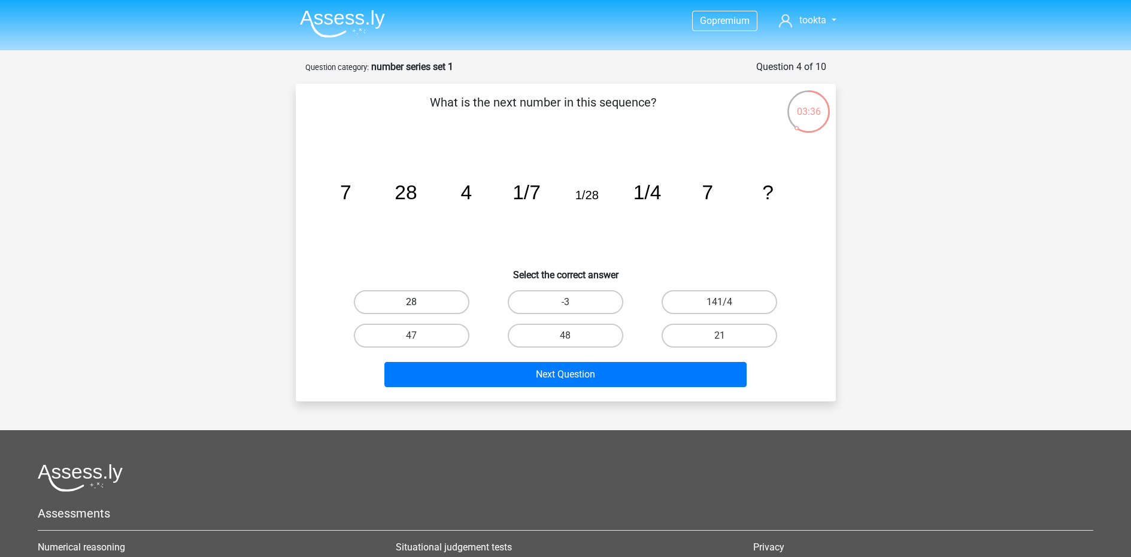
click at [437, 307] on label "28" at bounding box center [412, 302] width 116 height 24
click at [419, 307] on input "28" at bounding box center [415, 306] width 8 height 8
radio input "true"
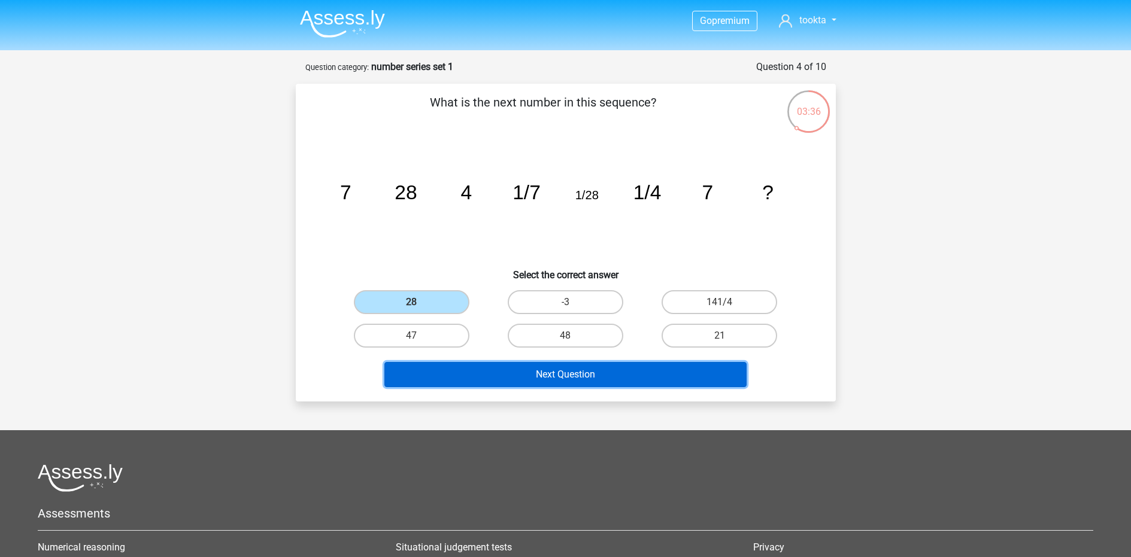
click at [507, 379] on button "Next Question" at bounding box center [565, 374] width 362 height 25
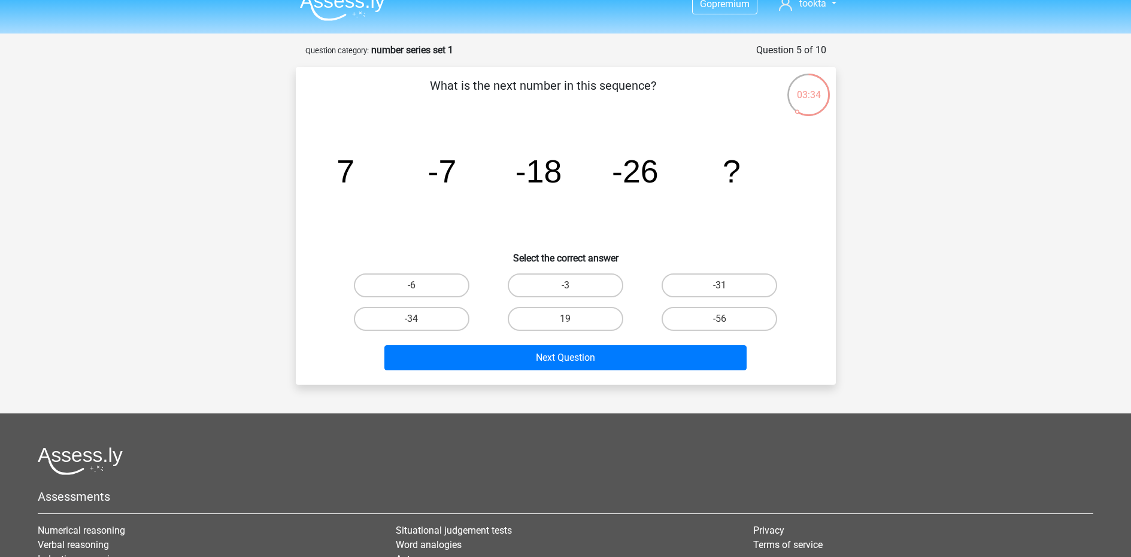
scroll to position [16, 0]
click at [705, 278] on label "-31" at bounding box center [720, 286] width 116 height 24
click at [720, 286] on input "-31" at bounding box center [724, 290] width 8 height 8
radio input "true"
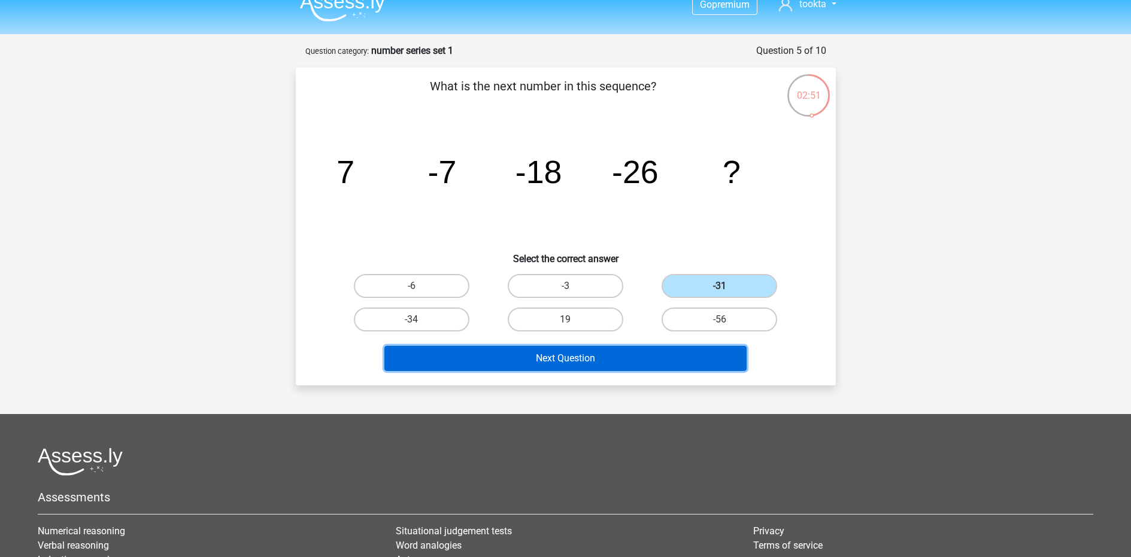
click at [608, 354] on button "Next Question" at bounding box center [565, 358] width 362 height 25
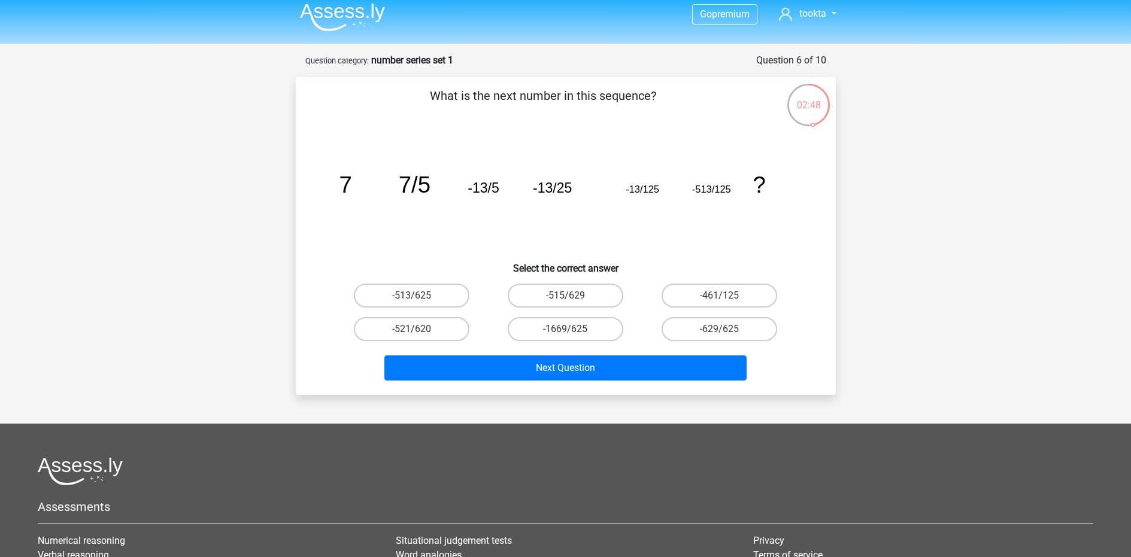
scroll to position [0, 0]
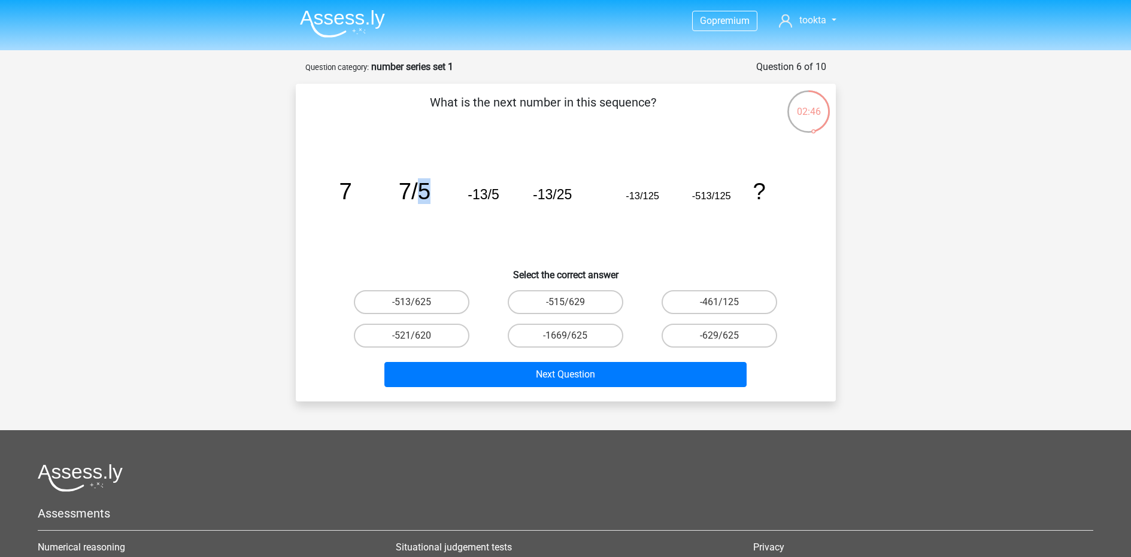
drag, startPoint x: 419, startPoint y: 196, endPoint x: 450, endPoint y: 196, distance: 31.7
click at [450, 196] on icon "image/svg+xml 7 7/5 -13/5 -13/25 -13/125 -513/125 ?" at bounding box center [566, 199] width 483 height 121
click at [445, 301] on label "-513/625" at bounding box center [412, 302] width 116 height 24
click at [419, 302] on input "-513/625" at bounding box center [415, 306] width 8 height 8
radio input "true"
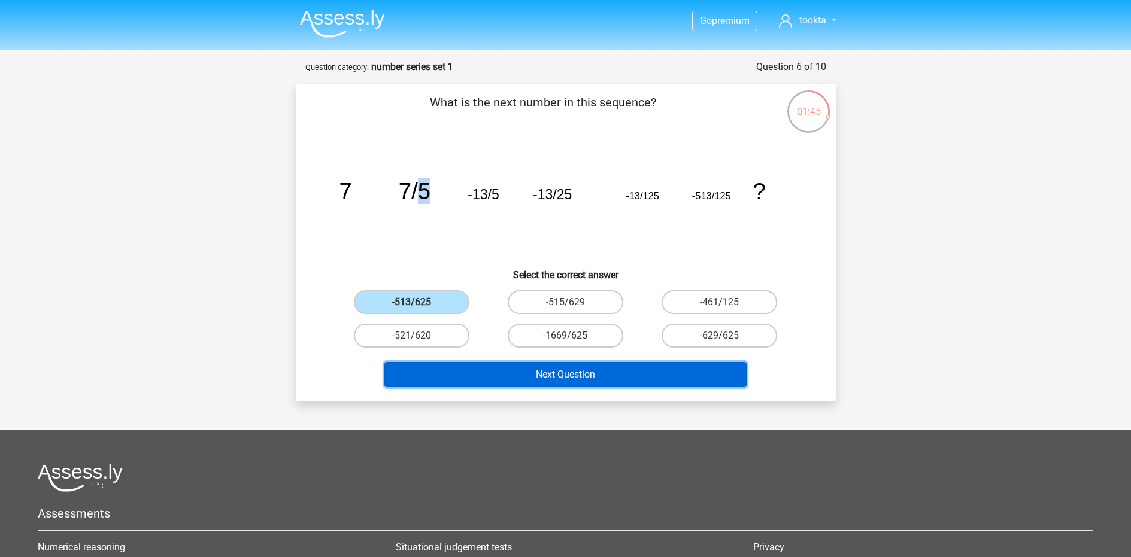
click at [536, 371] on button "Next Question" at bounding box center [565, 374] width 362 height 25
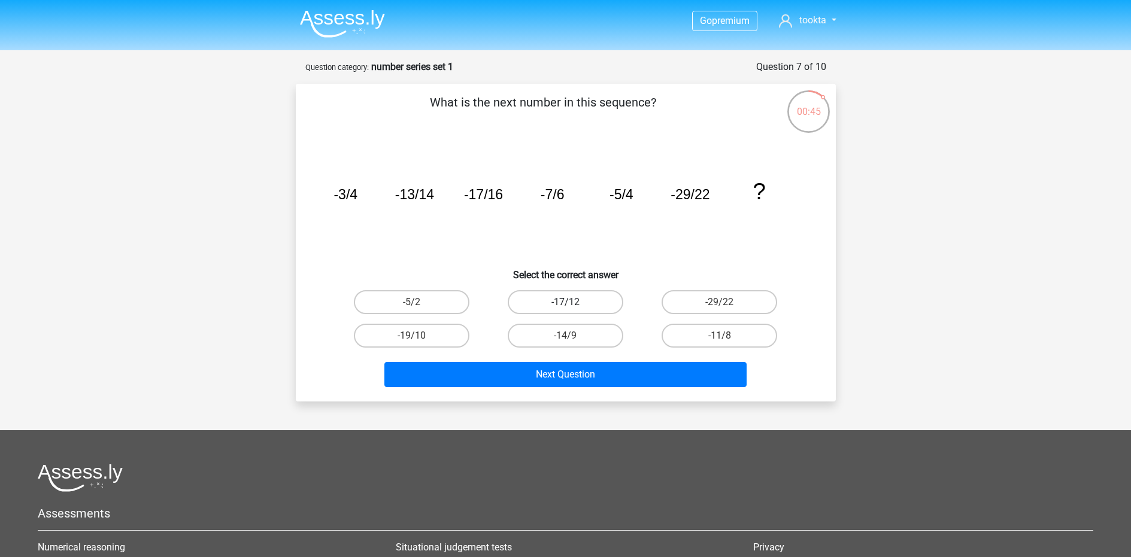
click at [554, 303] on label "-17/12" at bounding box center [566, 302] width 116 height 24
click at [565, 303] on input "-17/12" at bounding box center [569, 306] width 8 height 8
radio input "true"
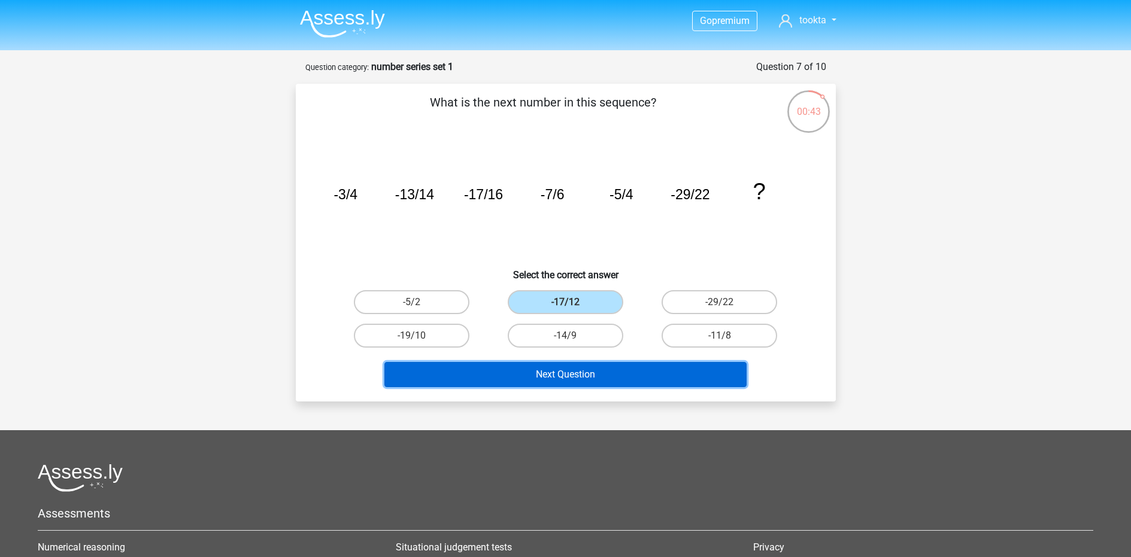
click at [542, 378] on button "Next Question" at bounding box center [565, 374] width 362 height 25
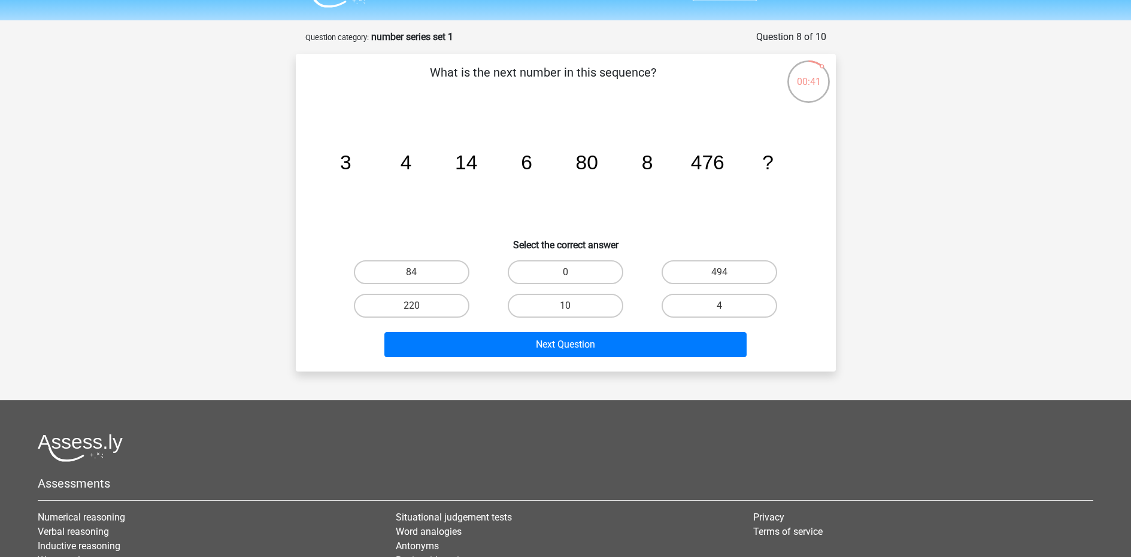
scroll to position [28, 0]
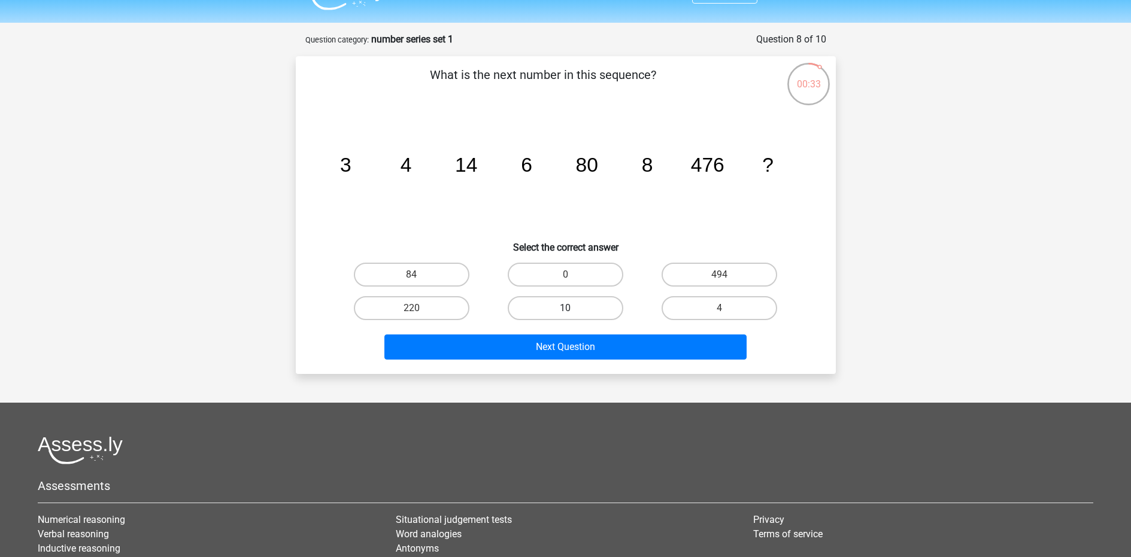
click at [554, 301] on label "10" at bounding box center [566, 308] width 116 height 24
click at [565, 308] on input "10" at bounding box center [569, 312] width 8 height 8
radio input "true"
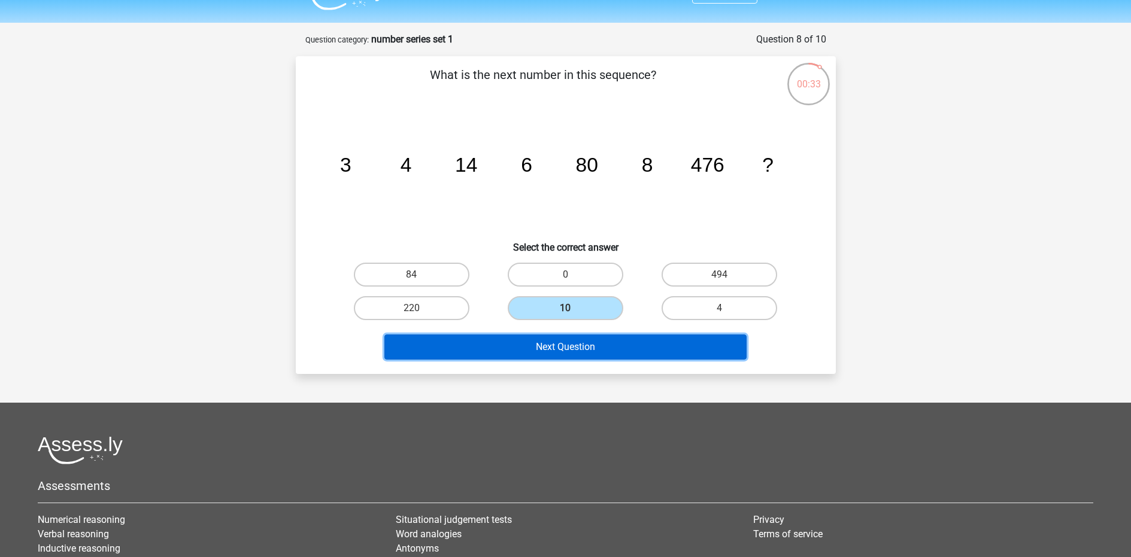
click at [549, 351] on button "Next Question" at bounding box center [565, 347] width 362 height 25
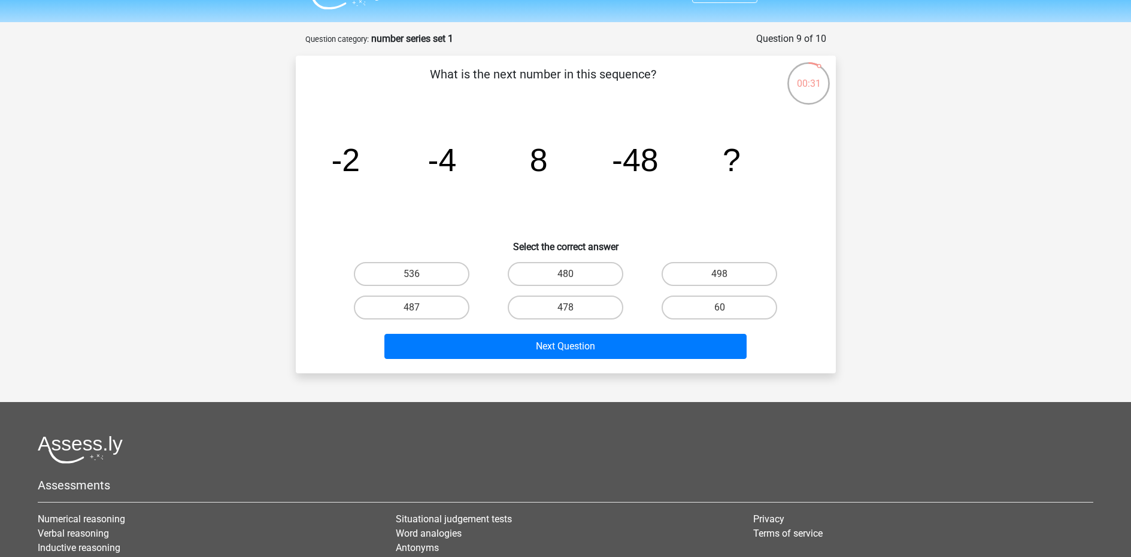
scroll to position [0, 0]
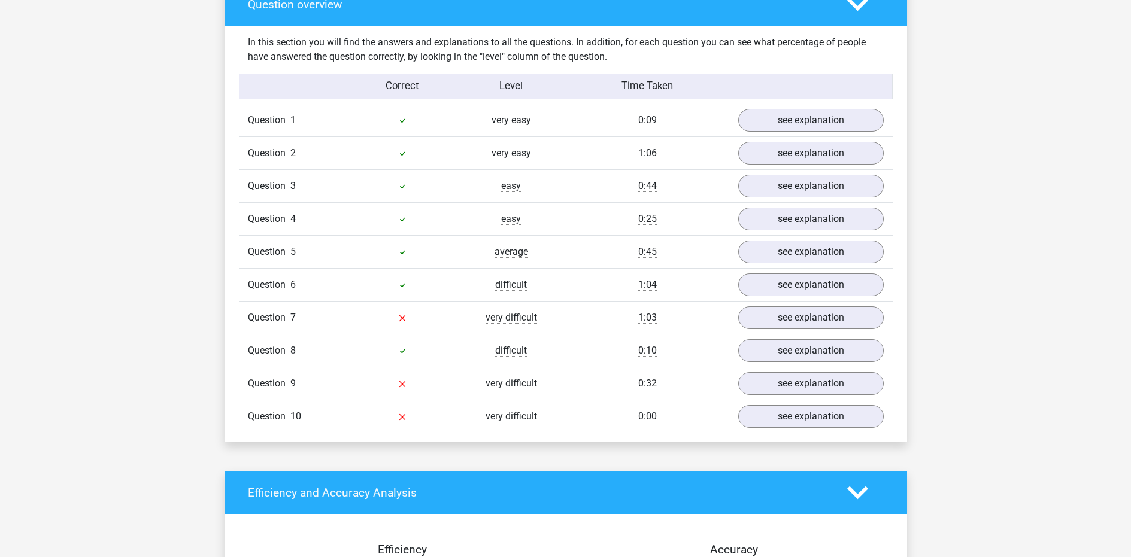
scroll to position [899, 0]
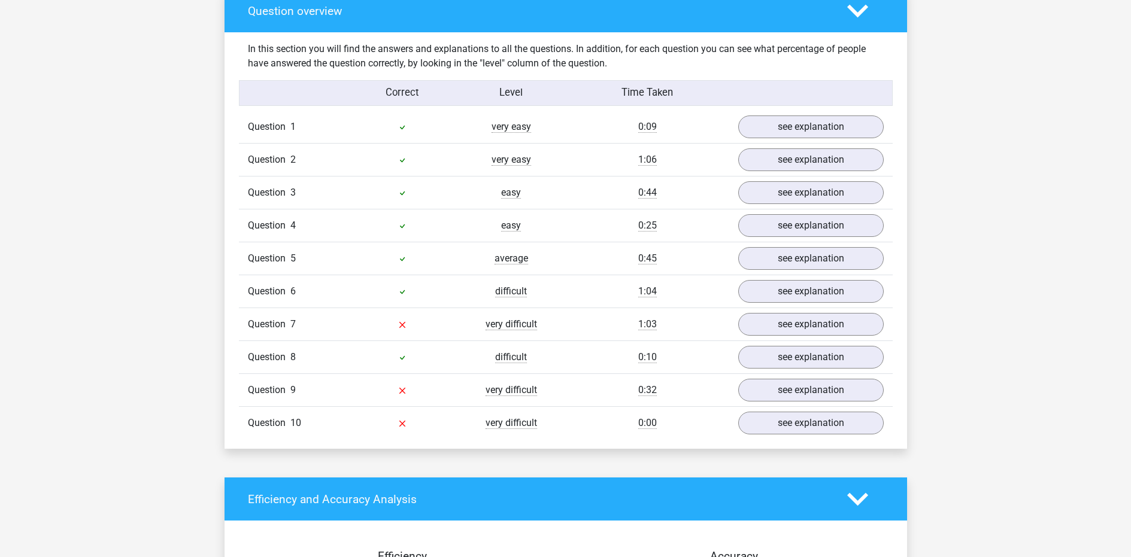
drag, startPoint x: 556, startPoint y: 301, endPoint x: 330, endPoint y: 154, distance: 269.5
click at [329, 154] on div "Question 1 very easy 0:09 see explanation What is the next number in this seque…" at bounding box center [566, 275] width 636 height 329
click at [356, 127] on div at bounding box center [402, 127] width 109 height 14
click at [764, 287] on link "see explanation" at bounding box center [810, 292] width 167 height 26
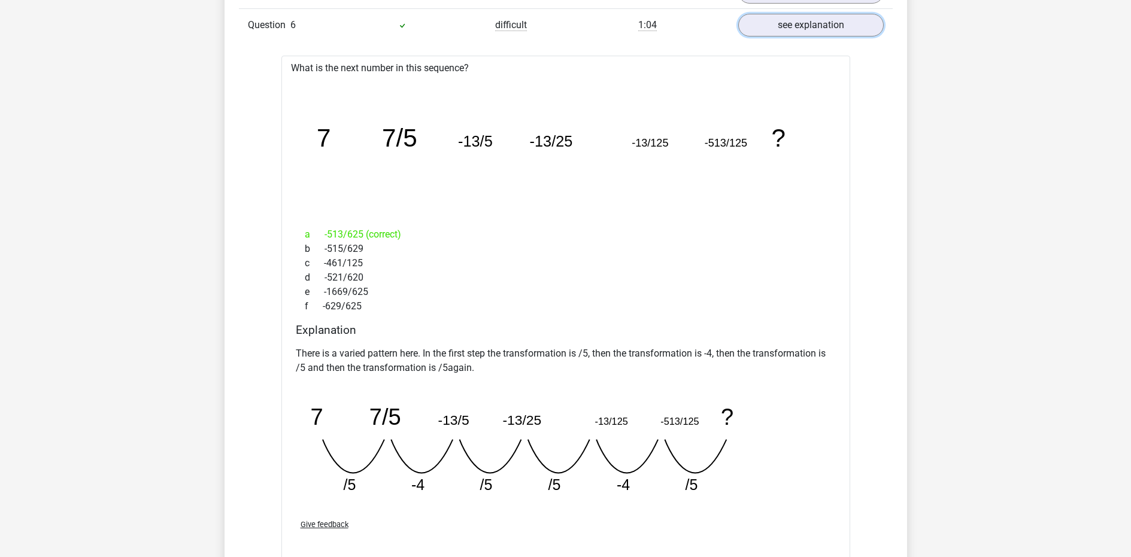
scroll to position [1166, 0]
click at [787, 23] on link "see explanation" at bounding box center [810, 25] width 167 height 26
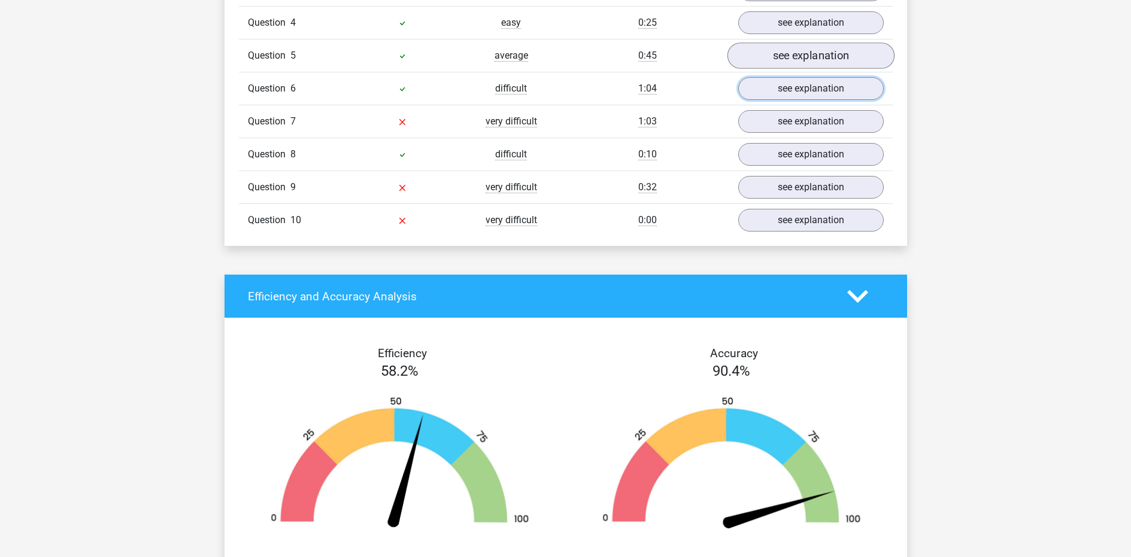
scroll to position [1090, 0]
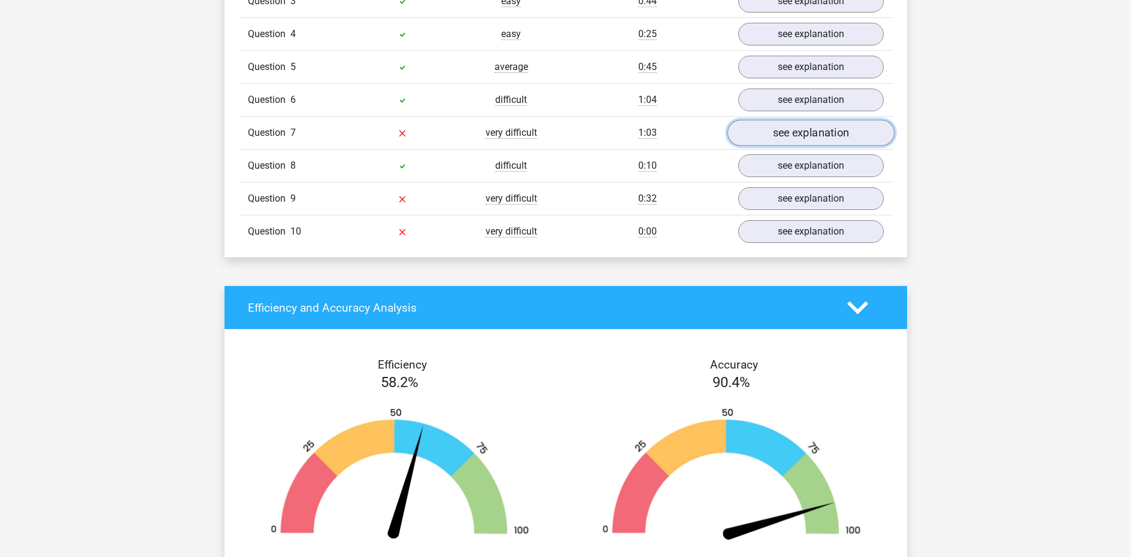
click at [777, 129] on link "see explanation" at bounding box center [810, 133] width 167 height 26
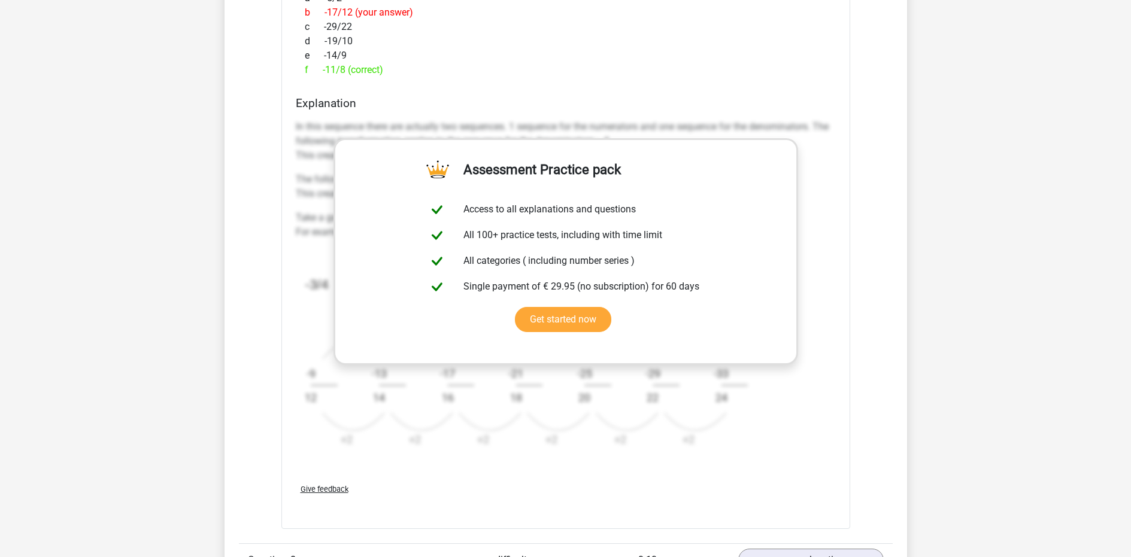
scroll to position [1486, 0]
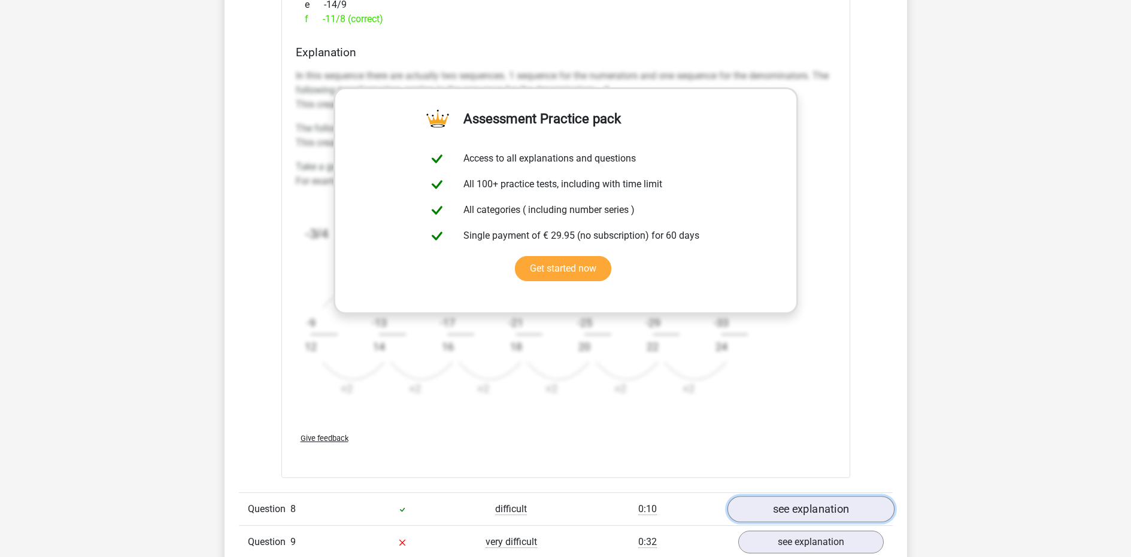
click at [764, 505] on link "see explanation" at bounding box center [810, 509] width 167 height 26
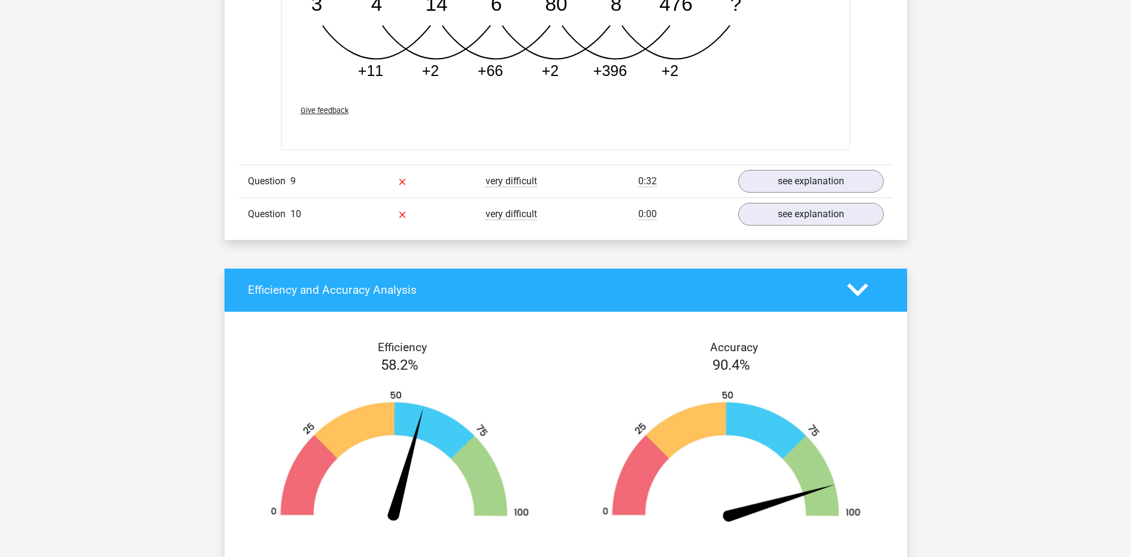
scroll to position [2486, 0]
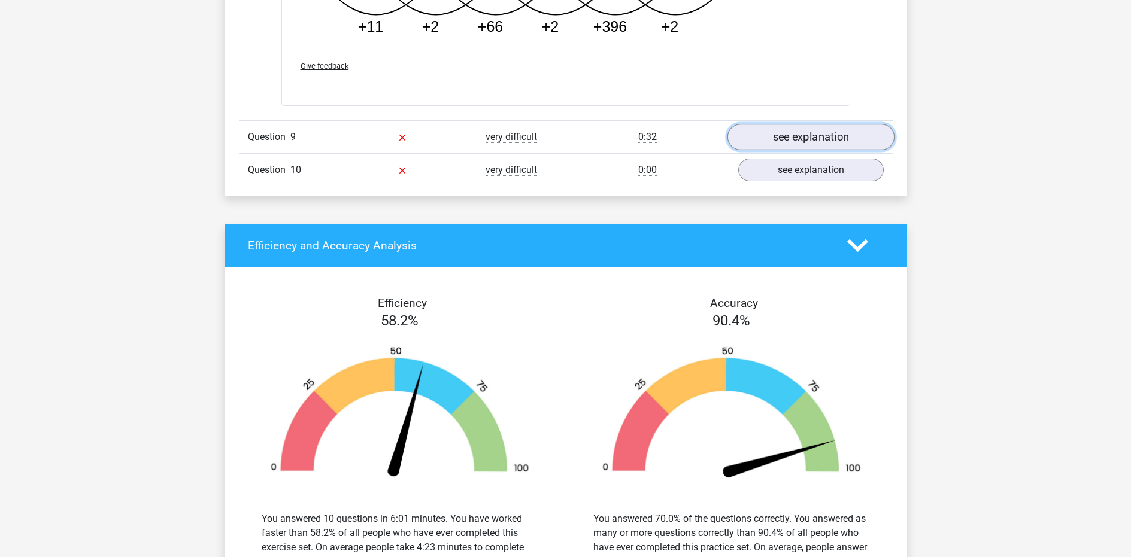
click at [784, 144] on link "see explanation" at bounding box center [810, 137] width 167 height 26
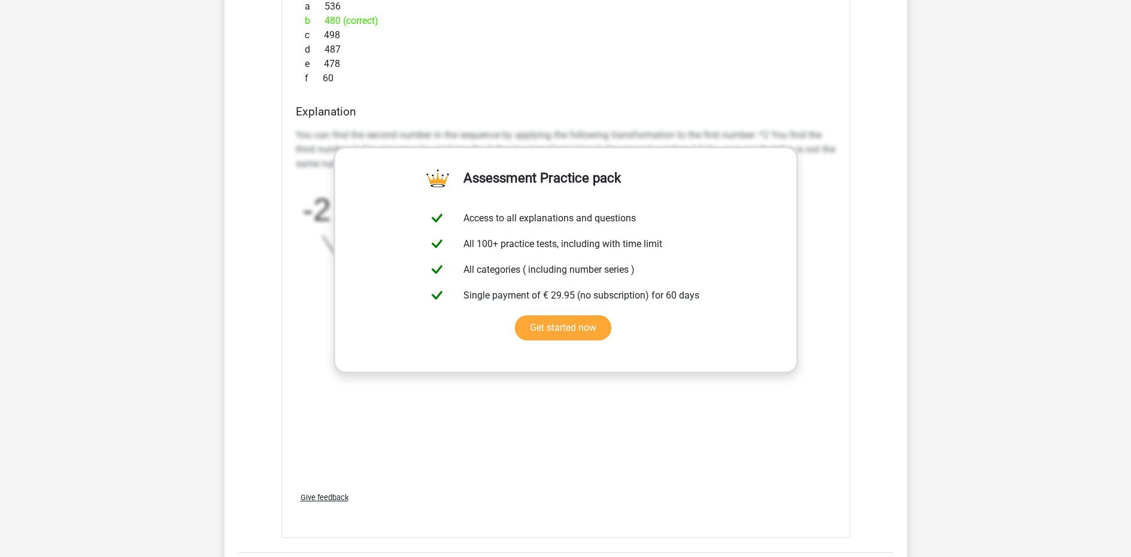
scroll to position [2903, 0]
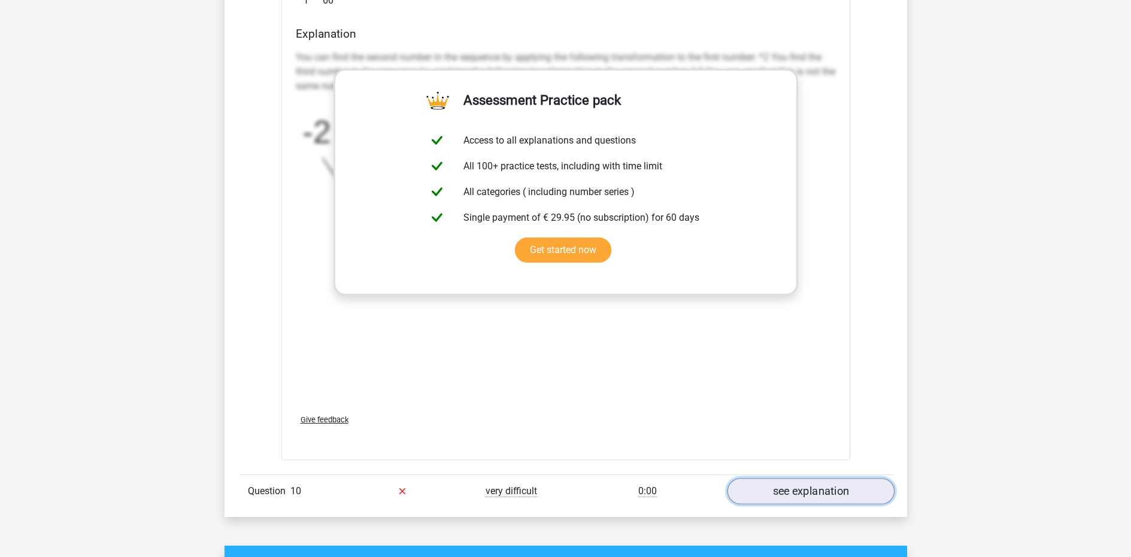
click at [801, 496] on link "see explanation" at bounding box center [810, 491] width 167 height 26
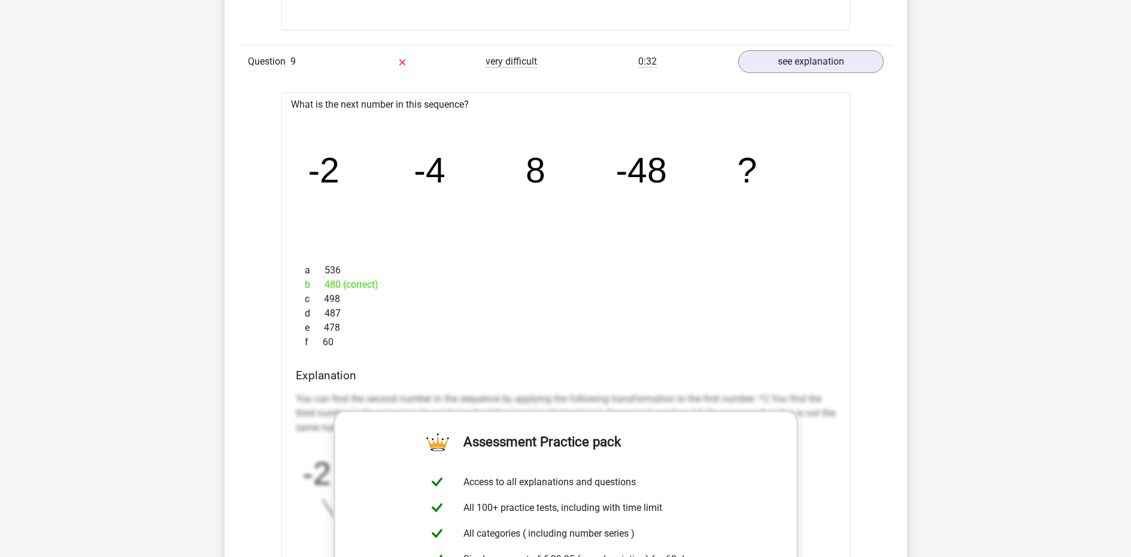
scroll to position [2560, 0]
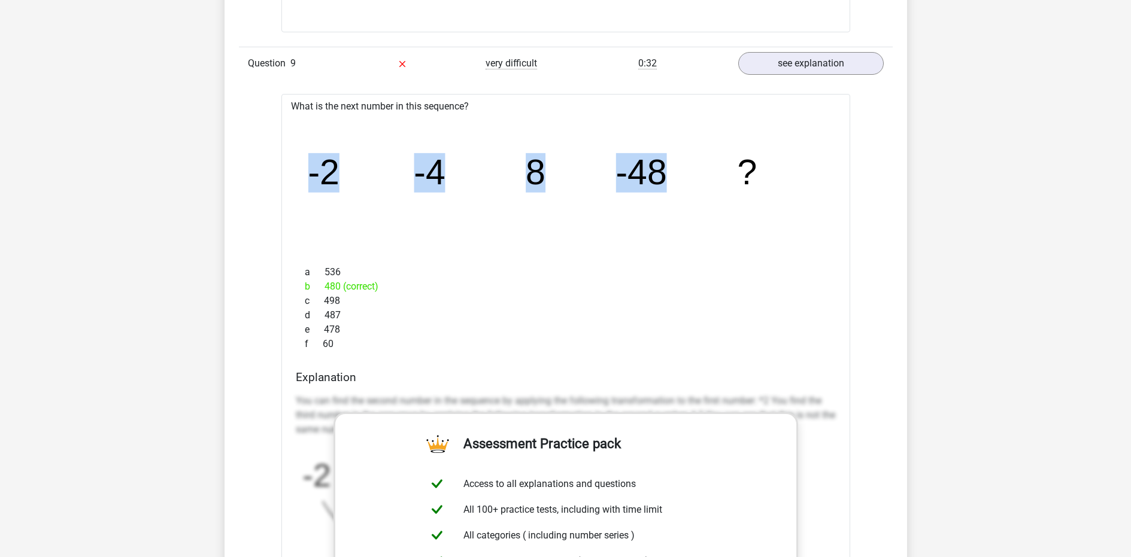
drag, startPoint x: 310, startPoint y: 168, endPoint x: 734, endPoint y: 159, distance: 424.0
click at [734, 159] on icon "image/svg+xml -2 -4 8 -48 ?" at bounding box center [566, 185] width 531 height 133
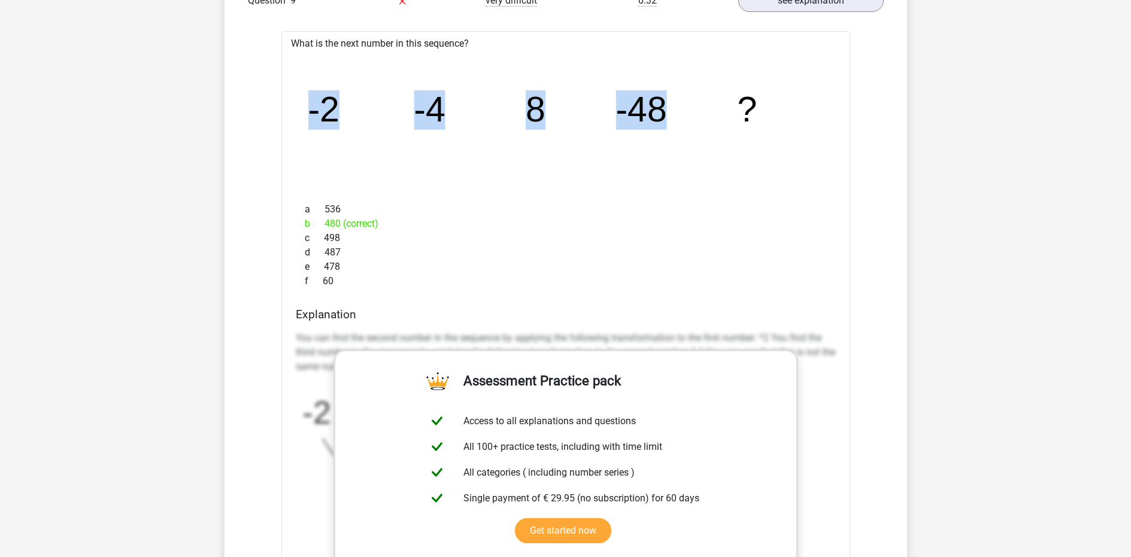
scroll to position [2615, 0]
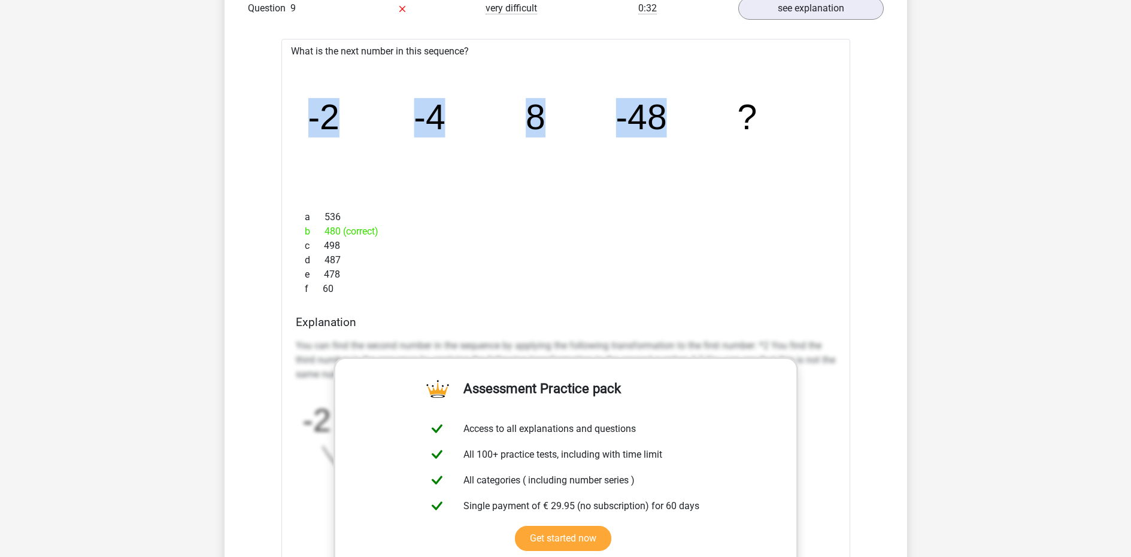
copy g "-2 -4 8 -48"
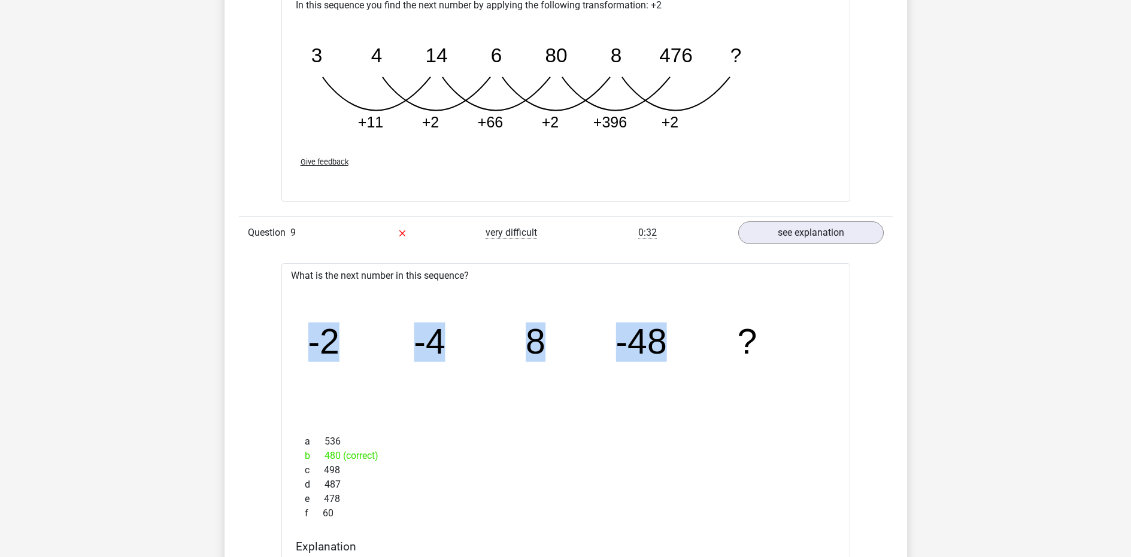
scroll to position [2390, 0]
click at [582, 375] on icon "image/svg+xml -2 -4 8 -48 ?" at bounding box center [566, 355] width 531 height 133
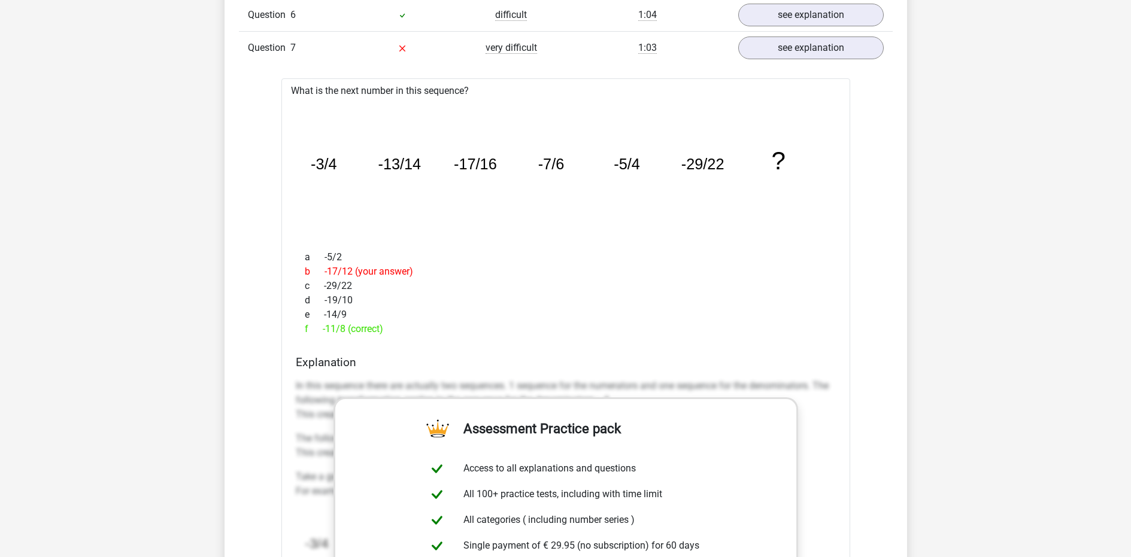
scroll to position [1156, 0]
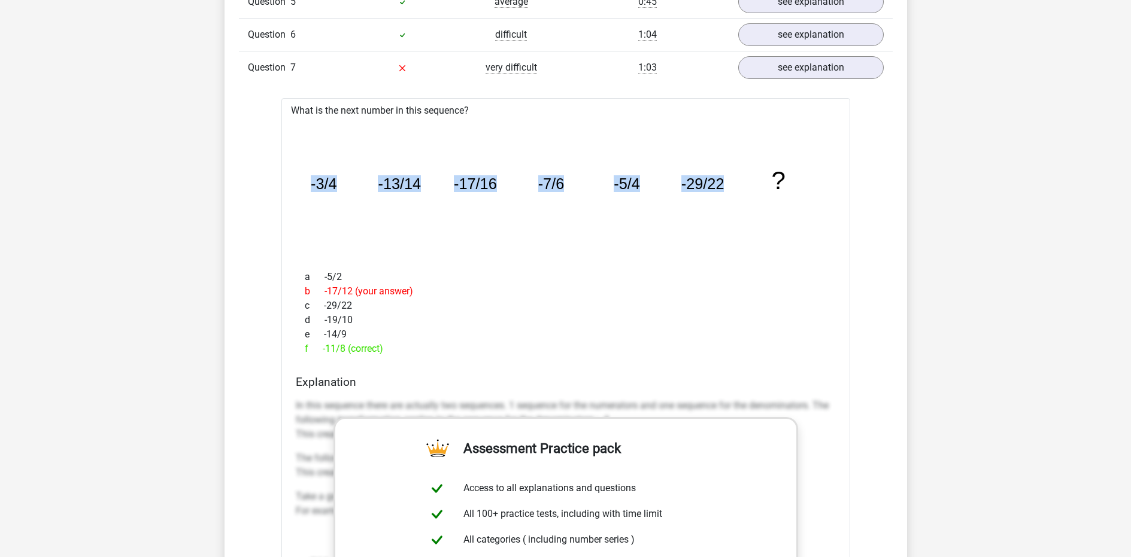
drag, startPoint x: 311, startPoint y: 180, endPoint x: 762, endPoint y: 180, distance: 450.3
click at [762, 180] on icon "image/svg+xml -3/4 -13/14 -17/16 -7/6 -5/4 -29/22 ?" at bounding box center [566, 189] width 531 height 133
copy g "-3/4 -13/14 -17/16 -7/6 -5/4 -29/22"
click at [656, 166] on icon "image/svg+xml -3/4 -13/14 -17/16 -7/6 -5/4 -29/22 ?" at bounding box center [566, 189] width 531 height 133
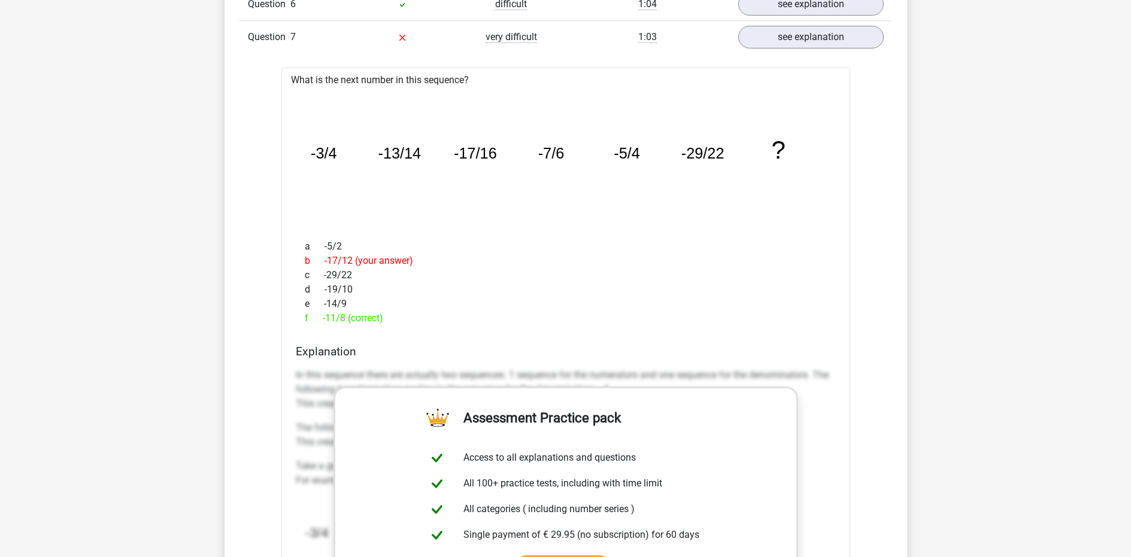
scroll to position [1187, 0]
click at [839, 183] on div "image/svg+xml -3/4 -13/14 -17/16 -7/6 -5/4 -29/22 ?" at bounding box center [566, 157] width 550 height 143
